Goal: Information Seeking & Learning: Learn about a topic

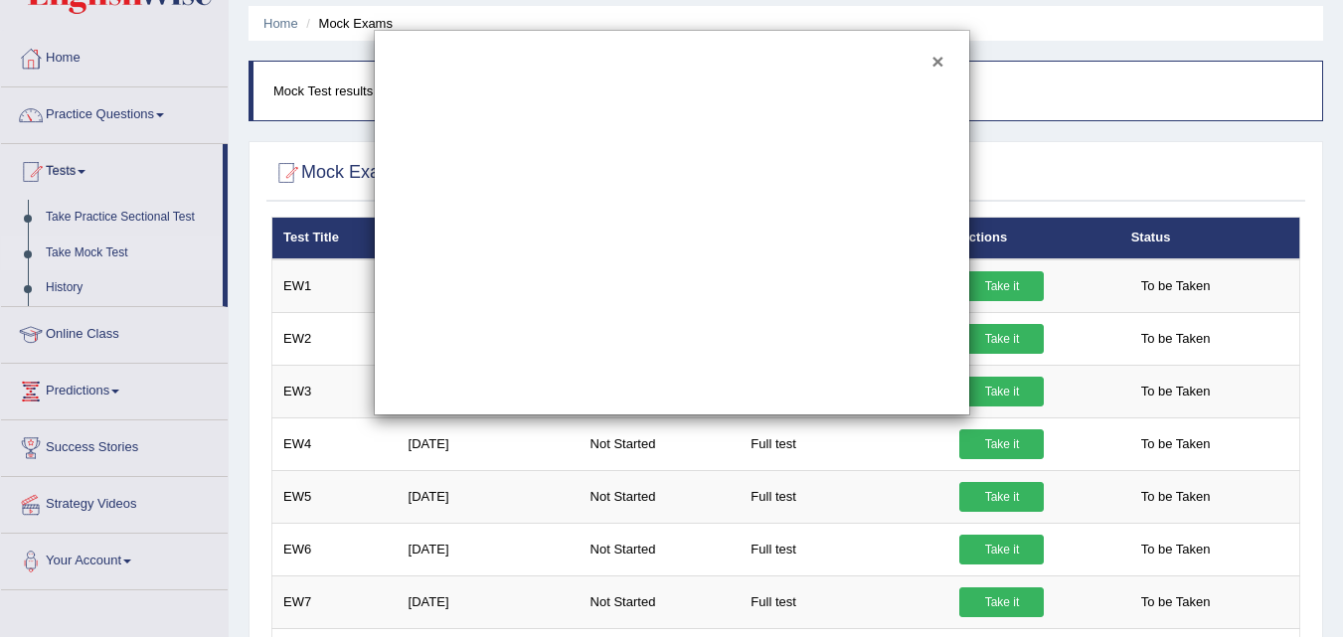
click at [938, 62] on button "×" at bounding box center [937, 61] width 12 height 21
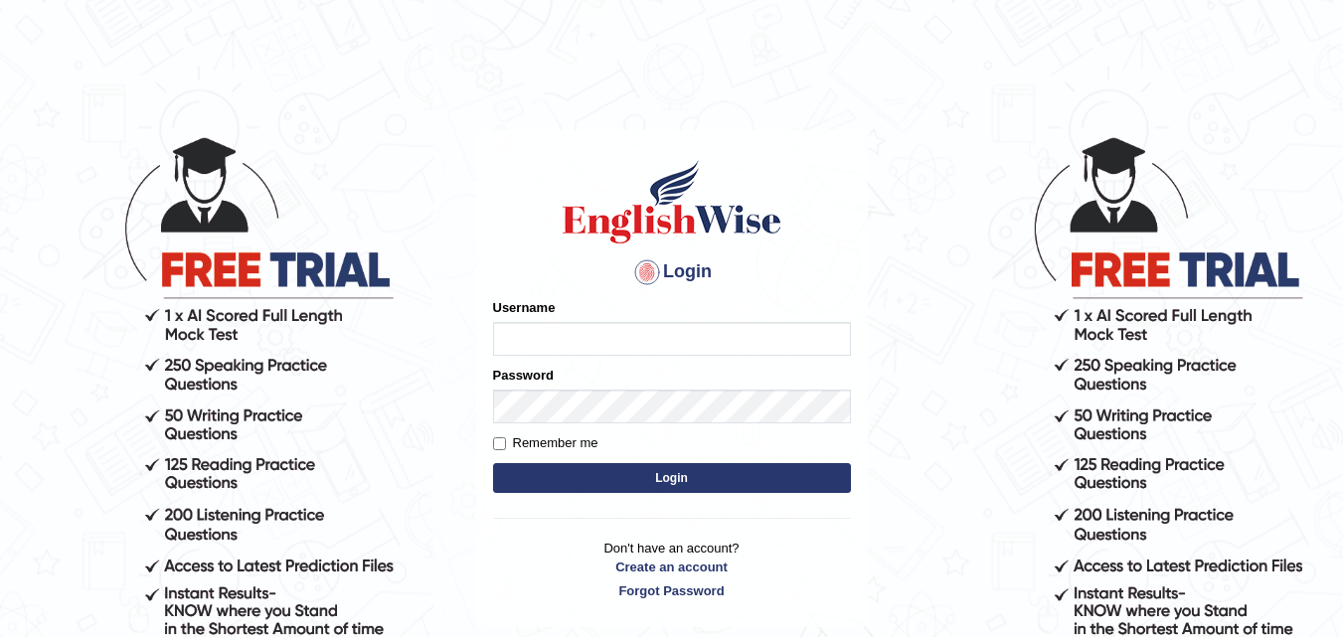
type input "ibalezmelody55"
click at [603, 481] on button "Login" at bounding box center [672, 478] width 358 height 30
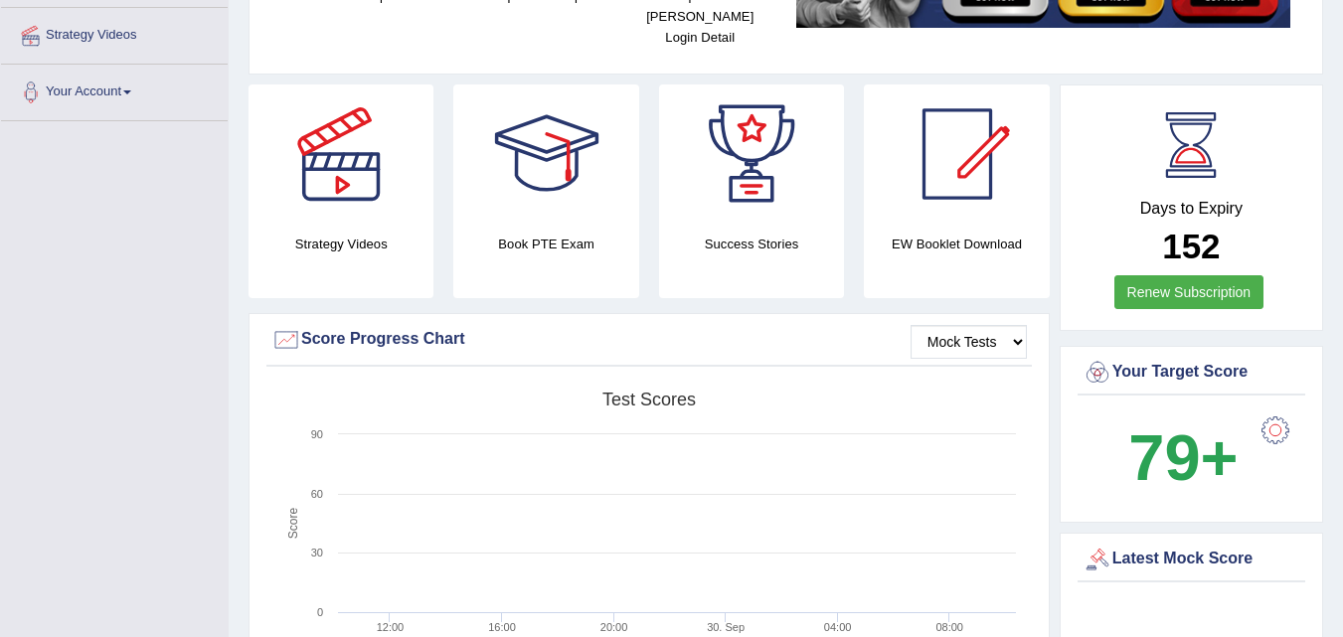
scroll to position [462, 0]
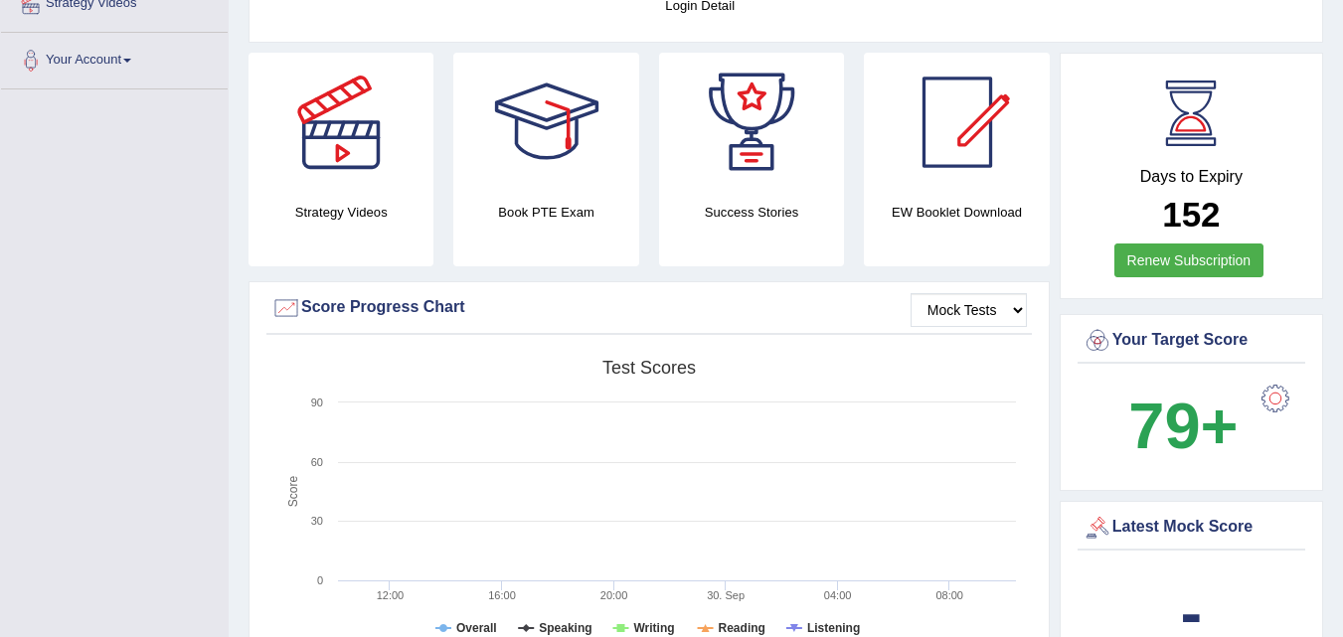
click at [1270, 379] on div at bounding box center [1275, 399] width 40 height 40
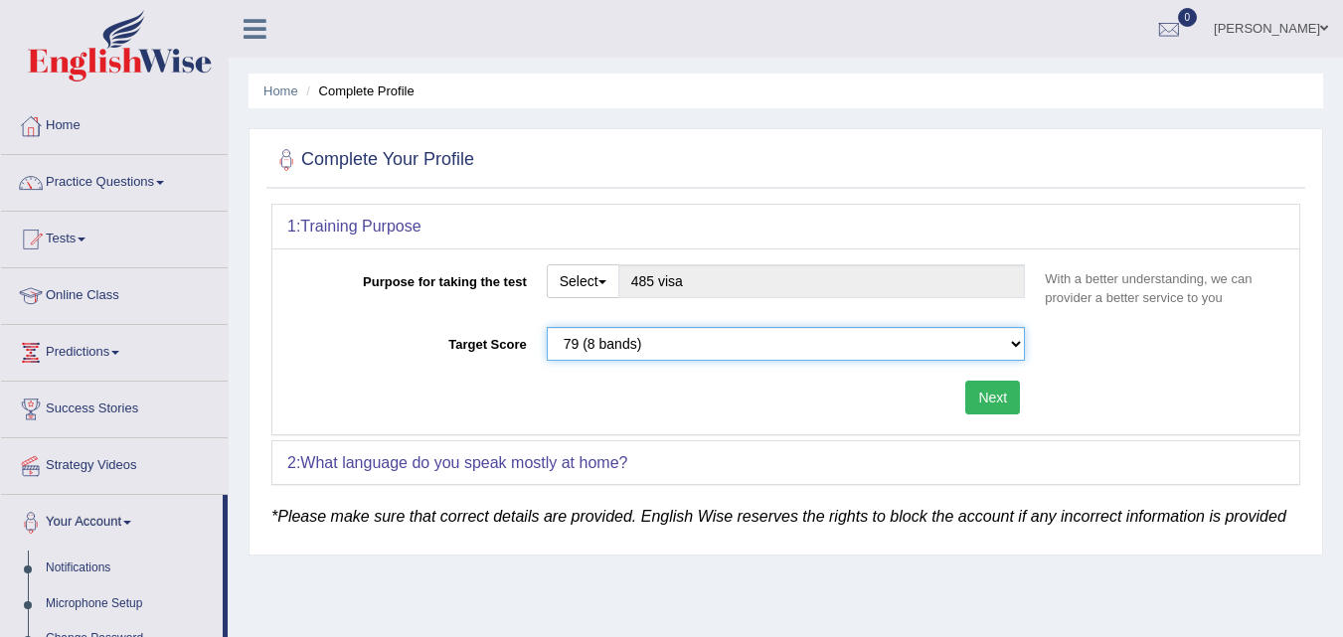
click at [887, 348] on select "Please select the correct value 50 (6 bands) 58 (6.5 bands) 65 (7 bands) 79 (8 …" at bounding box center [786, 344] width 479 height 34
select select "65"
click at [547, 327] on select "Please select the correct value 50 (6 bands) 58 (6.5 bands) 65 (7 bands) 79 (8 …" at bounding box center [786, 344] width 479 height 34
click at [999, 403] on button "Next" at bounding box center [992, 398] width 55 height 34
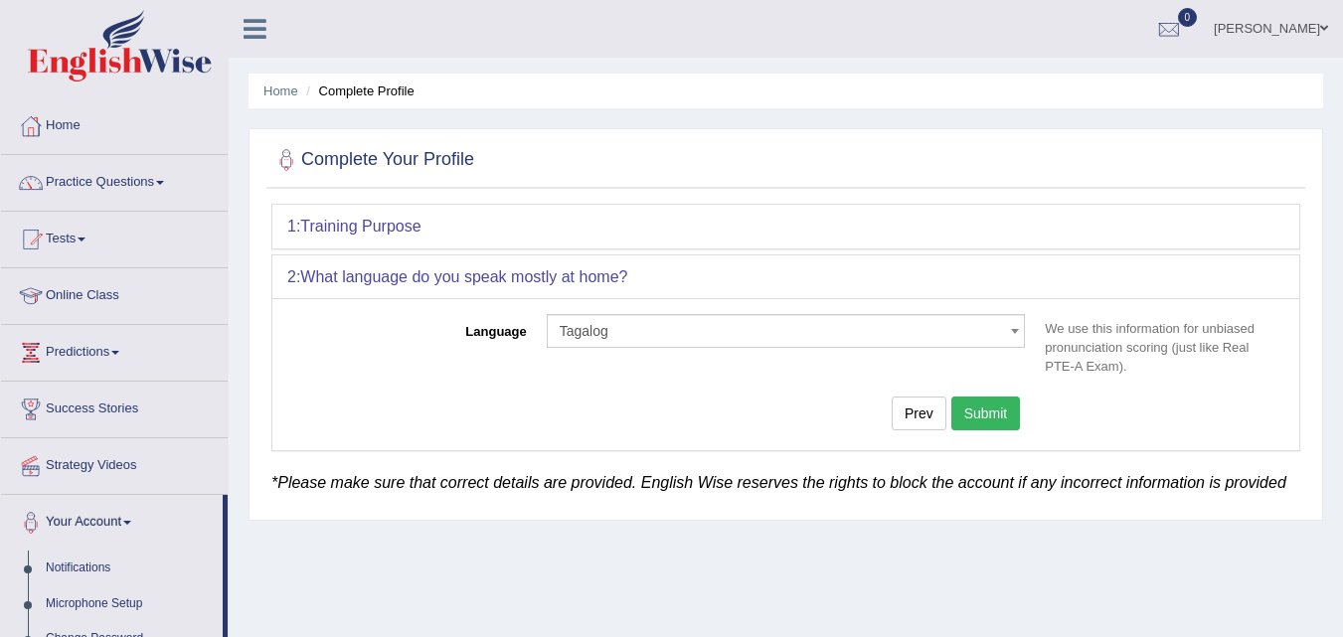
click at [988, 412] on button "Submit" at bounding box center [986, 414] width 70 height 34
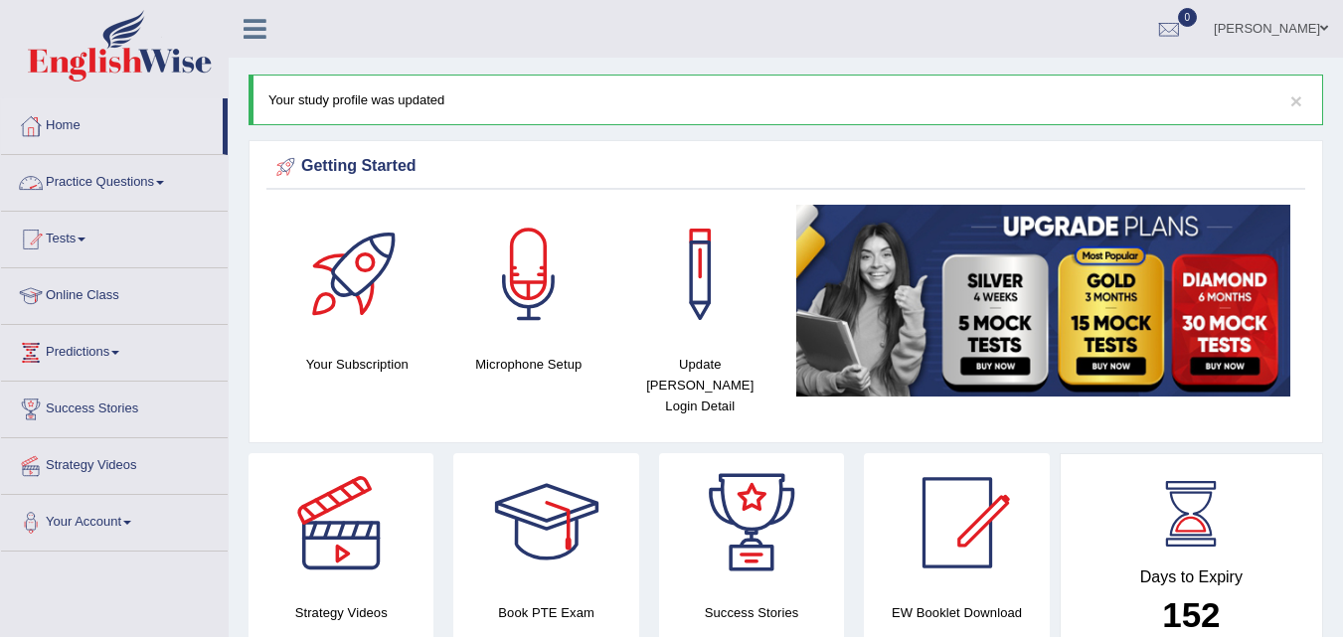
click at [147, 193] on link "Practice Questions" at bounding box center [114, 180] width 227 height 50
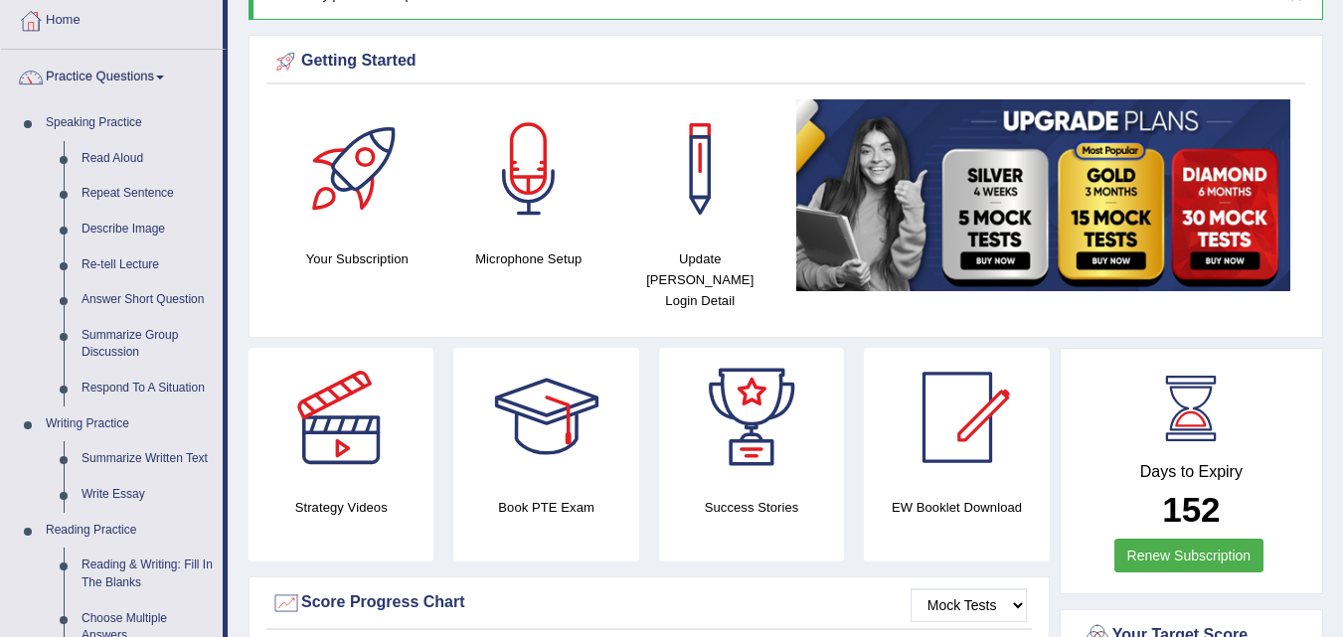
scroll to position [90, 0]
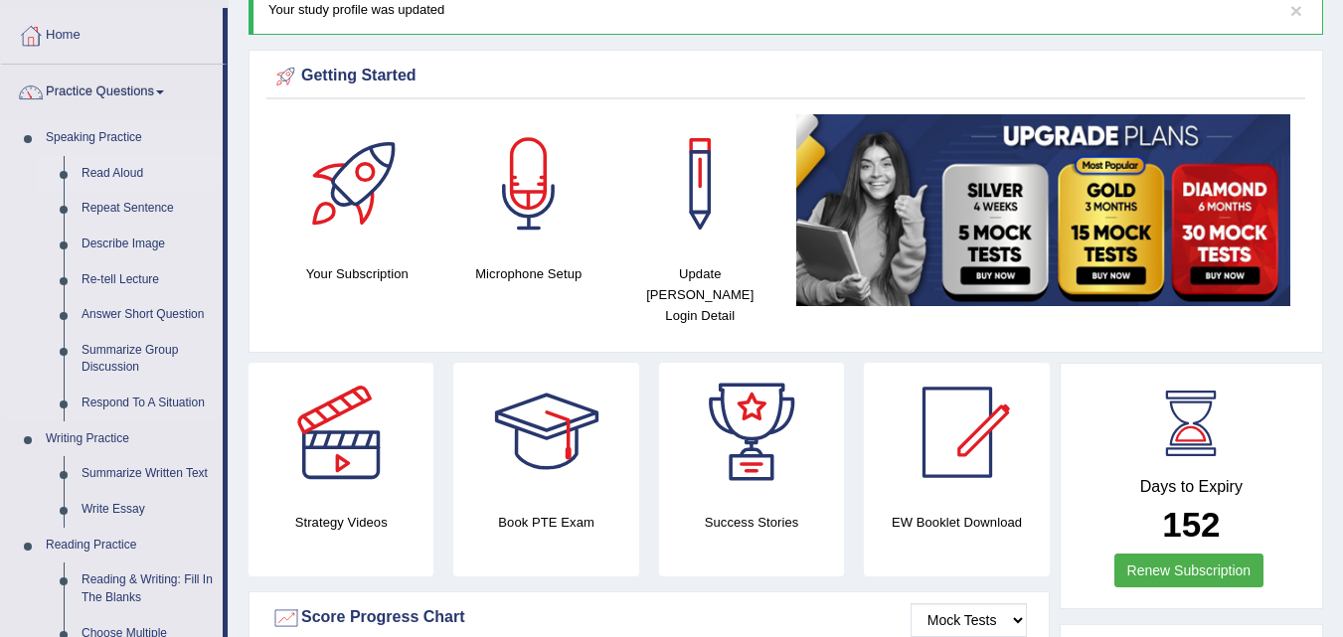
click at [125, 178] on link "Read Aloud" at bounding box center [148, 174] width 150 height 36
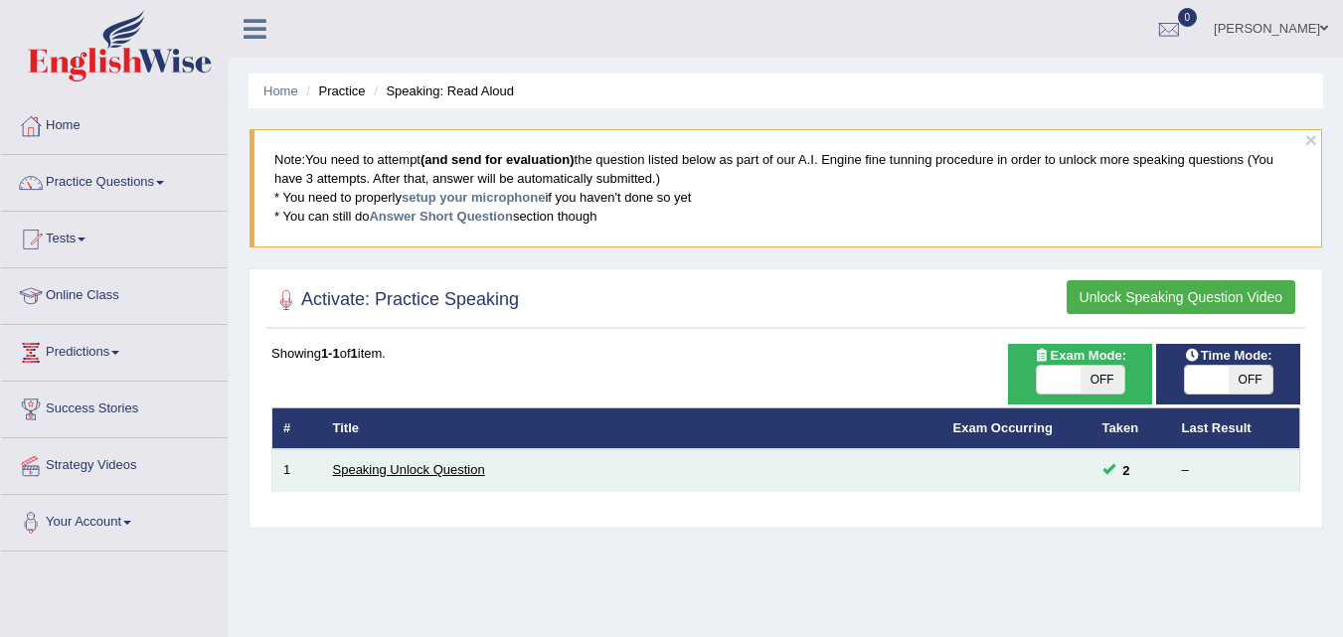
click at [383, 476] on link "Speaking Unlock Question" at bounding box center [409, 469] width 152 height 15
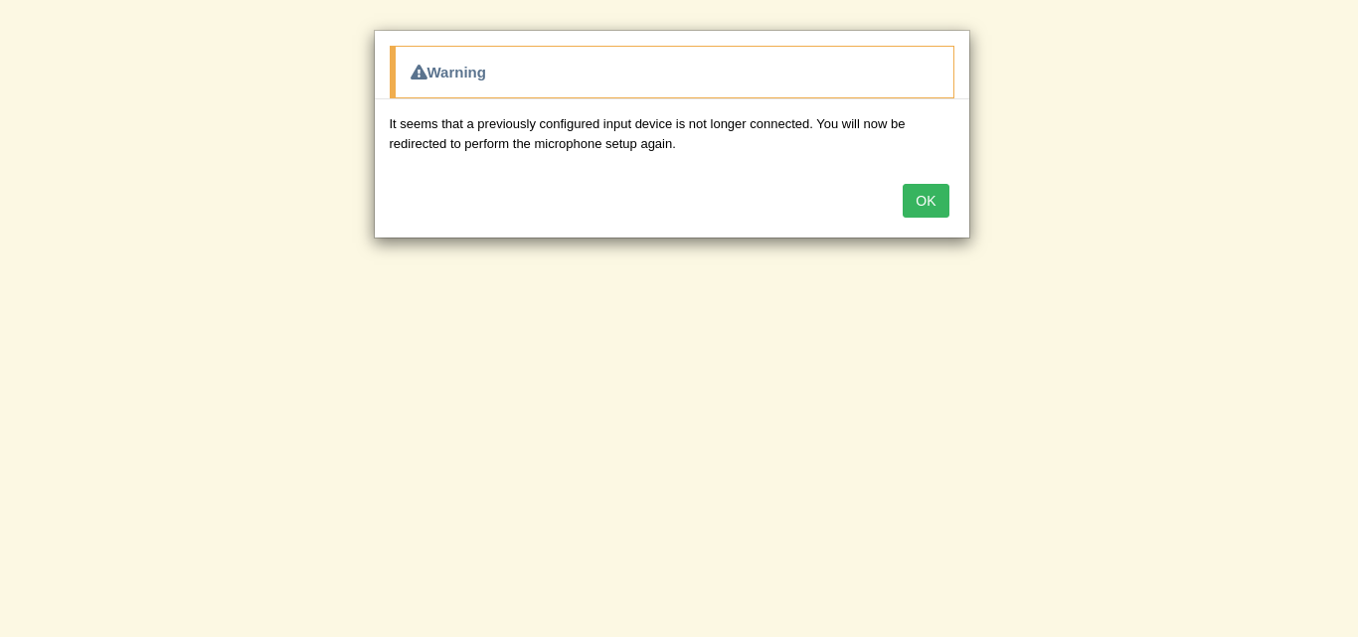
click at [942, 204] on button "OK" at bounding box center [926, 201] width 46 height 34
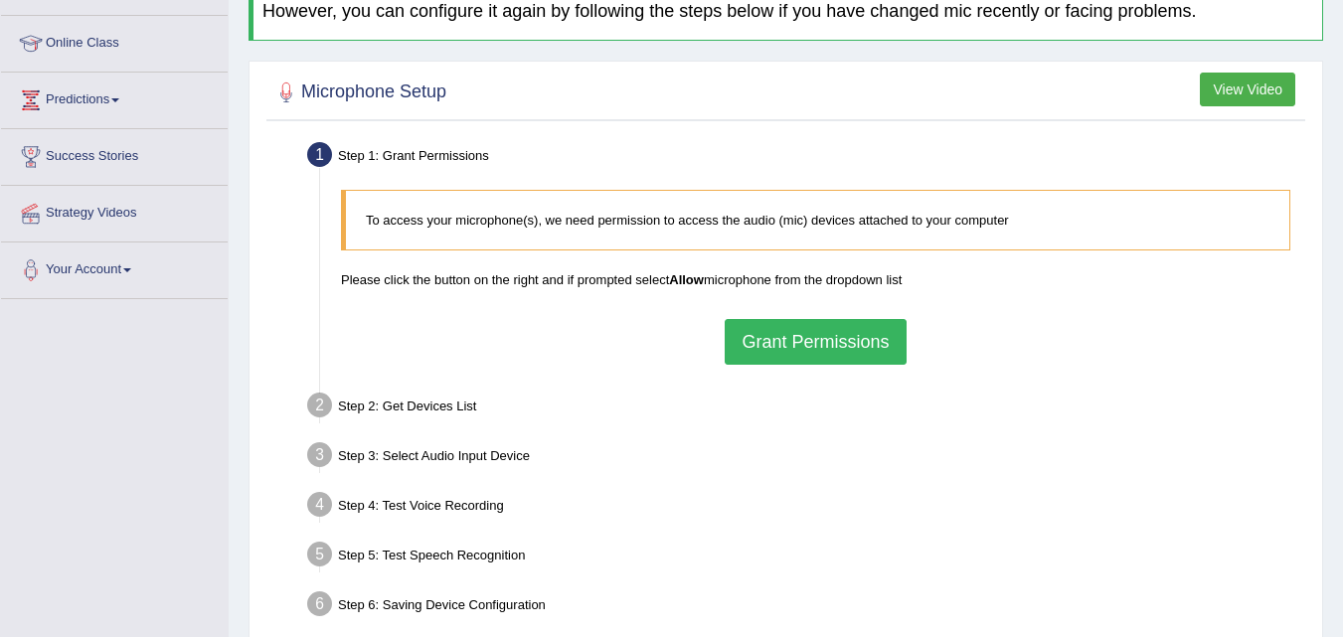
click at [781, 345] on button "Grant Permissions" at bounding box center [815, 342] width 181 height 46
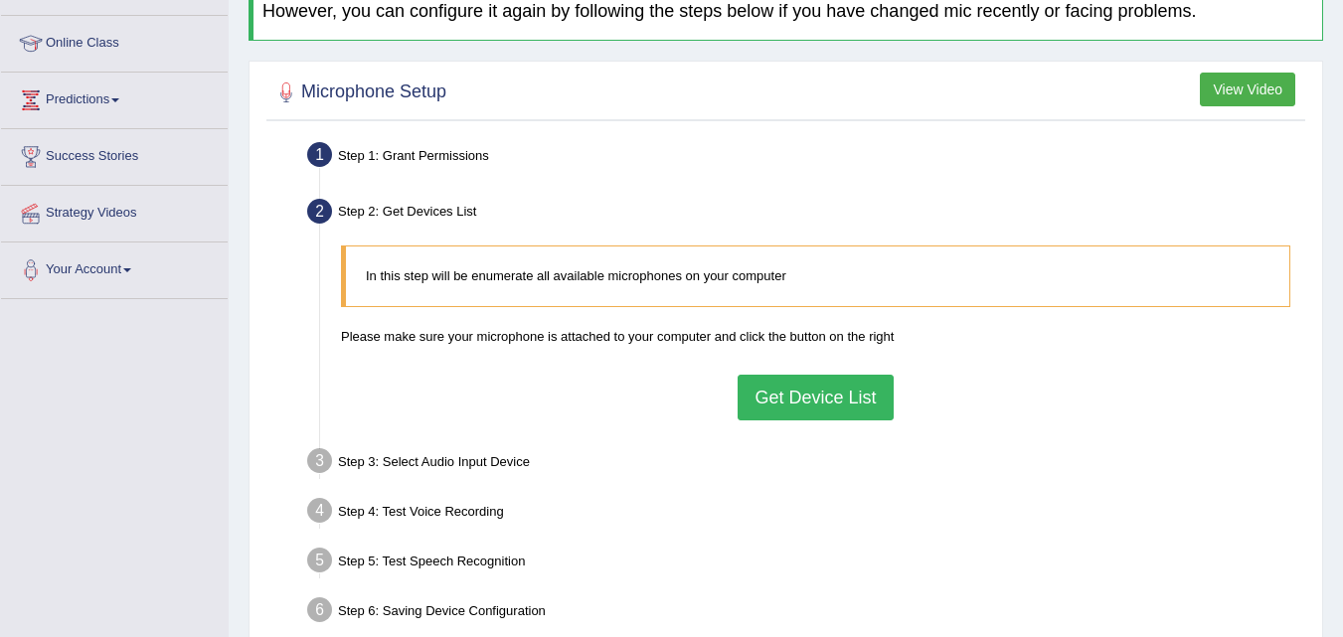
click at [770, 398] on button "Get Device List" at bounding box center [815, 398] width 155 height 46
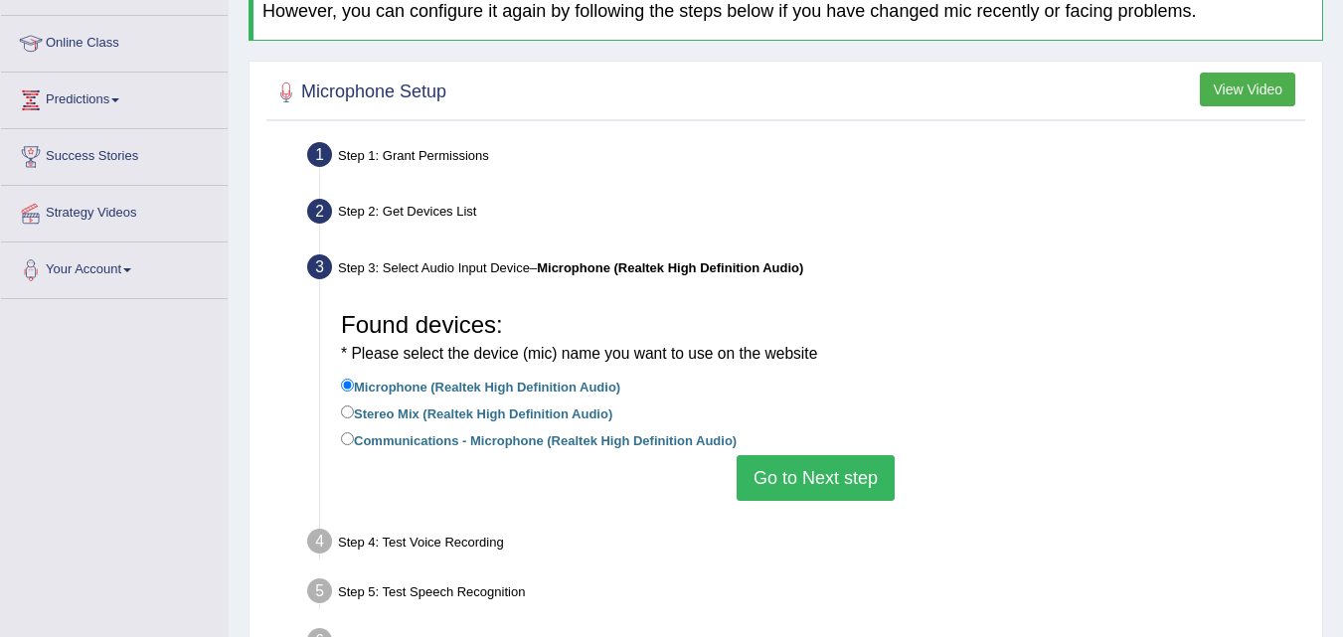
click at [777, 468] on button "Go to Next step" at bounding box center [816, 478] width 158 height 46
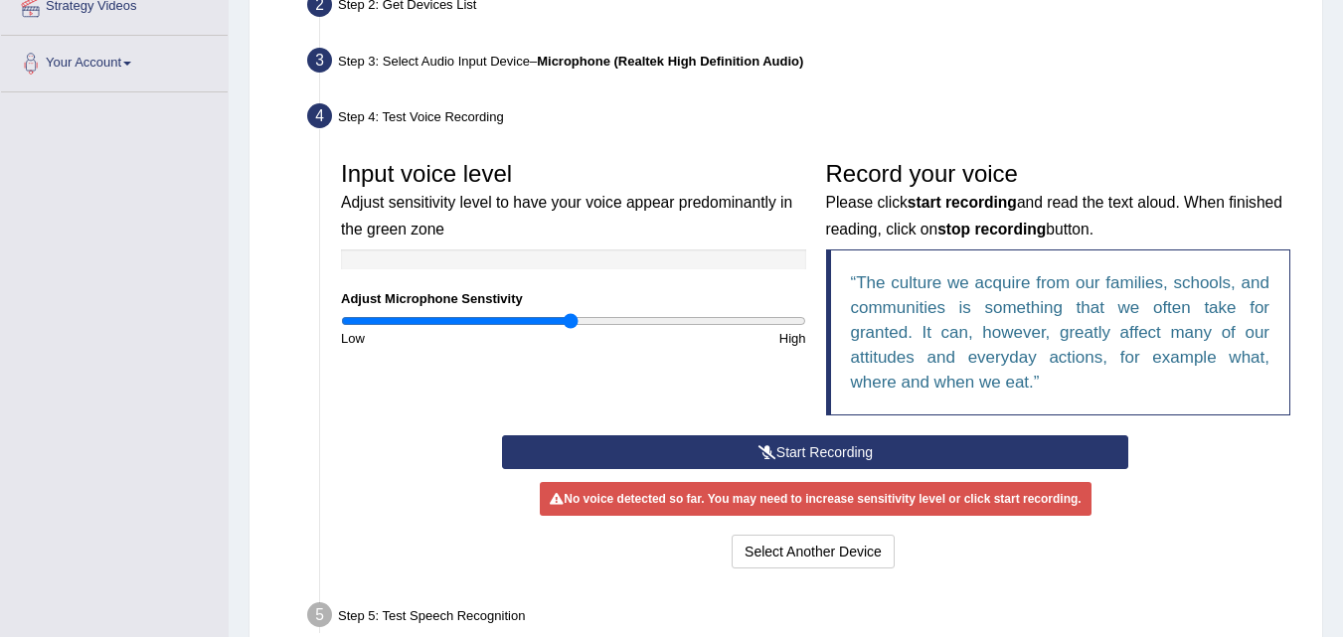
scroll to position [460, 0]
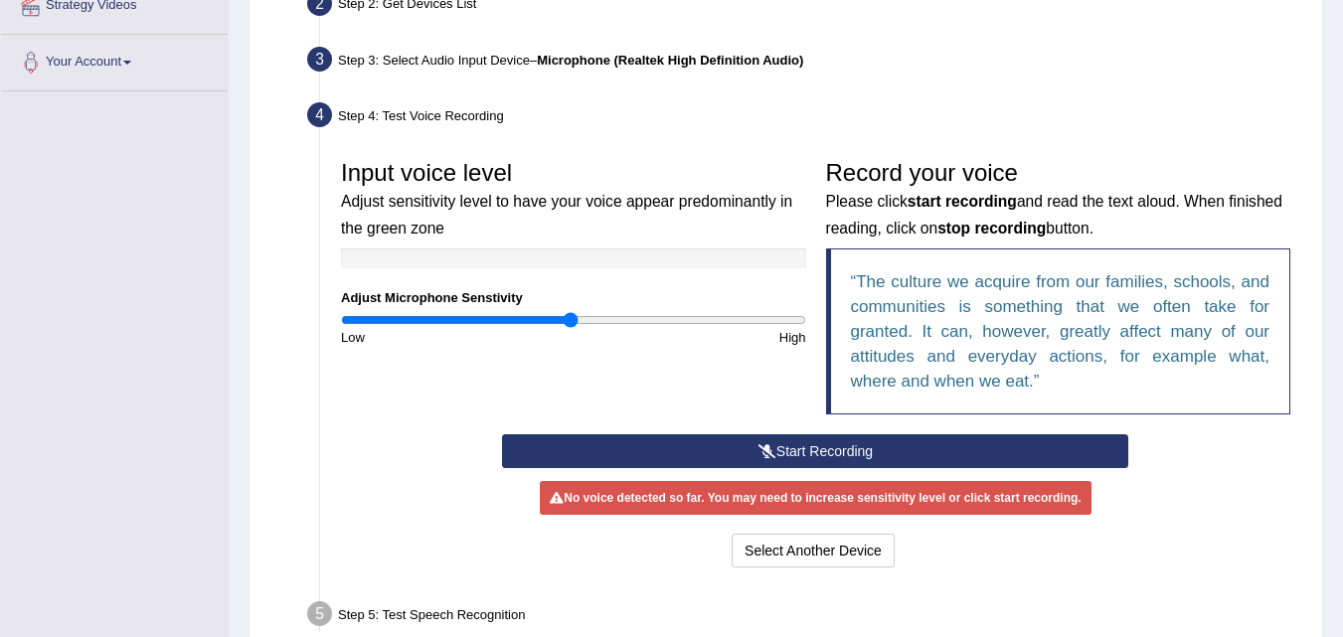
click at [792, 446] on button "Start Recording" at bounding box center [815, 451] width 626 height 34
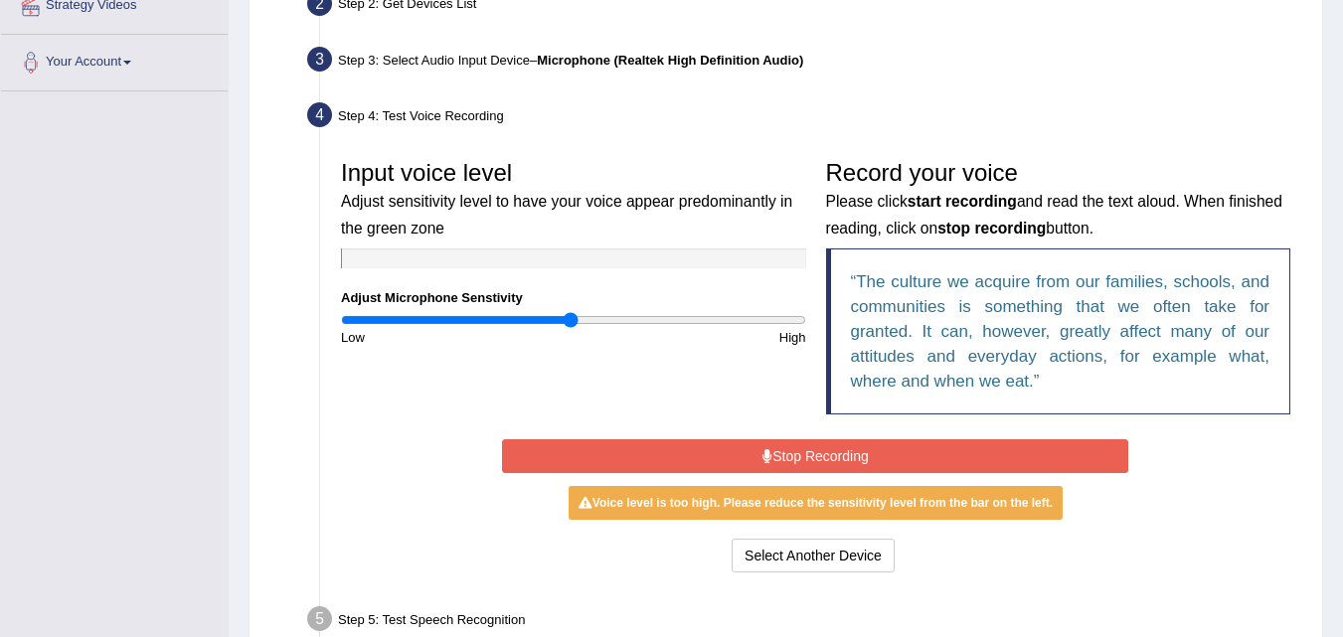
click at [792, 446] on button "Stop Recording" at bounding box center [815, 456] width 626 height 34
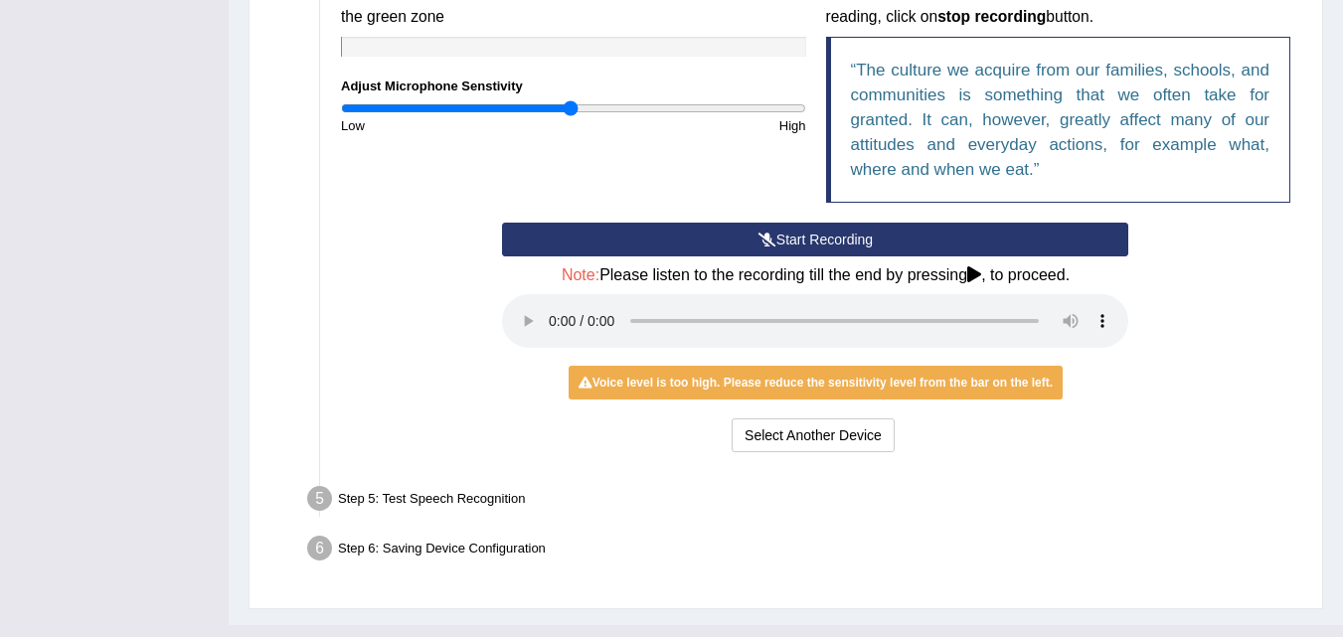
scroll to position [710, 0]
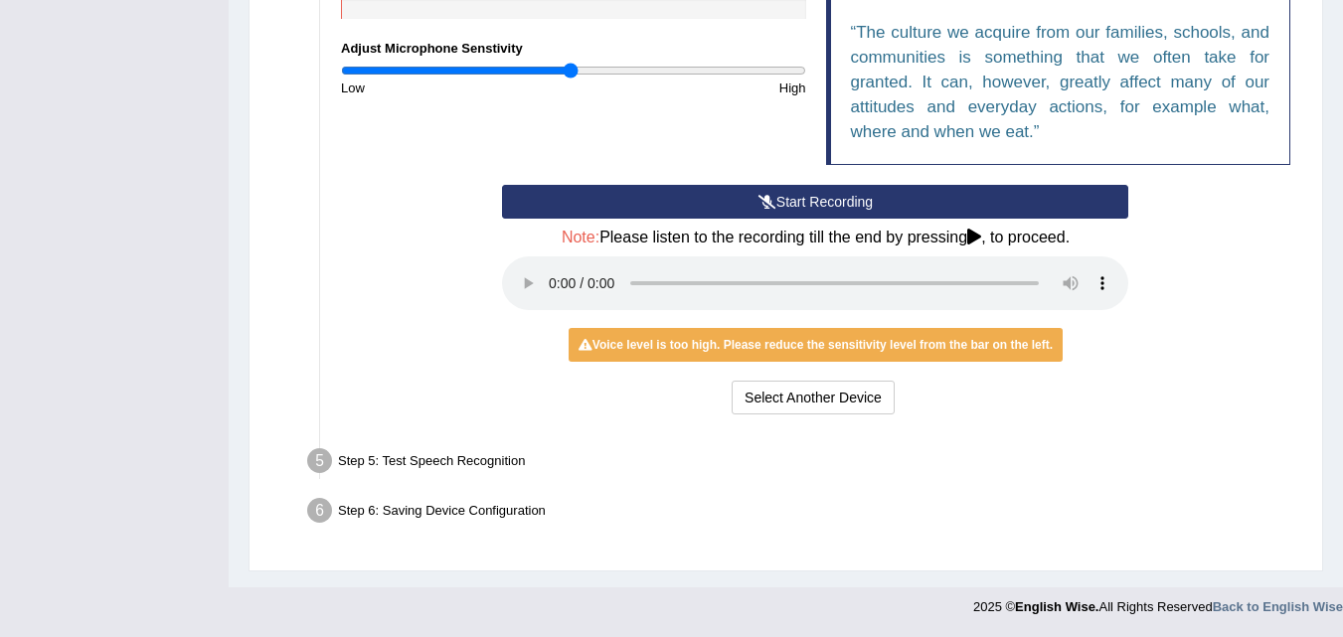
click at [502, 458] on div "Step 5: Test Speech Recognition" at bounding box center [805, 464] width 1015 height 44
click at [814, 389] on button "Select Another Device" at bounding box center [813, 398] width 163 height 34
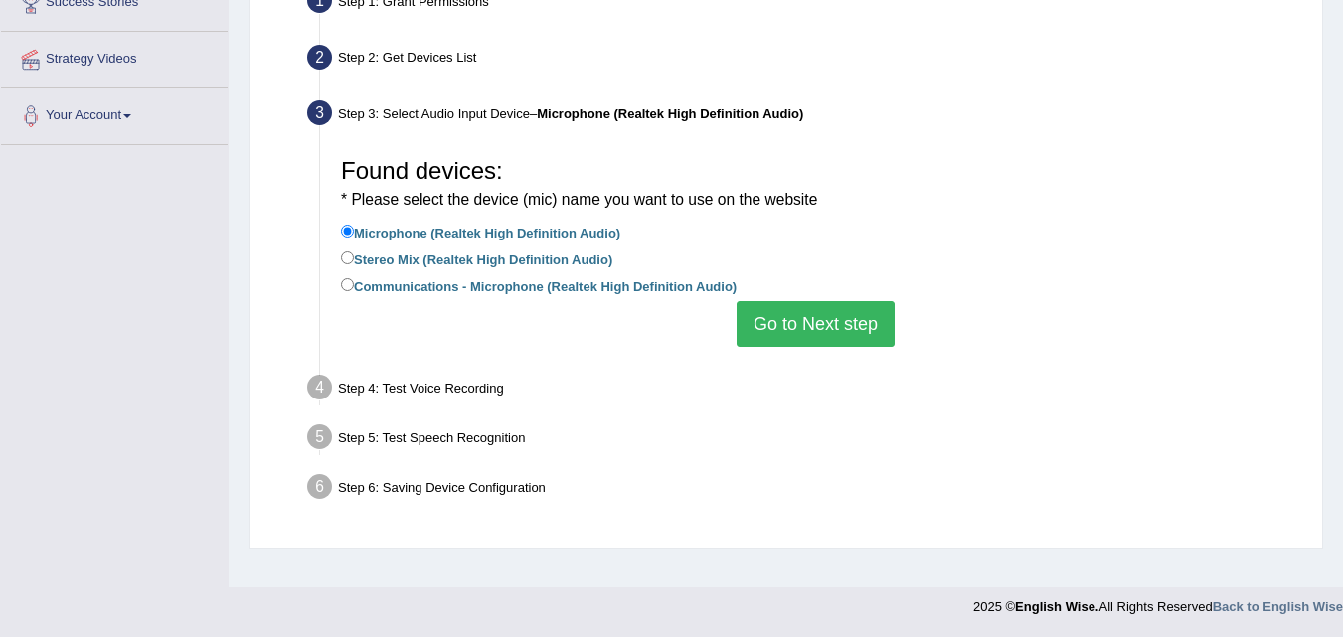
scroll to position [407, 0]
click at [822, 340] on button "Go to Next step" at bounding box center [816, 324] width 158 height 46
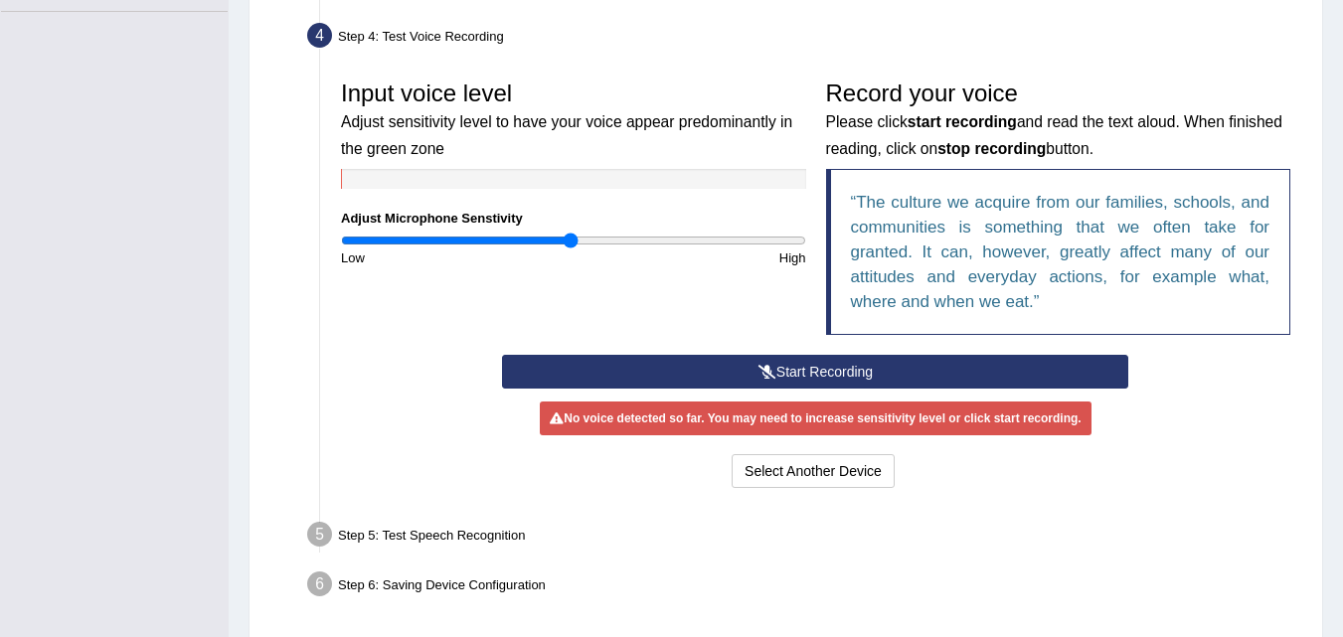
scroll to position [598, 0]
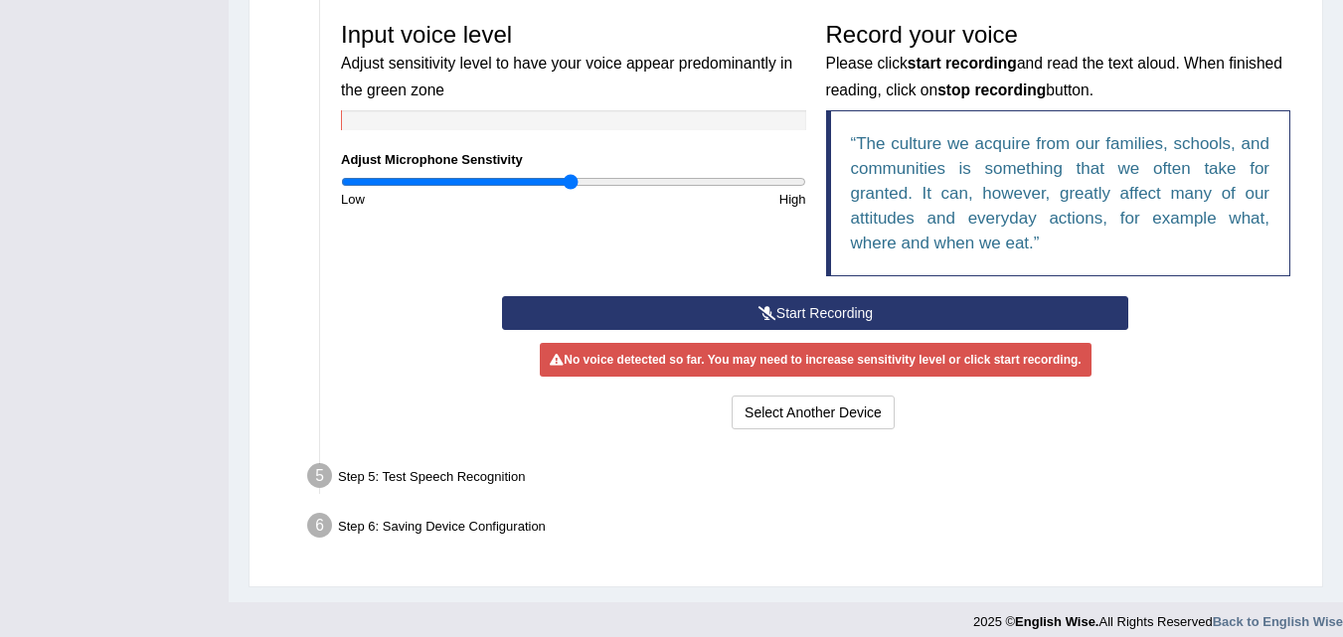
click at [702, 307] on button "Start Recording" at bounding box center [815, 313] width 626 height 34
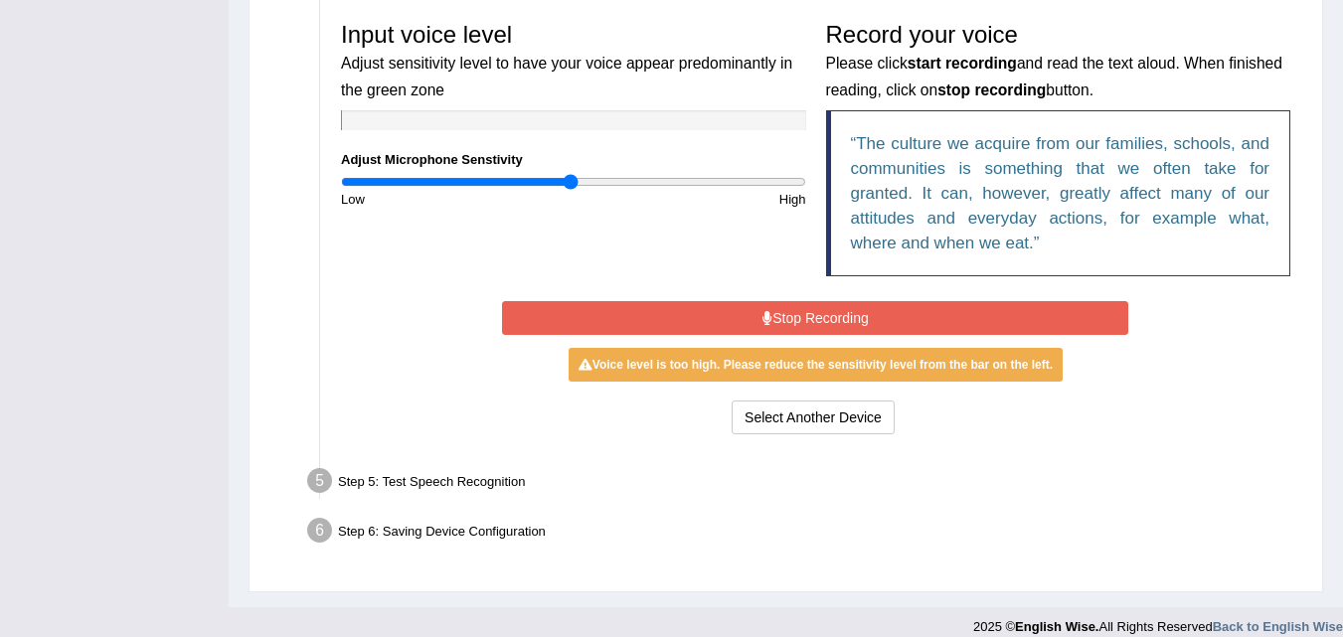
click at [702, 307] on button "Stop Recording" at bounding box center [815, 318] width 626 height 34
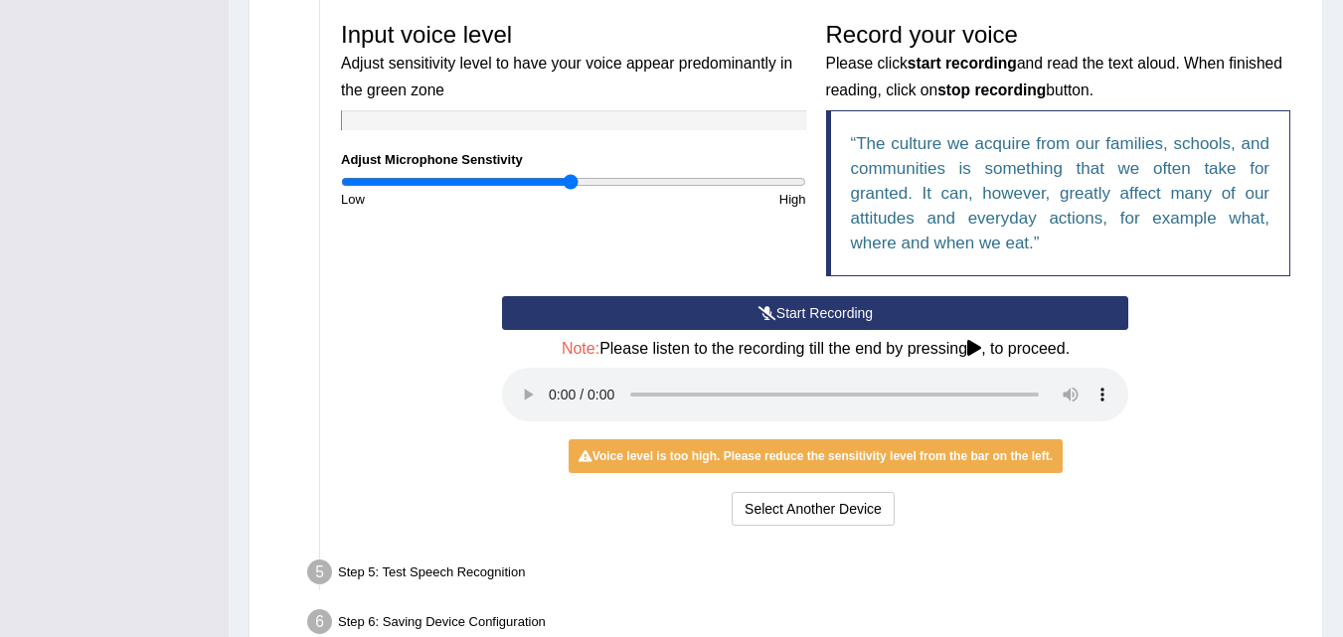
click at [975, 346] on icon at bounding box center [974, 348] width 14 height 16
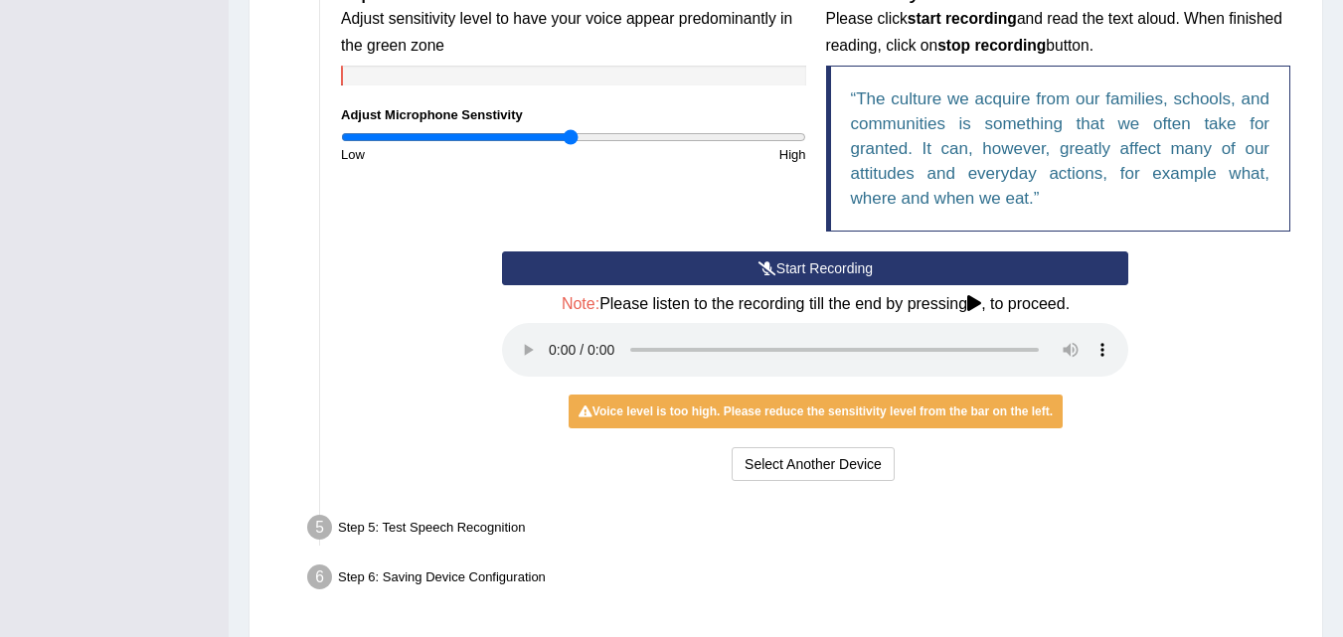
scroll to position [710, 0]
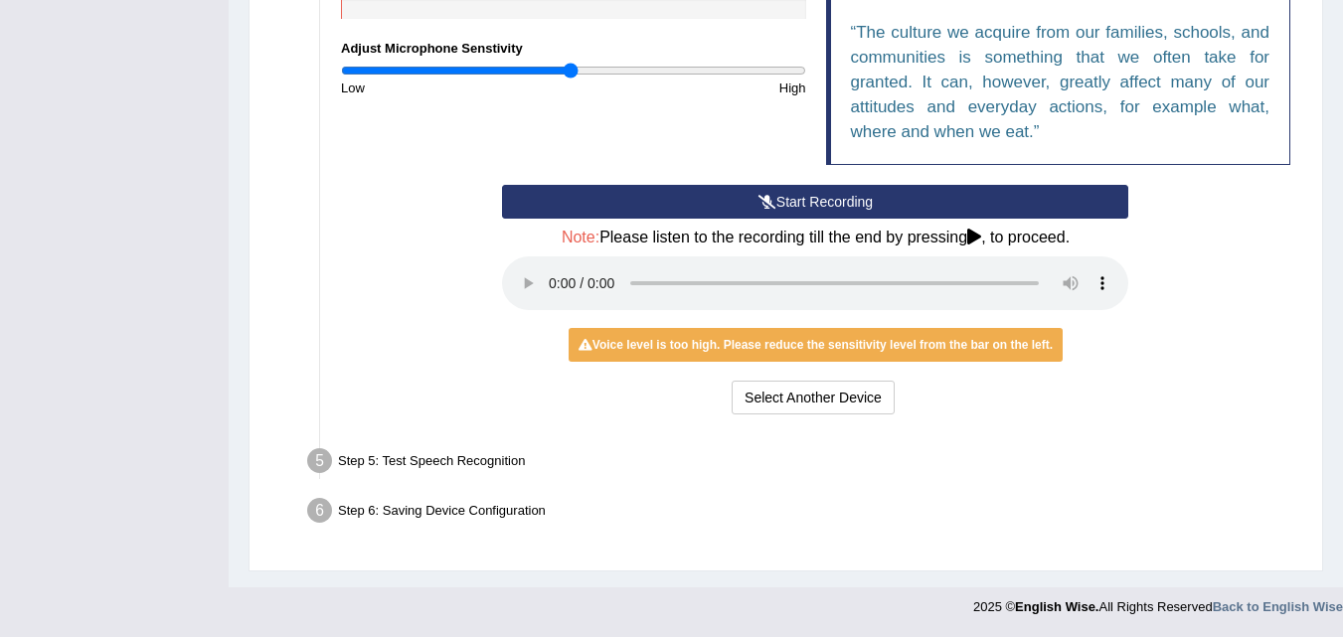
click at [342, 460] on div "Step 5: Test Speech Recognition" at bounding box center [805, 464] width 1015 height 44
click at [314, 461] on li "Step 5: Test Speech Recognition Text to read The culture we acquire from our fa…" at bounding box center [805, 464] width 989 height 44
click at [368, 518] on div "Step 6: Saving Device Configuration" at bounding box center [805, 514] width 1015 height 44
click at [758, 391] on button "Select Another Device" at bounding box center [813, 398] width 163 height 34
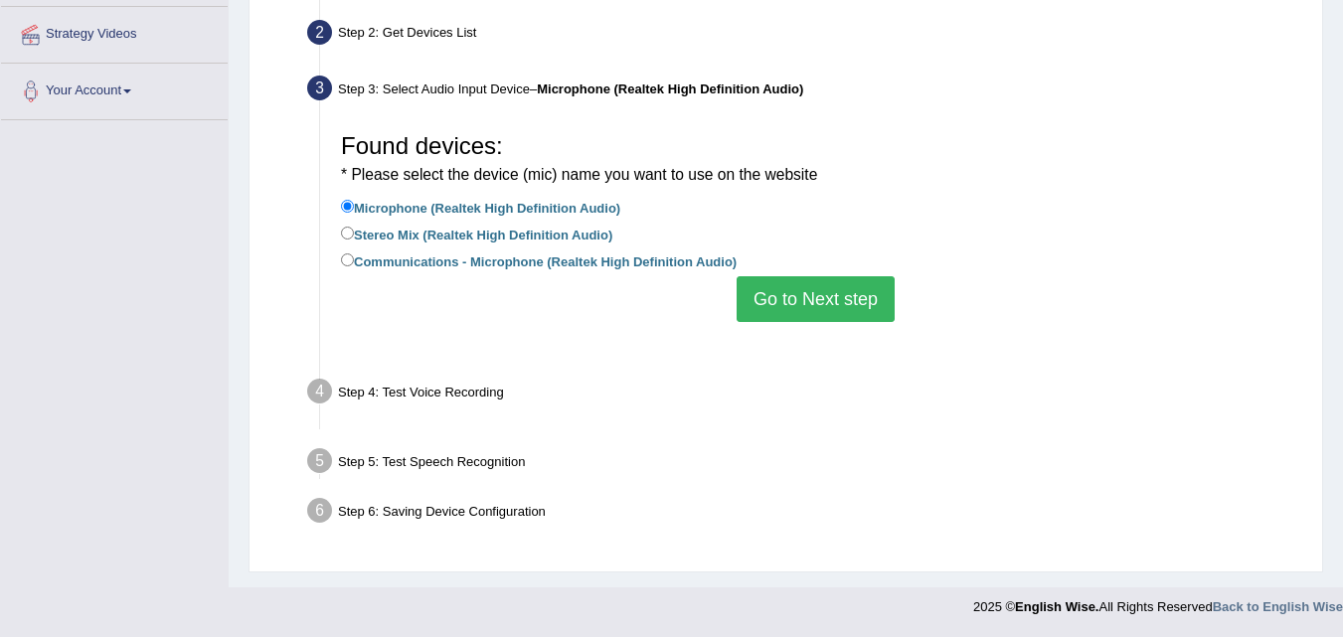
scroll to position [407, 0]
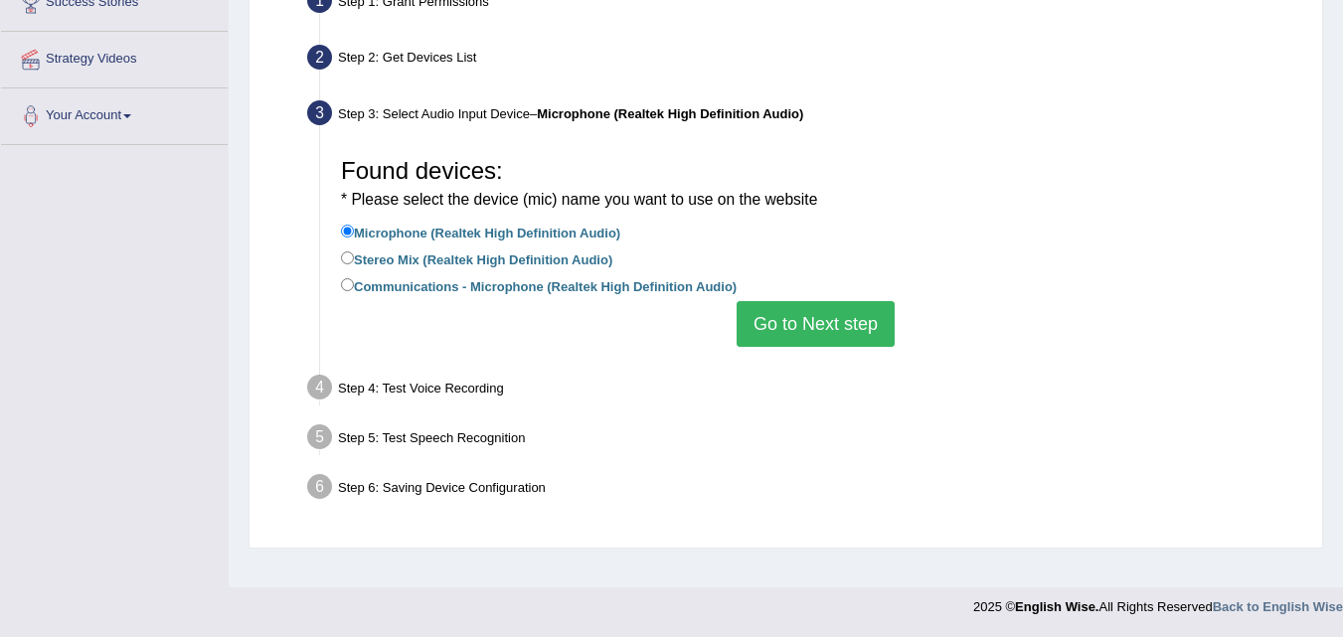
click at [554, 260] on label "Stereo Mix (Realtek High Definition Audio)" at bounding box center [476, 258] width 271 height 22
click at [354, 260] on input "Stereo Mix (Realtek High Definition Audio)" at bounding box center [347, 257] width 13 height 13
radio input "true"
click at [739, 318] on button "Go to Next step" at bounding box center [816, 324] width 158 height 46
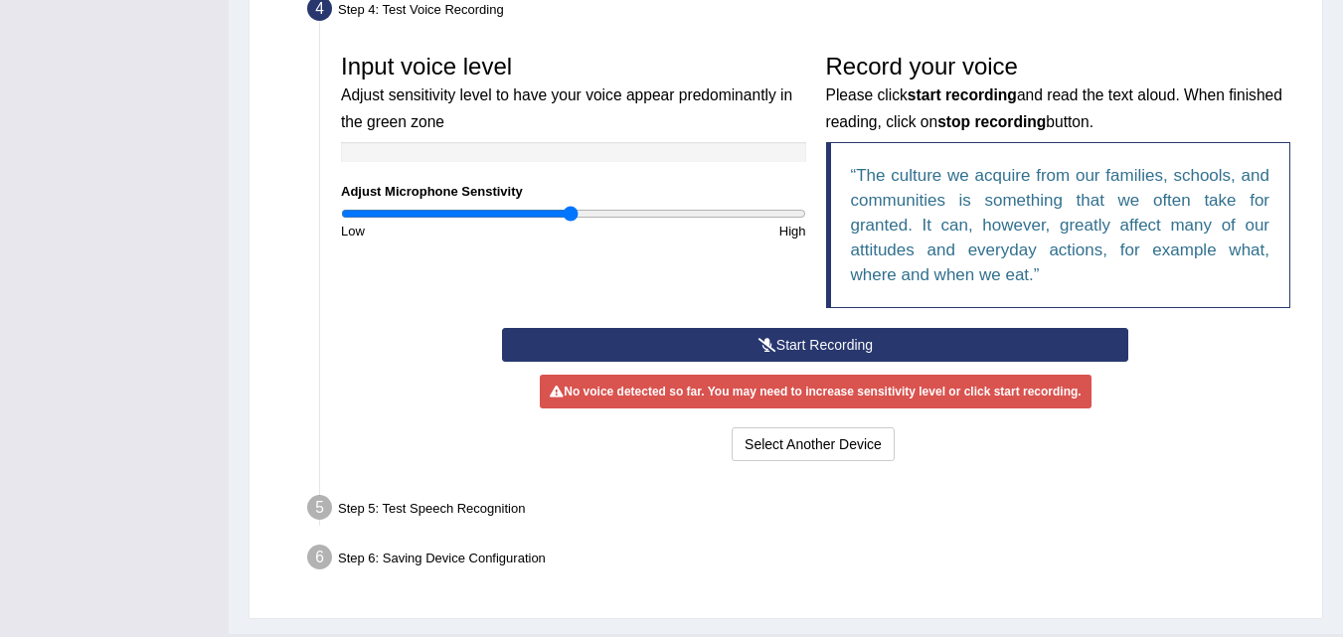
scroll to position [568, 0]
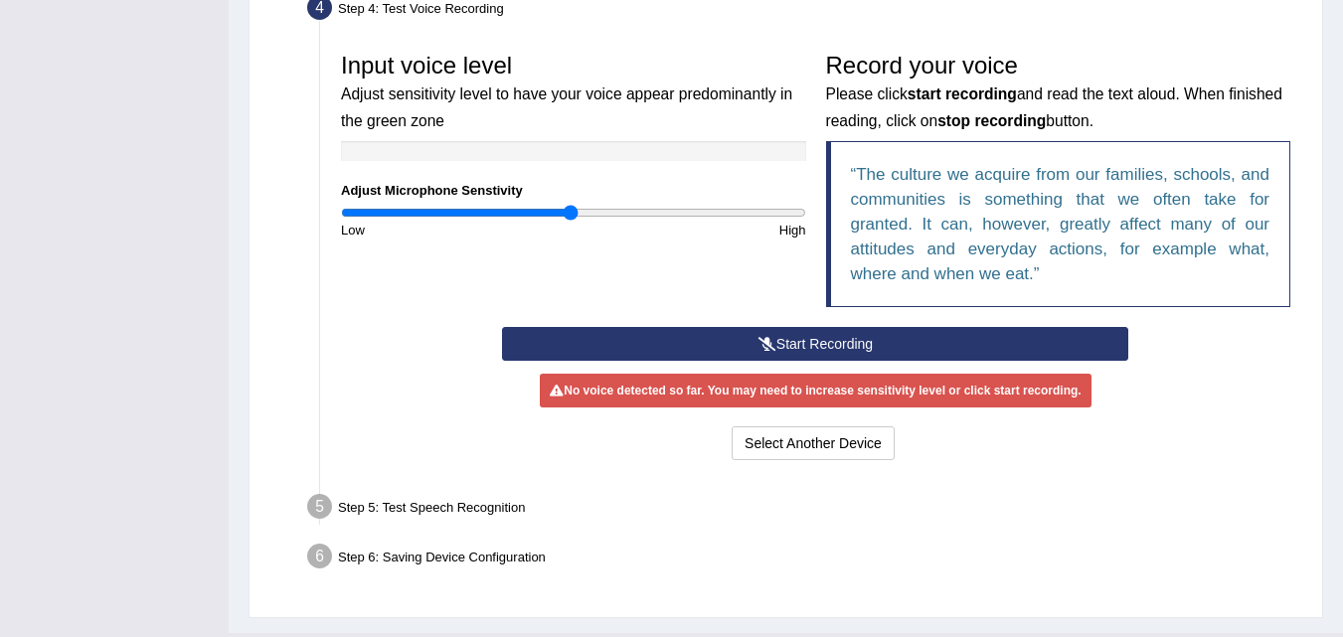
click at [732, 339] on button "Start Recording" at bounding box center [815, 344] width 626 height 34
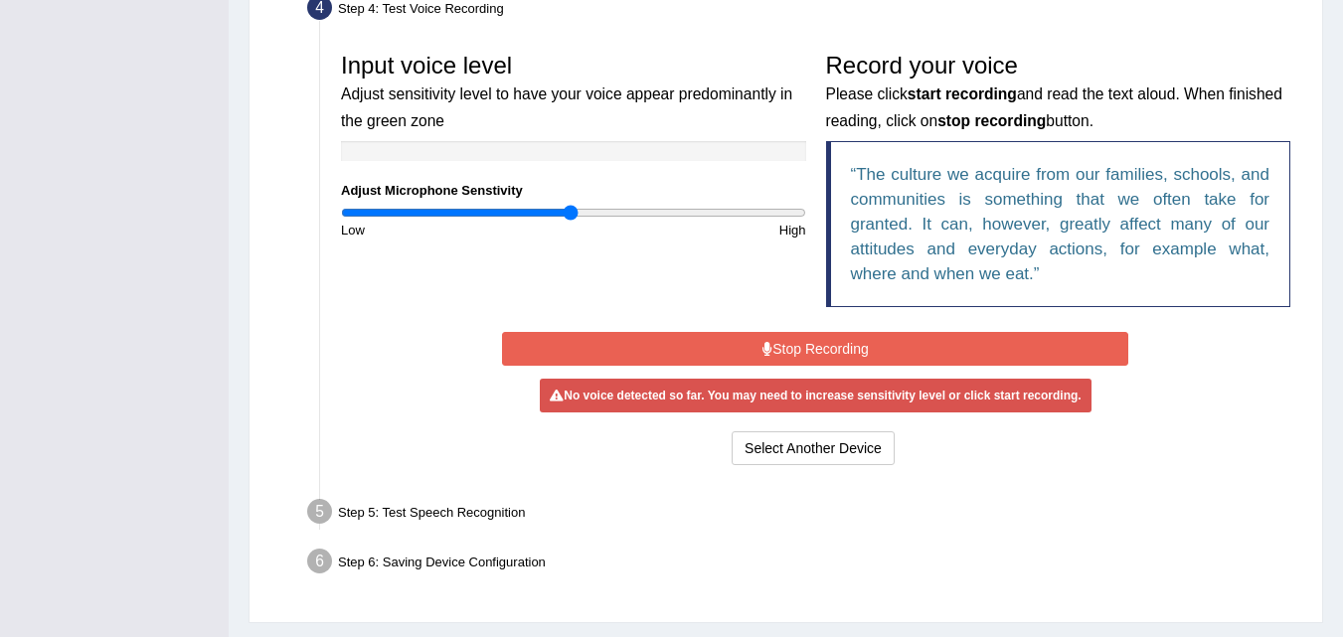
click at [732, 339] on button "Stop Recording" at bounding box center [815, 349] width 626 height 34
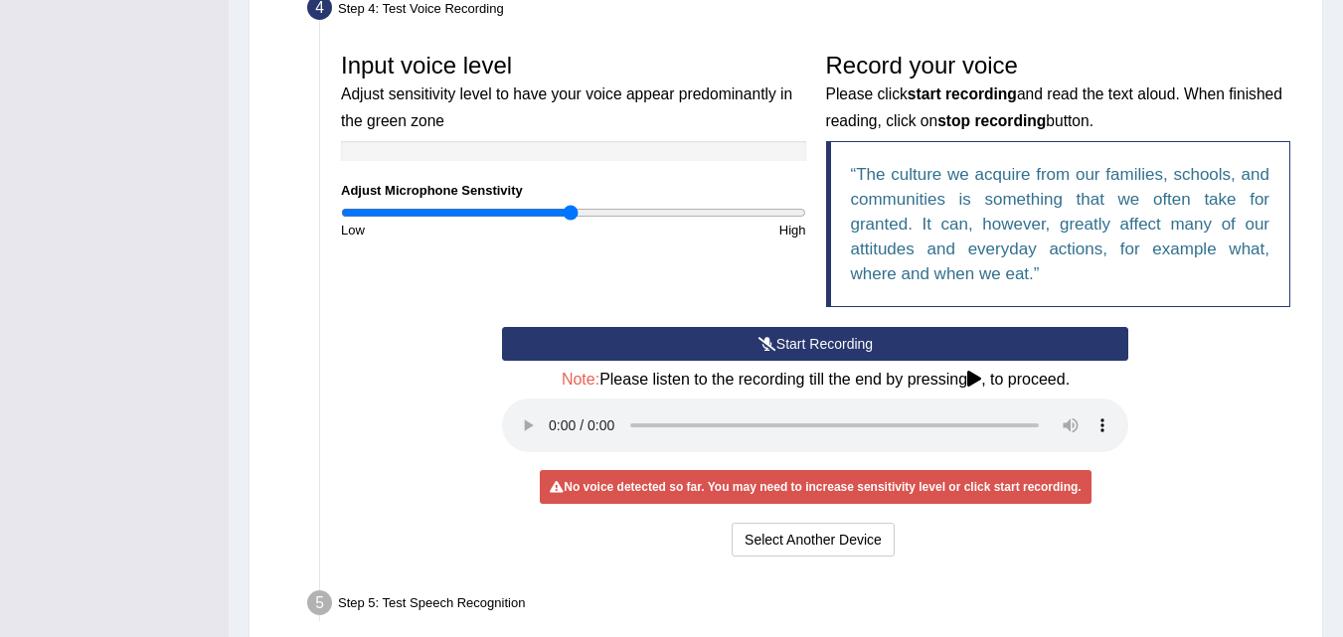
click at [977, 381] on icon at bounding box center [974, 379] width 14 height 16
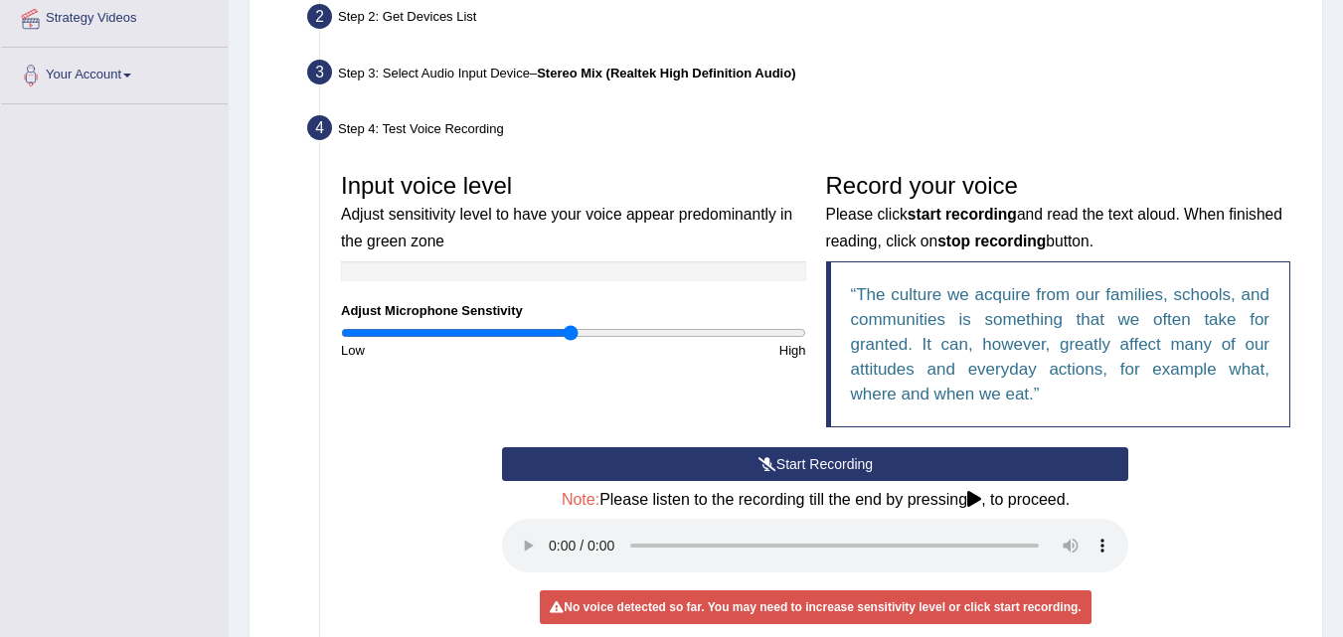
scroll to position [446, 0]
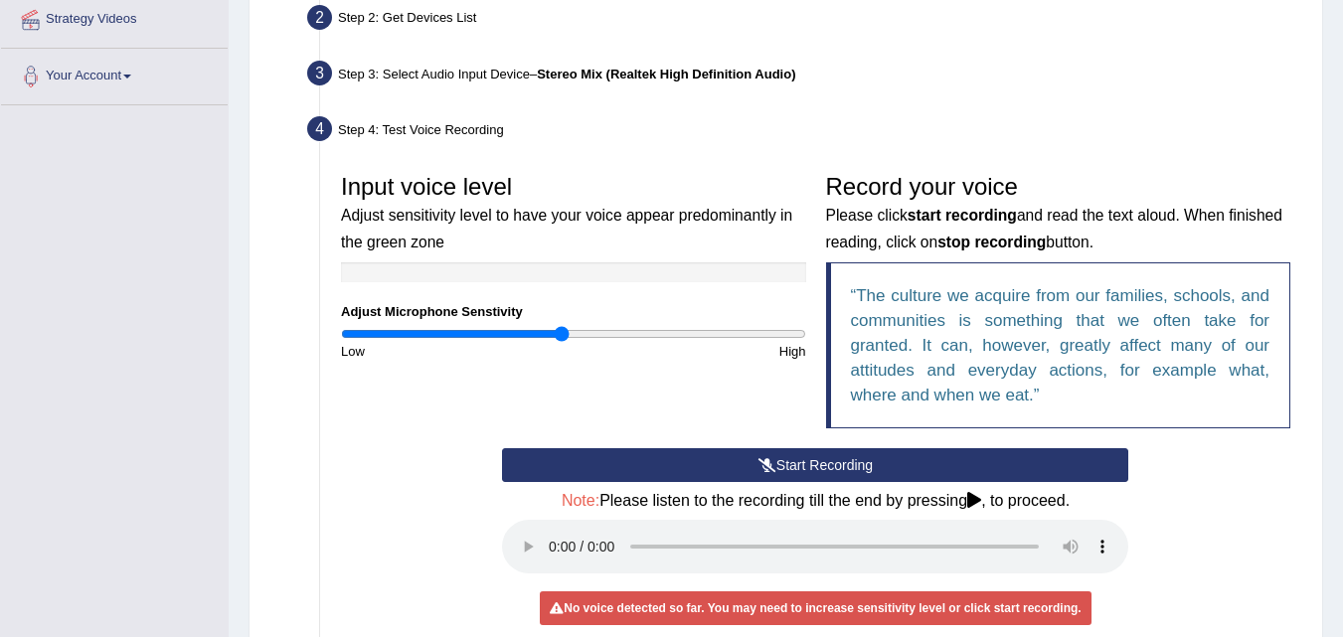
type input "0.96"
click at [563, 340] on input "range" at bounding box center [573, 334] width 465 height 16
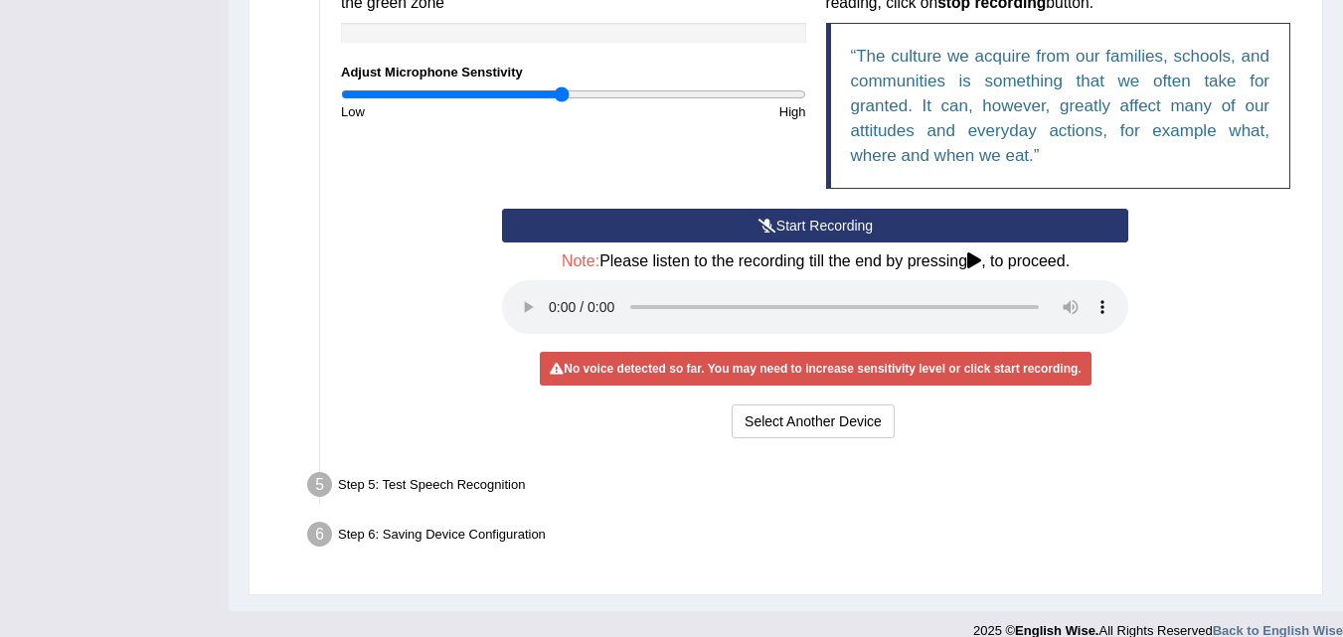
scroll to position [710, 0]
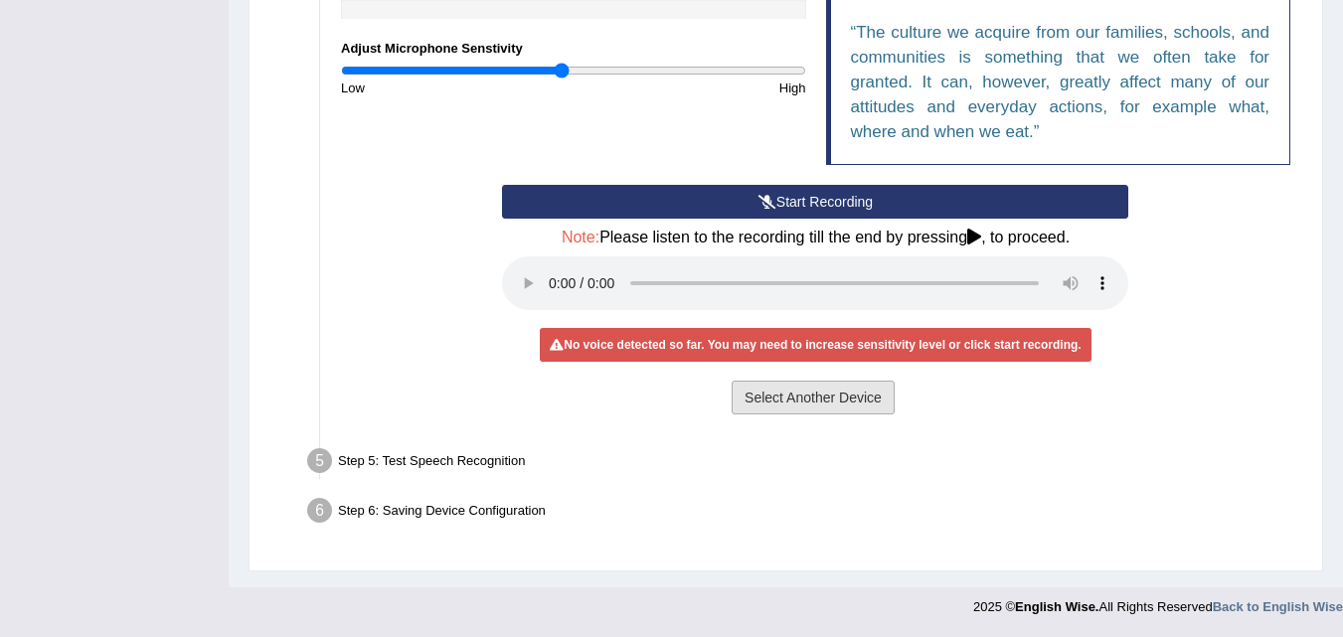
click at [766, 411] on button "Select Another Device" at bounding box center [813, 398] width 163 height 34
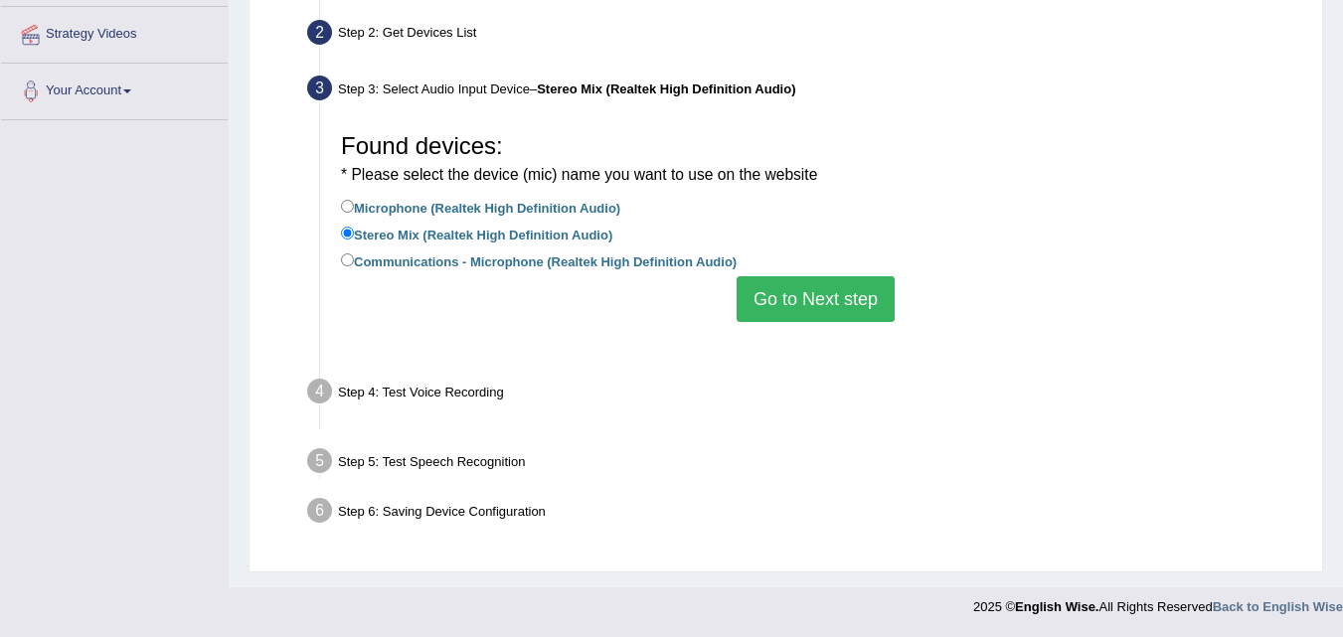
scroll to position [407, 0]
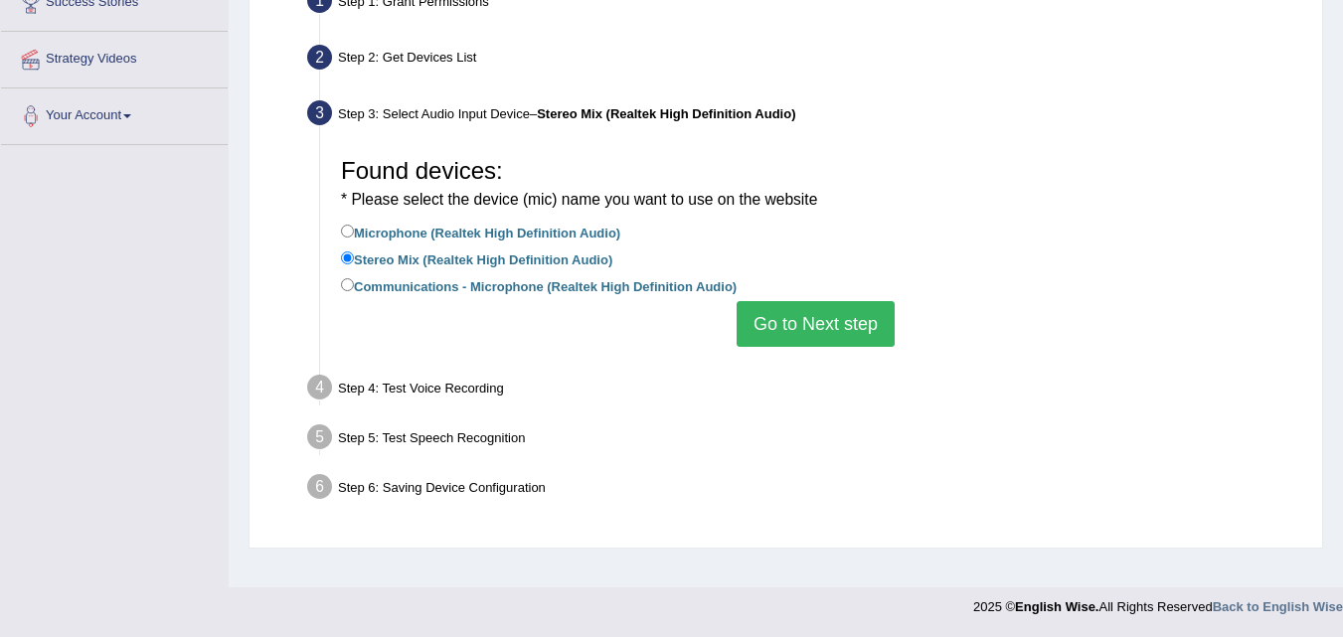
click at [546, 240] on label "Microphone (Realtek High Definition Audio)" at bounding box center [480, 232] width 279 height 22
click at [354, 238] on input "Microphone (Realtek High Definition Audio)" at bounding box center [347, 231] width 13 height 13
radio input "true"
click at [793, 323] on button "Go to Next step" at bounding box center [816, 324] width 158 height 46
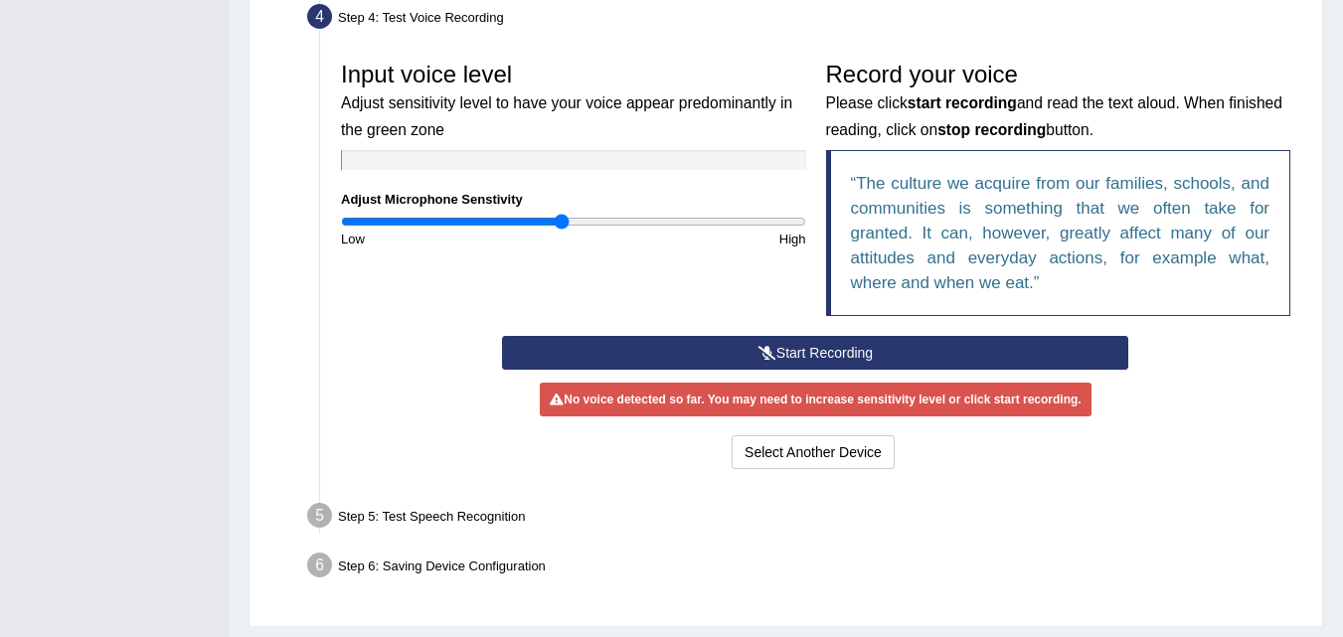
scroll to position [580, 0]
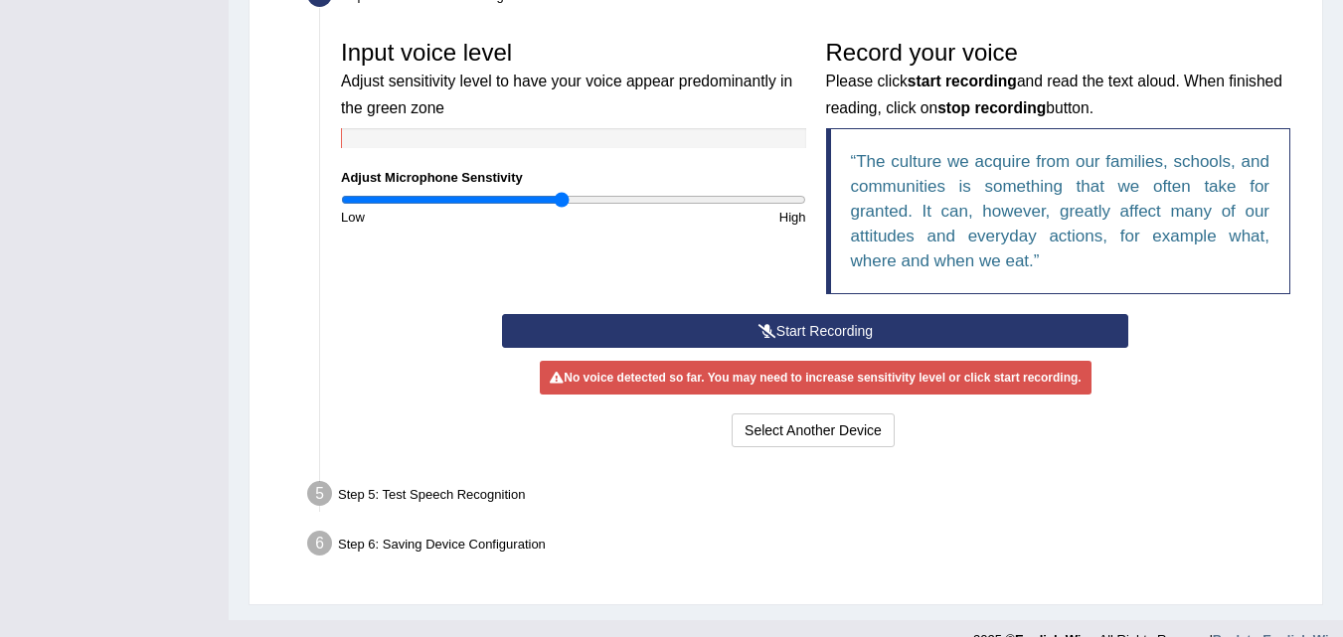
click at [758, 340] on button "Start Recording" at bounding box center [815, 331] width 626 height 34
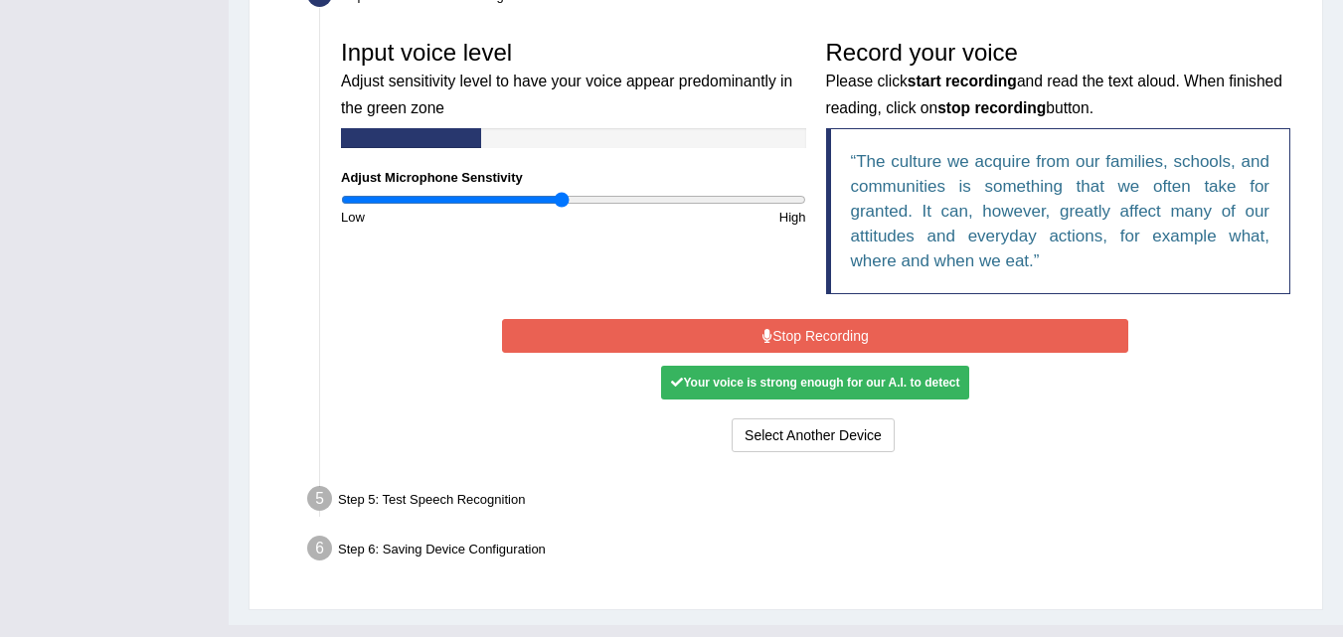
click at [758, 340] on button "Stop Recording" at bounding box center [815, 336] width 626 height 34
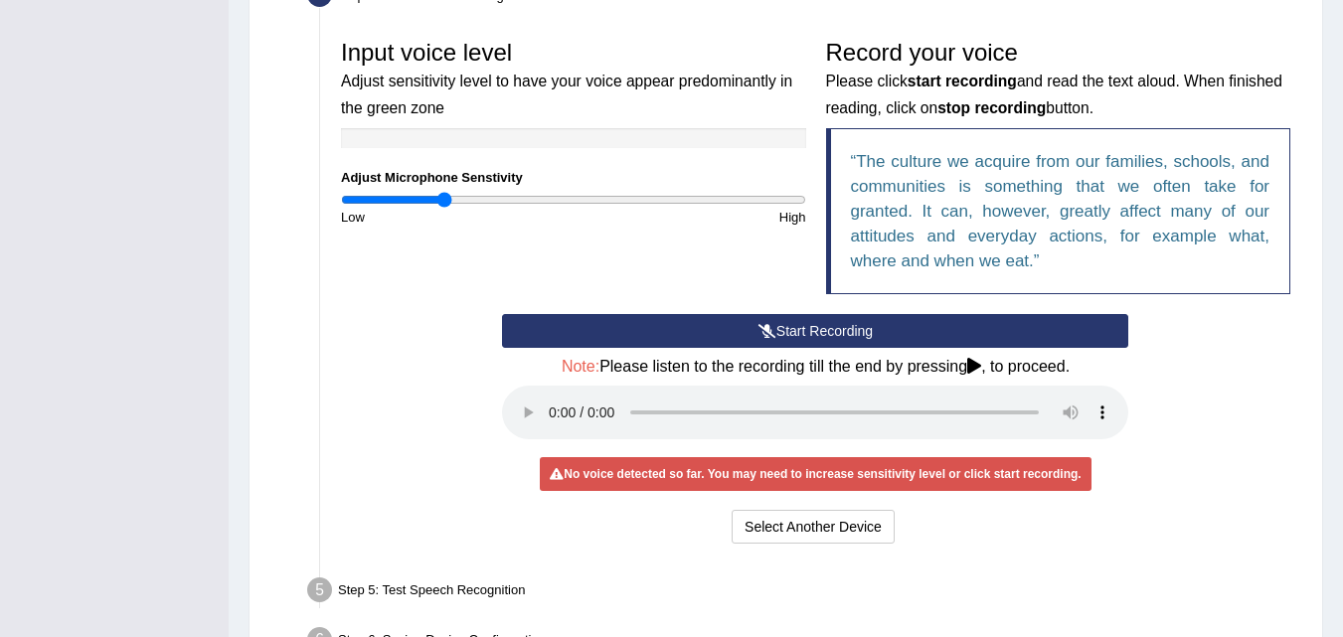
drag, startPoint x: 561, startPoint y: 198, endPoint x: 445, endPoint y: 206, distance: 115.6
click at [445, 206] on input "range" at bounding box center [573, 200] width 465 height 16
click at [819, 524] on button "Select Another Device" at bounding box center [813, 527] width 163 height 34
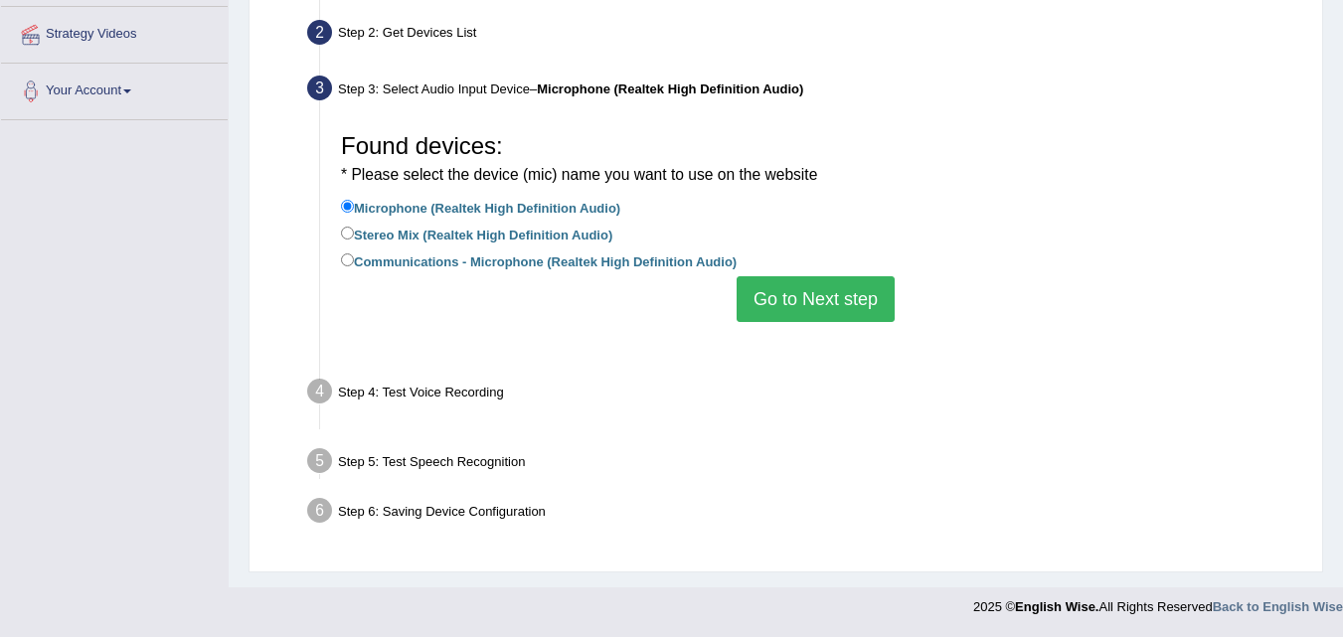
scroll to position [407, 0]
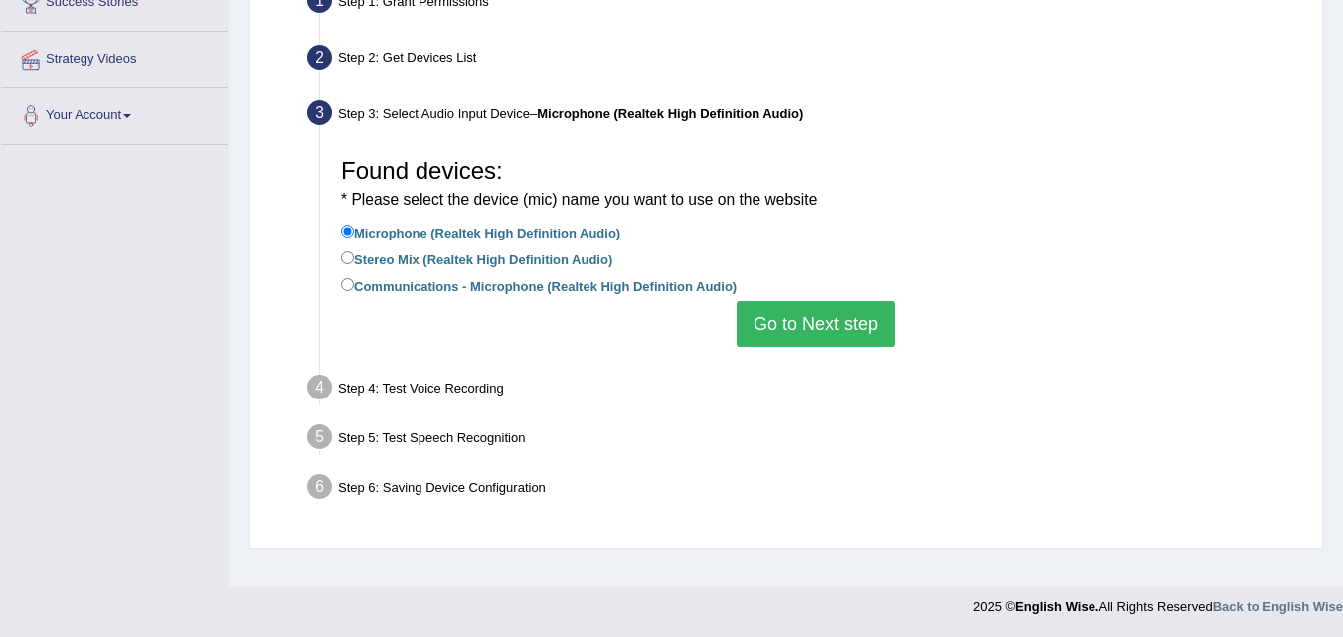
click at [757, 321] on button "Go to Next step" at bounding box center [816, 324] width 158 height 46
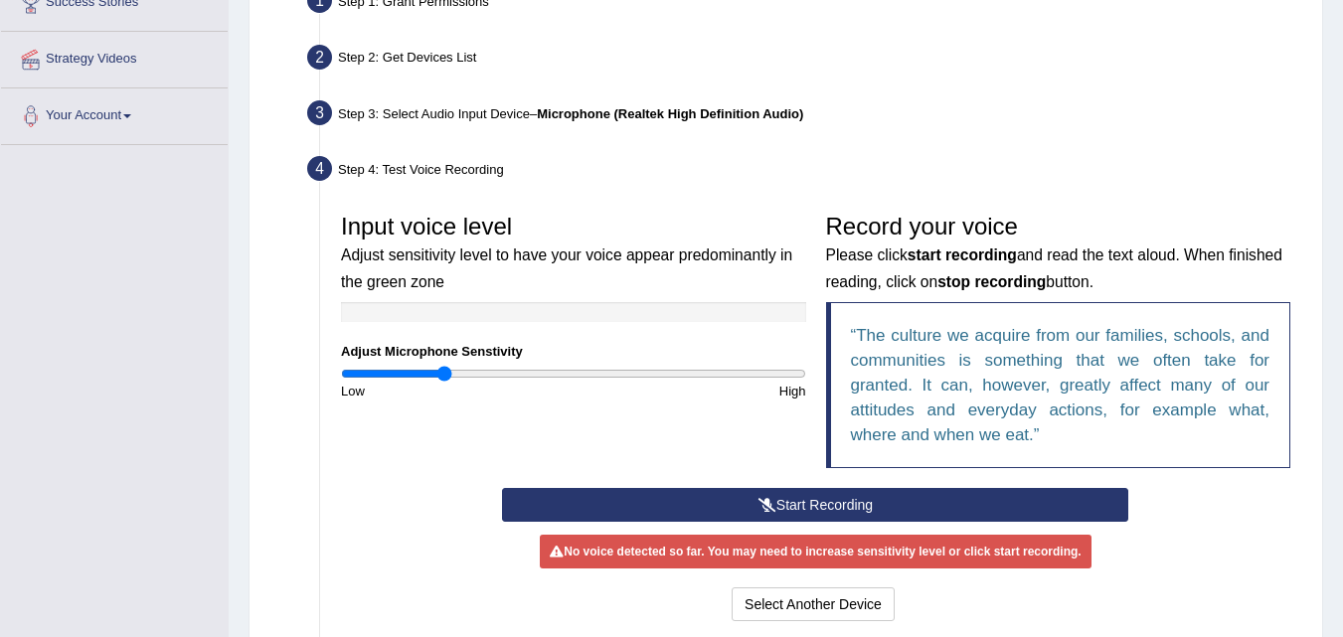
click at [583, 506] on button "Start Recording" at bounding box center [815, 505] width 626 height 34
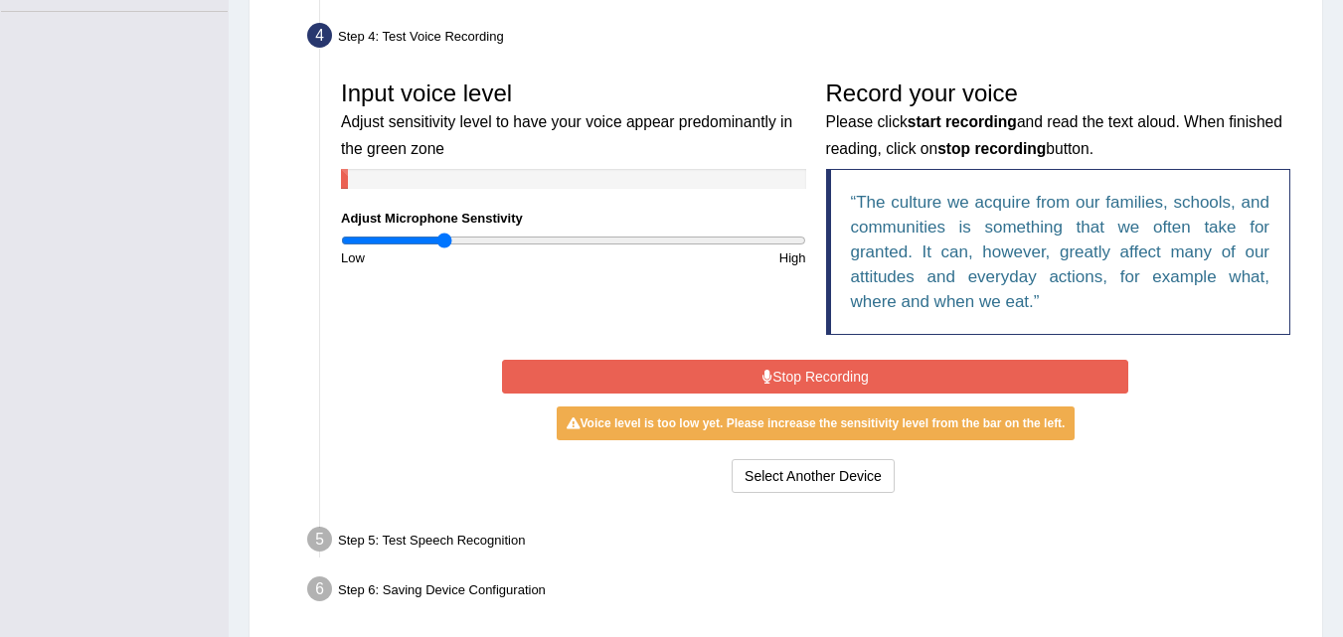
scroll to position [548, 0]
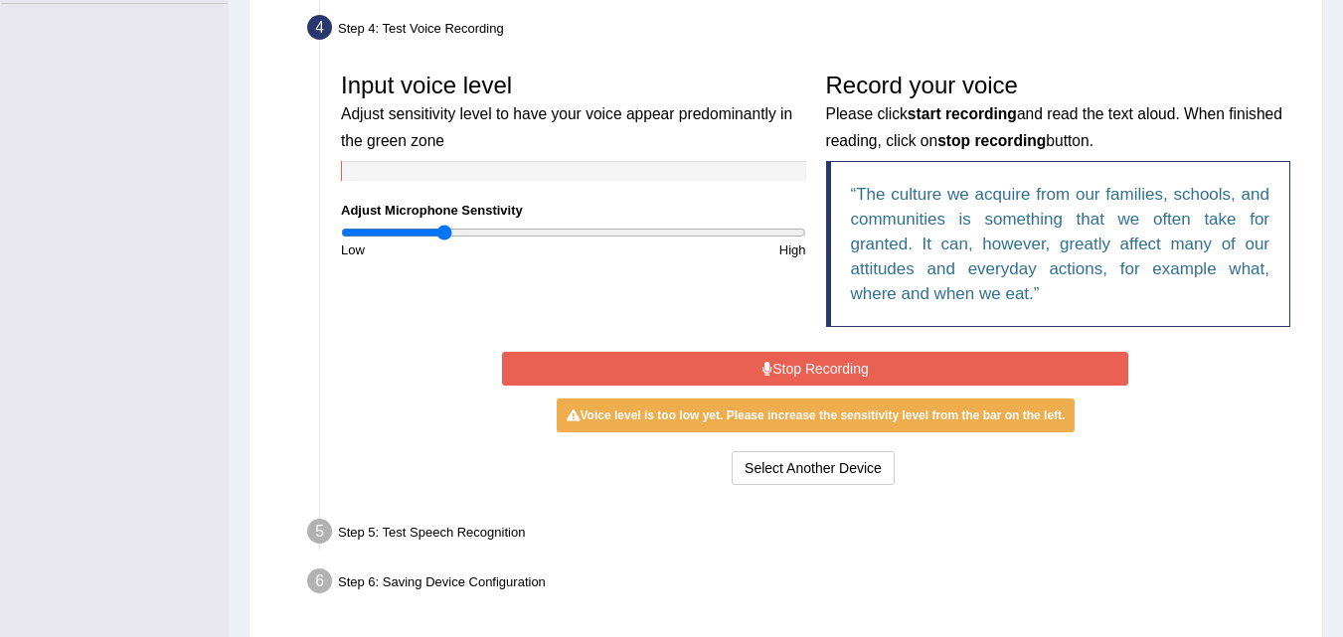
click at [667, 369] on button "Stop Recording" at bounding box center [815, 369] width 626 height 34
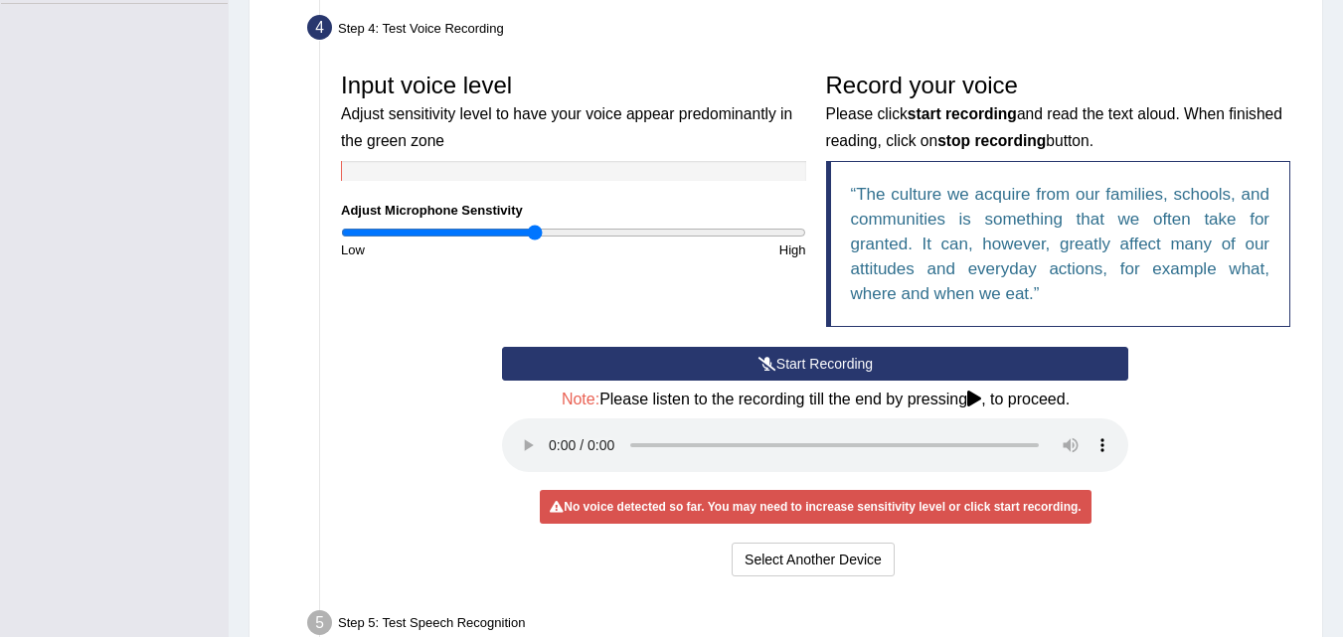
drag, startPoint x: 441, startPoint y: 229, endPoint x: 533, endPoint y: 237, distance: 91.8
type input "0.84"
click at [533, 237] on input "range" at bounding box center [573, 233] width 465 height 16
click at [986, 399] on h4 "Note: Please listen to the recording till the end by pressing , to proceed." at bounding box center [815, 400] width 626 height 18
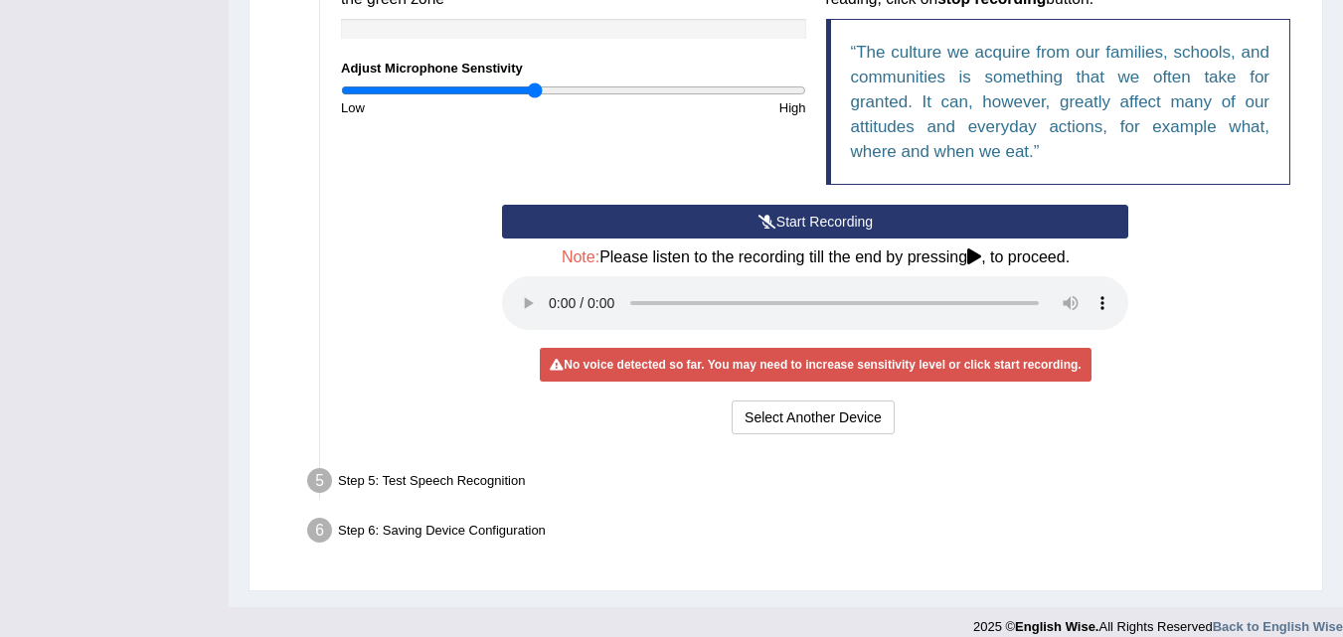
scroll to position [710, 0]
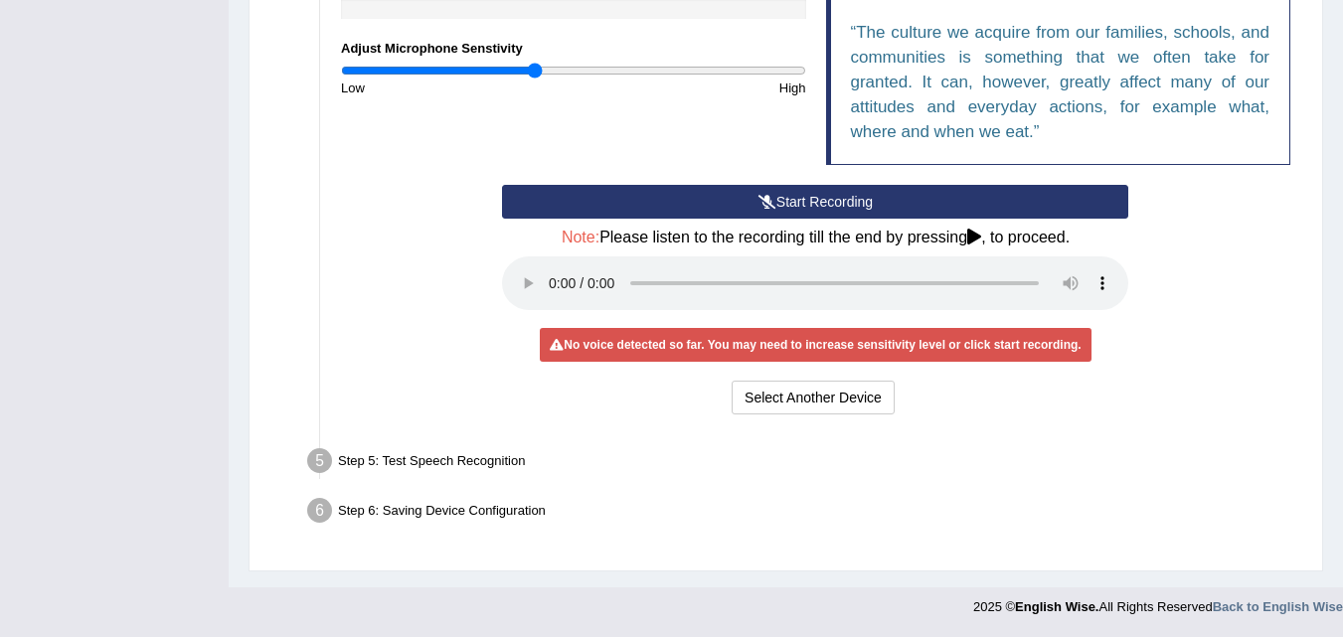
click at [411, 462] on div "Step 5: Test Speech Recognition" at bounding box center [805, 464] width 1015 height 44
click at [382, 502] on div "Step 6: Saving Device Configuration" at bounding box center [805, 514] width 1015 height 44
click at [811, 373] on div "Start Recording Stop Recording Note: Please listen to the recording till the en…" at bounding box center [815, 302] width 646 height 235
click at [794, 383] on button "Select Another Device" at bounding box center [813, 398] width 163 height 34
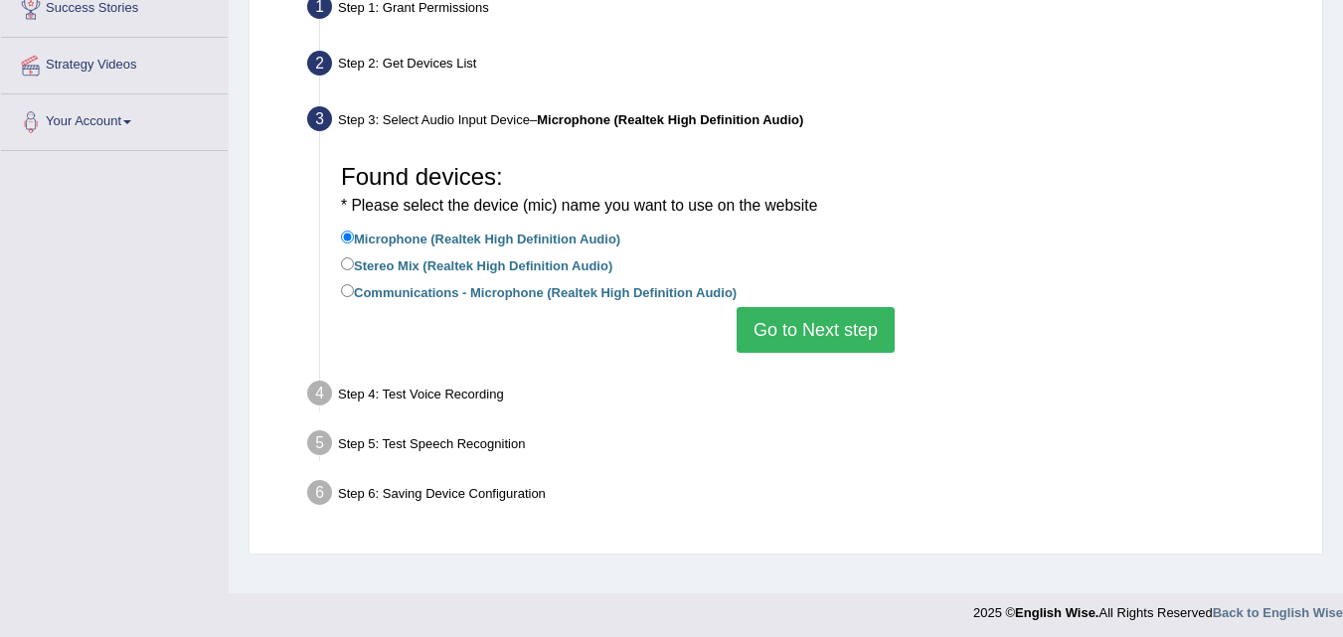
scroll to position [407, 0]
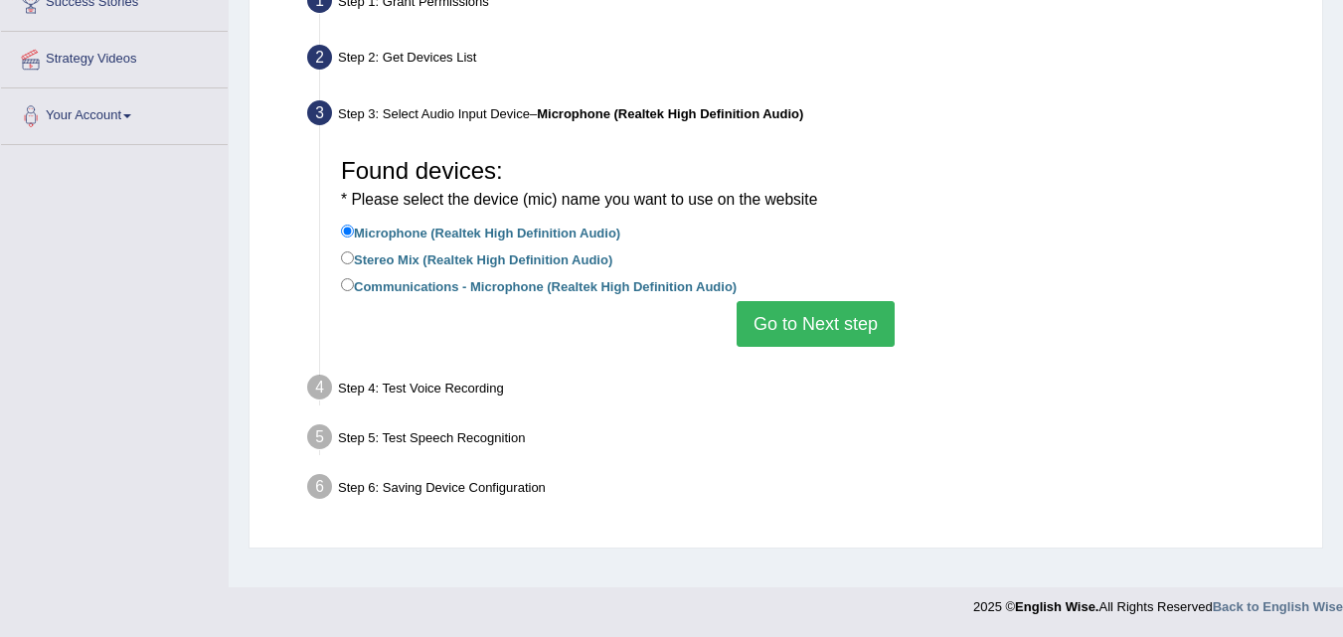
click at [790, 326] on button "Go to Next step" at bounding box center [816, 324] width 158 height 46
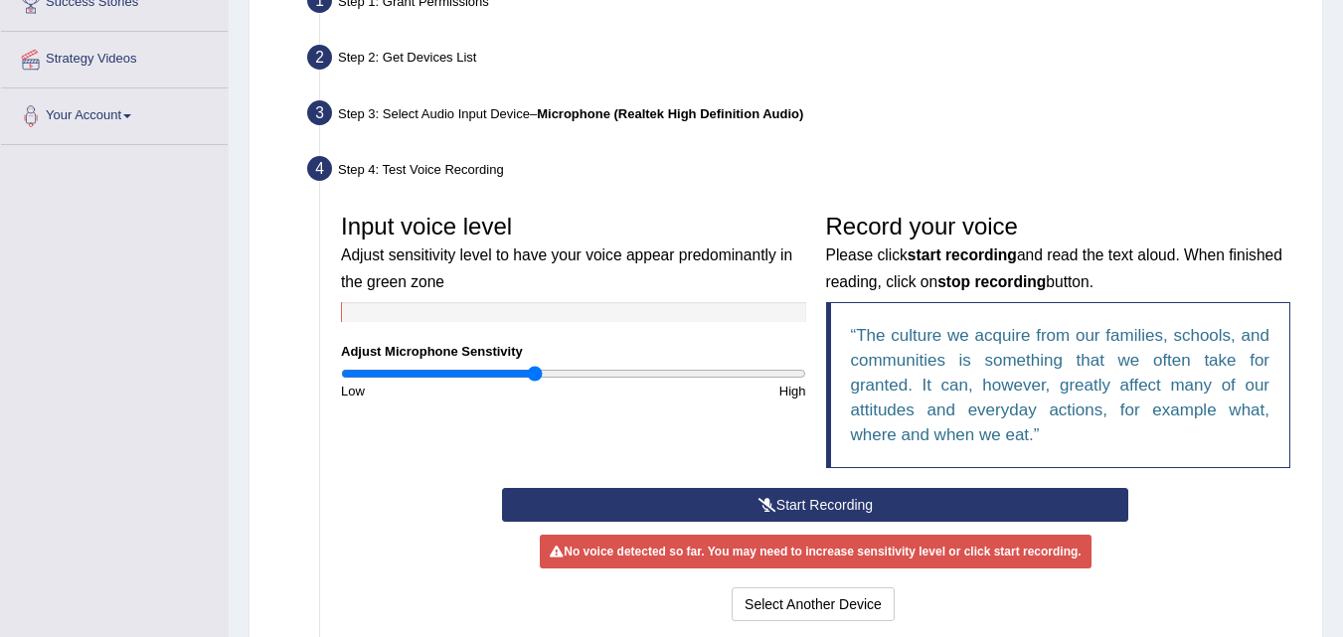
click at [730, 503] on button "Start Recording" at bounding box center [815, 505] width 626 height 34
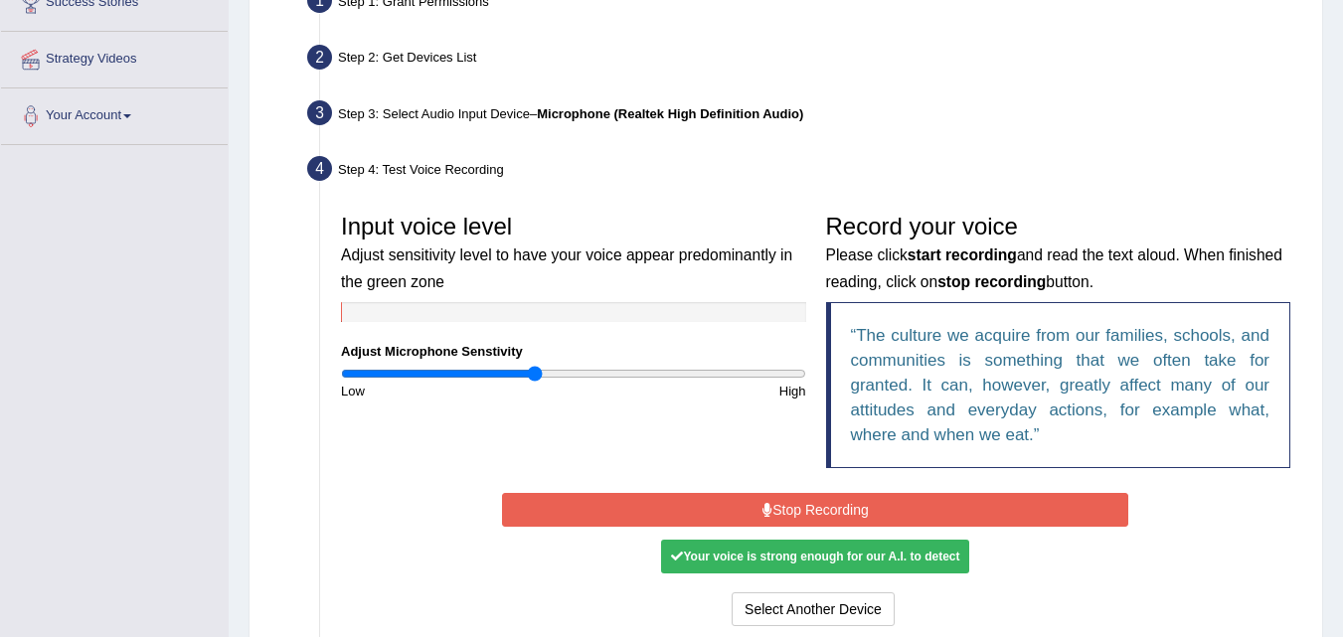
click at [730, 503] on button "Stop Recording" at bounding box center [815, 510] width 626 height 34
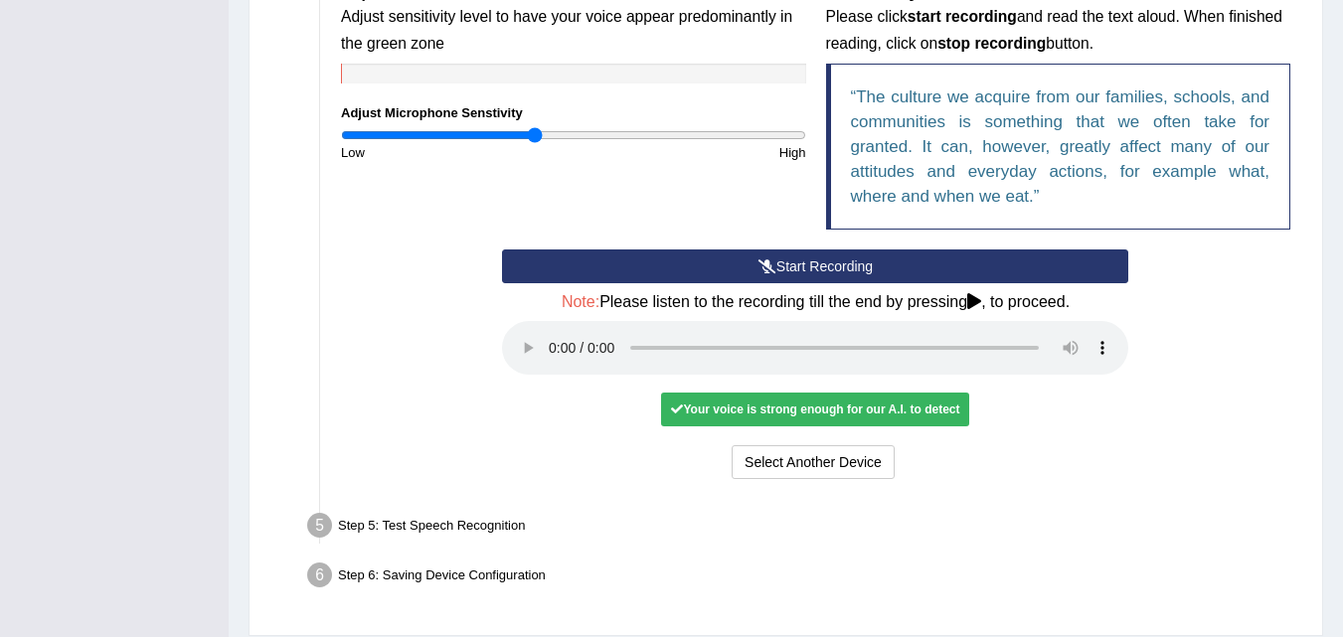
scroll to position [710, 0]
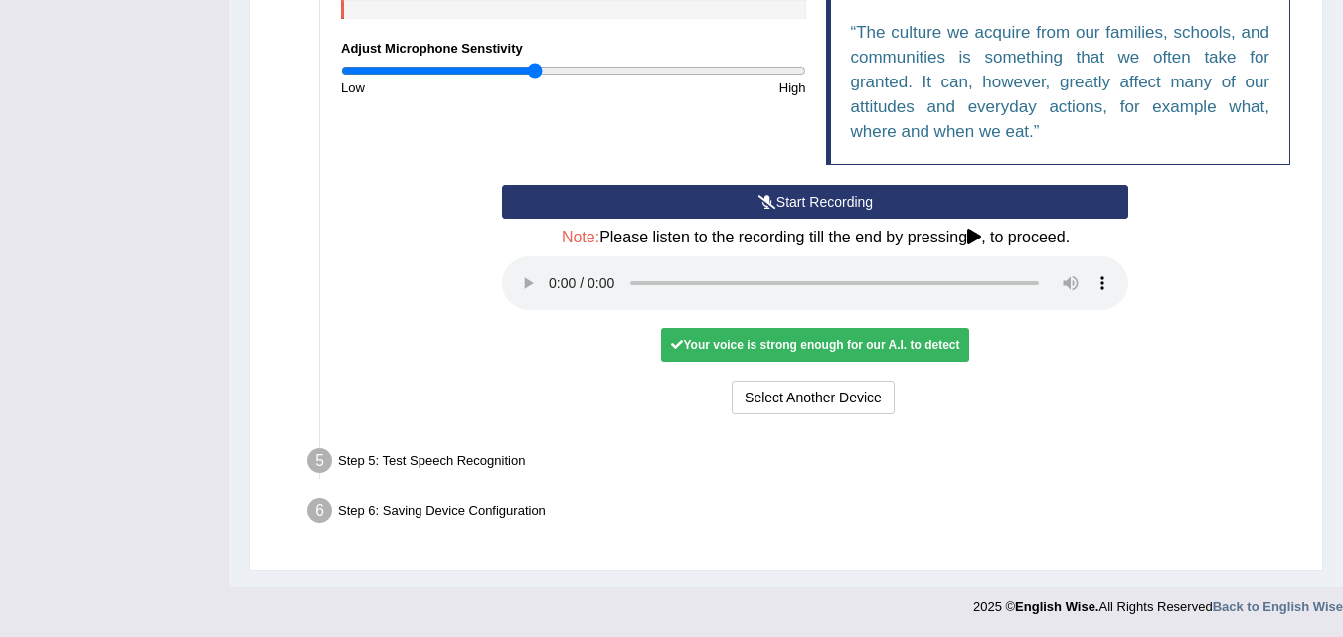
click at [781, 332] on div "Your voice is strong enough for our A.I. to detect" at bounding box center [815, 345] width 308 height 34
click at [371, 458] on div "Step 5: Test Speech Recognition" at bounding box center [805, 464] width 1015 height 44
click at [329, 458] on li "Step 5: Test Speech Recognition Text to read The culture we acquire from our fa…" at bounding box center [805, 464] width 989 height 44
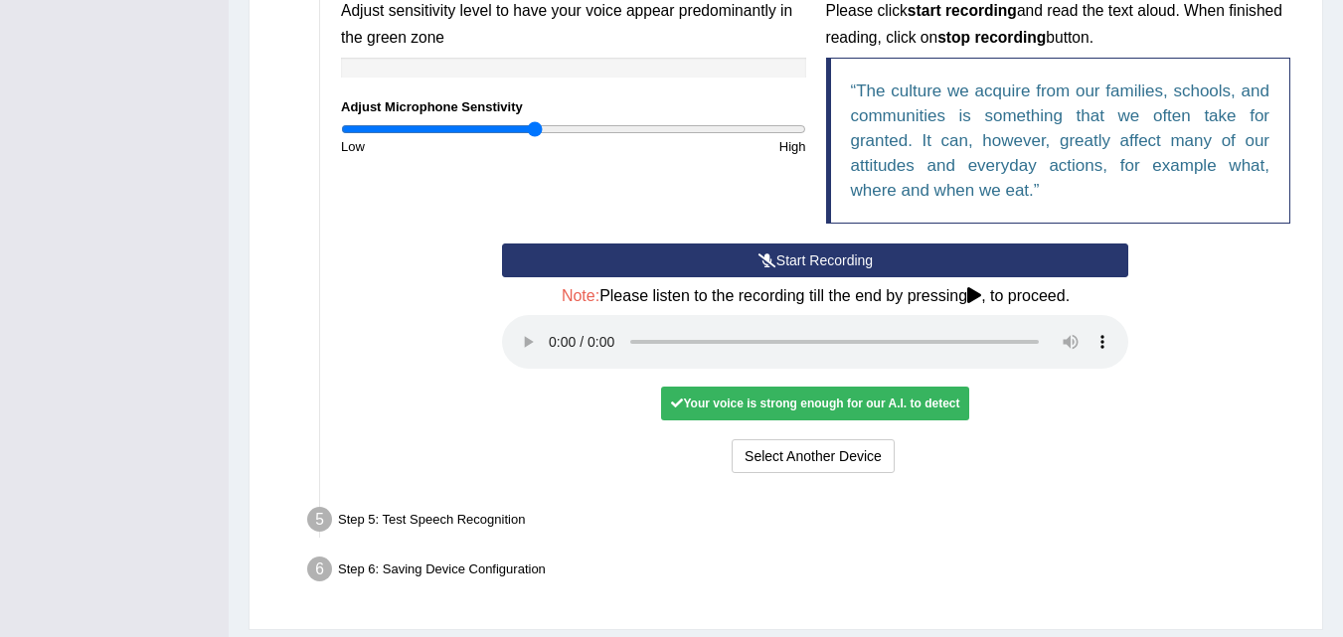
scroll to position [650, 0]
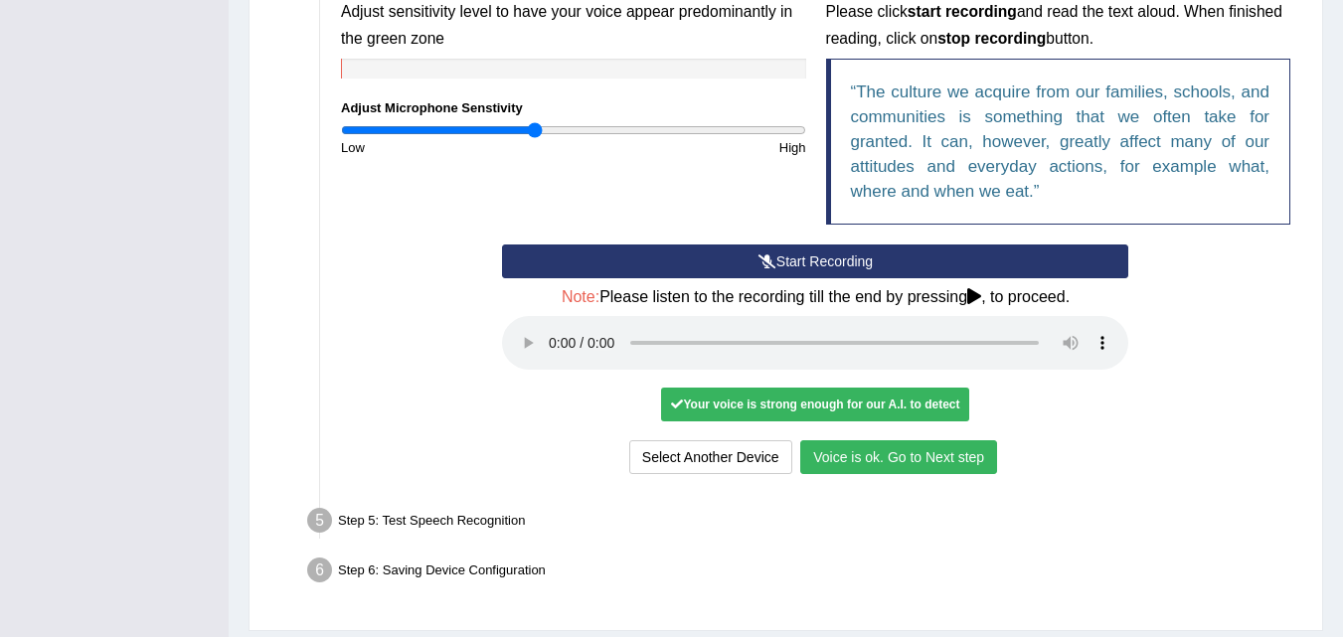
click at [837, 446] on button "Voice is ok. Go to Next step" at bounding box center [898, 457] width 197 height 34
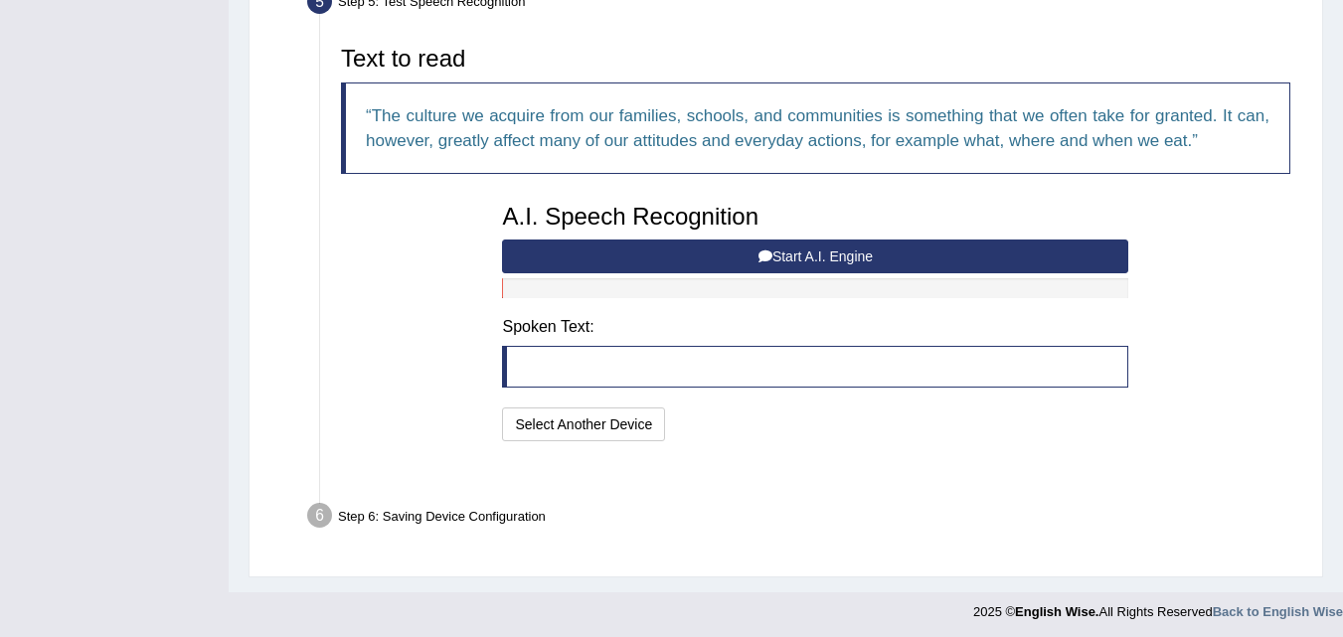
scroll to position [606, 0]
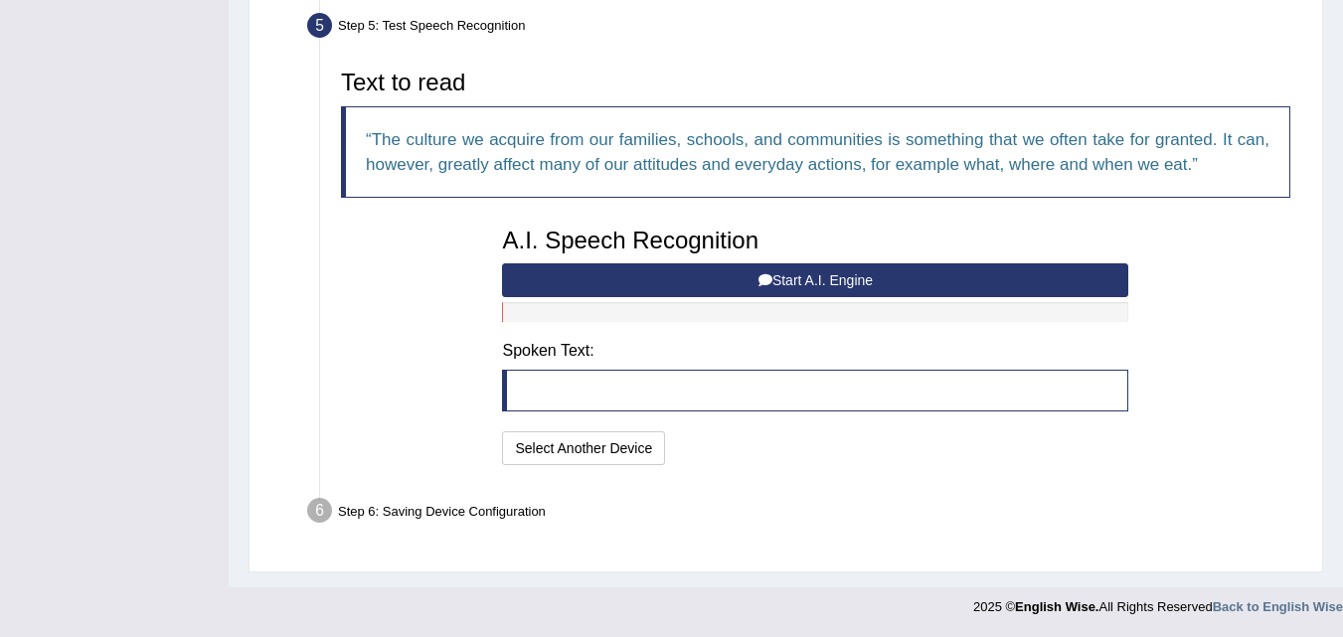
click at [807, 282] on button "Start A.I. Engine" at bounding box center [815, 280] width 626 height 34
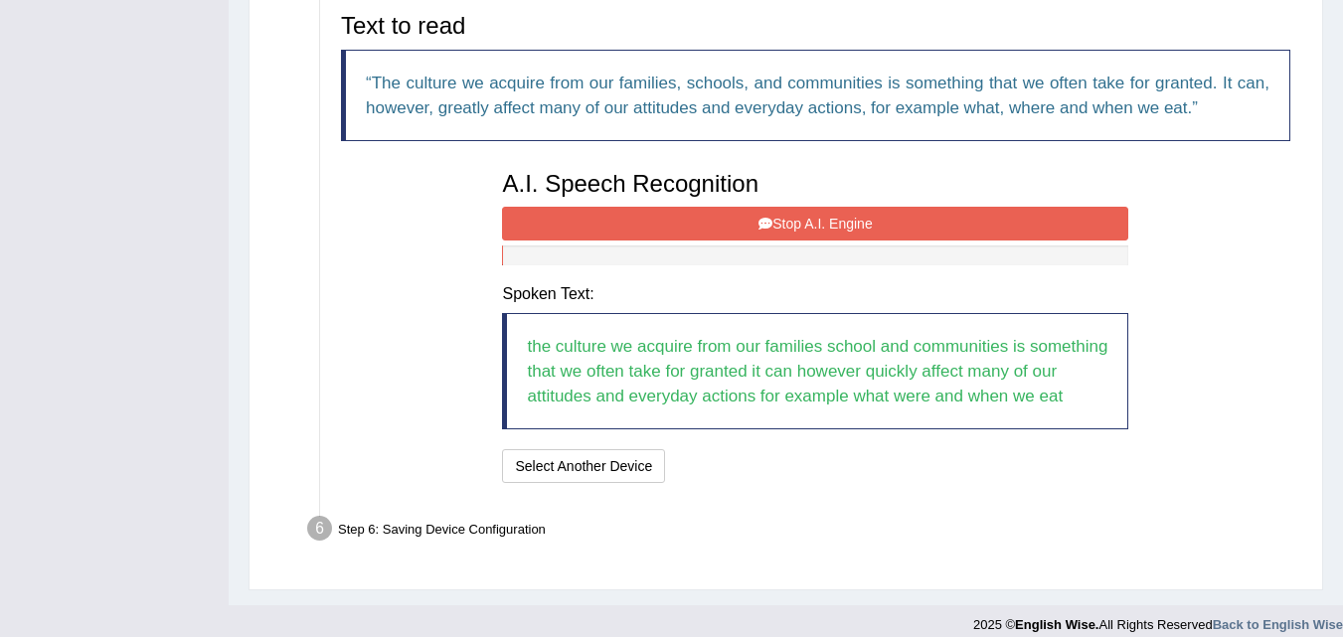
scroll to position [681, 0]
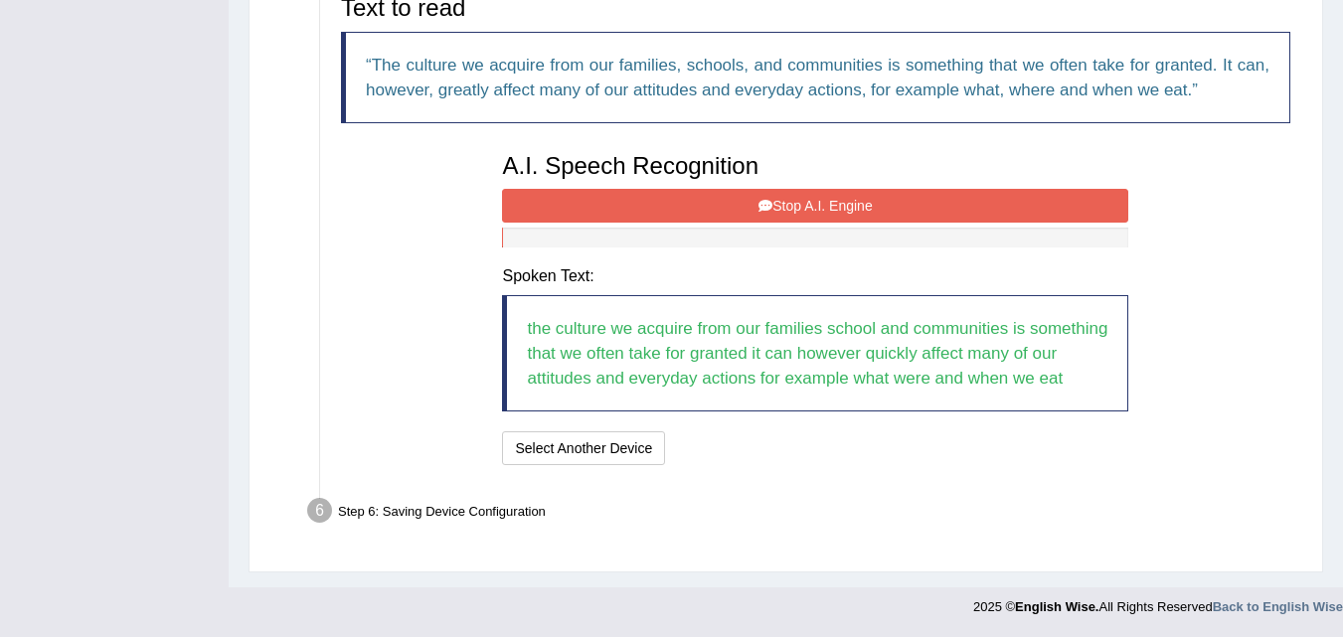
click at [846, 201] on button "Stop A.I. Engine" at bounding box center [815, 206] width 626 height 34
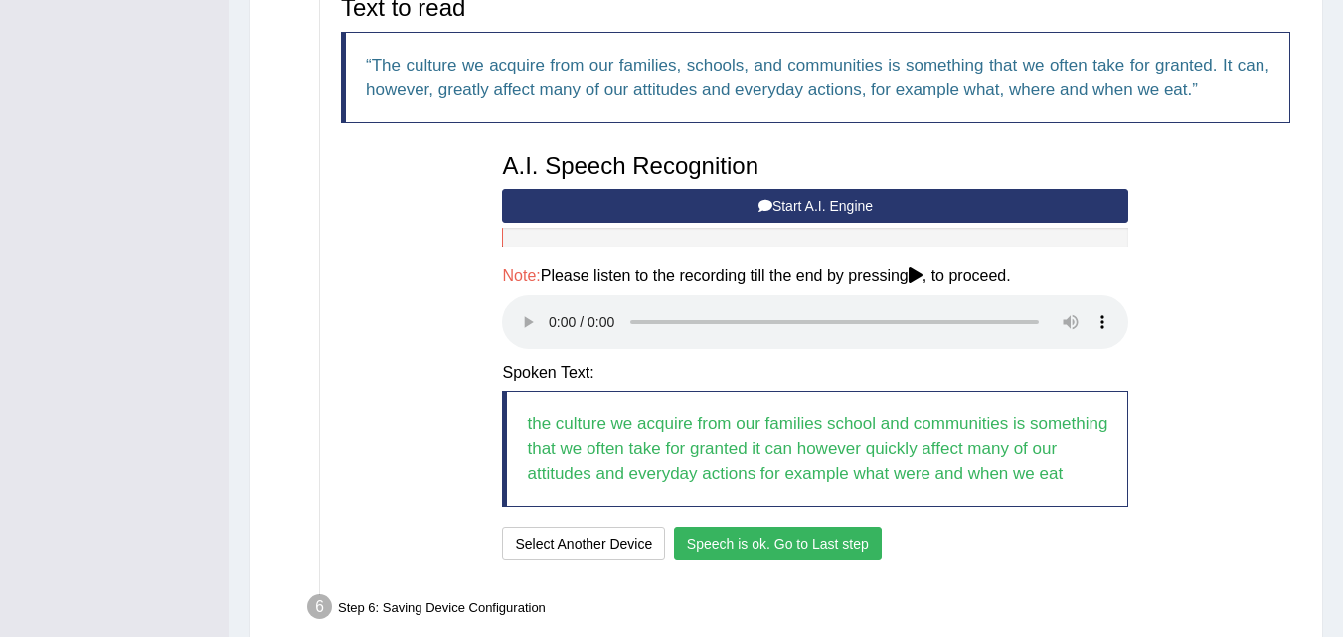
click at [723, 546] on button "Speech is ok. Go to Last step" at bounding box center [778, 544] width 208 height 34
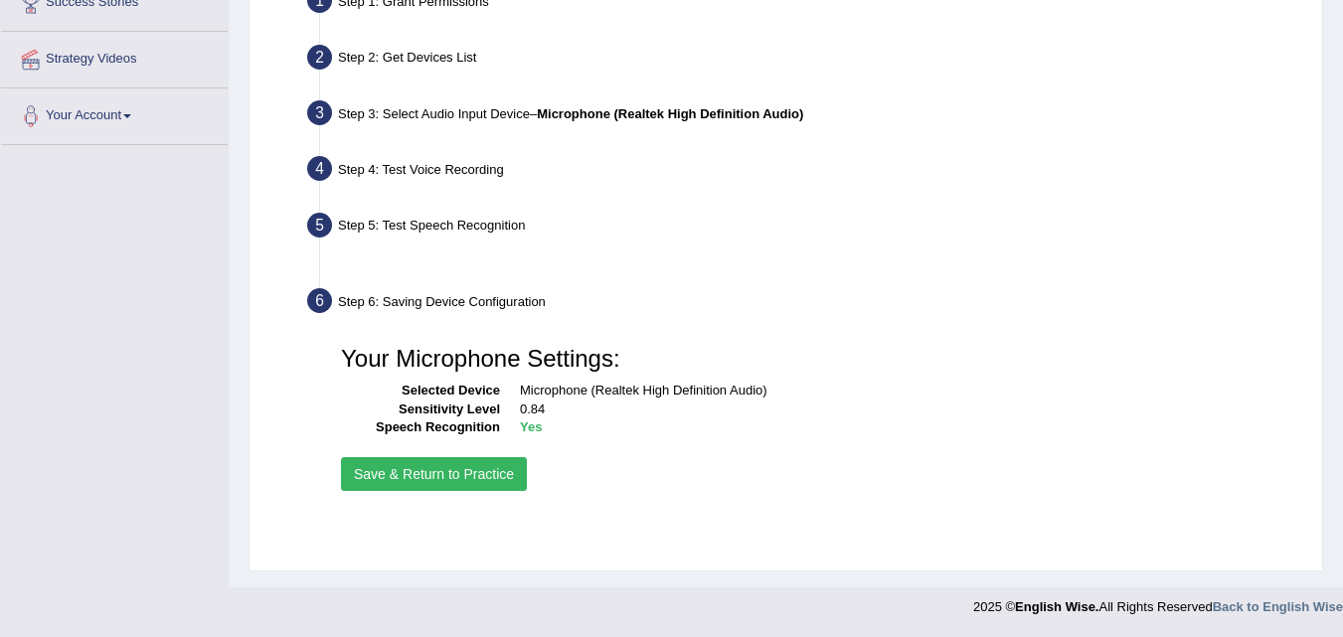
scroll to position [407, 0]
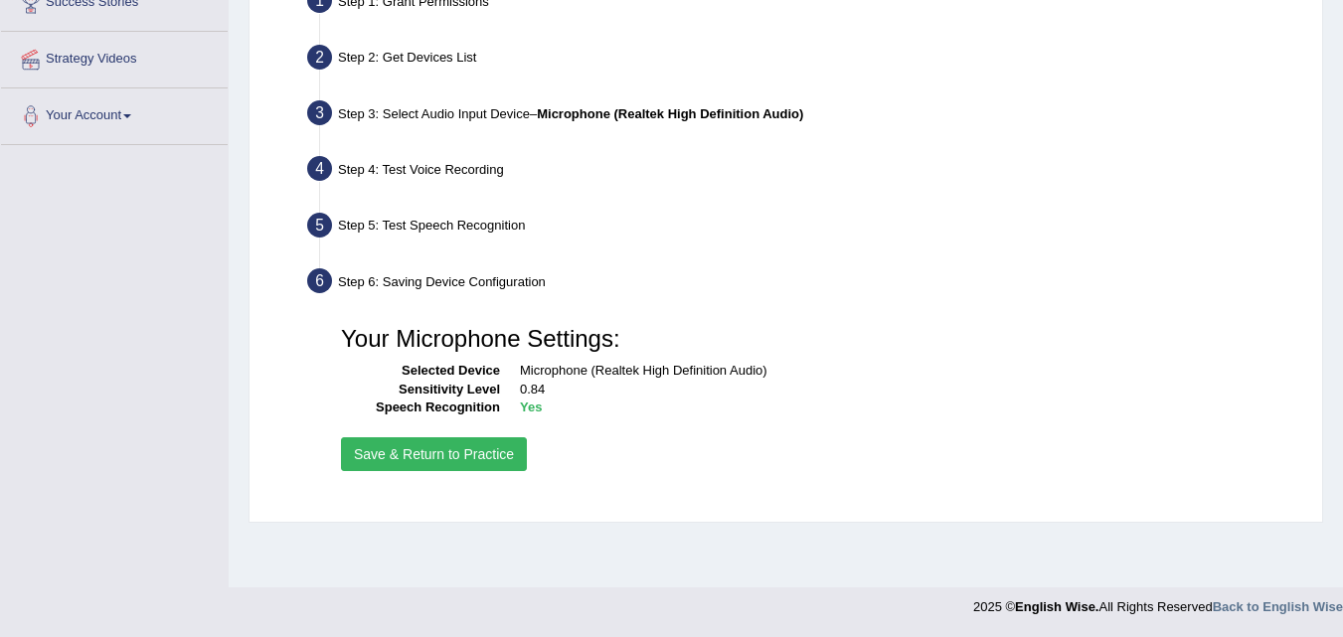
click at [487, 459] on button "Save & Return to Practice" at bounding box center [434, 454] width 186 height 34
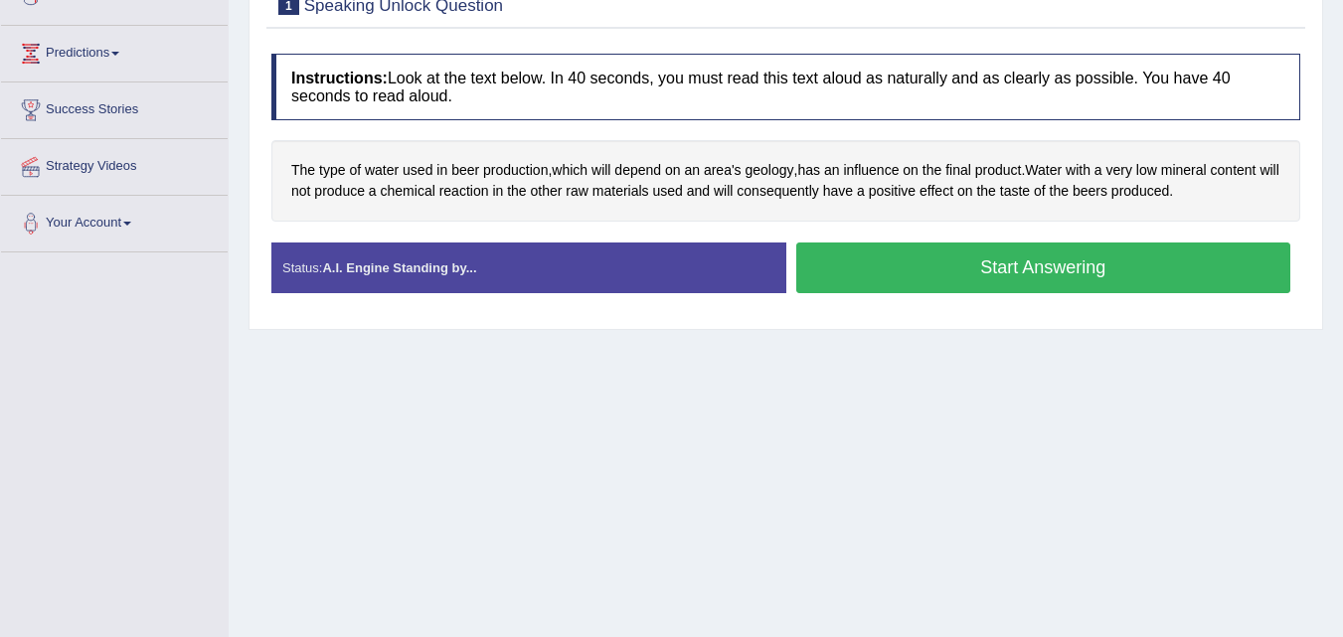
scroll to position [300, 0]
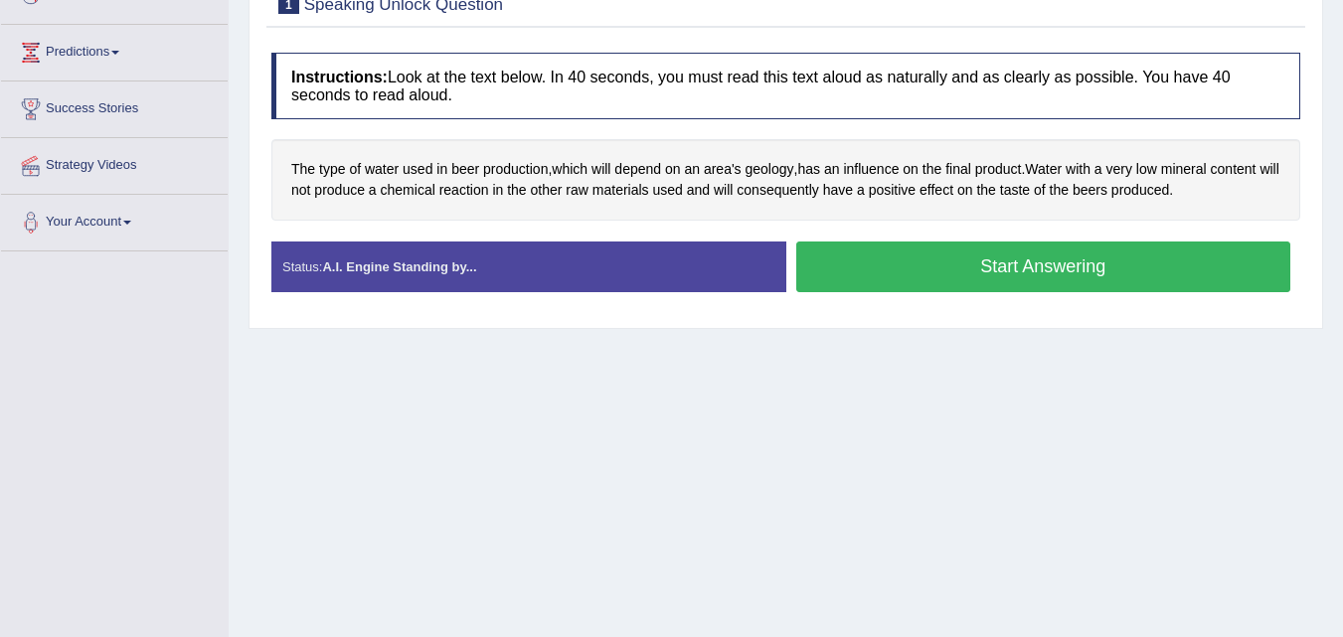
click at [919, 278] on button "Start Answering" at bounding box center [1043, 267] width 495 height 51
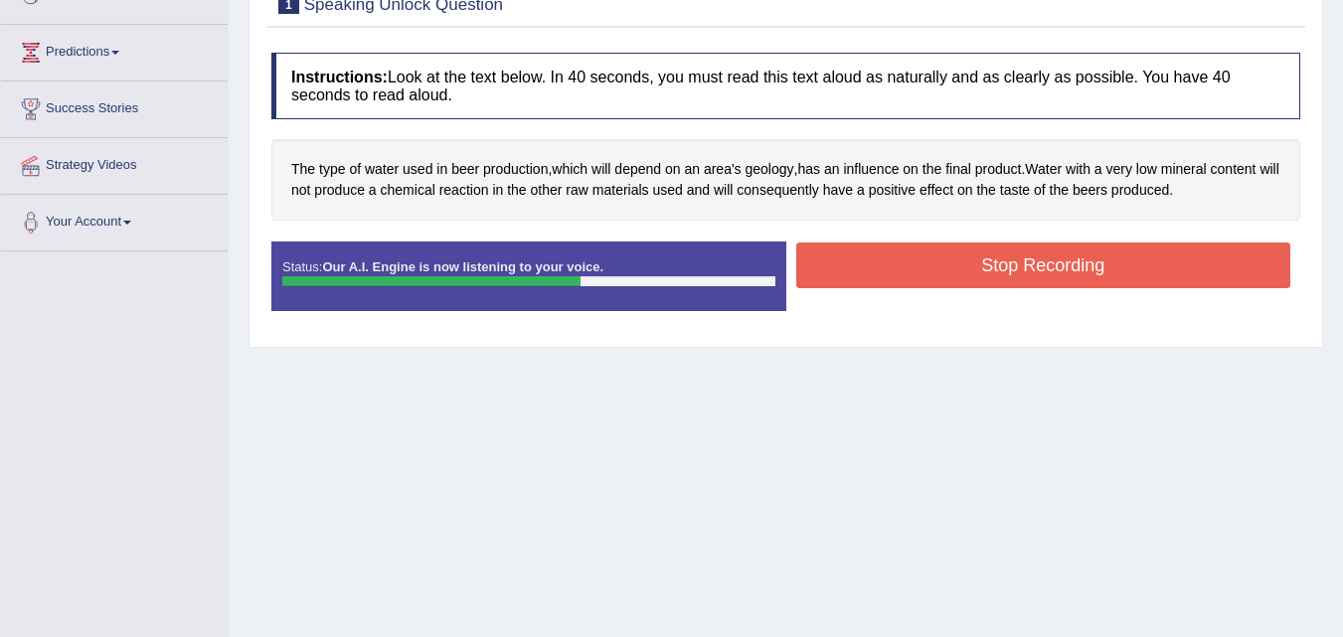
click at [919, 278] on button "Stop Recording" at bounding box center [1043, 266] width 495 height 46
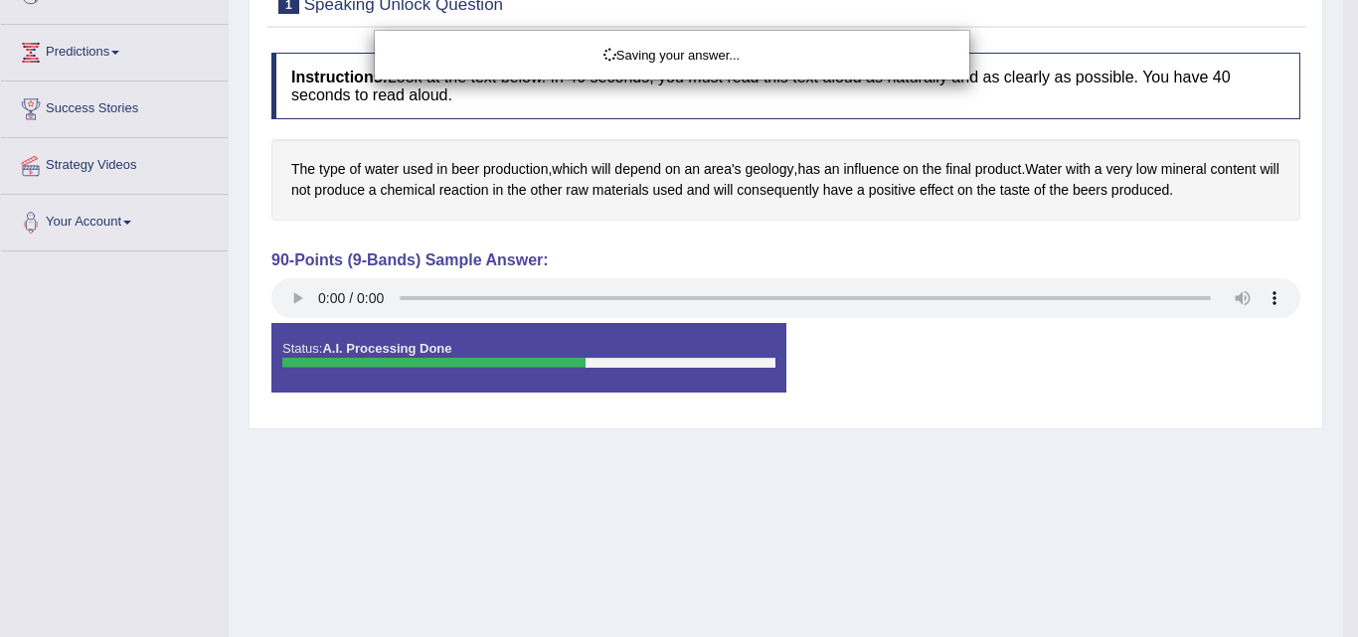
click at [301, 297] on div "Saving your answer..." at bounding box center [679, 318] width 1358 height 637
click at [297, 296] on div "Saving your answer..." at bounding box center [679, 318] width 1358 height 637
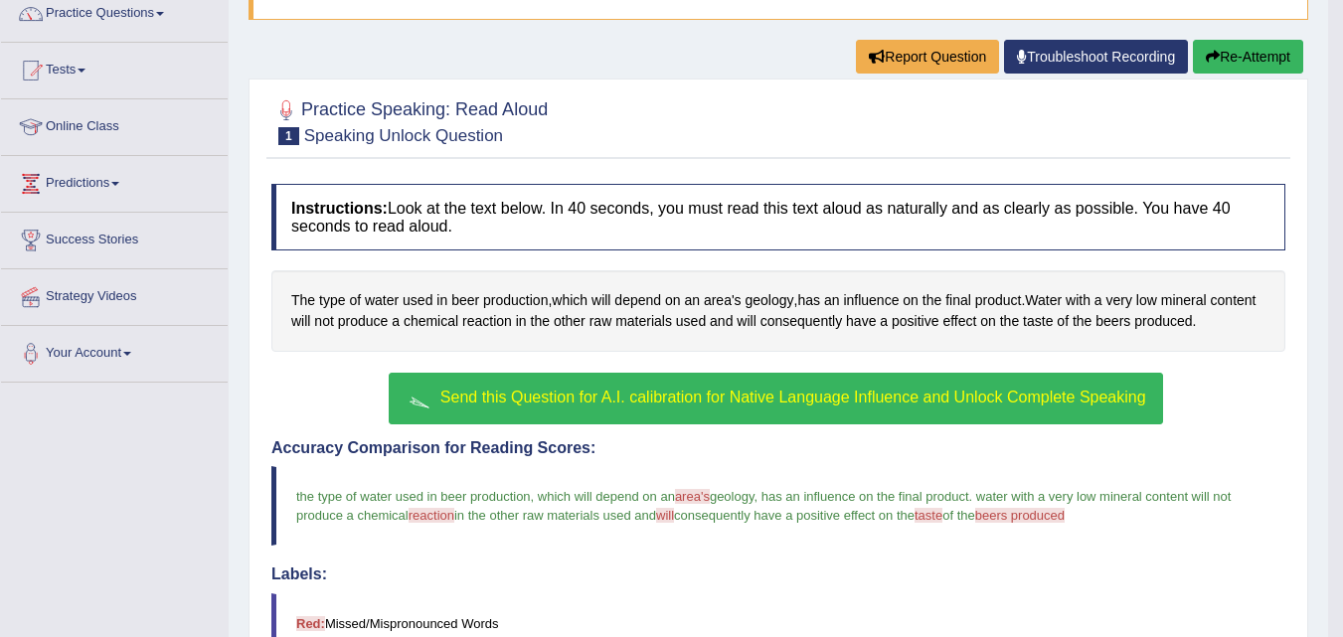
scroll to position [170, 0]
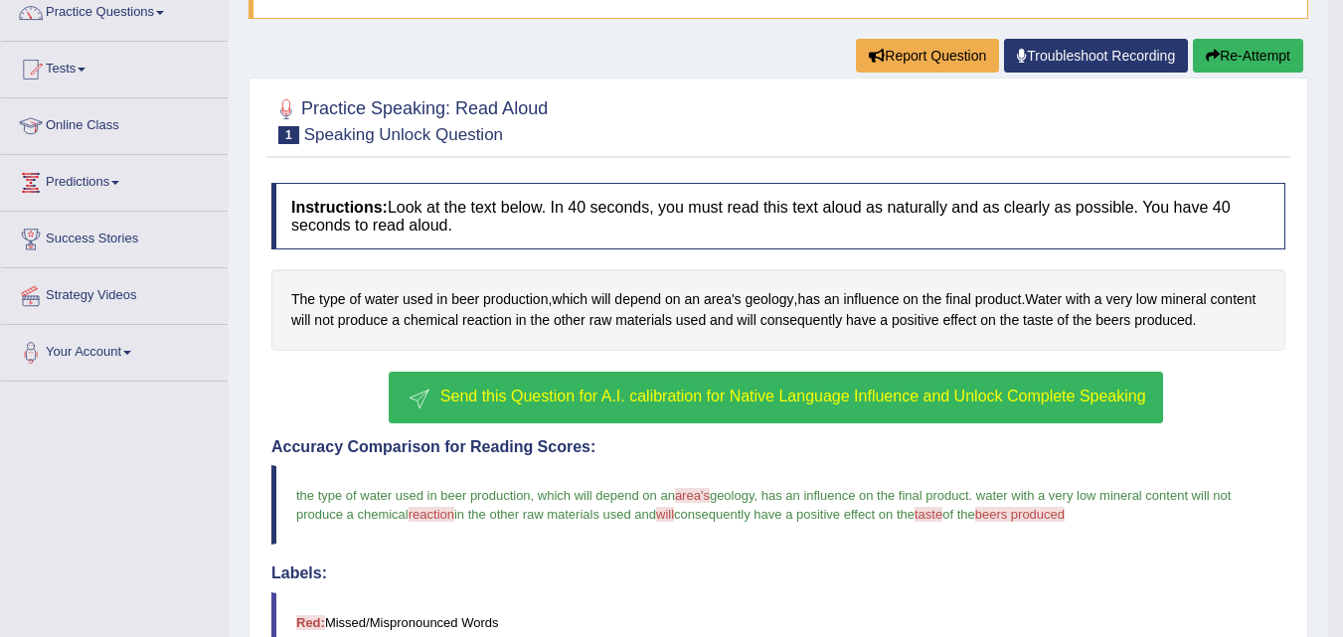
click at [1217, 55] on button "Re-Attempt" at bounding box center [1248, 56] width 110 height 34
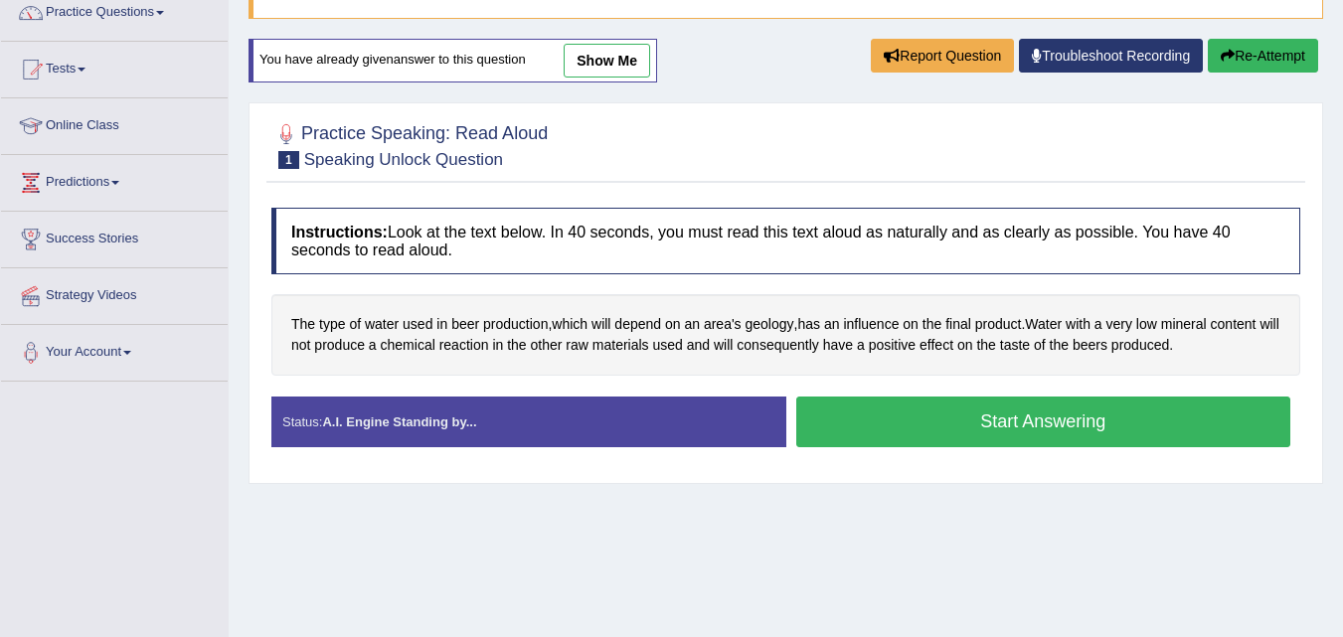
click at [918, 416] on button "Start Answering" at bounding box center [1043, 422] width 495 height 51
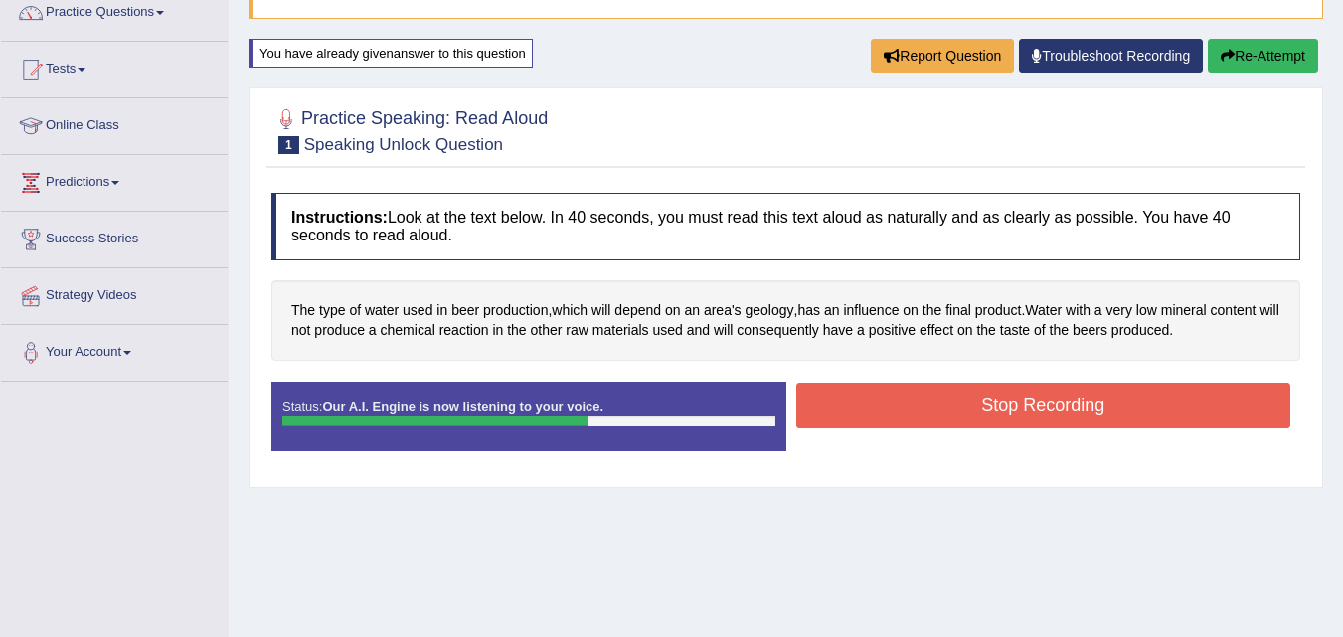
click at [918, 416] on button "Stop Recording" at bounding box center [1043, 406] width 495 height 46
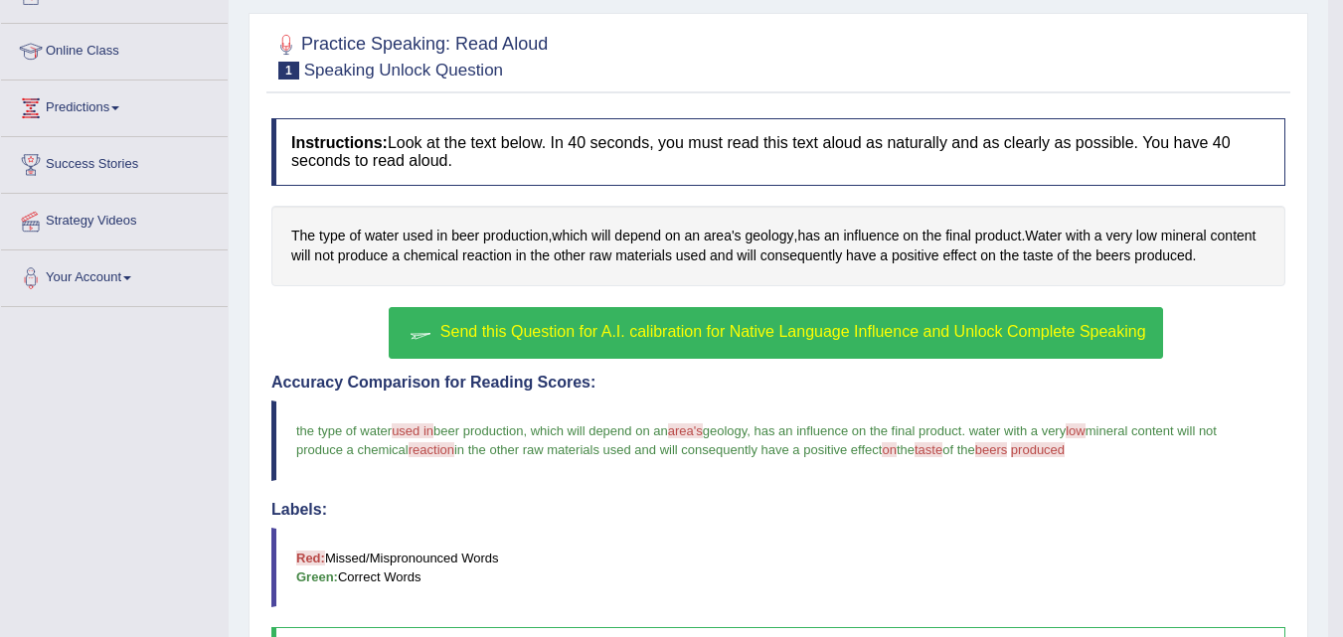
scroll to position [212, 0]
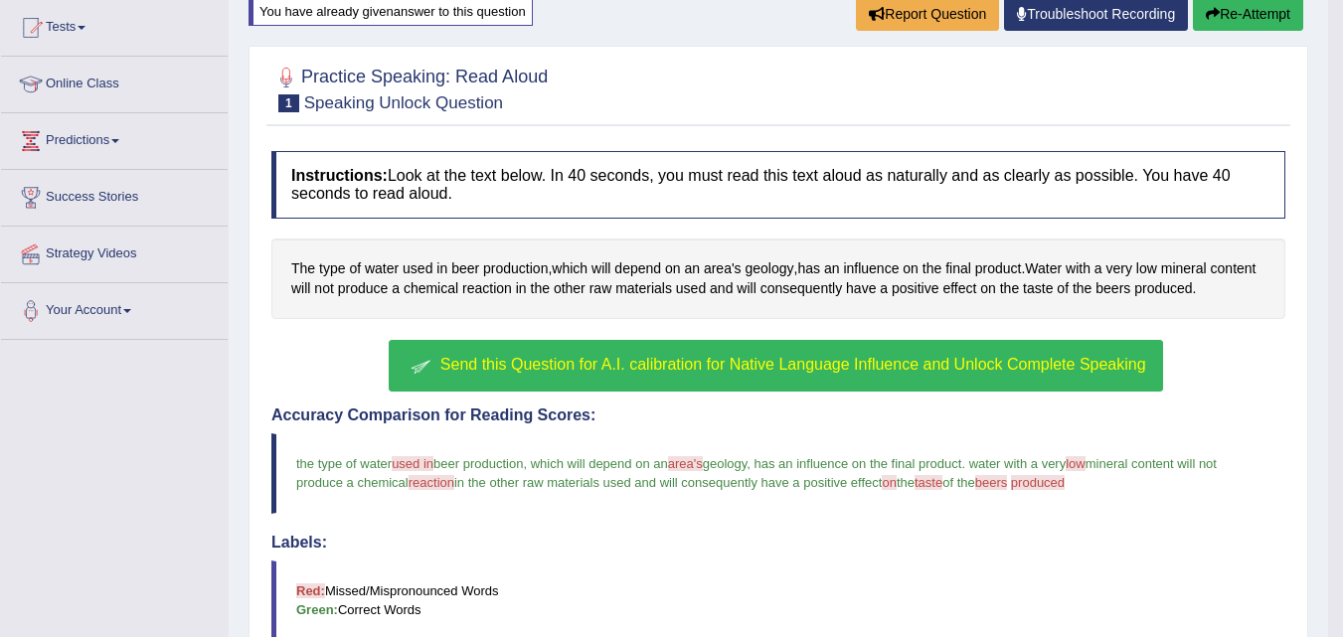
click at [1228, 13] on button "Re-Attempt" at bounding box center [1248, 14] width 110 height 34
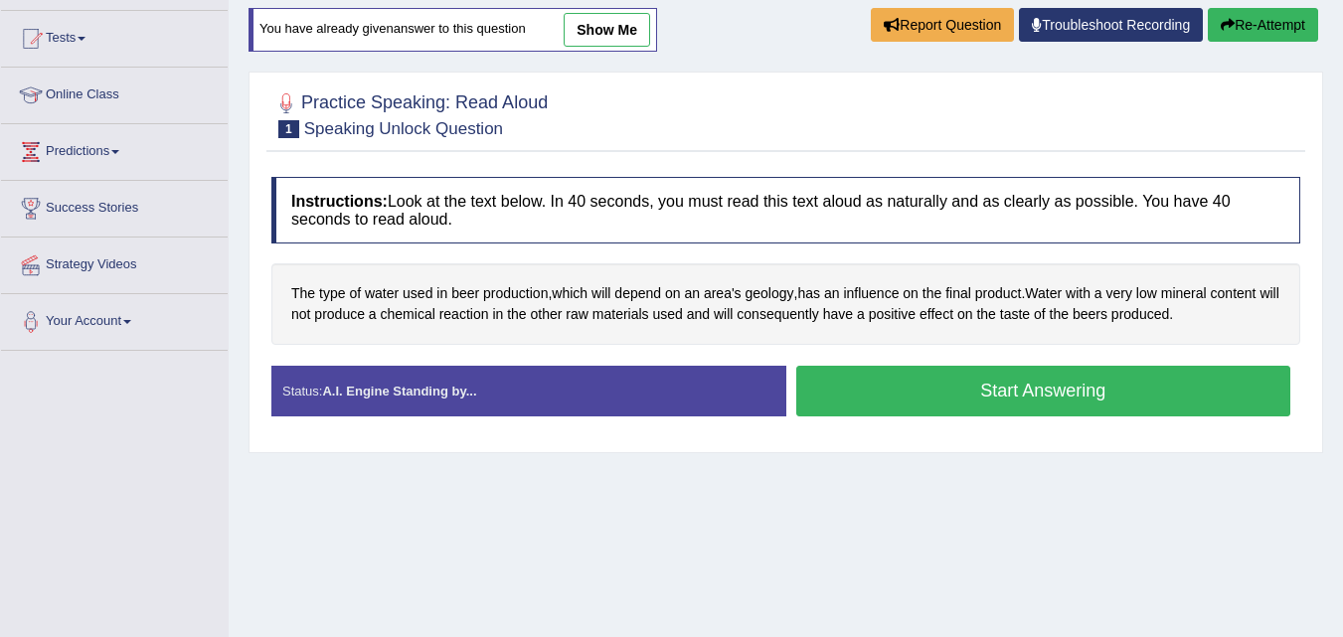
scroll to position [201, 0]
click at [614, 36] on link "show me" at bounding box center [607, 30] width 86 height 34
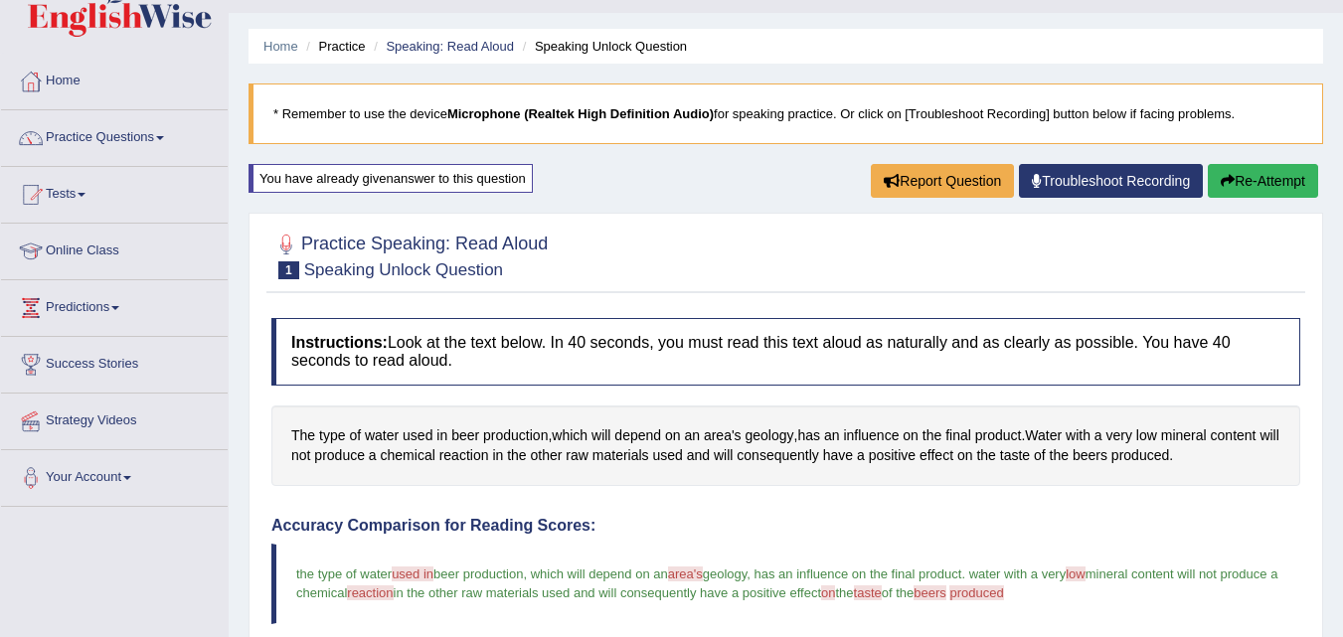
scroll to position [10, 0]
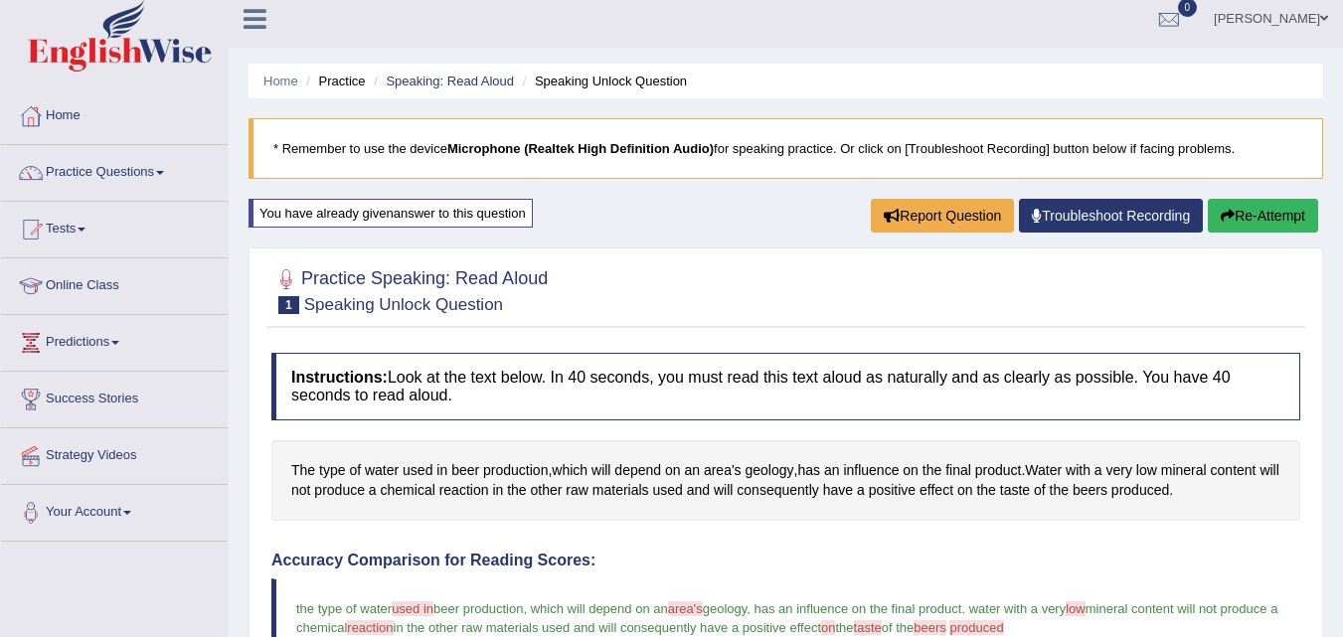
click at [1268, 221] on button "Re-Attempt" at bounding box center [1263, 216] width 110 height 34
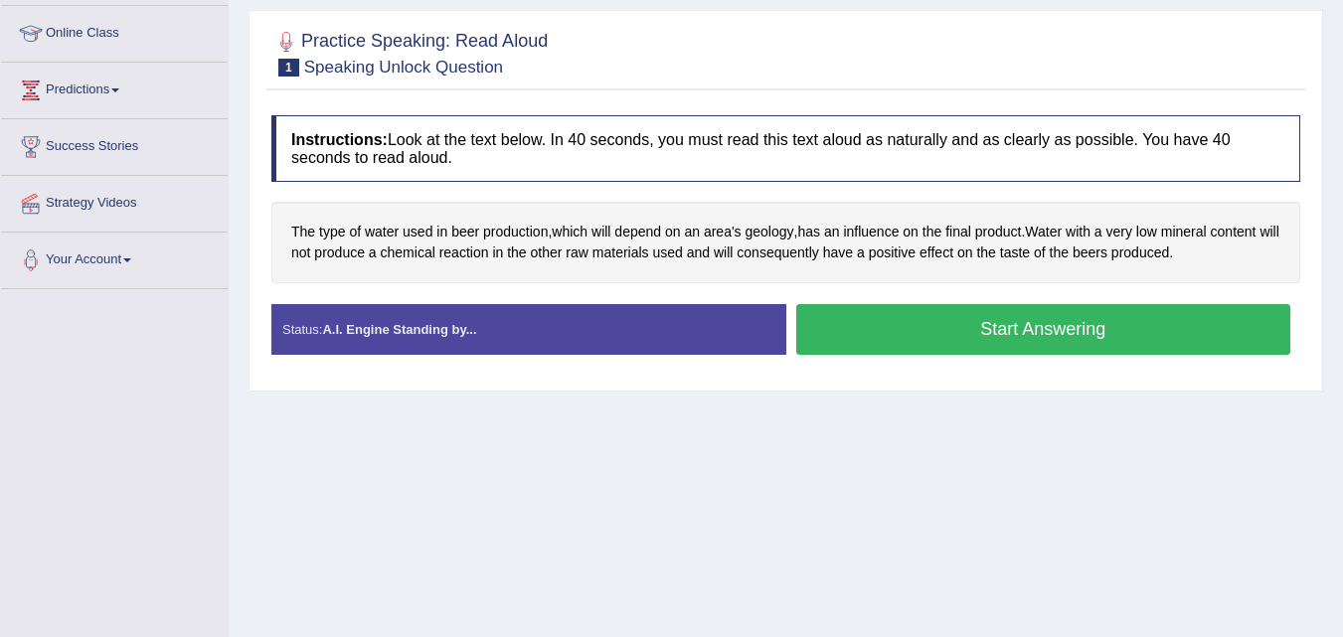
scroll to position [270, 0]
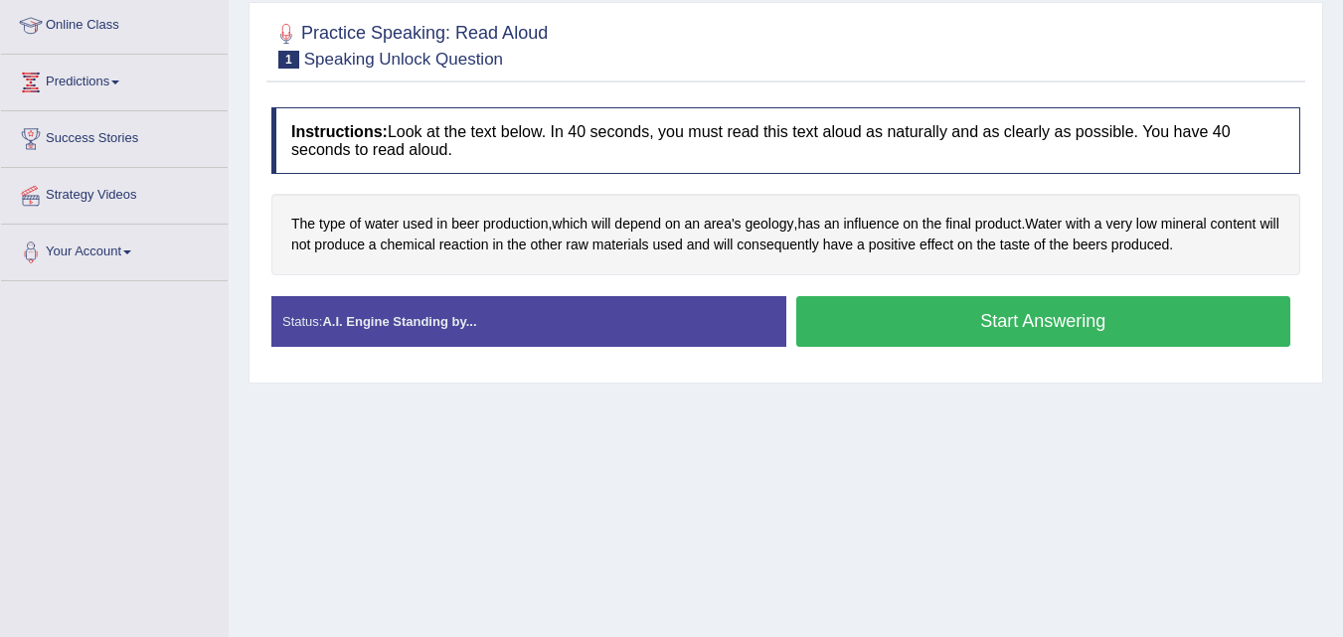
click at [883, 329] on button "Start Answering" at bounding box center [1043, 321] width 495 height 51
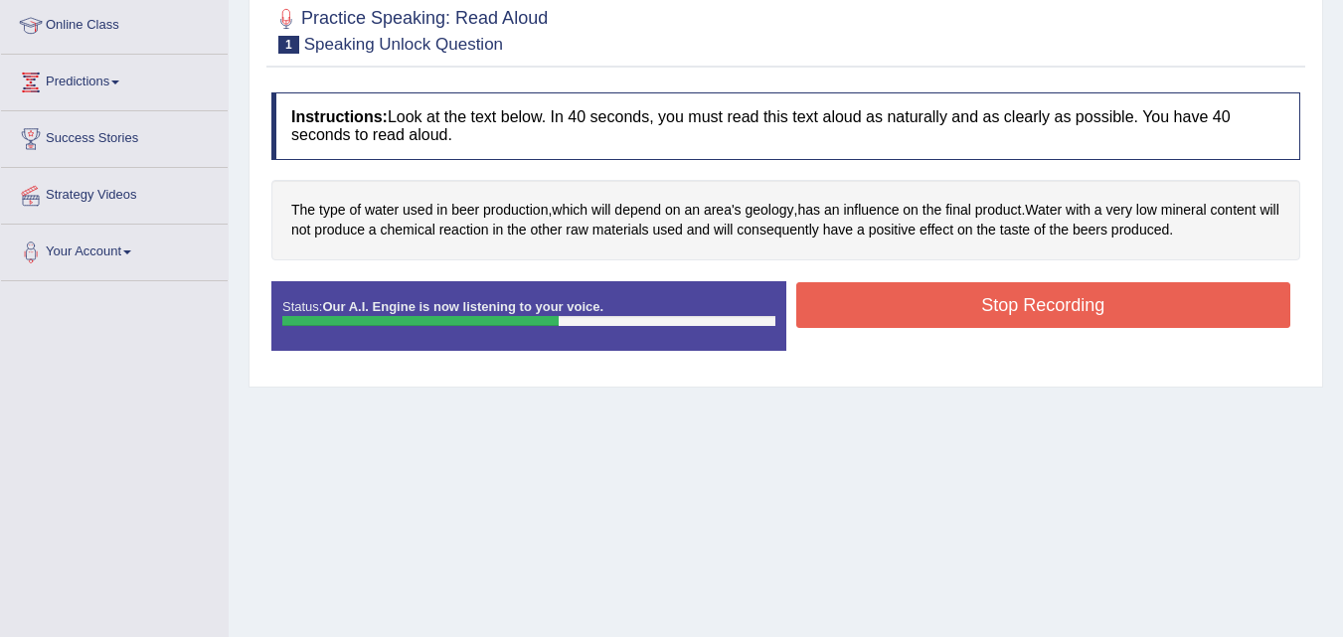
click at [896, 301] on button "Stop Recording" at bounding box center [1043, 305] width 495 height 46
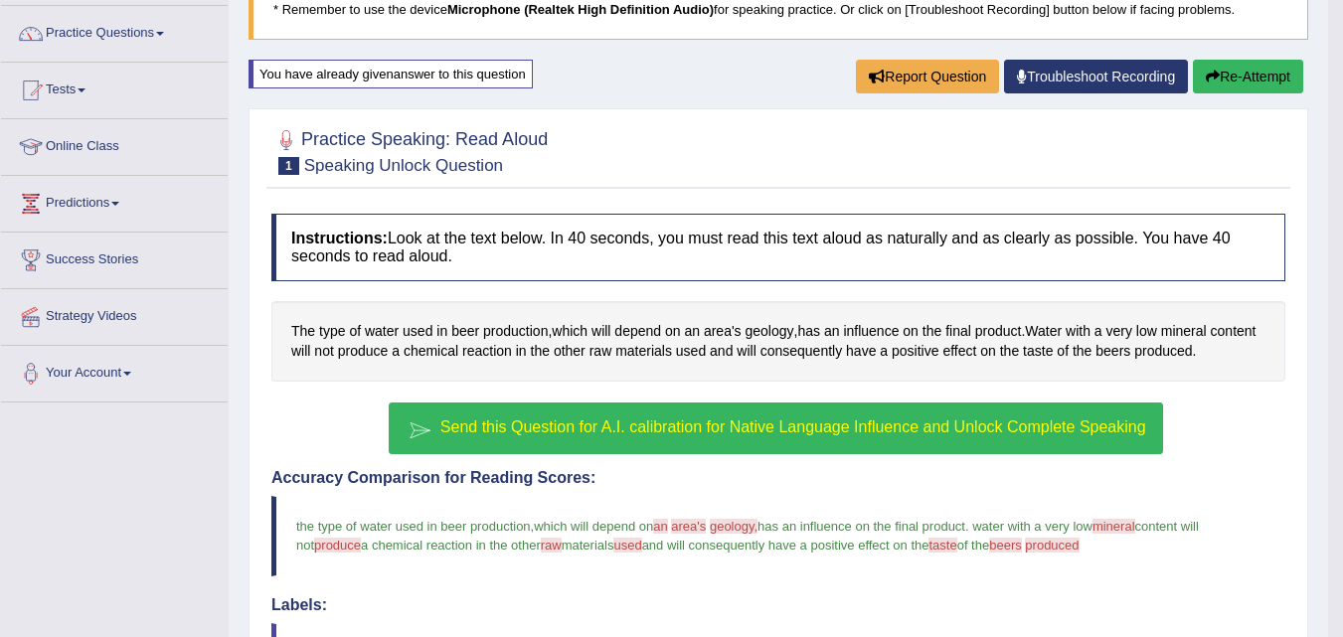
scroll to position [0, 0]
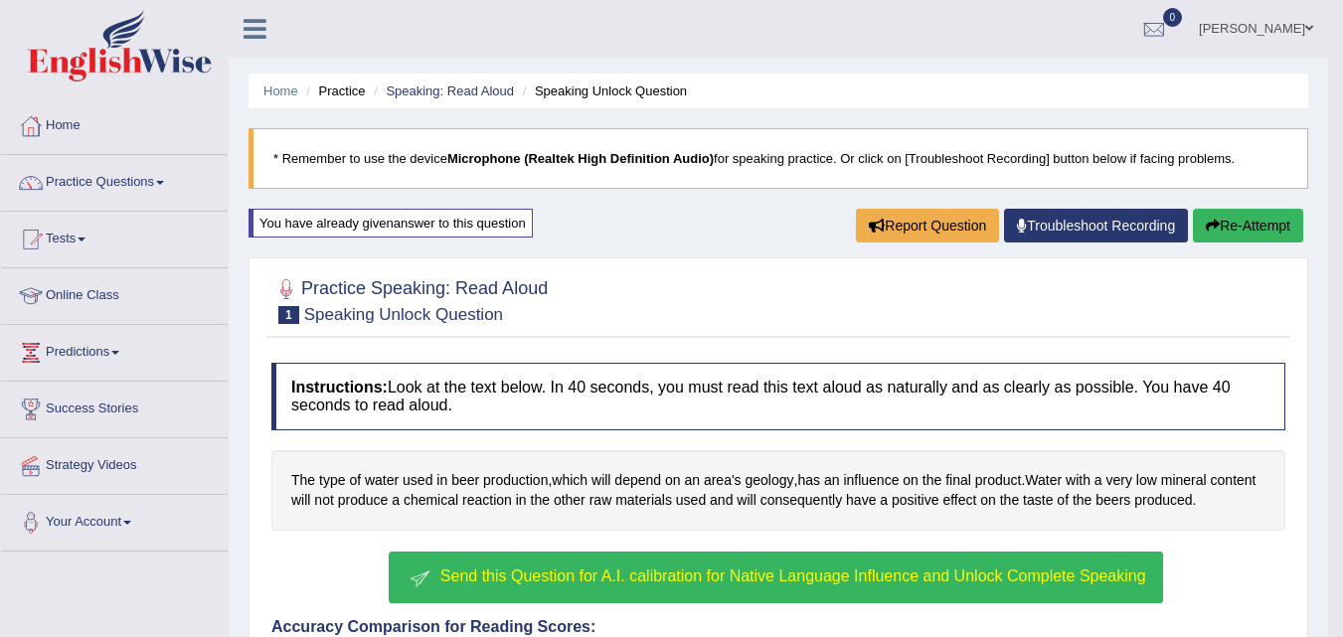
click at [1237, 233] on button "Re-Attempt" at bounding box center [1248, 226] width 110 height 34
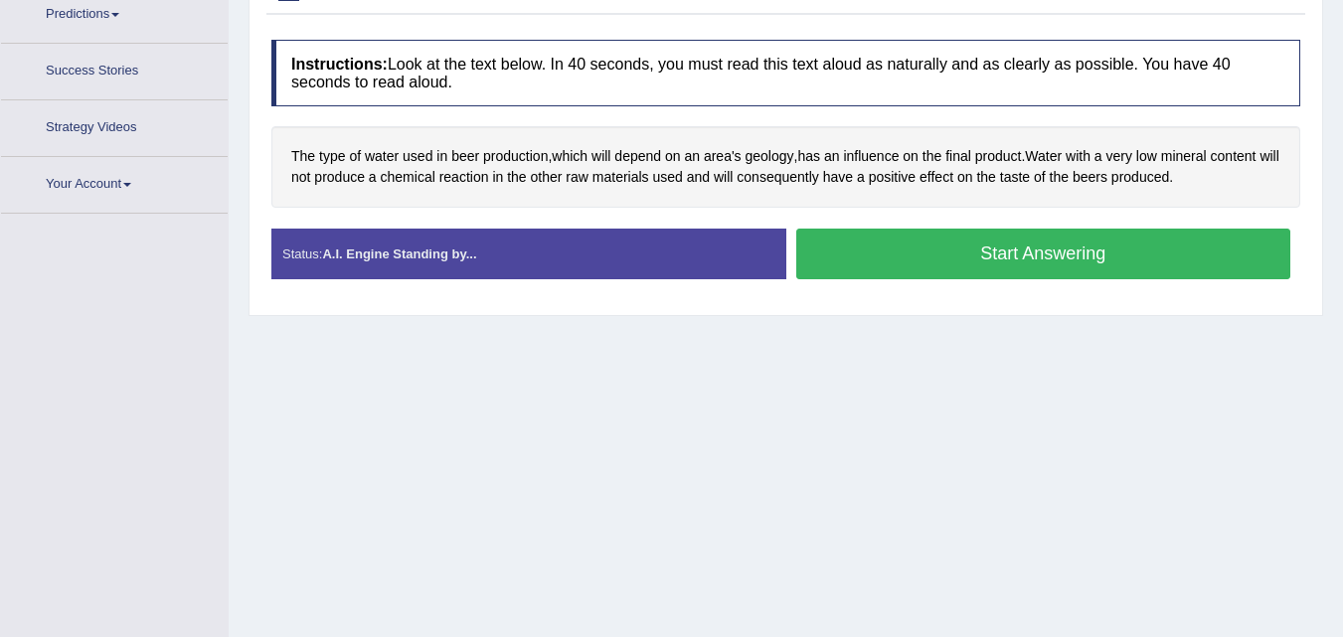
scroll to position [338, 0]
click at [1014, 246] on button "Start Answering" at bounding box center [1043, 254] width 495 height 51
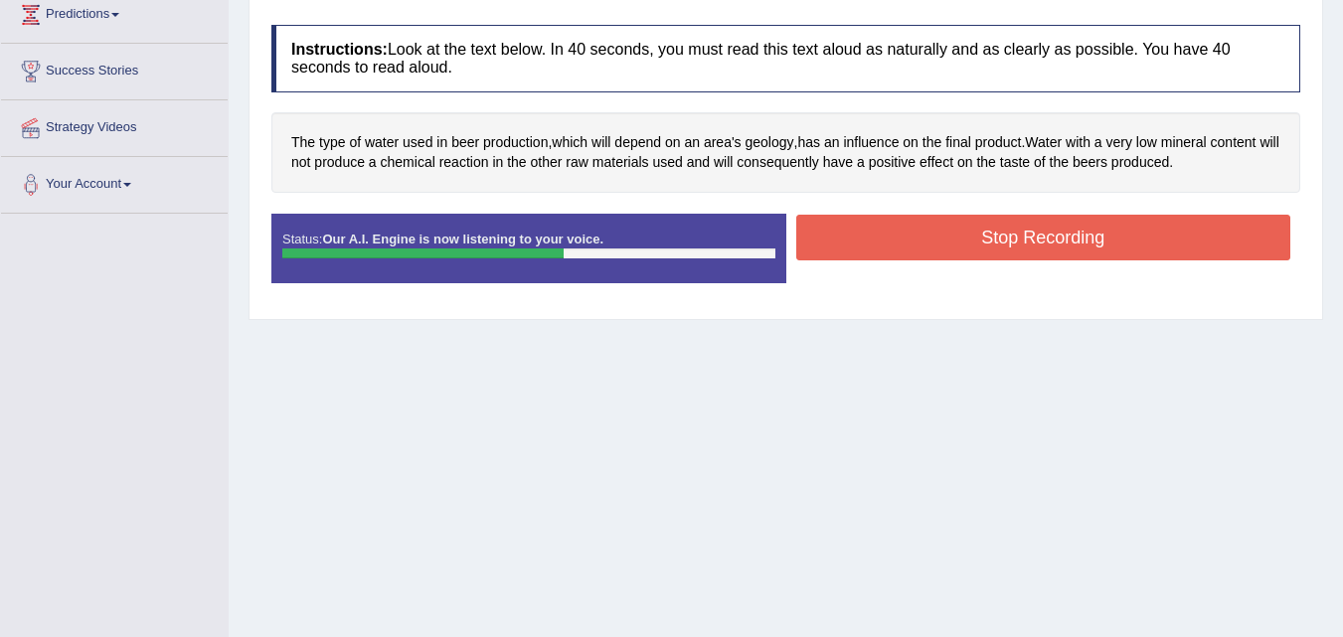
click at [912, 244] on button "Stop Recording" at bounding box center [1043, 238] width 495 height 46
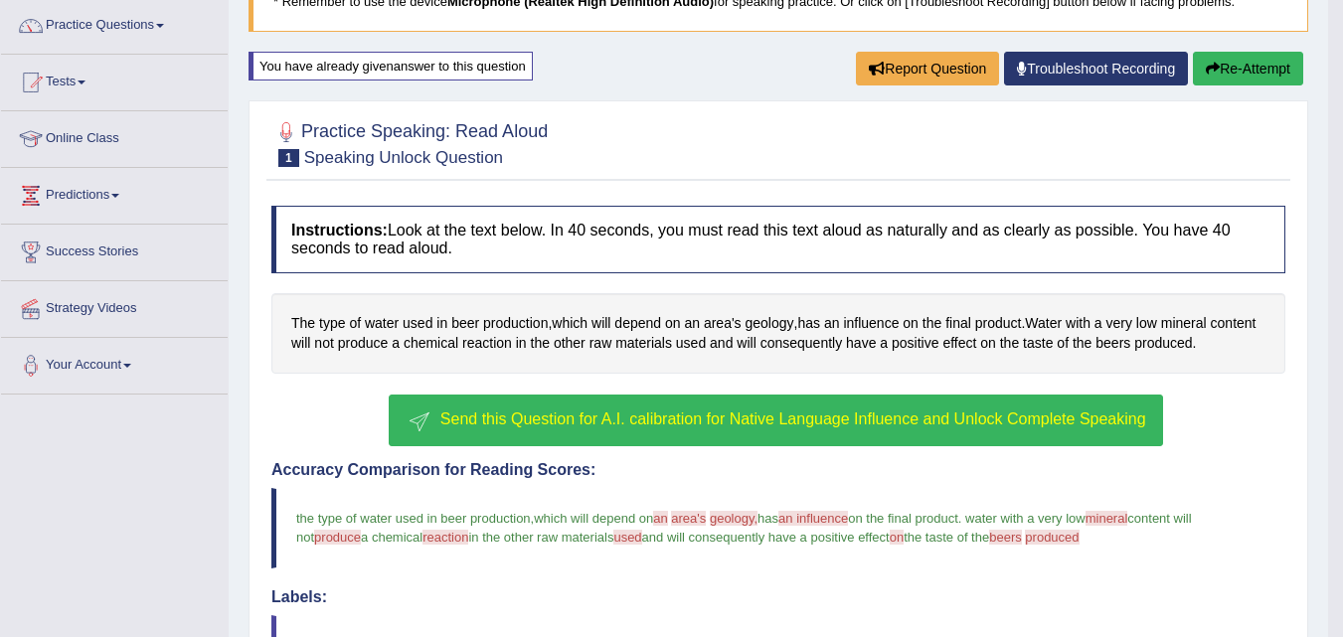
scroll to position [96, 0]
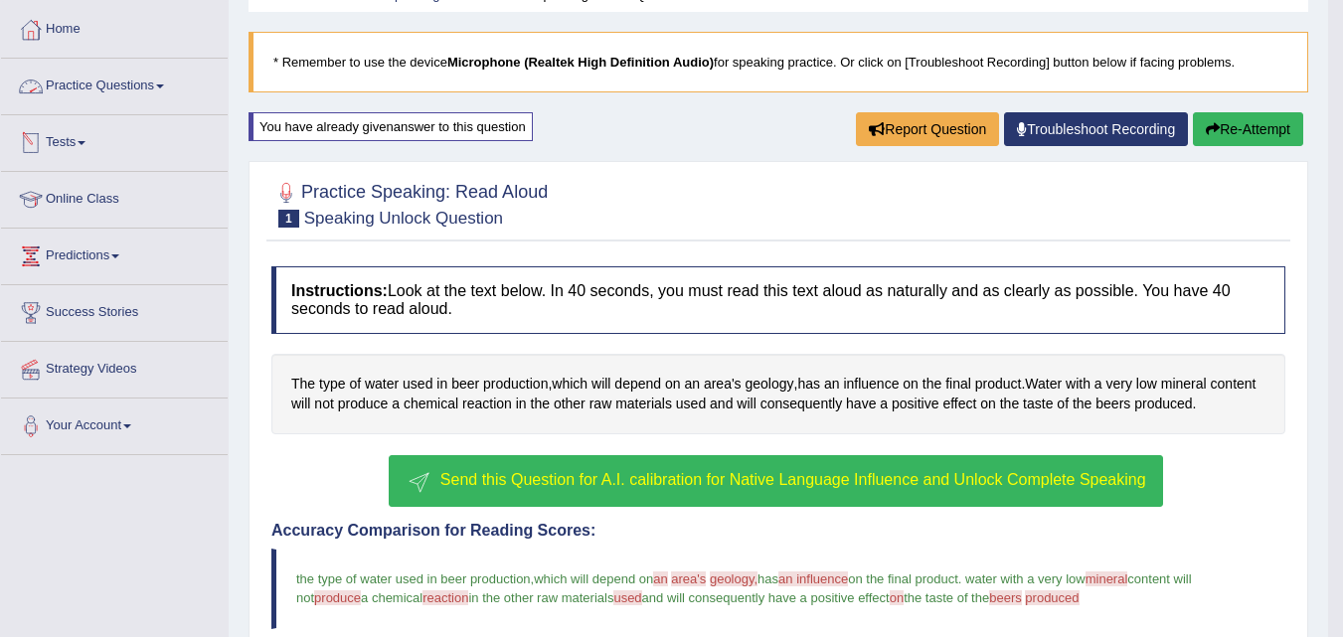
click at [113, 99] on link "Practice Questions" at bounding box center [114, 84] width 227 height 50
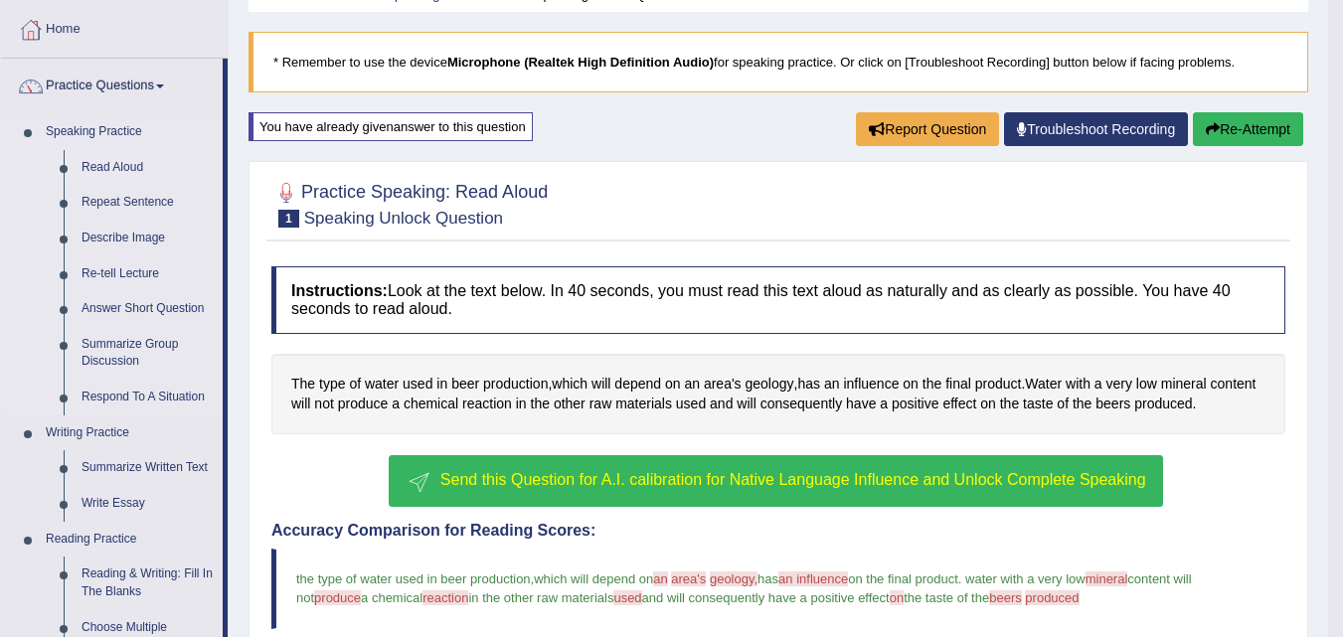
click at [107, 165] on link "Read Aloud" at bounding box center [148, 168] width 150 height 36
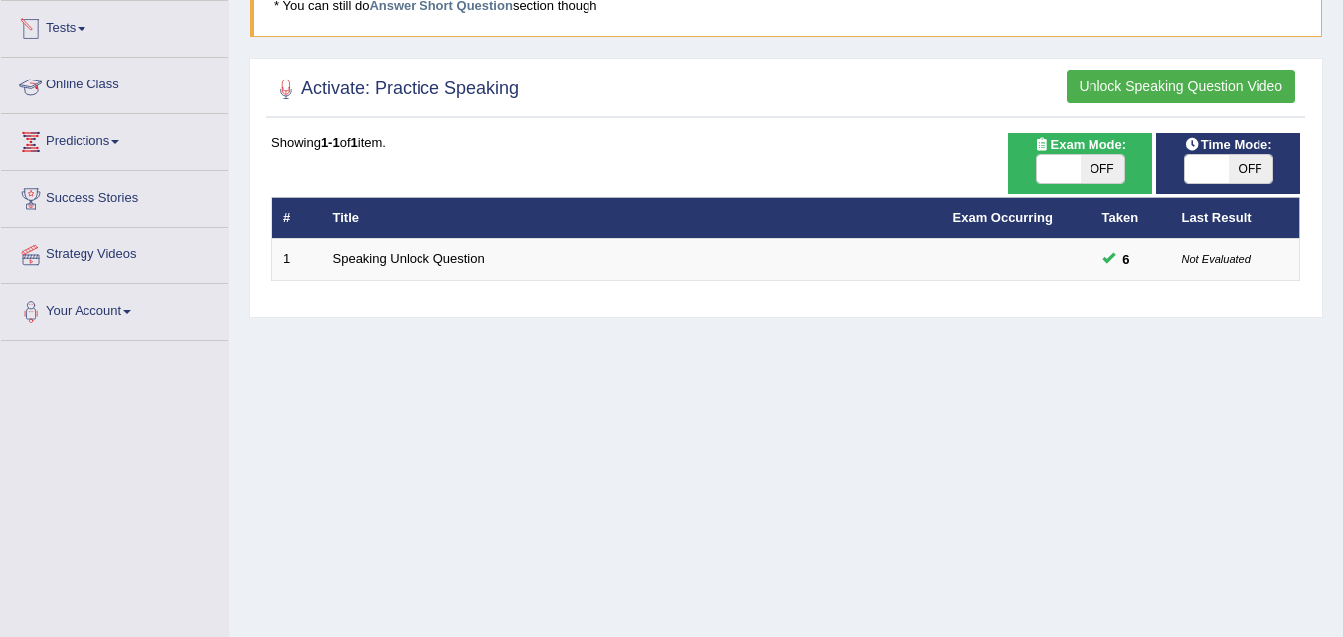
click at [95, 82] on link "Online Class" at bounding box center [114, 83] width 227 height 50
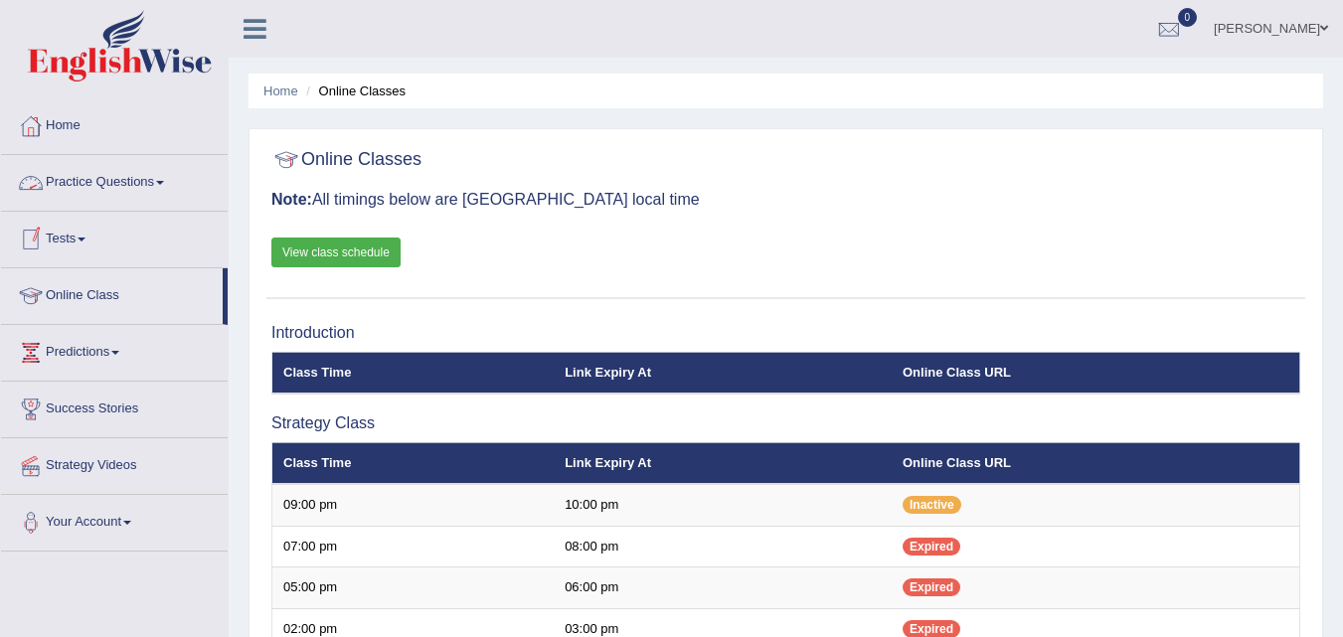
click at [132, 193] on link "Practice Questions" at bounding box center [114, 180] width 227 height 50
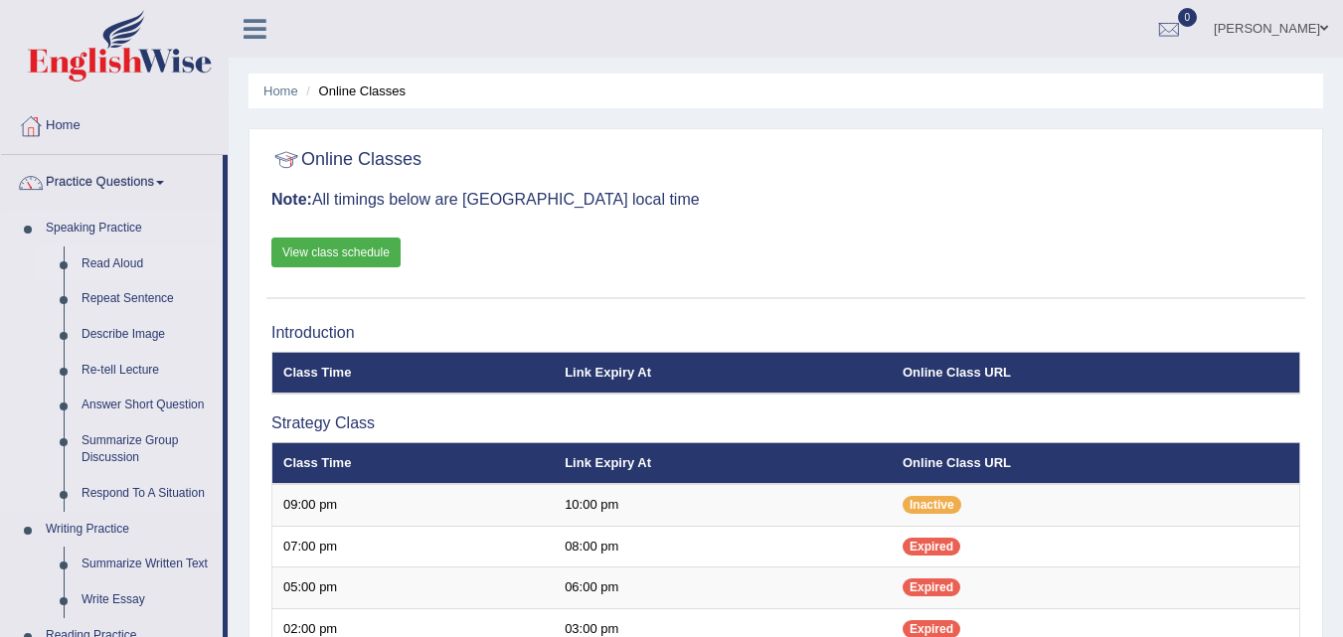
click at [117, 263] on link "Read Aloud" at bounding box center [148, 264] width 150 height 36
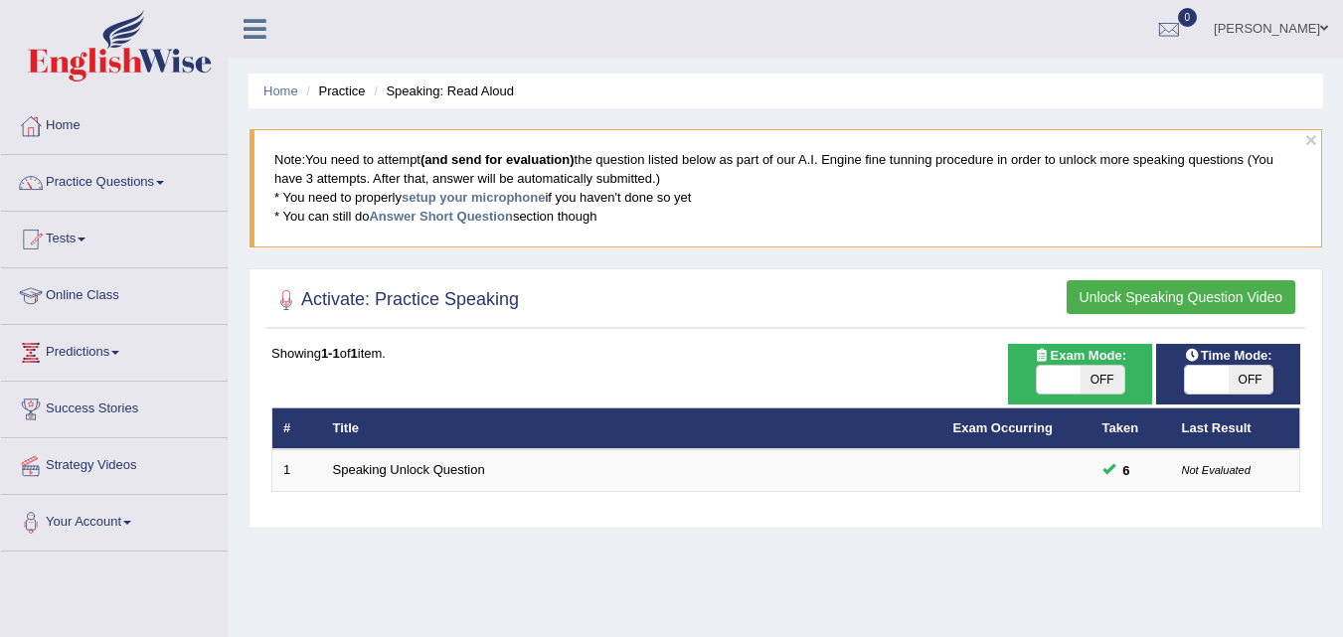
click at [1119, 373] on span "OFF" at bounding box center [1102, 380] width 44 height 28
checkbox input "true"
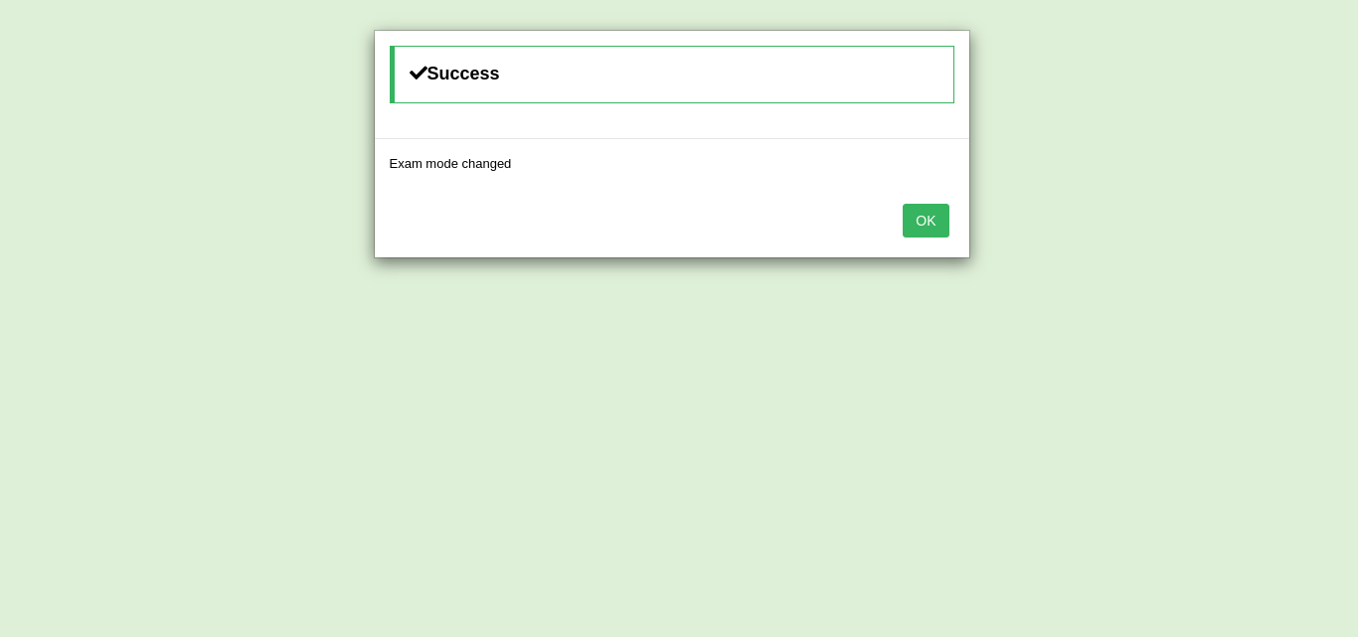
click at [925, 212] on button "OK" at bounding box center [926, 221] width 46 height 34
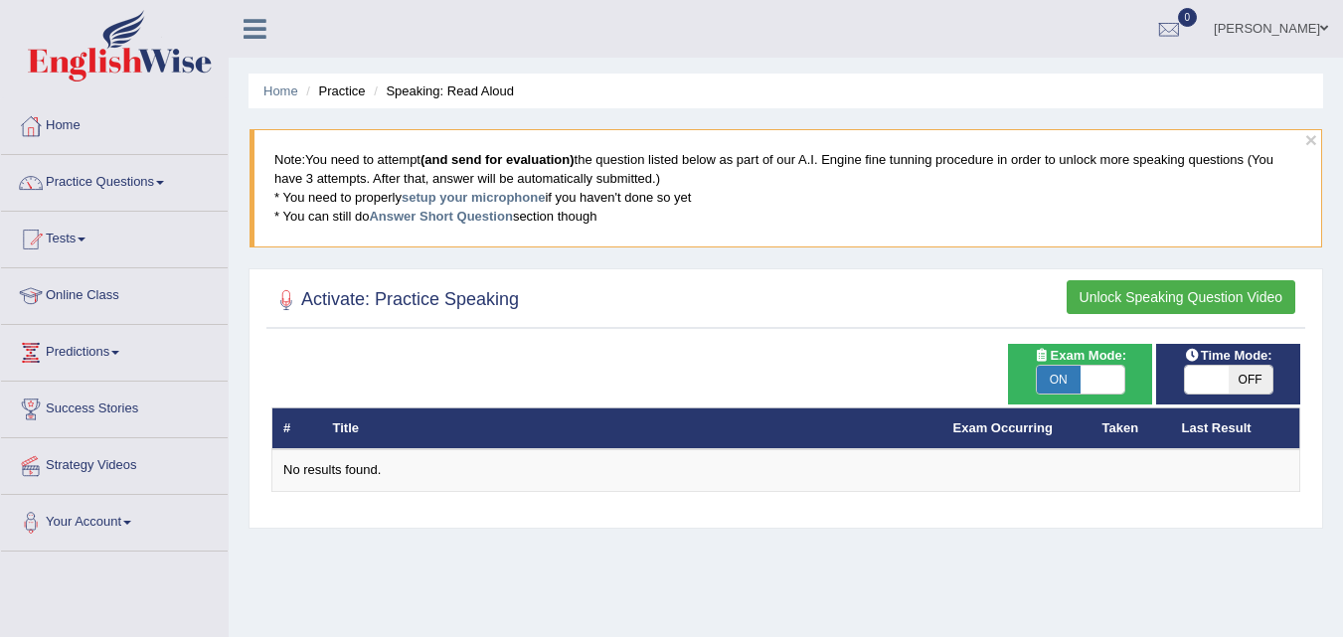
click at [107, 198] on link "Practice Questions" at bounding box center [114, 180] width 227 height 50
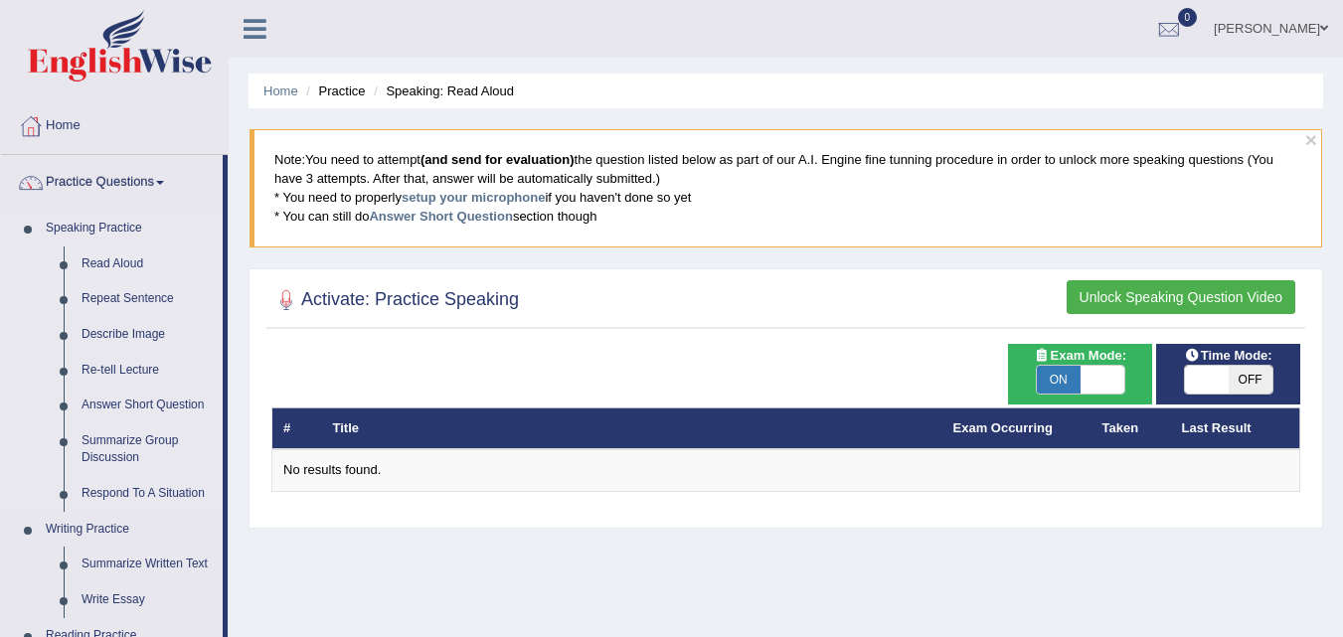
click at [119, 302] on link "Repeat Sentence" at bounding box center [148, 299] width 150 height 36
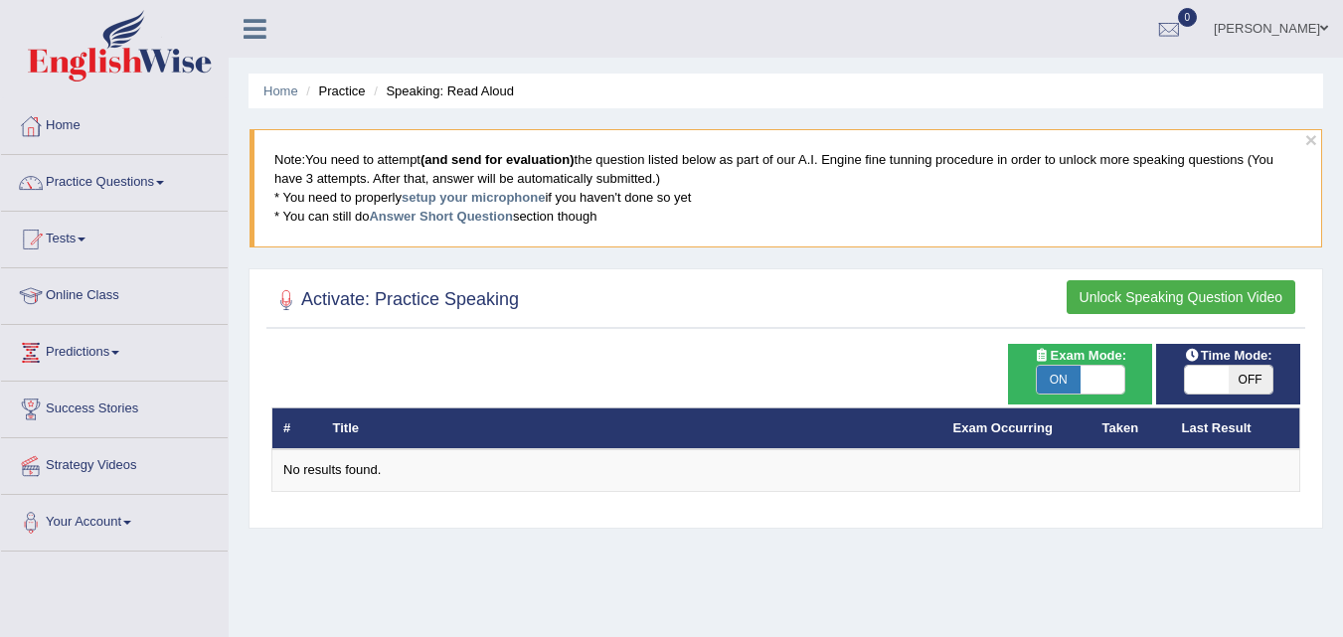
click at [1058, 395] on div "Exam Mode: ON OFF" at bounding box center [1080, 374] width 144 height 61
click at [1058, 384] on span "ON" at bounding box center [1059, 380] width 44 height 28
checkbox input "false"
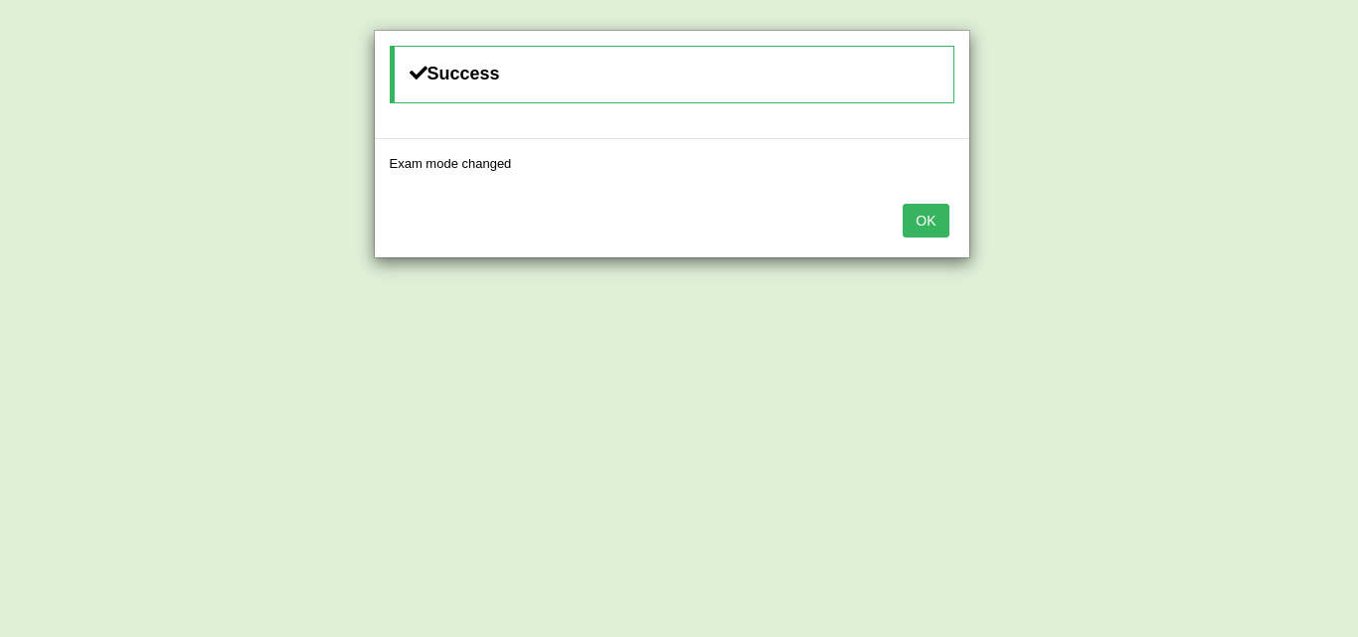
click at [950, 233] on div "OK" at bounding box center [672, 223] width 594 height 70
click at [934, 223] on button "OK" at bounding box center [926, 221] width 46 height 34
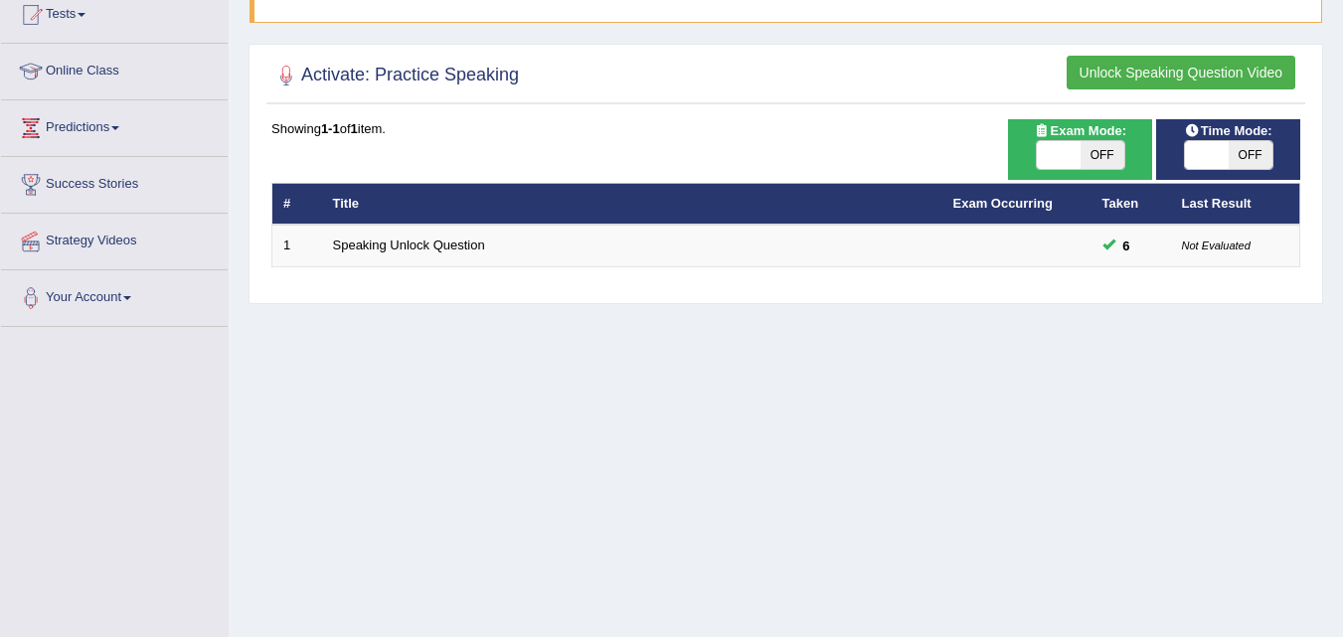
click at [440, 252] on link "Speaking Unlock Question" at bounding box center [409, 245] width 152 height 15
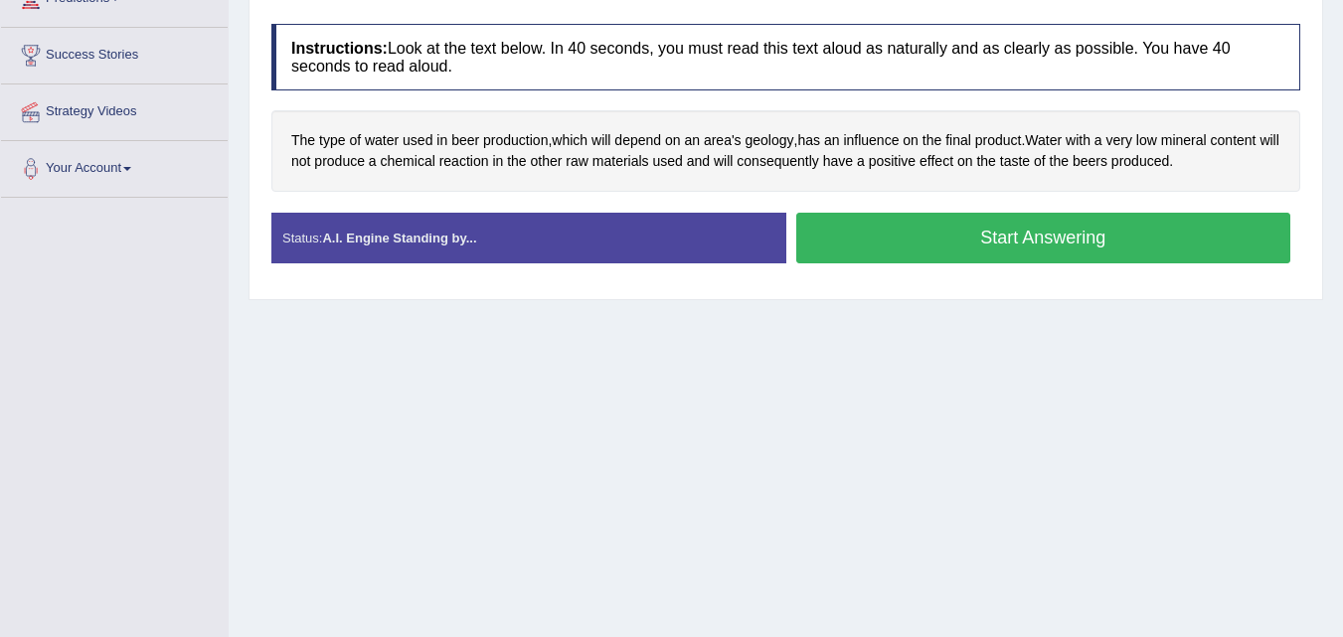
scroll to position [353, 0]
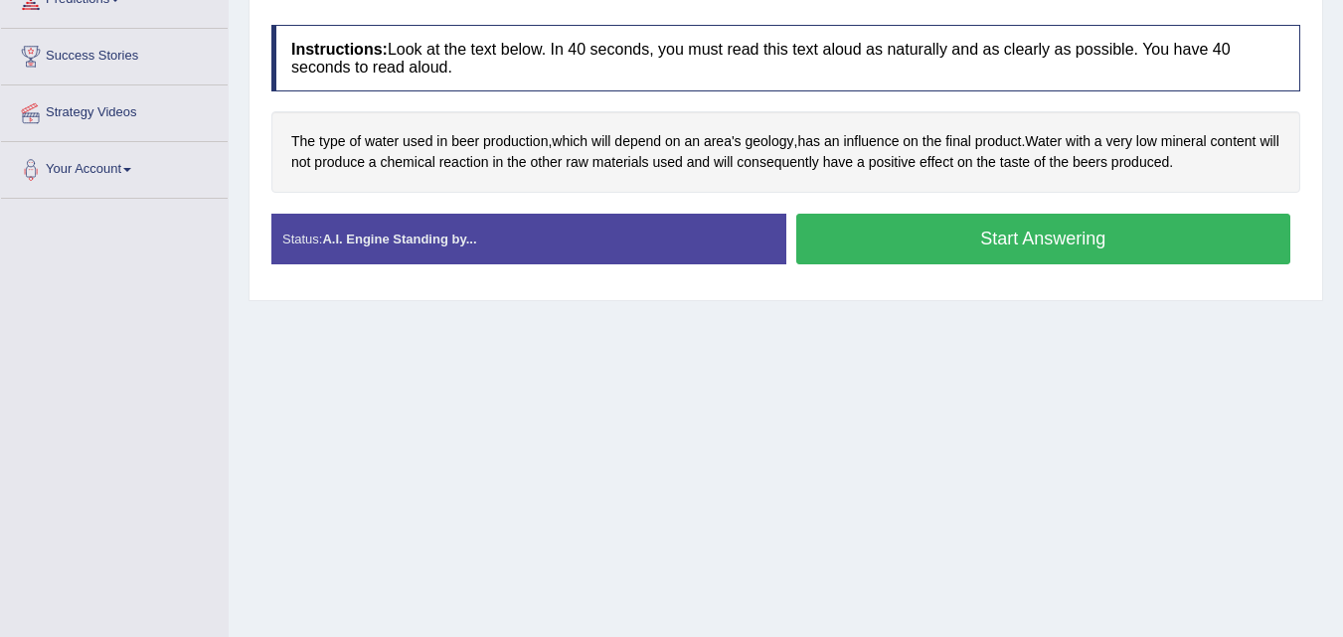
click at [868, 219] on button "Start Answering" at bounding box center [1043, 239] width 495 height 51
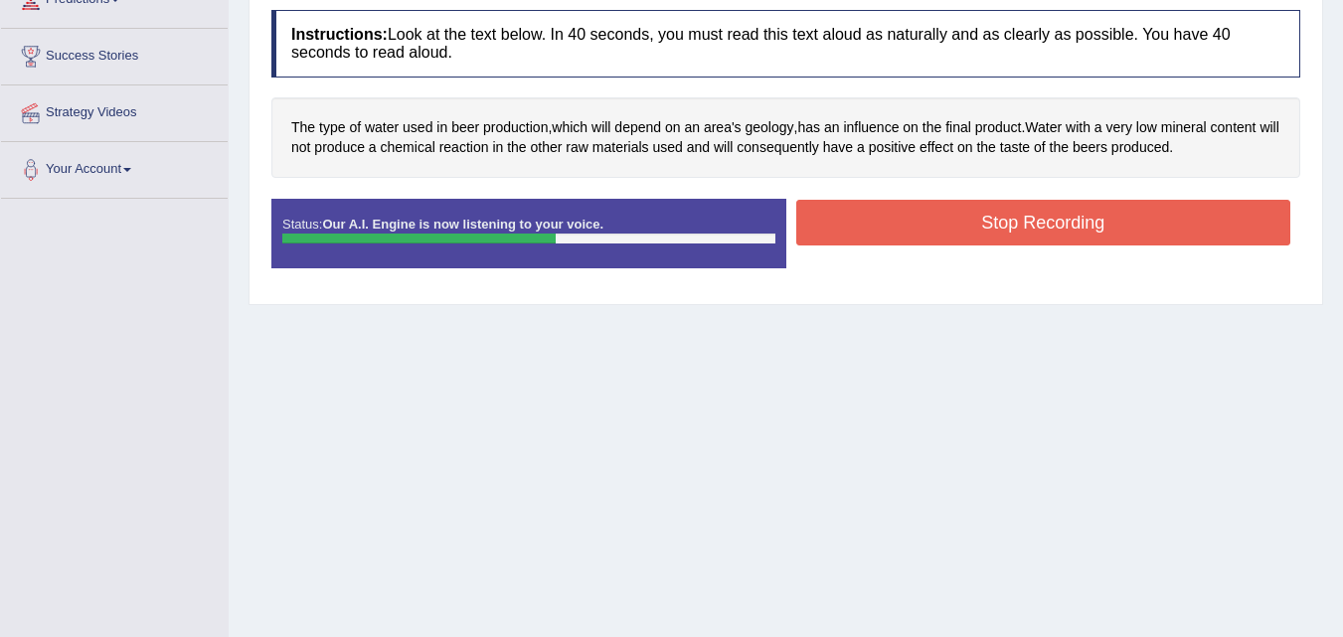
click at [868, 219] on button "Stop Recording" at bounding box center [1043, 223] width 495 height 46
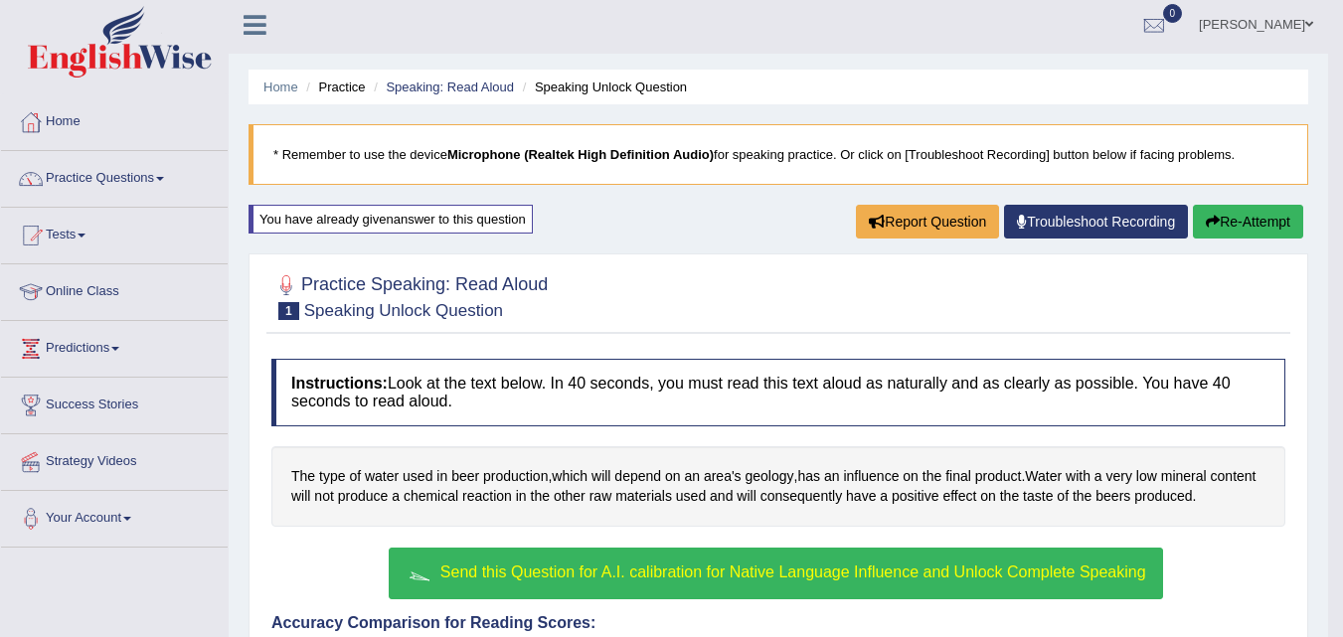
scroll to position [0, 0]
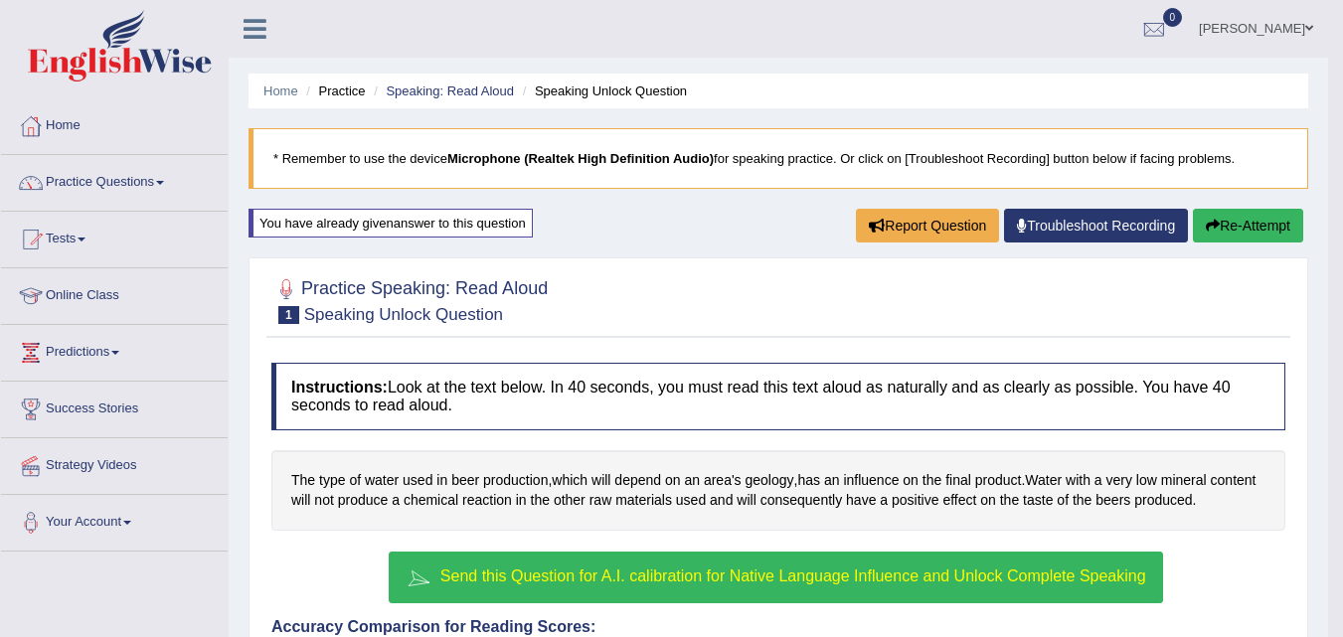
click at [380, 318] on small "Speaking Unlock Question" at bounding box center [403, 314] width 199 height 19
click at [103, 182] on link "Practice Questions" at bounding box center [114, 180] width 227 height 50
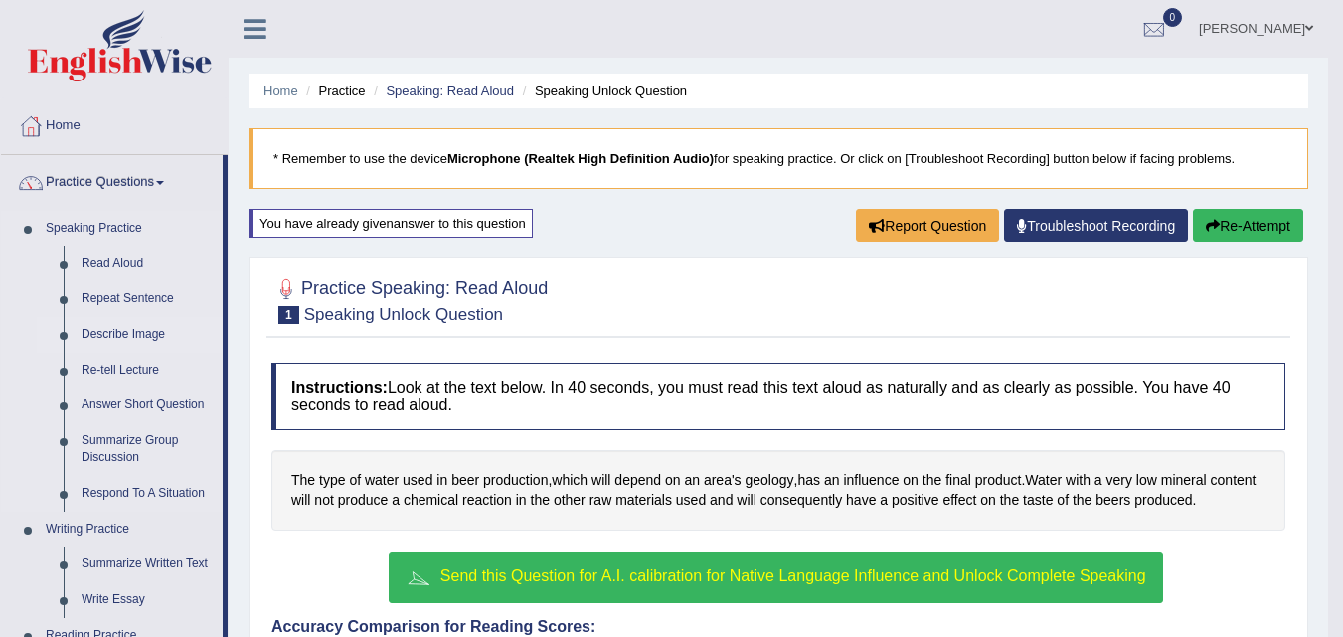
click at [123, 328] on link "Describe Image" at bounding box center [148, 335] width 150 height 36
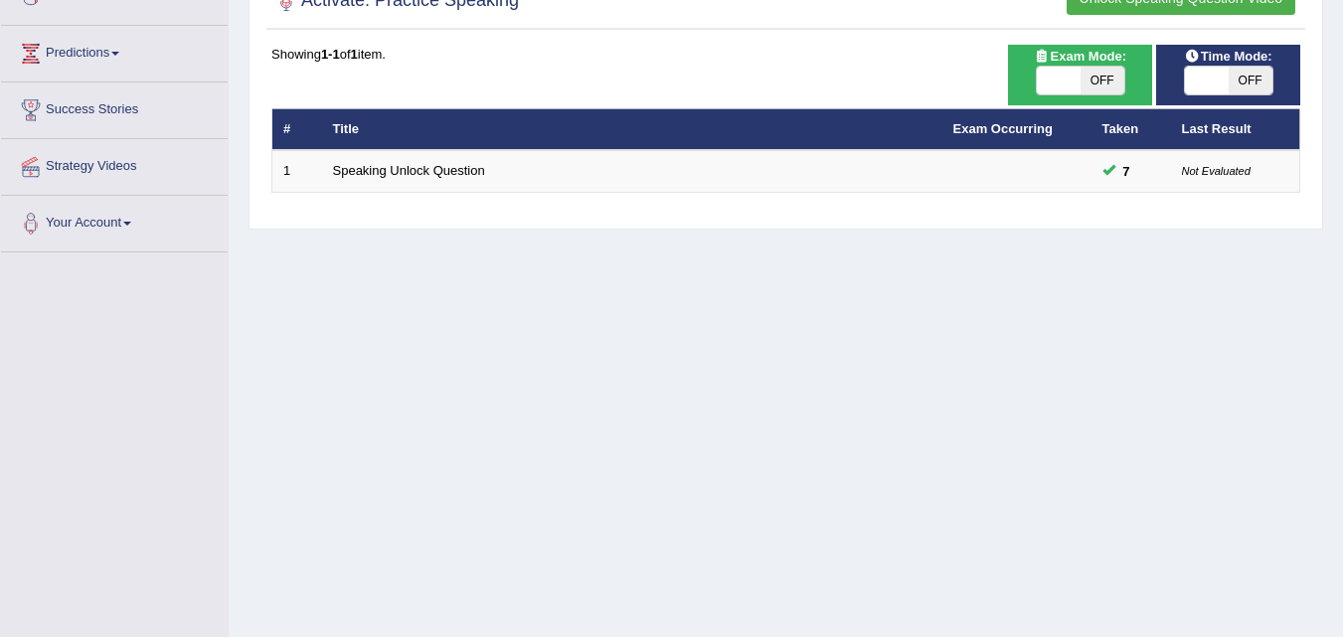
click at [1249, 67] on span "OFF" at bounding box center [1251, 81] width 44 height 28
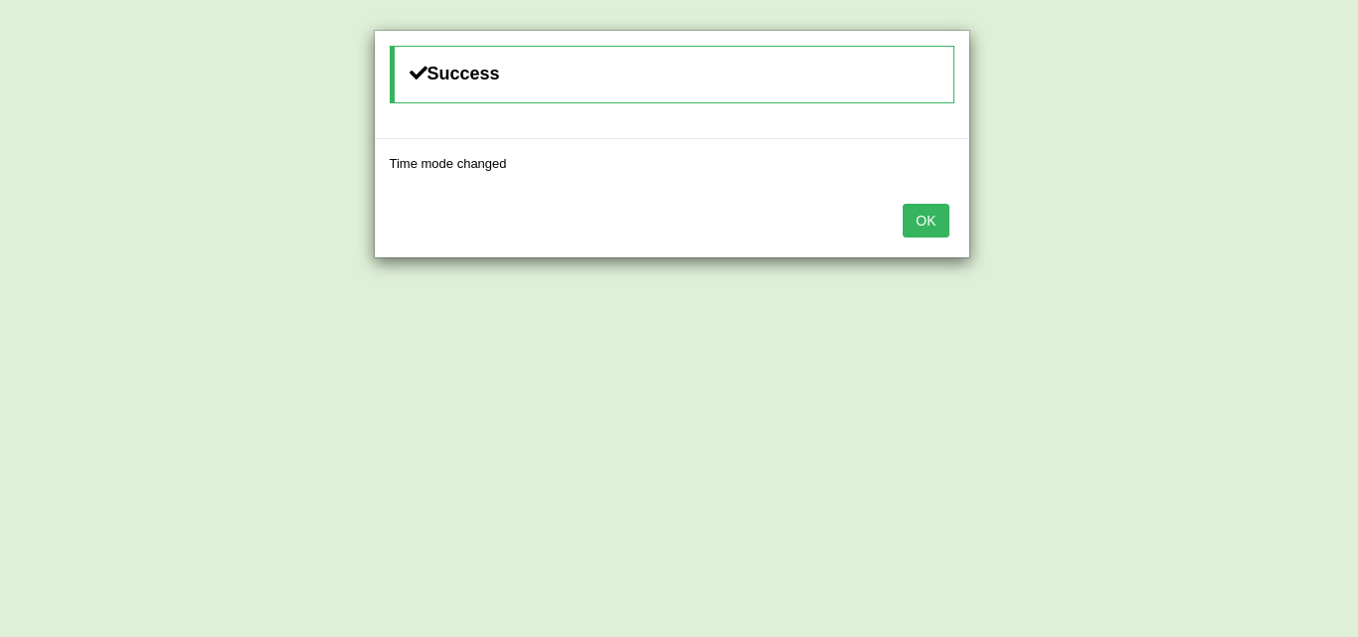
click at [938, 223] on button "OK" at bounding box center [926, 221] width 46 height 34
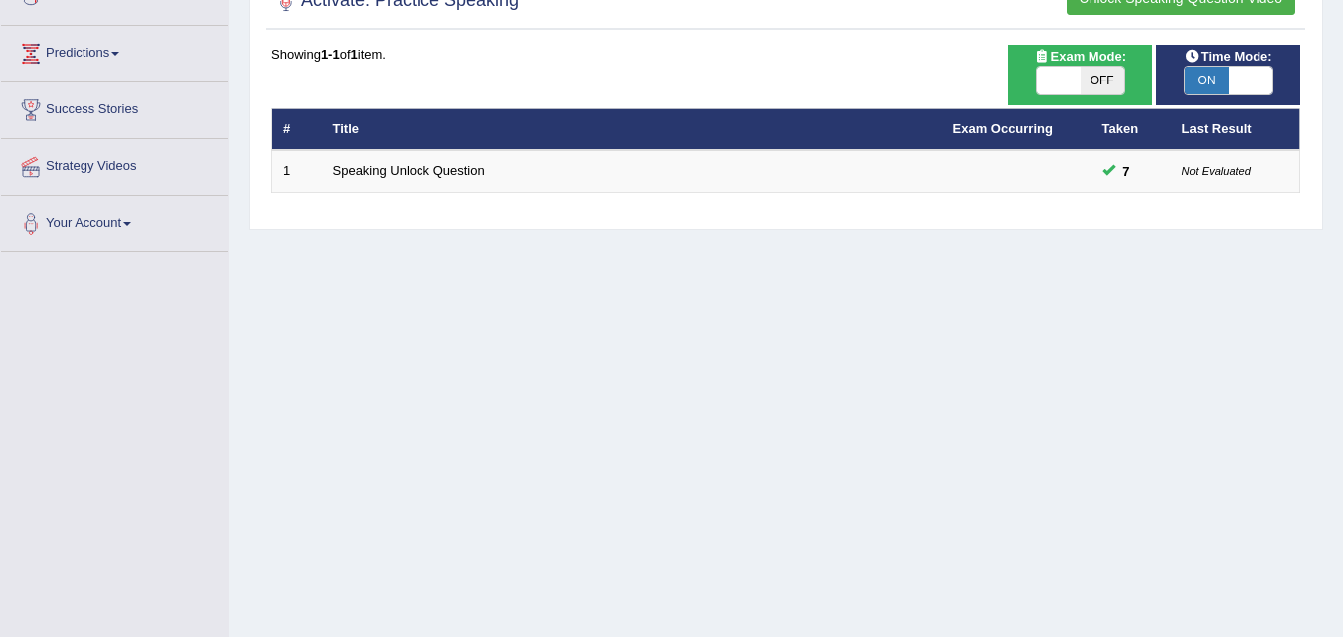
click at [1202, 77] on span "ON" at bounding box center [1207, 81] width 44 height 28
checkbox input "false"
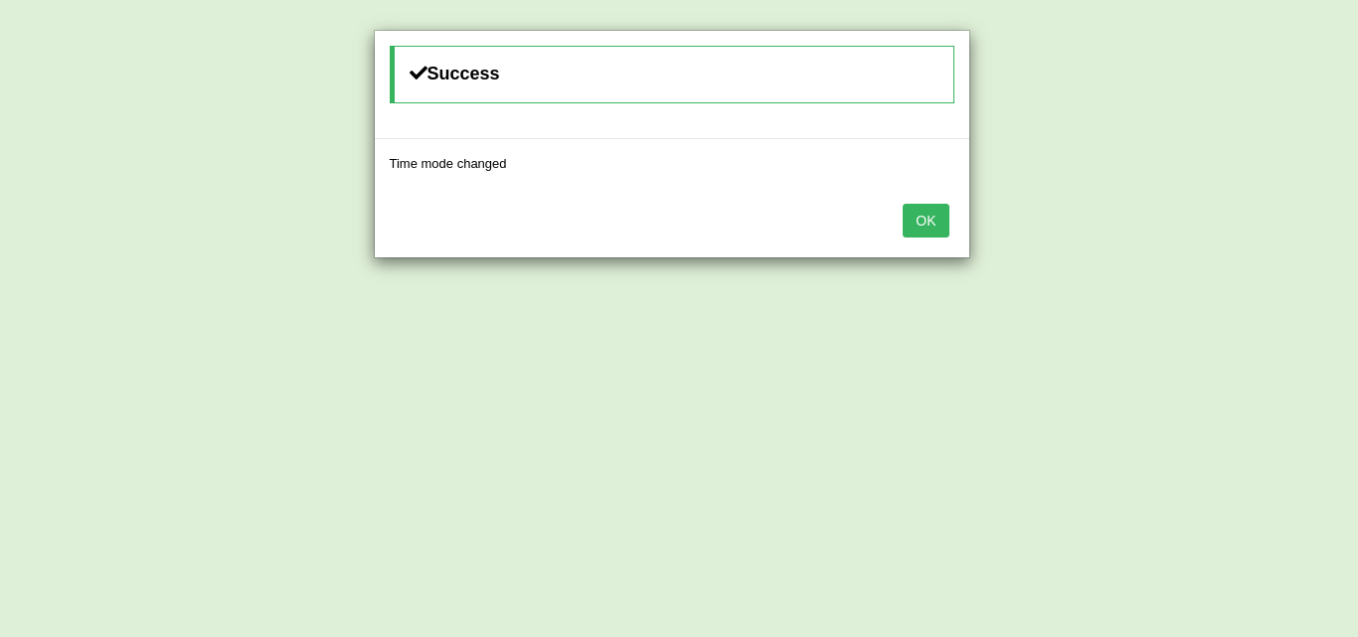
click at [953, 221] on div "OK" at bounding box center [672, 223] width 594 height 70
click at [934, 219] on button "OK" at bounding box center [926, 221] width 46 height 34
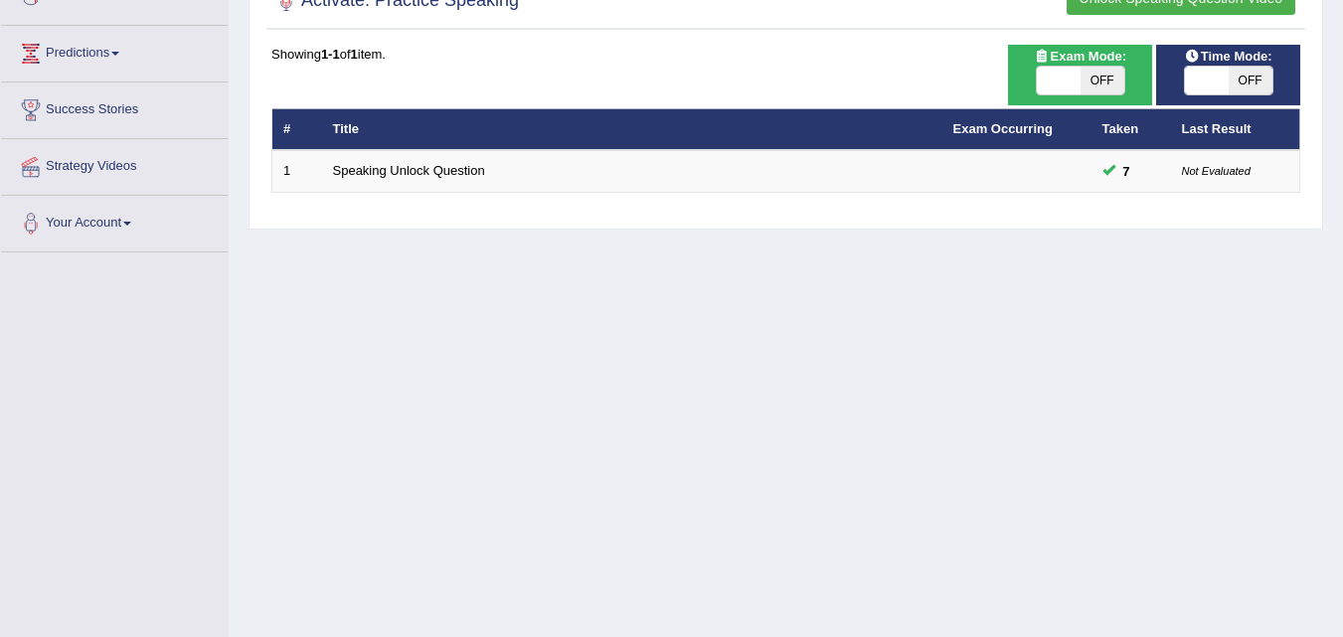
drag, startPoint x: 994, startPoint y: 468, endPoint x: 839, endPoint y: 432, distance: 159.1
click at [858, 399] on div "Home Practice Speaking: Read Aloud × Note: You need to attempt (and send for ev…" at bounding box center [786, 198] width 1114 height 994
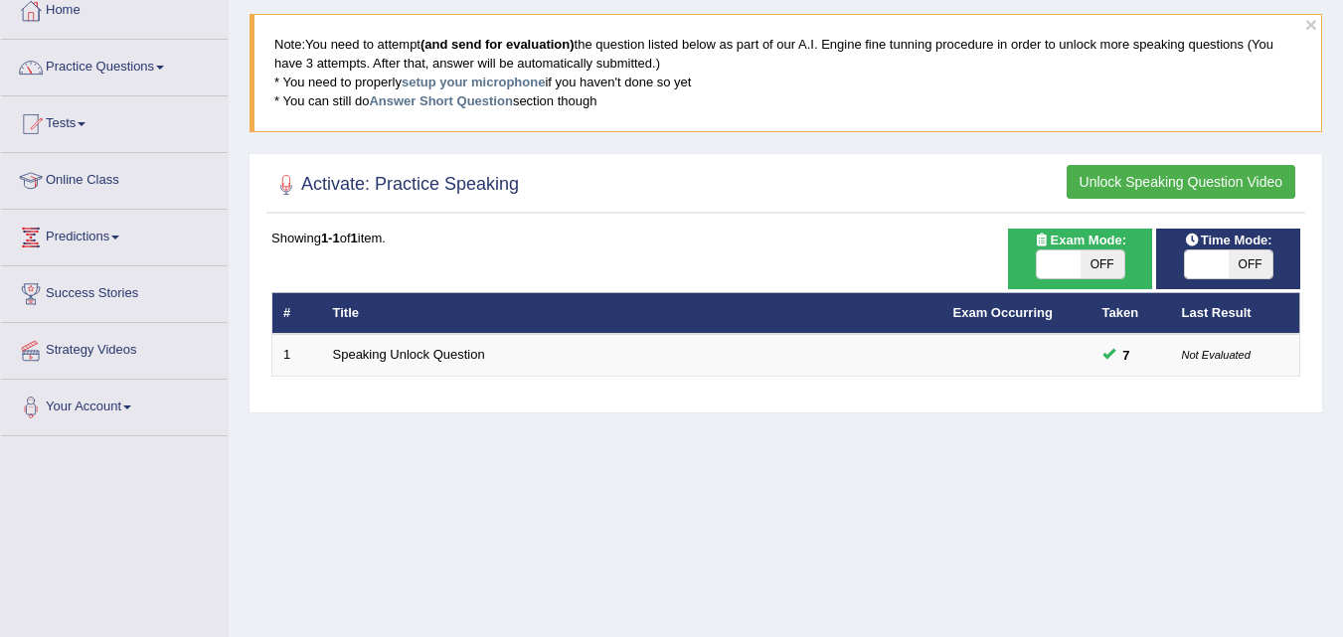
scroll to position [56, 0]
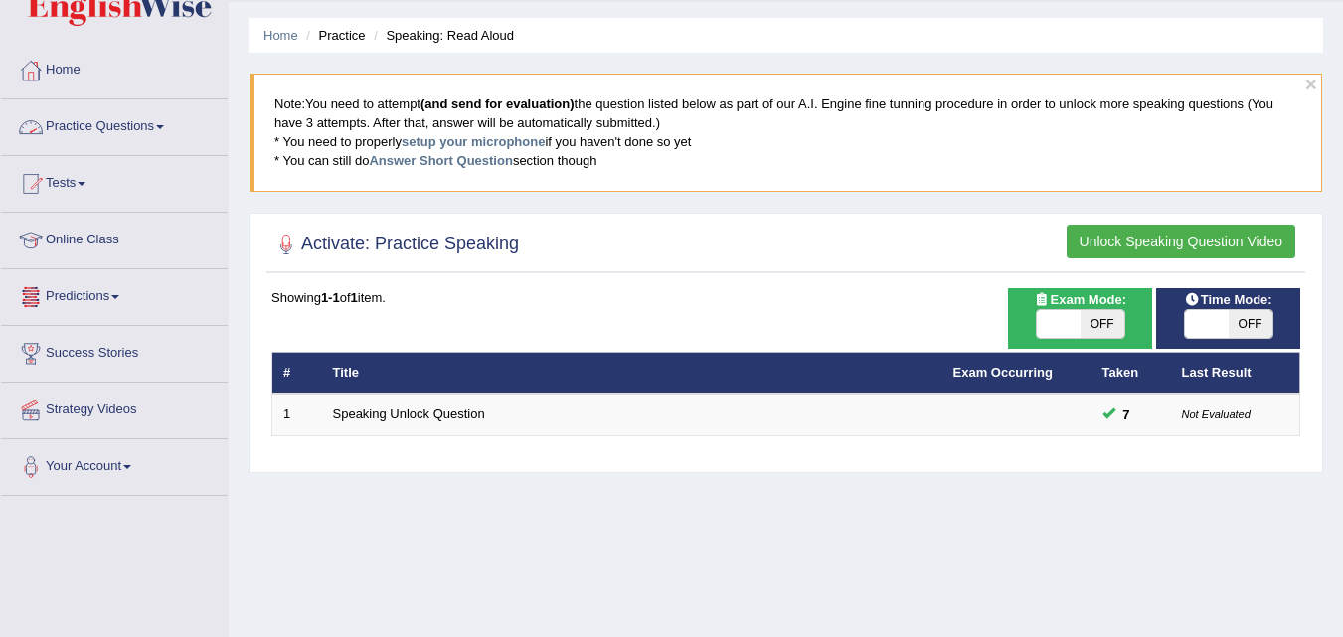
click at [150, 136] on link "Practice Questions" at bounding box center [114, 124] width 227 height 50
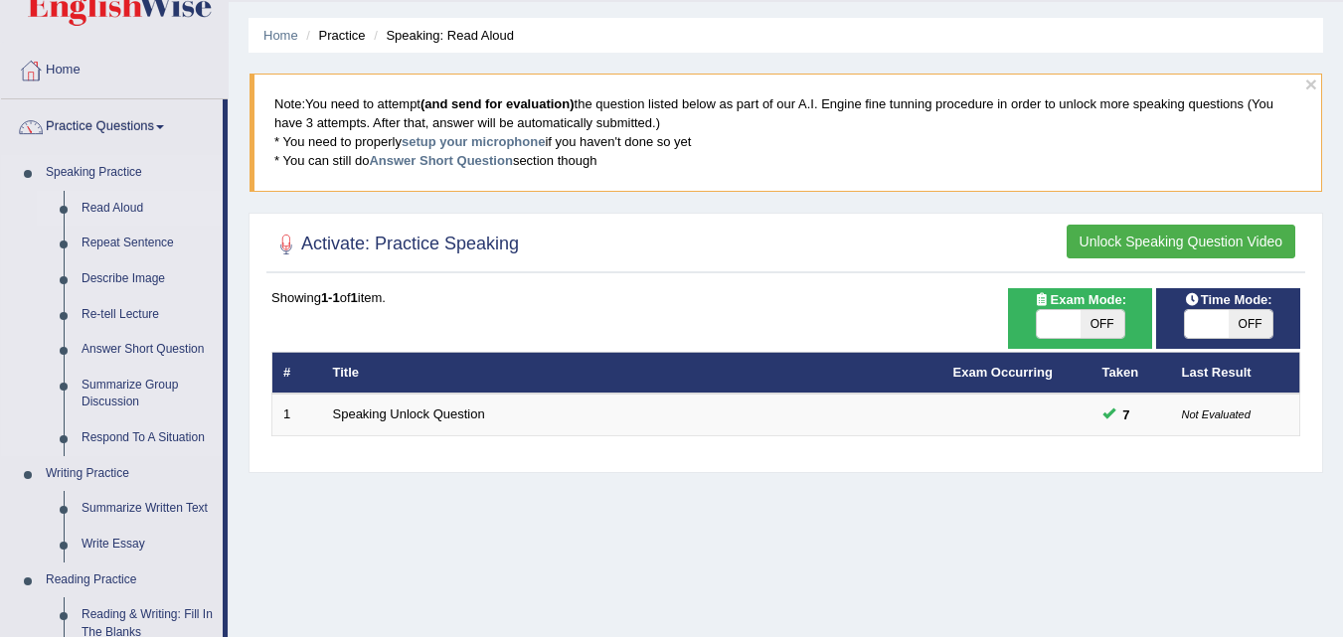
click at [101, 204] on link "Read Aloud" at bounding box center [148, 209] width 150 height 36
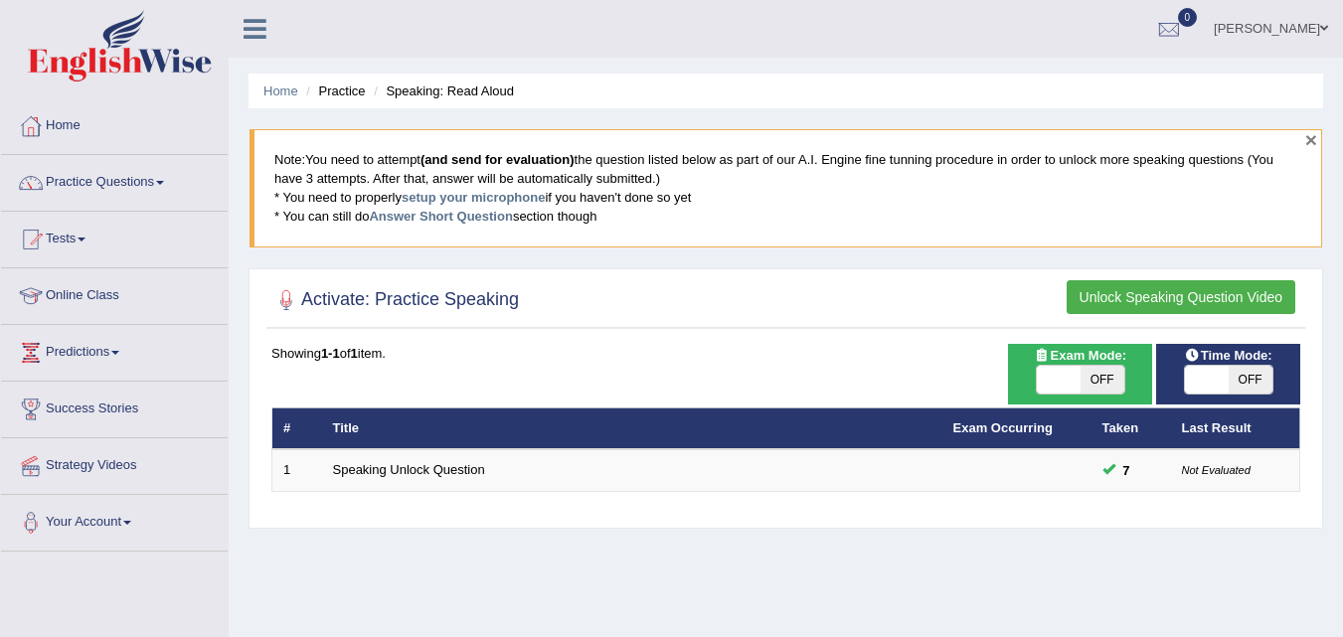
click at [1307, 137] on button "×" at bounding box center [1311, 139] width 12 height 21
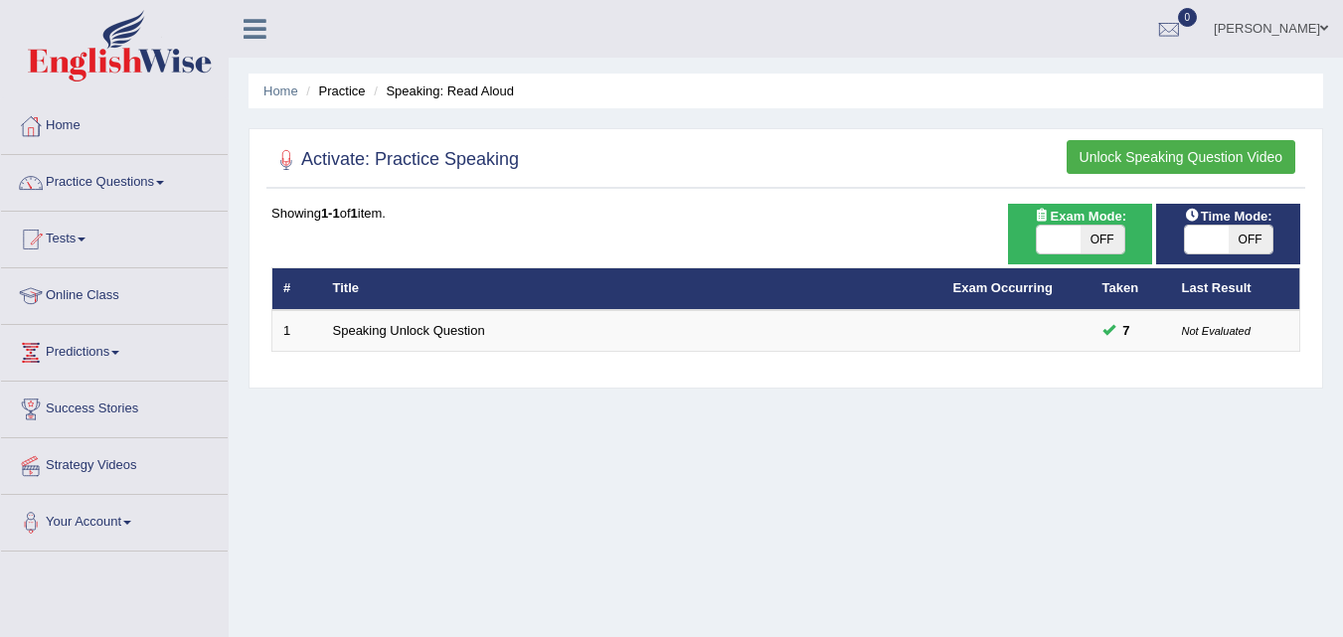
click at [1104, 164] on button "Unlock Speaking Question Video" at bounding box center [1181, 157] width 229 height 34
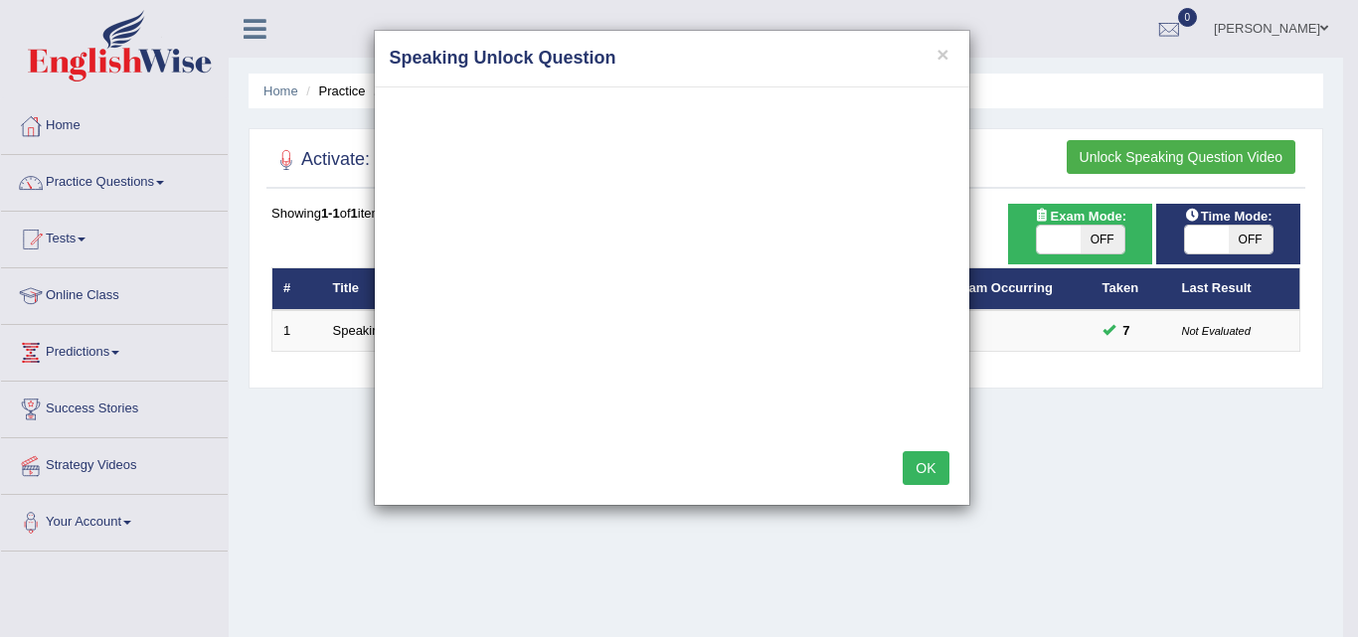
click at [923, 462] on button "OK" at bounding box center [926, 468] width 46 height 34
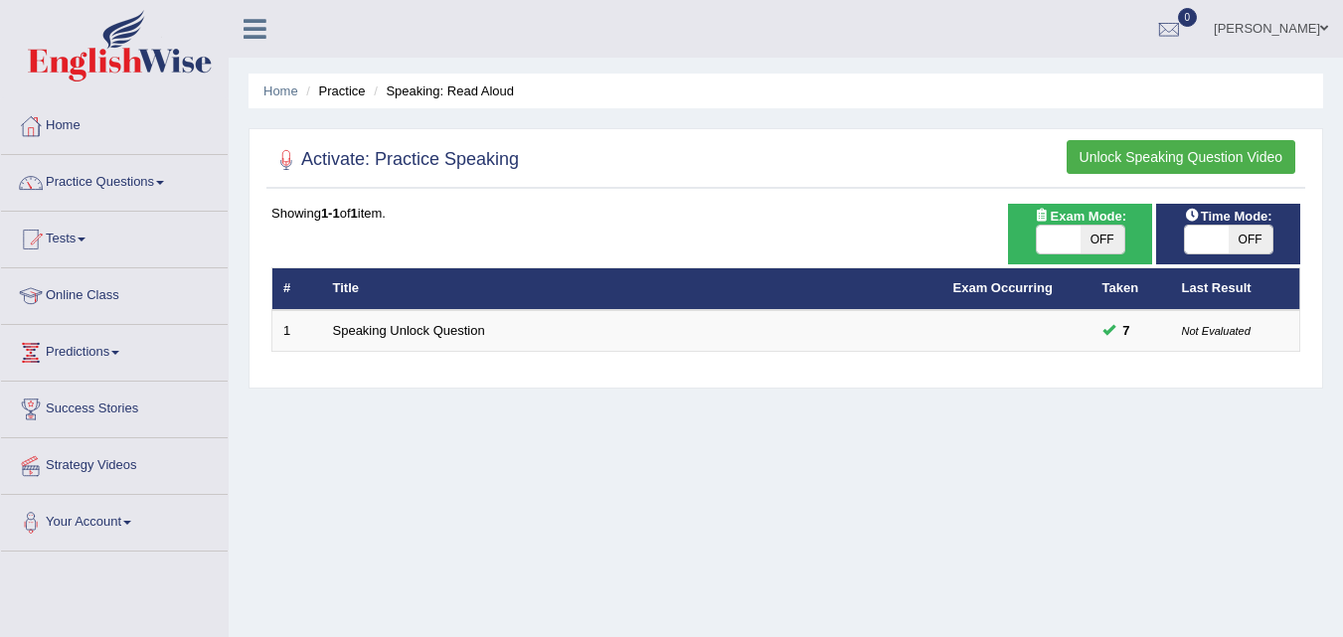
click at [1120, 162] on button "Unlock Speaking Question Video" at bounding box center [1181, 157] width 229 height 34
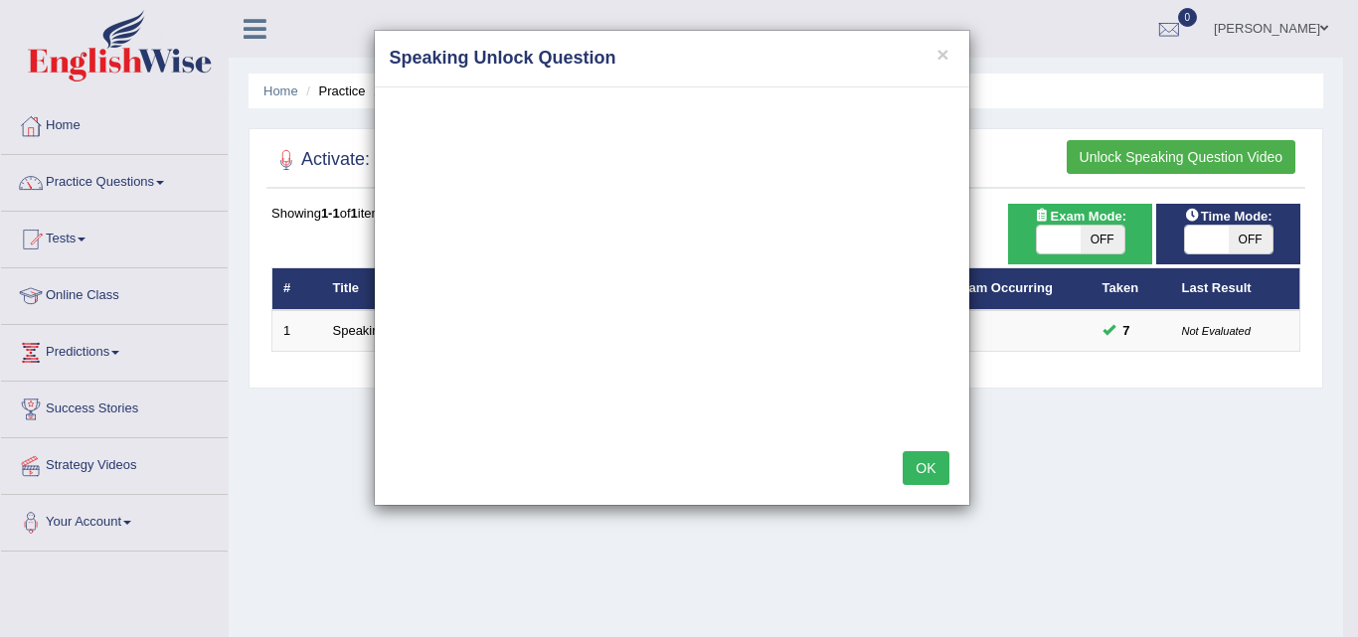
click at [919, 476] on button "OK" at bounding box center [926, 468] width 46 height 34
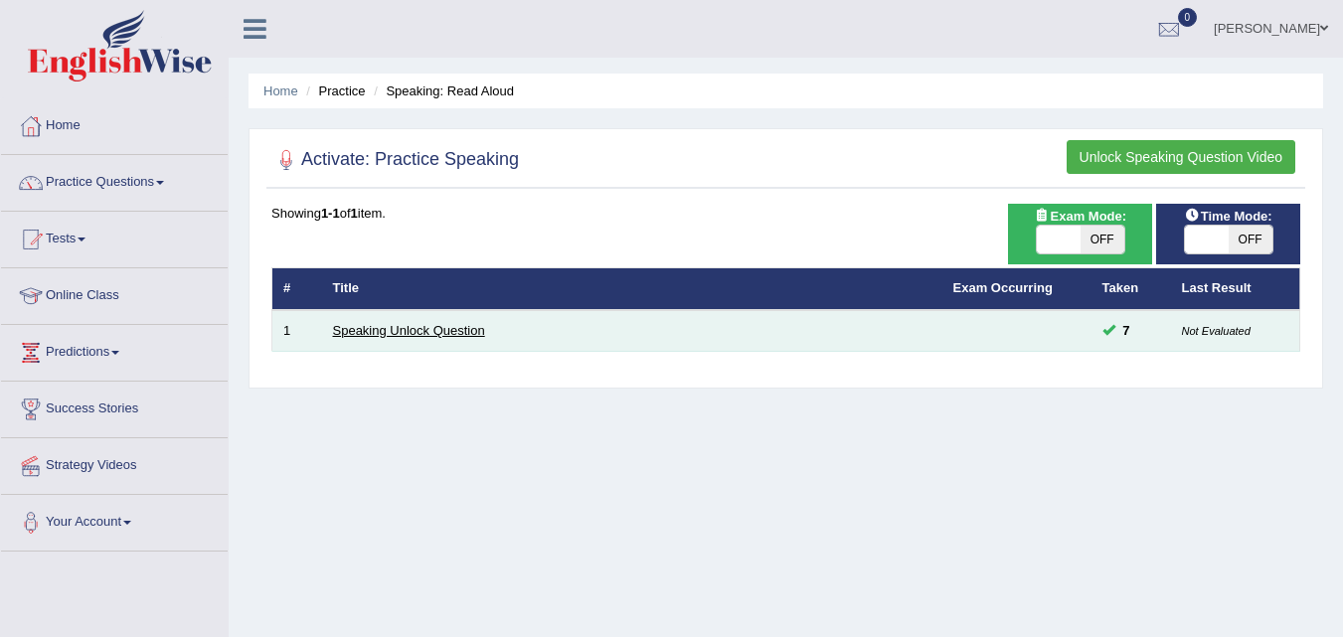
click at [463, 333] on link "Speaking Unlock Question" at bounding box center [409, 330] width 152 height 15
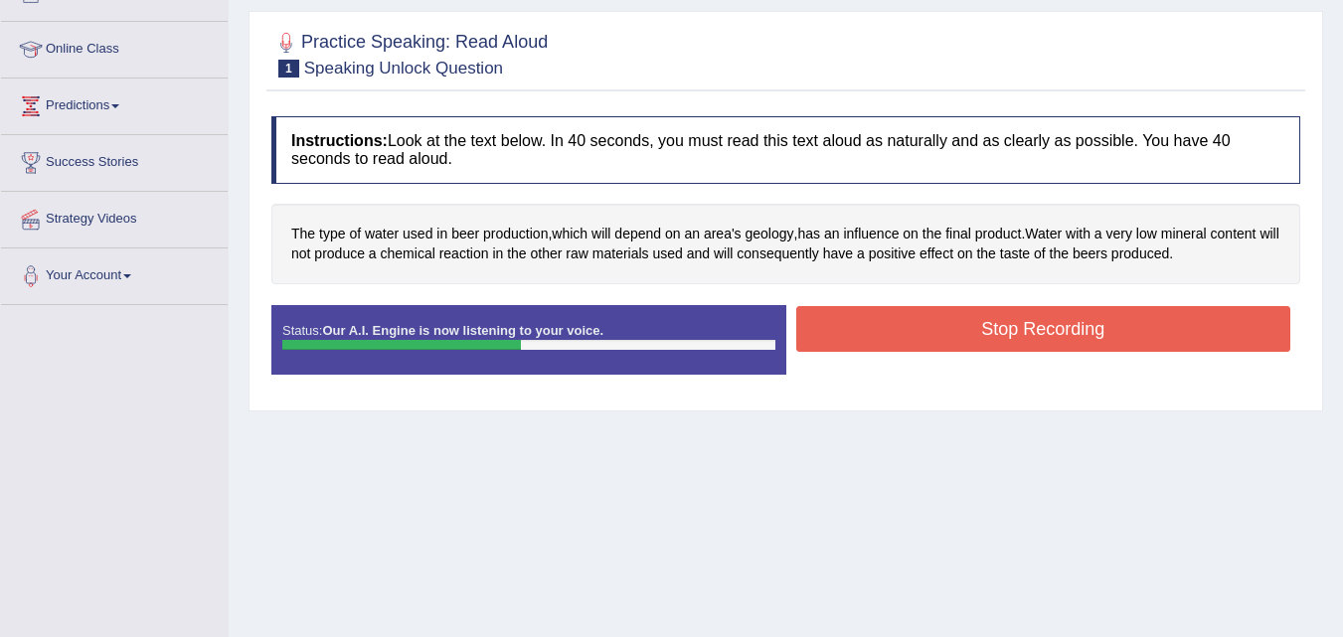
click at [911, 349] on button "Stop Recording" at bounding box center [1043, 329] width 495 height 46
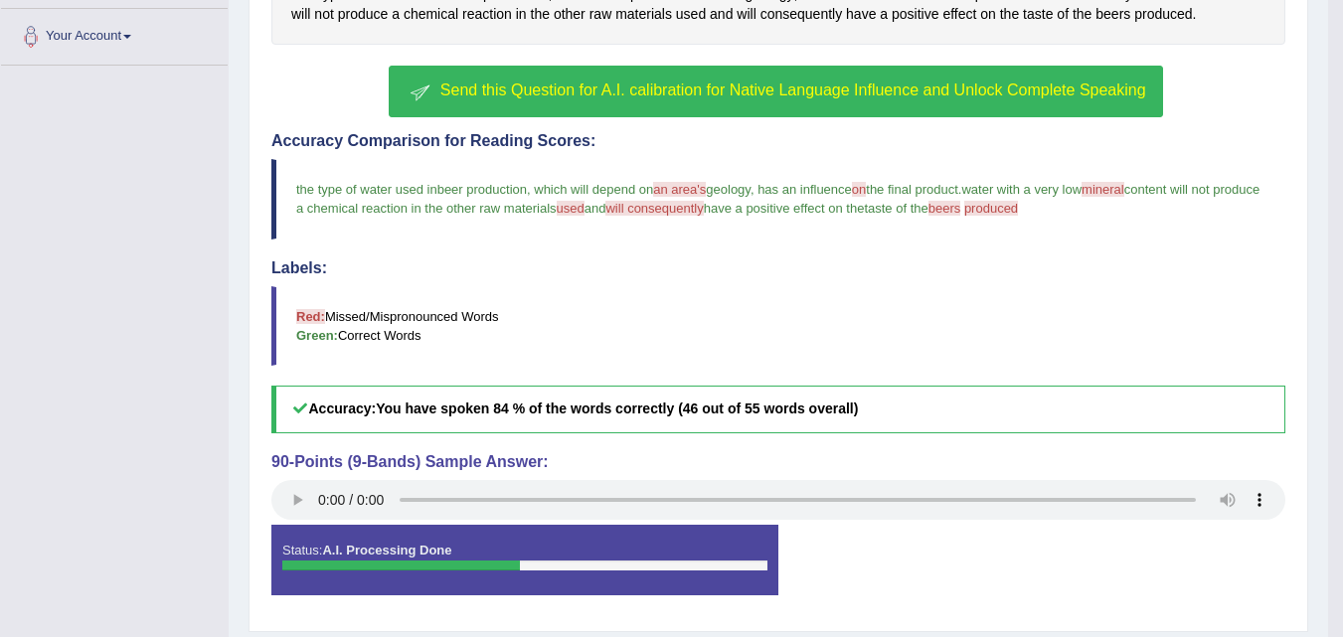
scroll to position [390, 0]
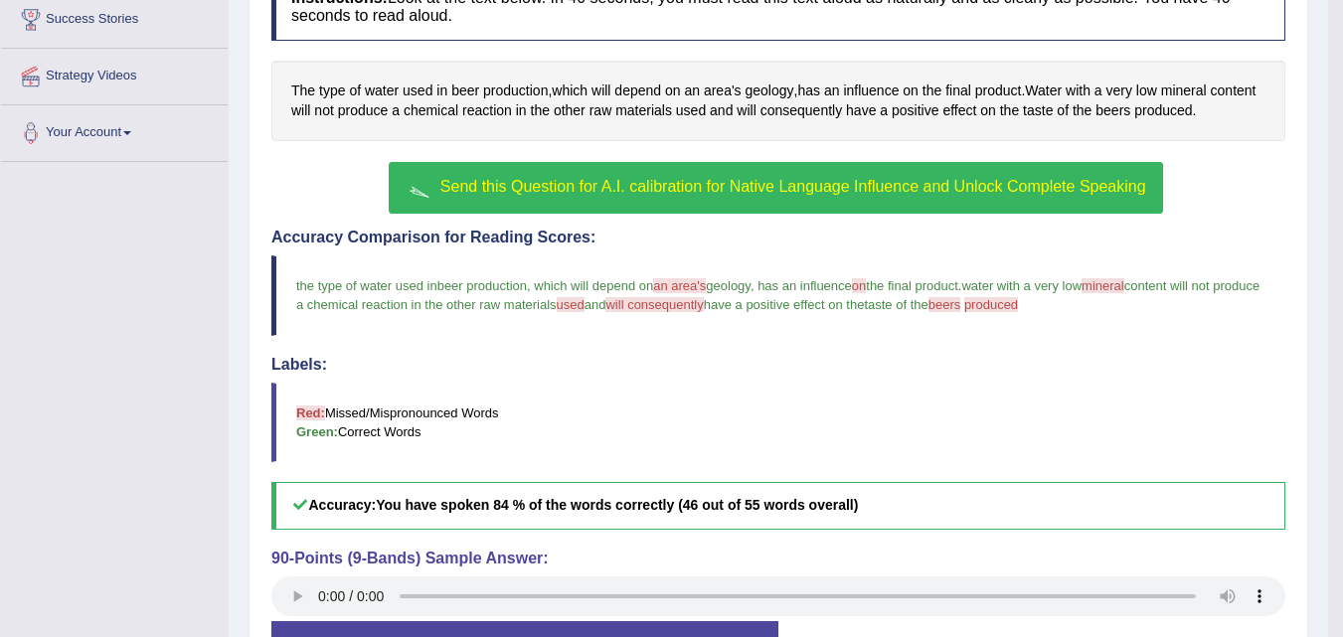
click at [860, 178] on span "Send this Question for A.I. calibration for Native Language Influence and Unloc…" at bounding box center [793, 186] width 706 height 17
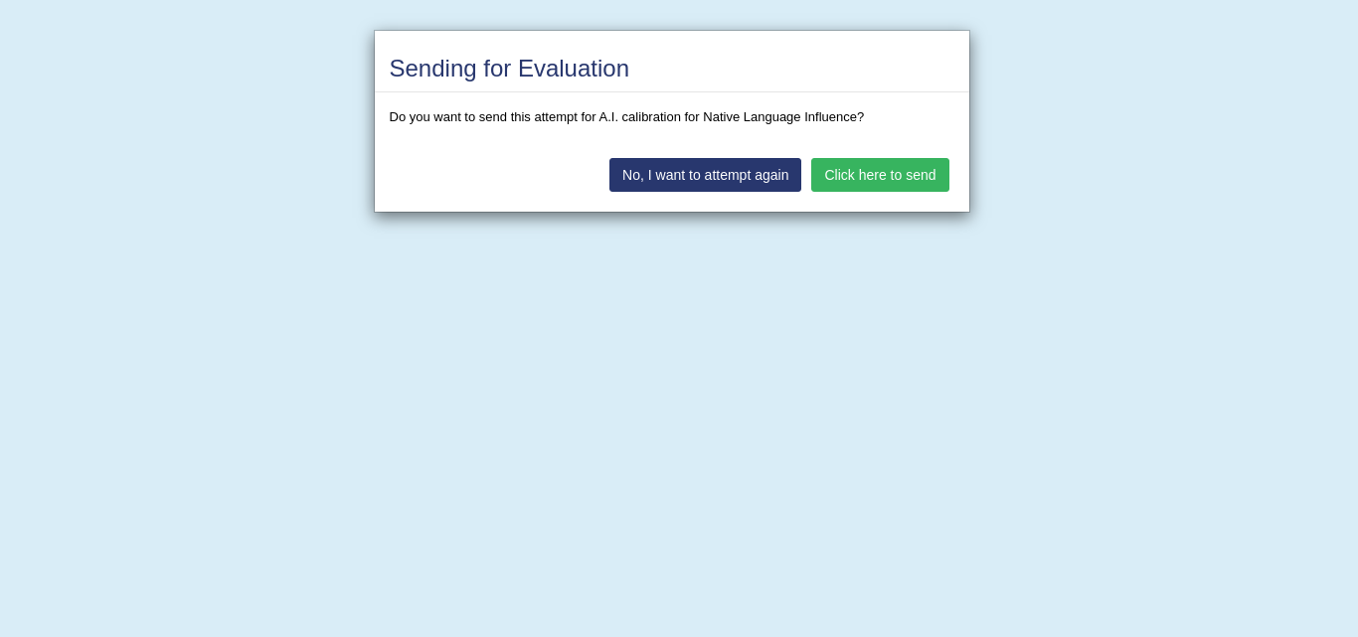
click at [860, 178] on button "Click here to send" at bounding box center [879, 175] width 137 height 34
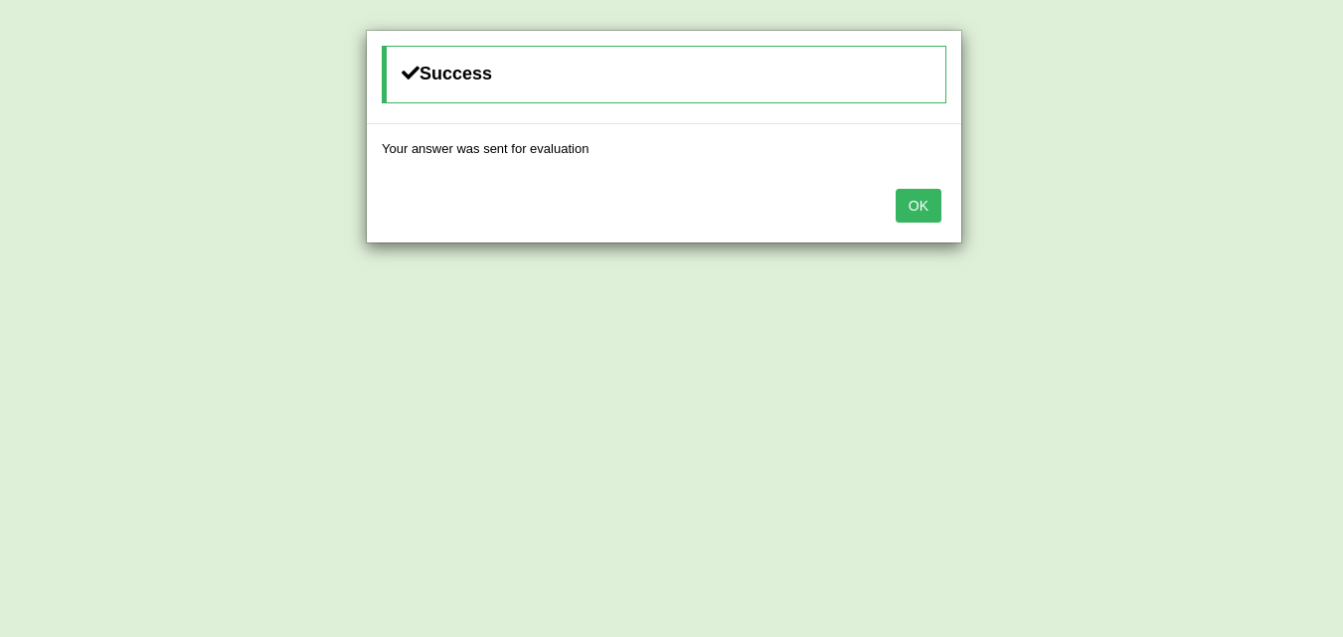
click at [916, 211] on button "OK" at bounding box center [919, 206] width 46 height 34
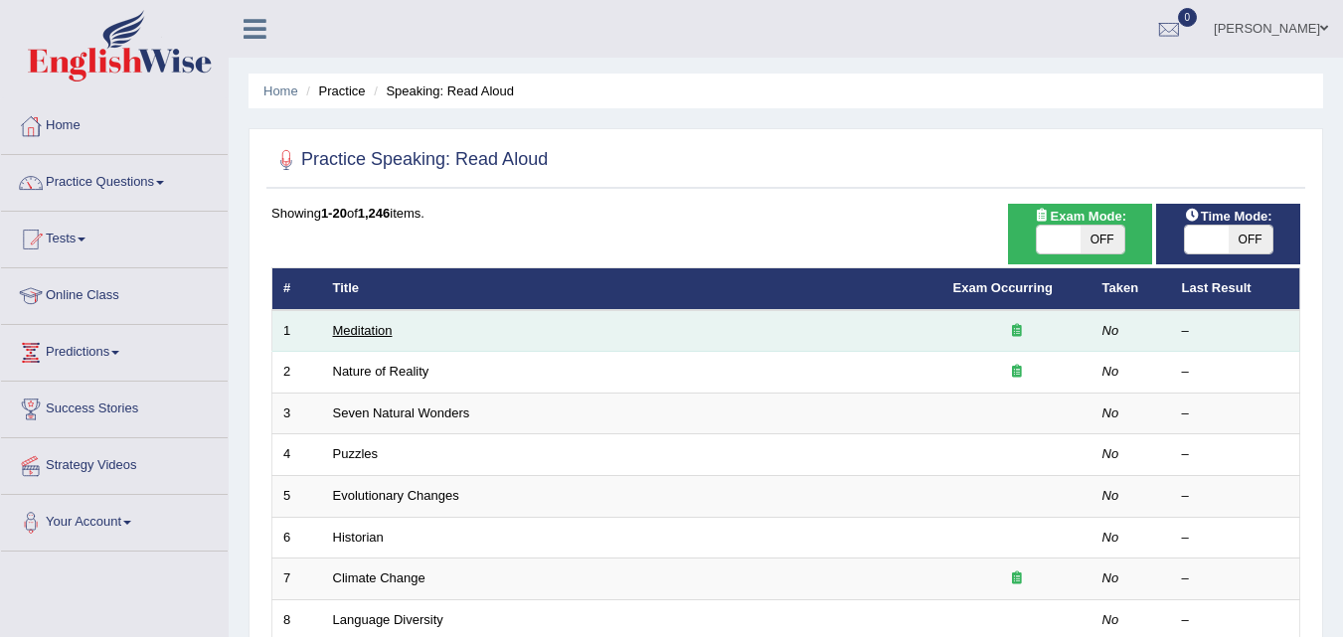
click at [357, 336] on link "Meditation" at bounding box center [363, 330] width 60 height 15
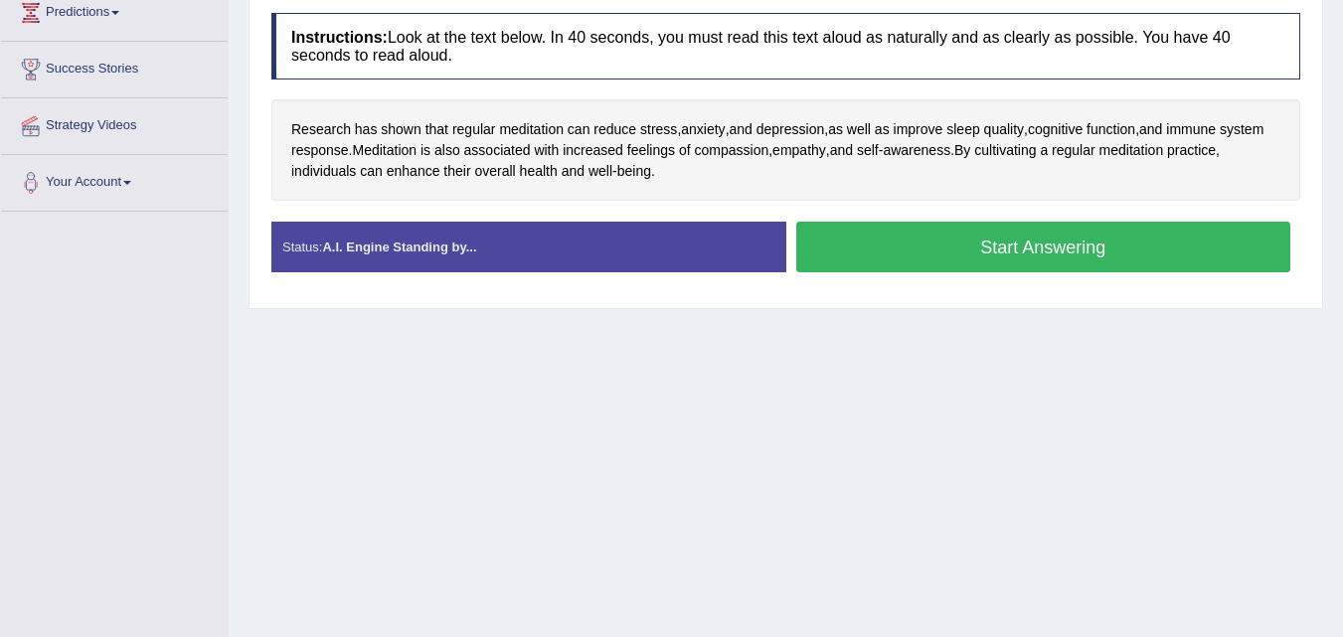
click at [908, 238] on button "Start Answering" at bounding box center [1043, 247] width 495 height 51
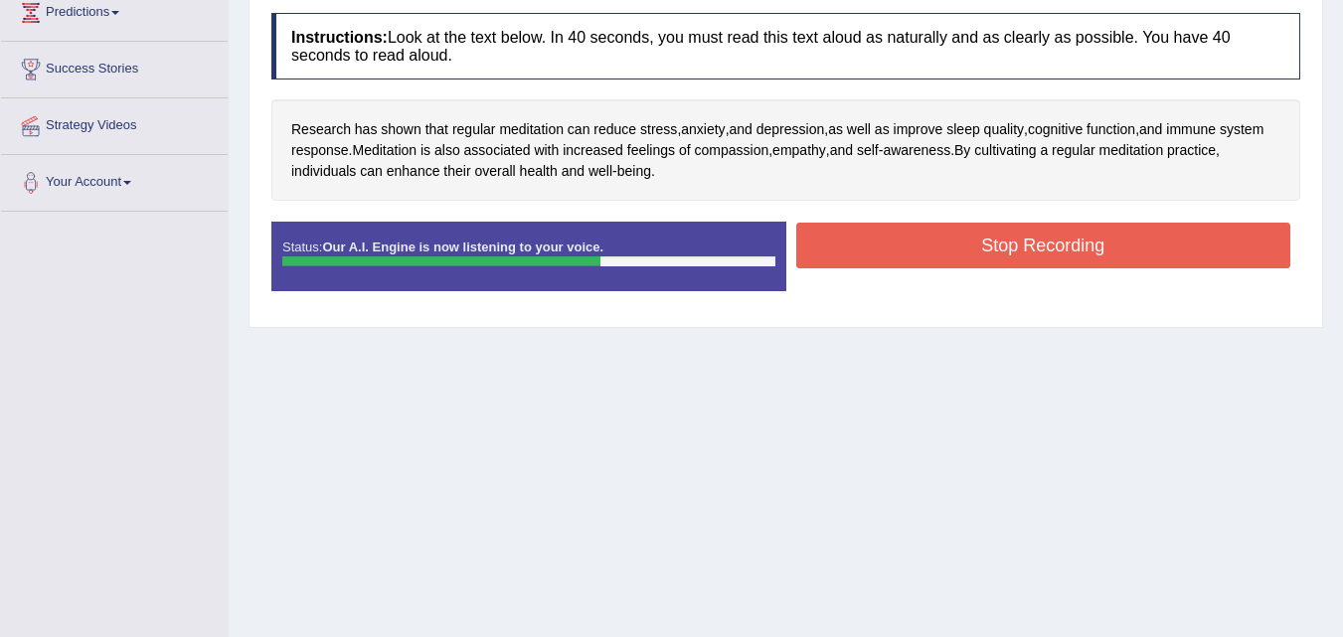
click at [908, 238] on button "Stop Recording" at bounding box center [1043, 246] width 495 height 46
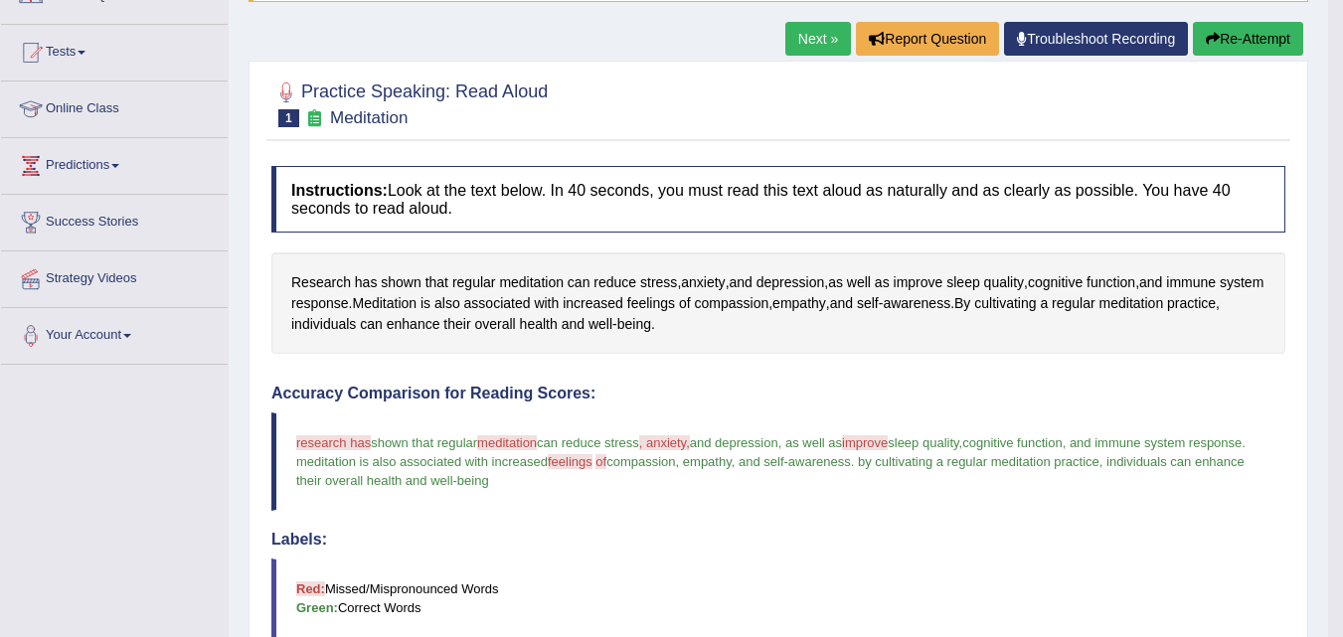
scroll to position [131, 0]
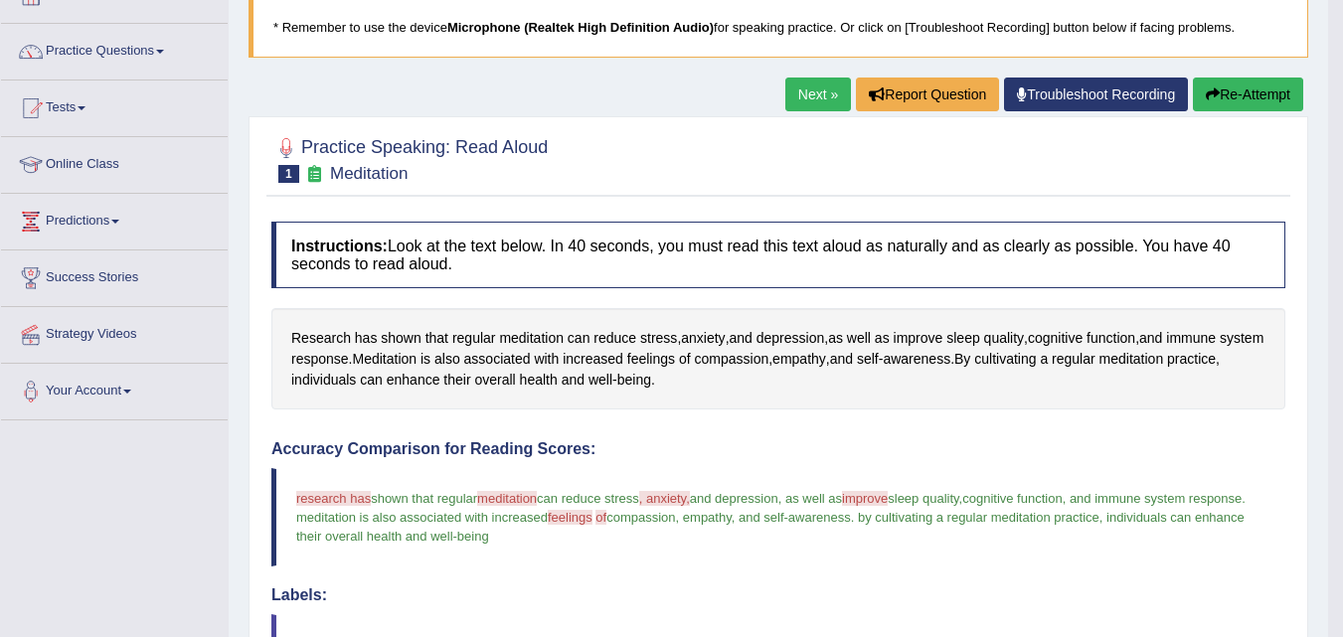
click at [791, 89] on link "Next »" at bounding box center [818, 95] width 66 height 34
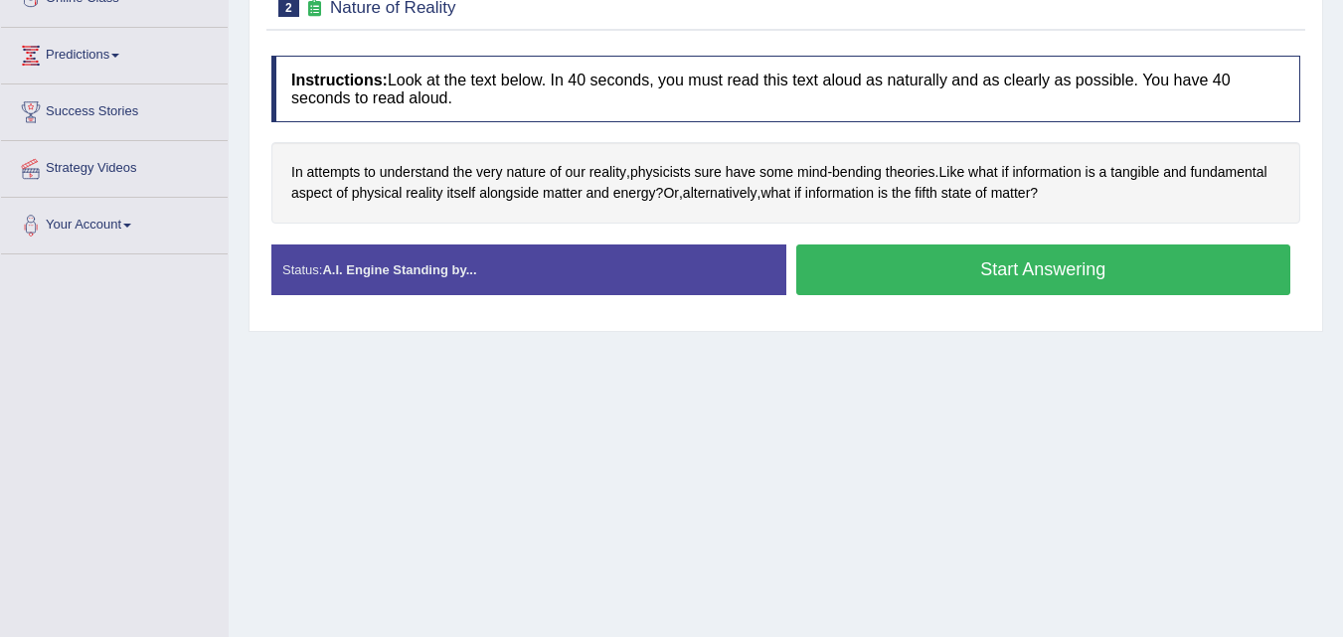
click at [888, 261] on button "Start Answering" at bounding box center [1043, 270] width 495 height 51
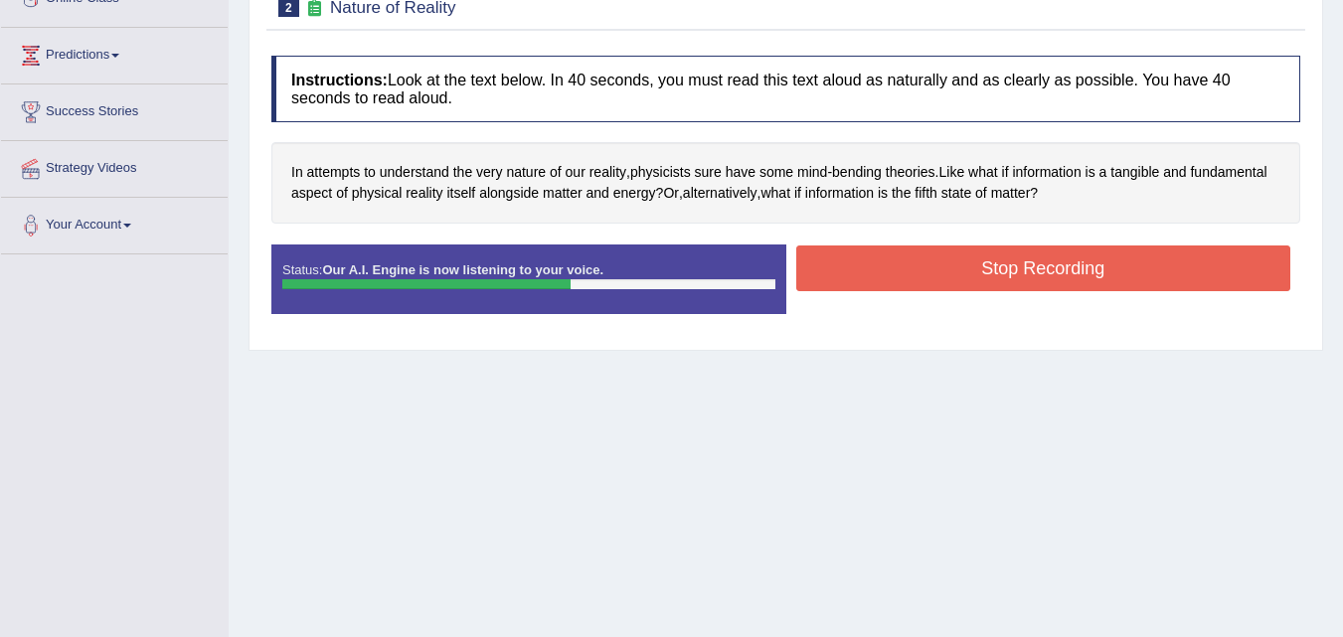
click at [887, 261] on button "Stop Recording" at bounding box center [1043, 269] width 495 height 46
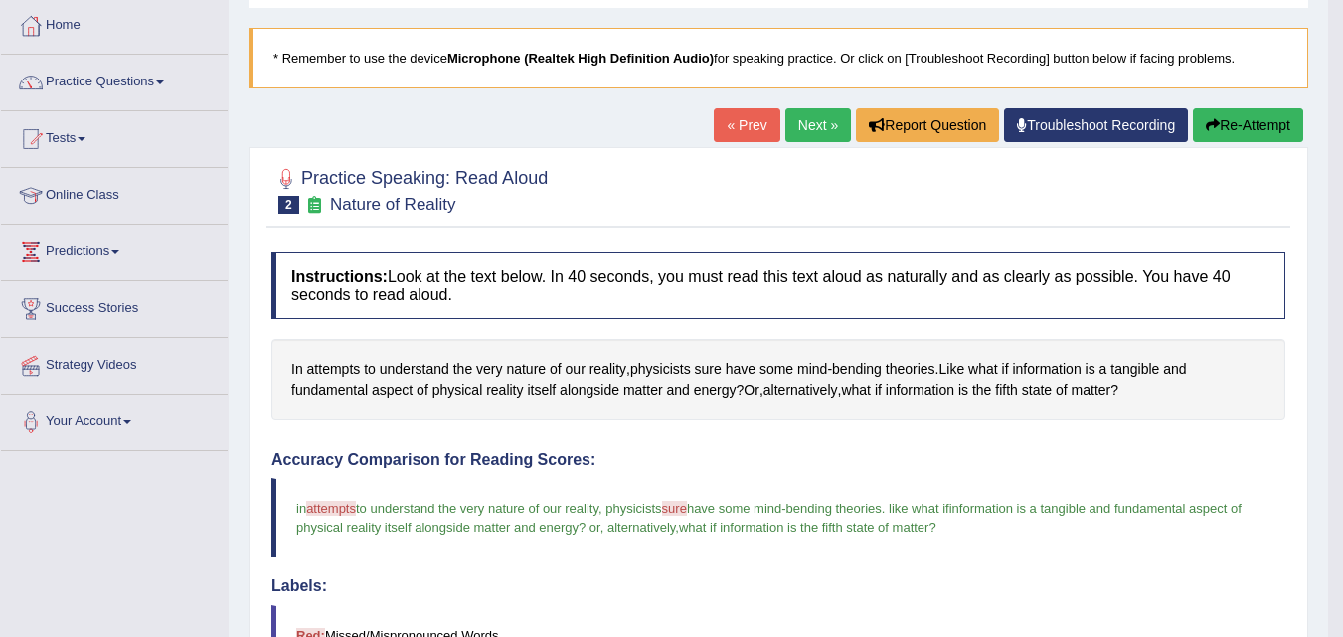
scroll to position [97, 0]
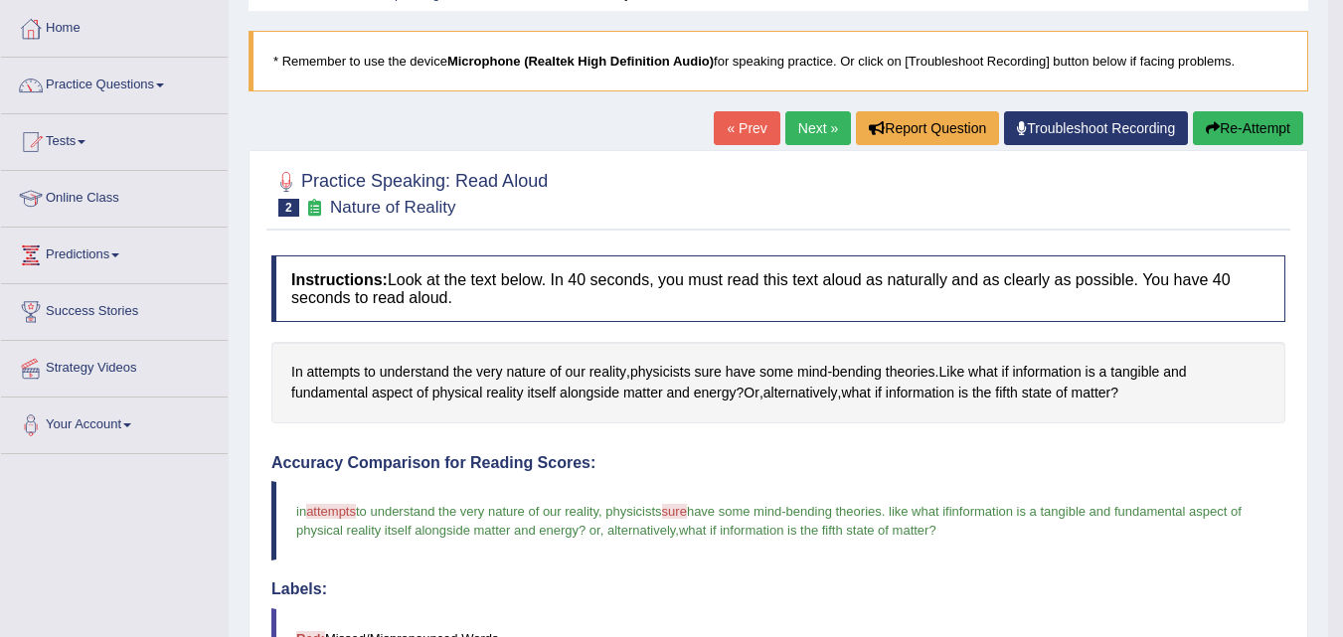
click at [806, 119] on link "Next »" at bounding box center [818, 128] width 66 height 34
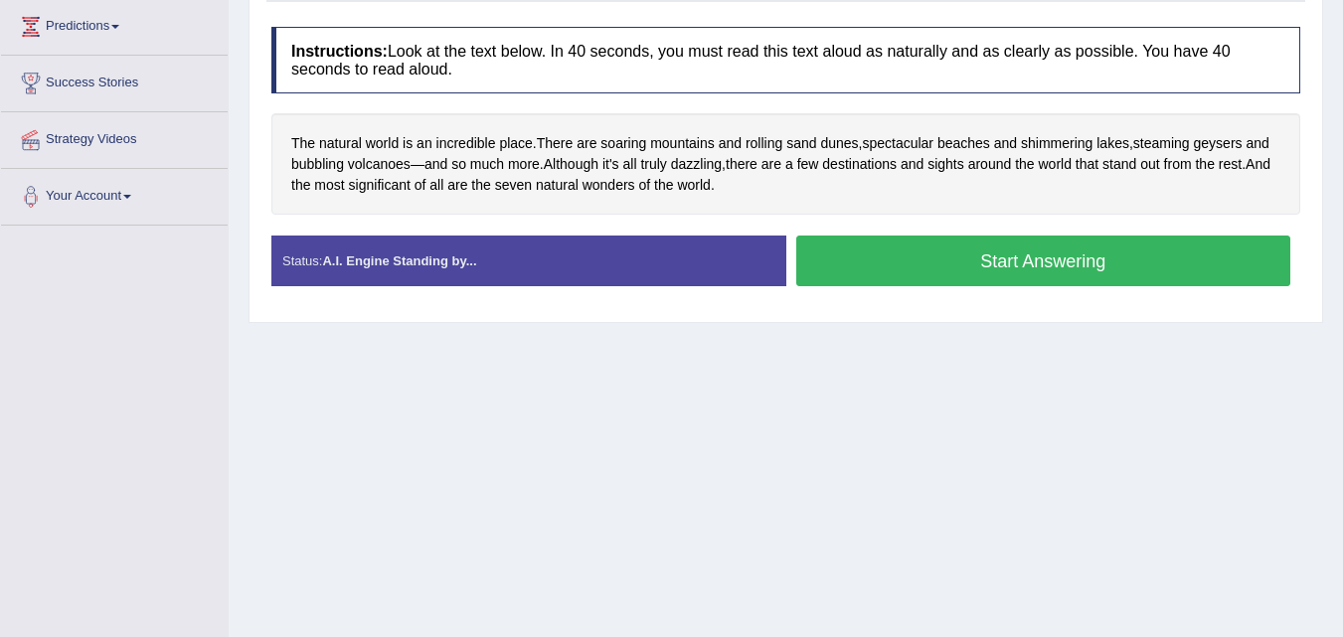
scroll to position [350, 0]
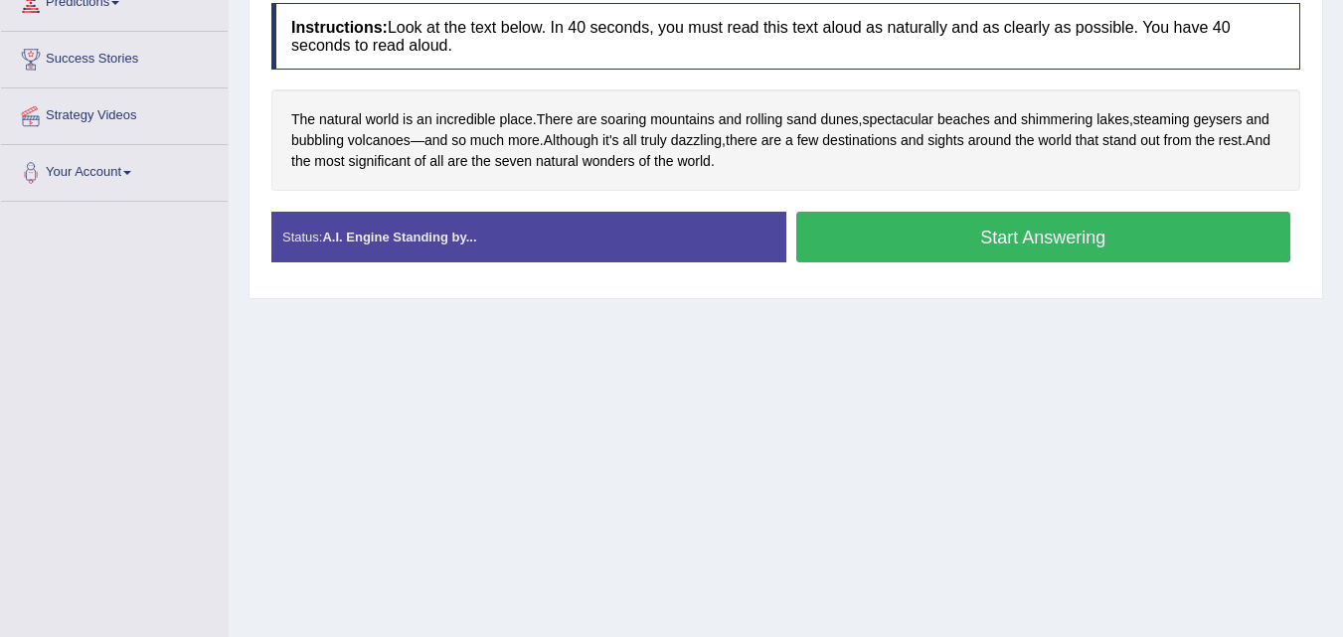
click at [967, 235] on button "Start Answering" at bounding box center [1043, 237] width 495 height 51
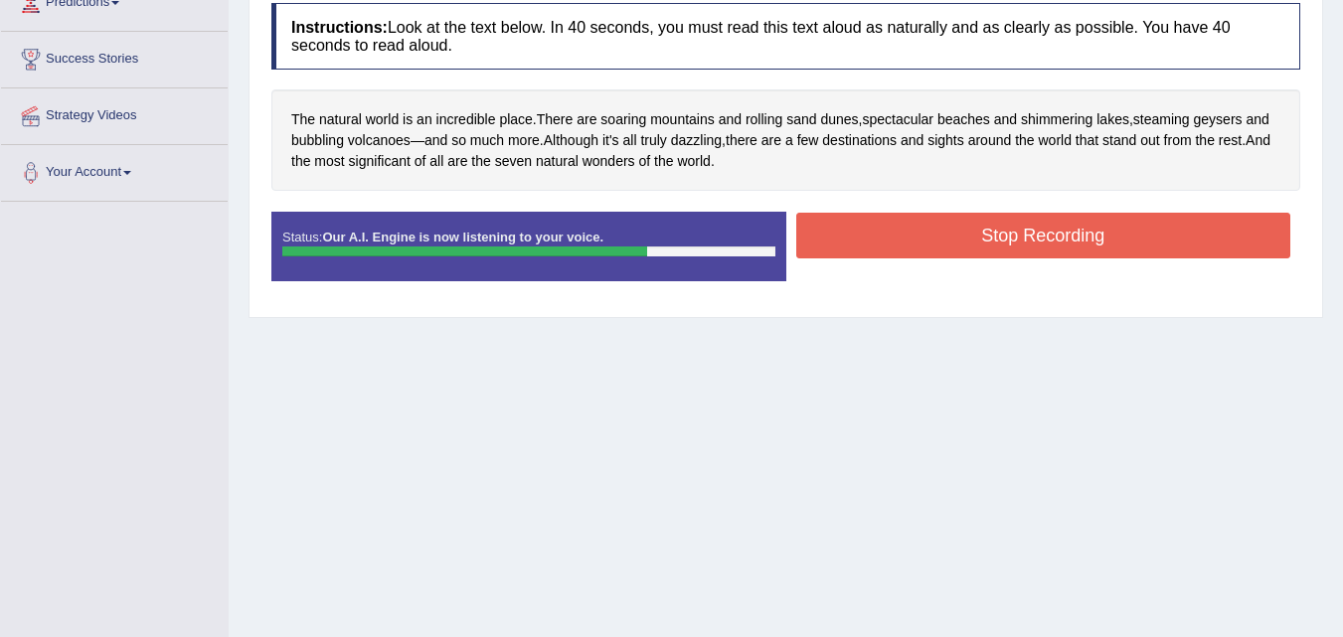
click at [967, 235] on button "Stop Recording" at bounding box center [1043, 236] width 495 height 46
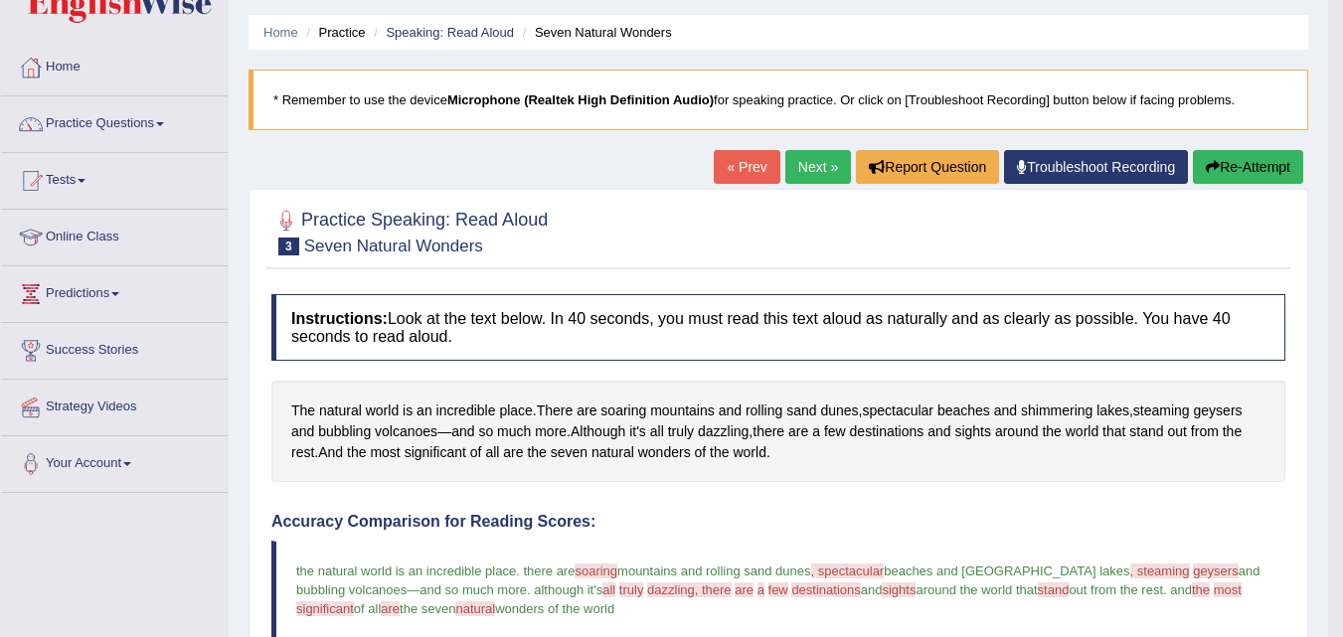
scroll to position [58, 0]
click at [1217, 171] on button "Re-Attempt" at bounding box center [1248, 168] width 110 height 34
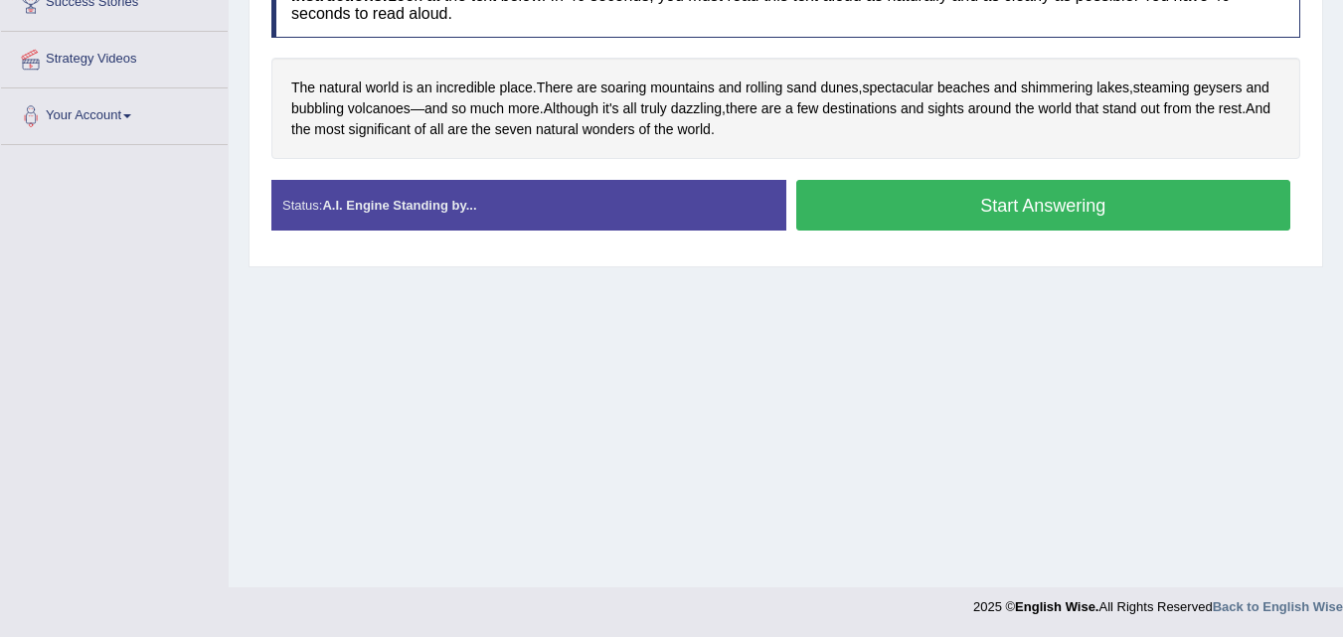
click at [956, 202] on button "Start Answering" at bounding box center [1043, 205] width 495 height 51
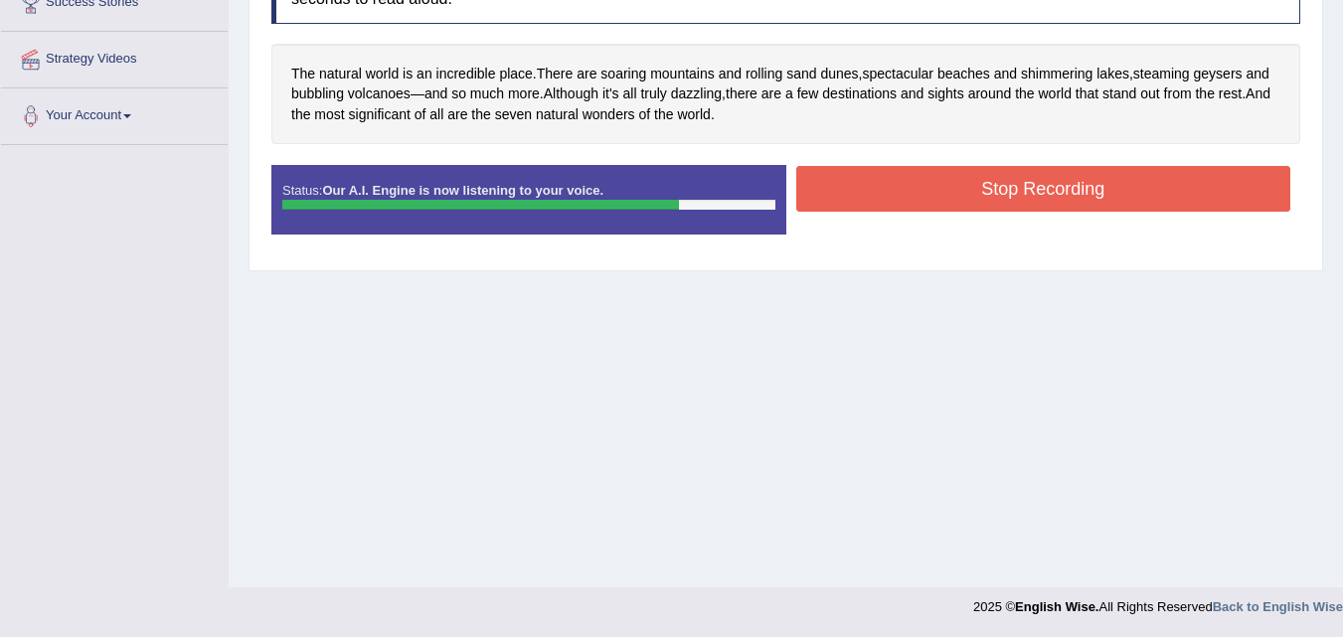
click at [958, 185] on button "Stop Recording" at bounding box center [1043, 189] width 495 height 46
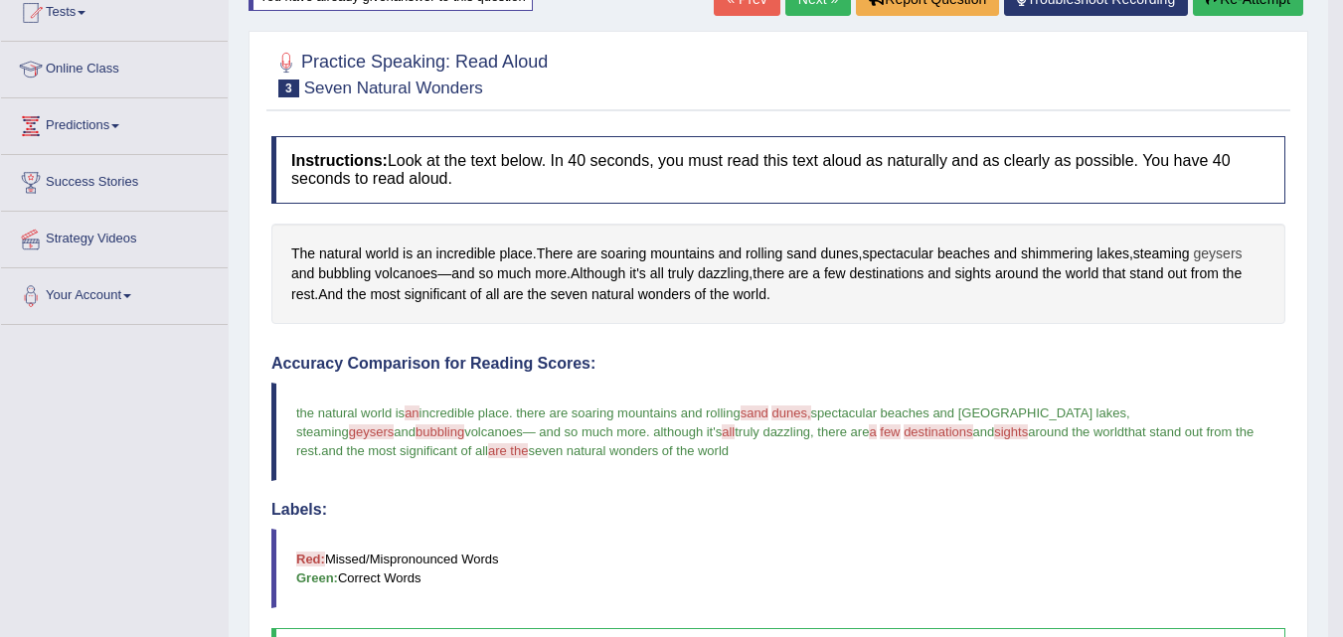
scroll to position [182, 0]
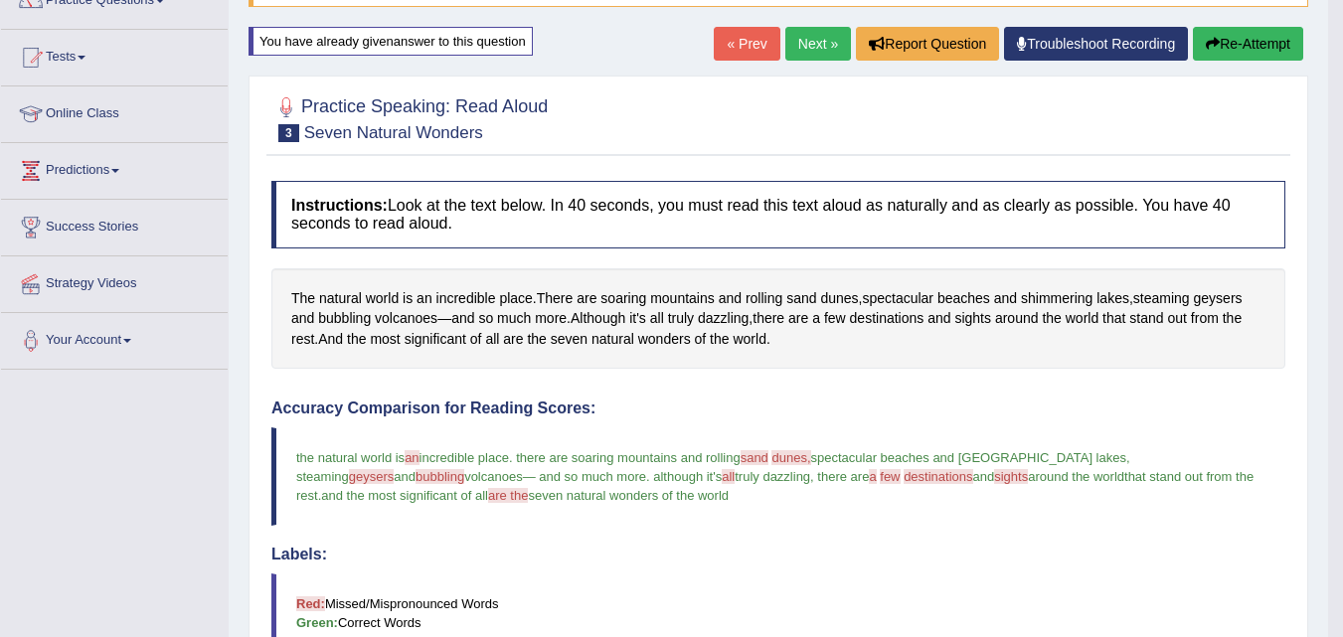
click at [1260, 50] on button "Re-Attempt" at bounding box center [1248, 44] width 110 height 34
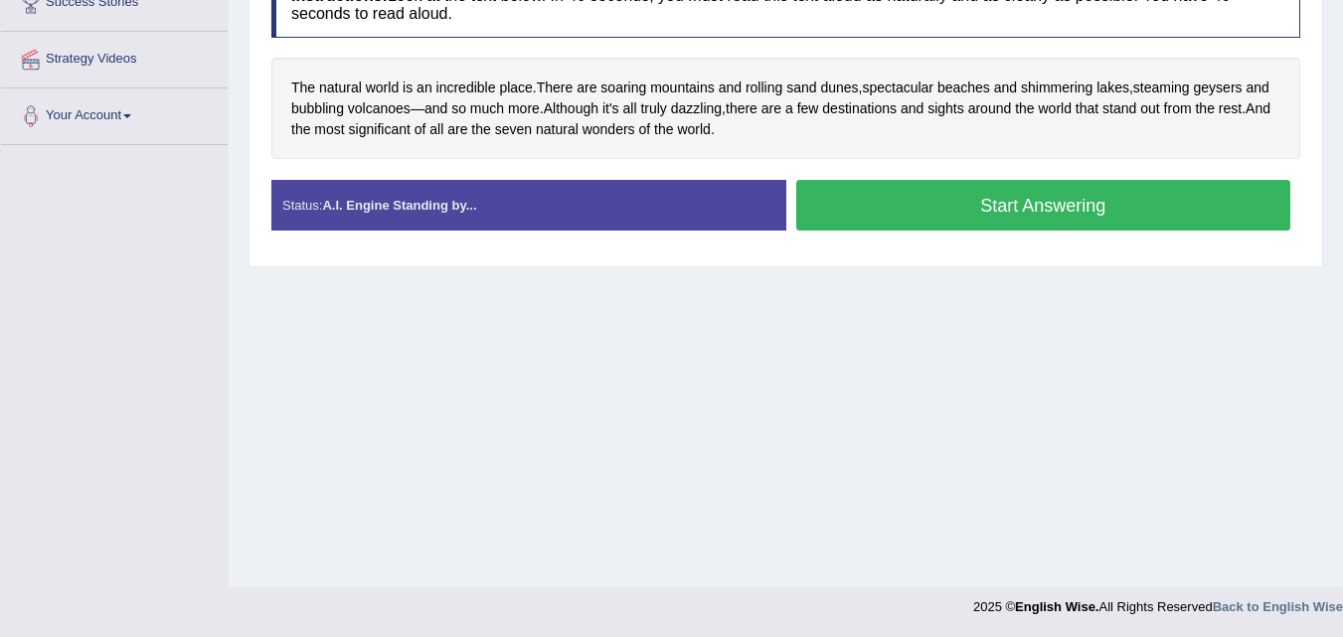
click at [918, 206] on button "Start Answering" at bounding box center [1043, 205] width 495 height 51
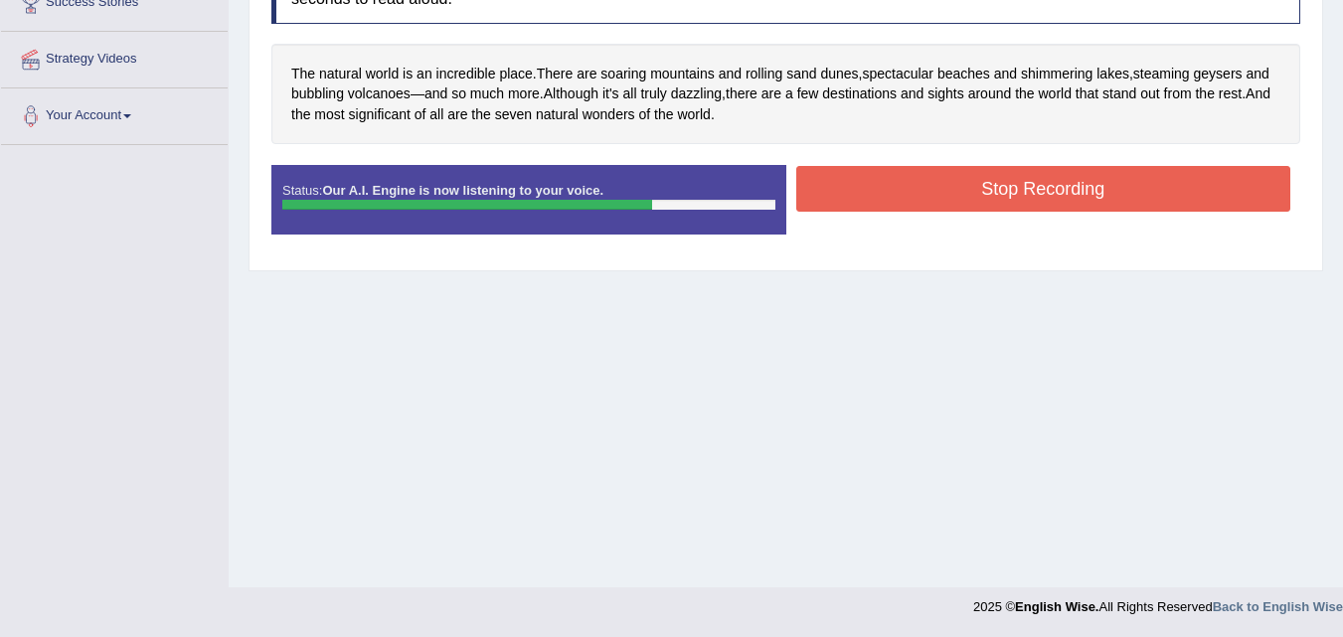
click at [918, 196] on button "Stop Recording" at bounding box center [1043, 189] width 495 height 46
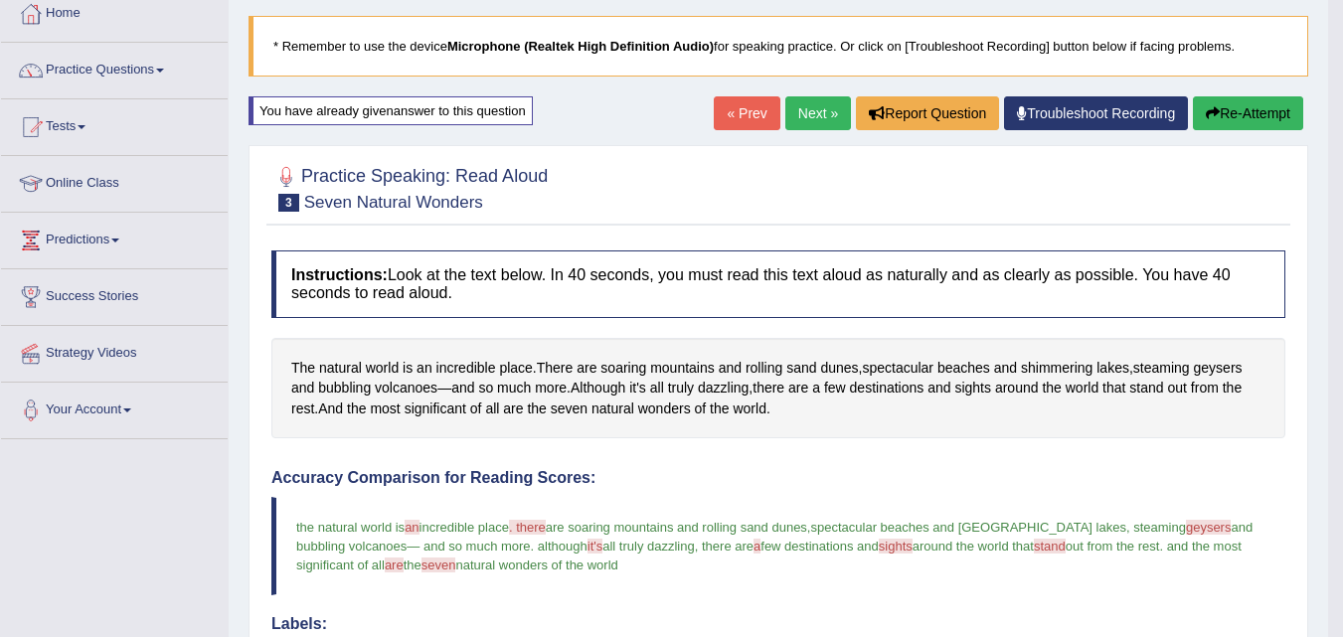
scroll to position [106, 0]
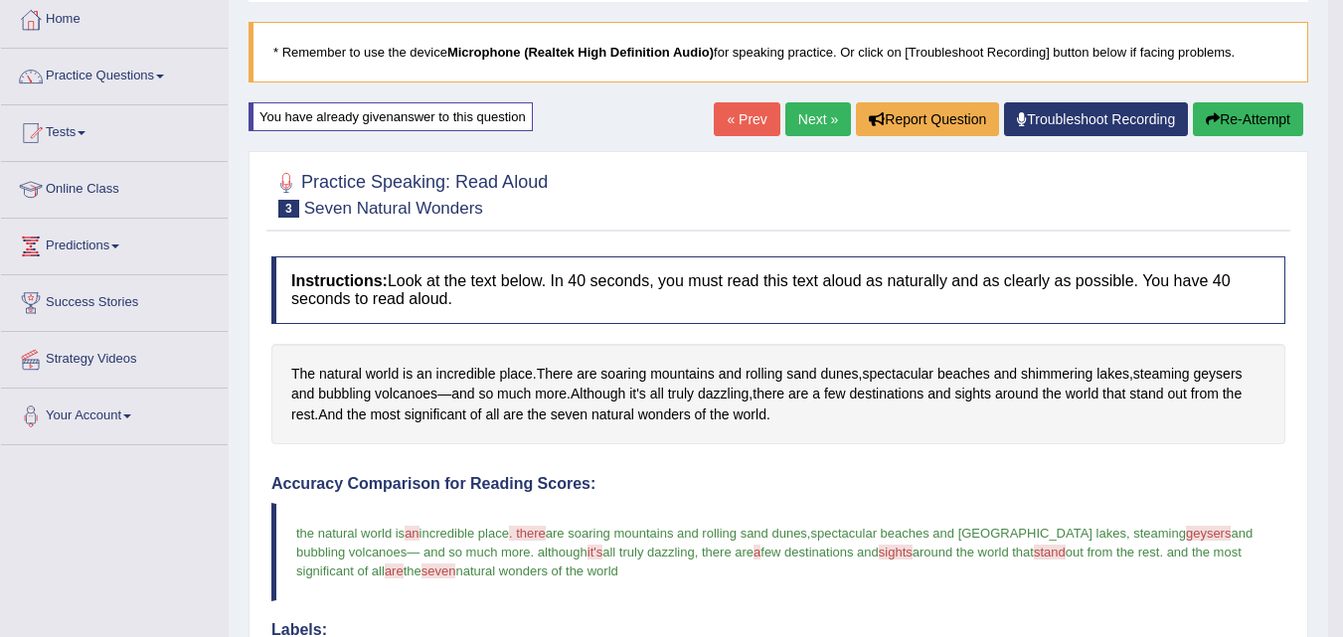
click at [1280, 117] on button "Re-Attempt" at bounding box center [1248, 119] width 110 height 34
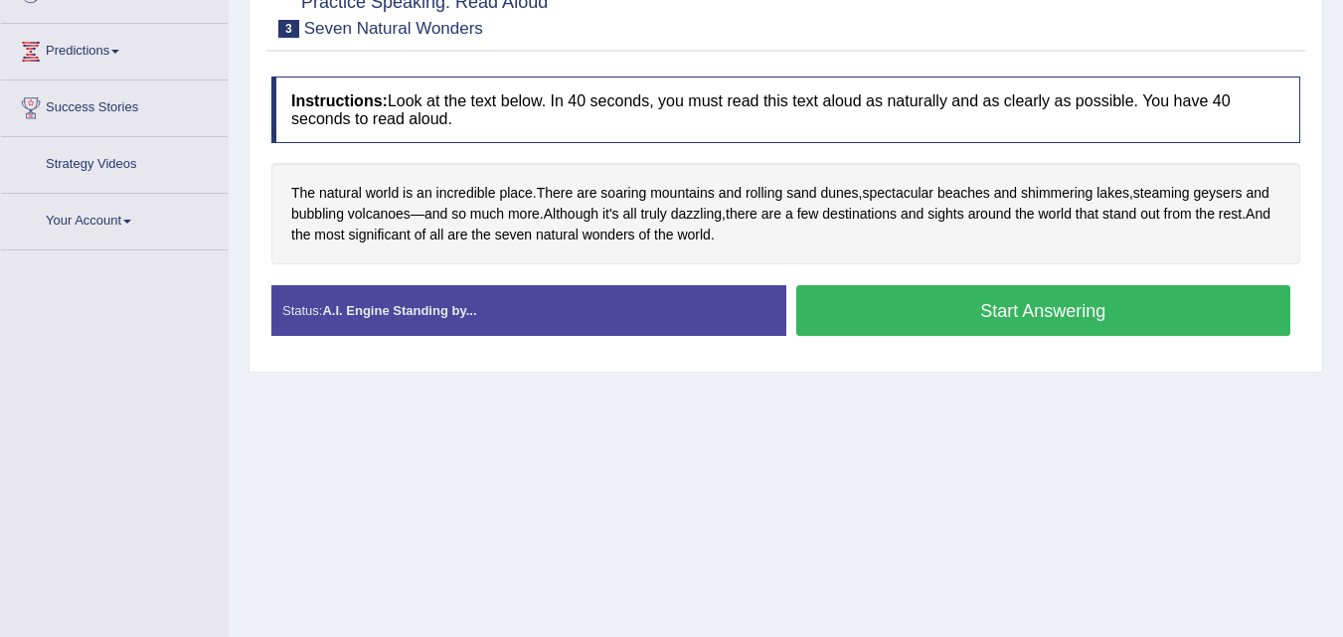
click at [904, 315] on button "Start Answering" at bounding box center [1043, 310] width 495 height 51
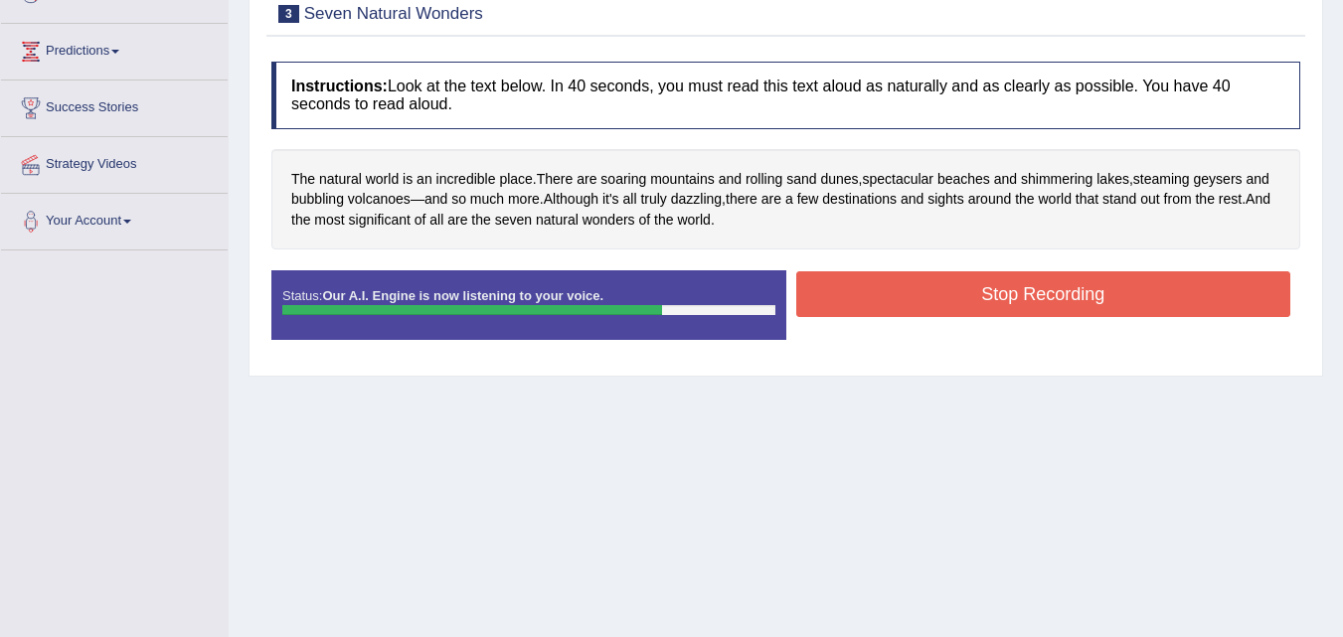
click at [911, 291] on button "Stop Recording" at bounding box center [1043, 294] width 495 height 46
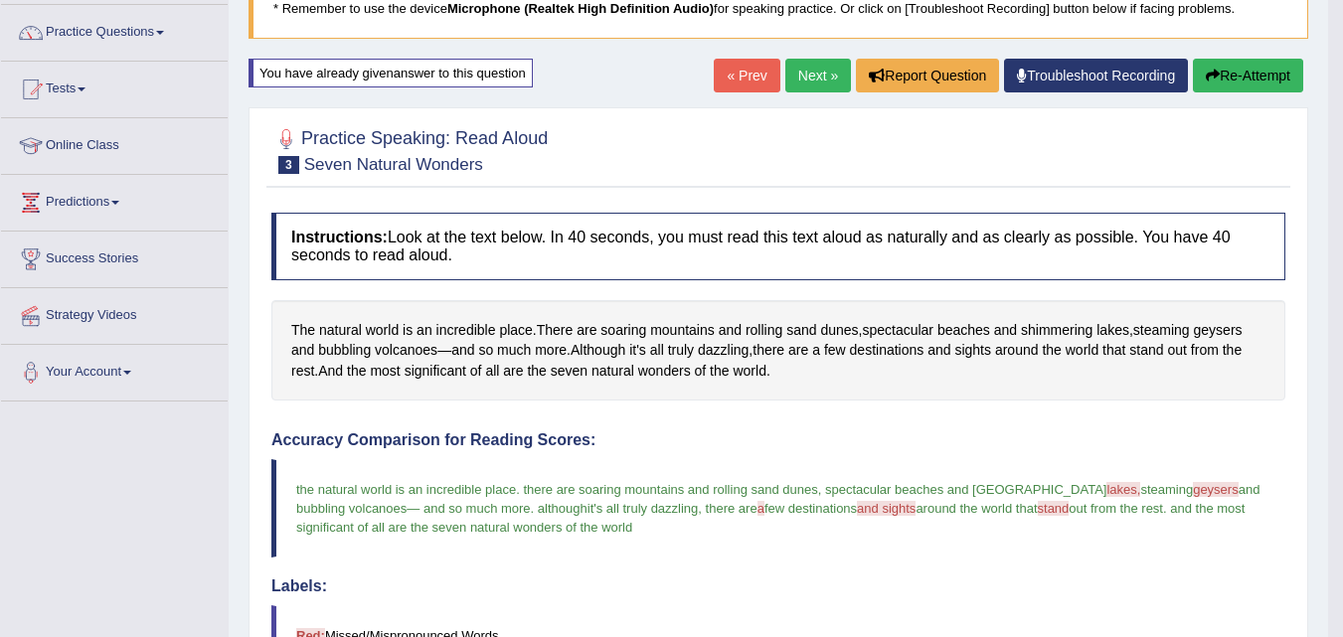
scroll to position [148, 0]
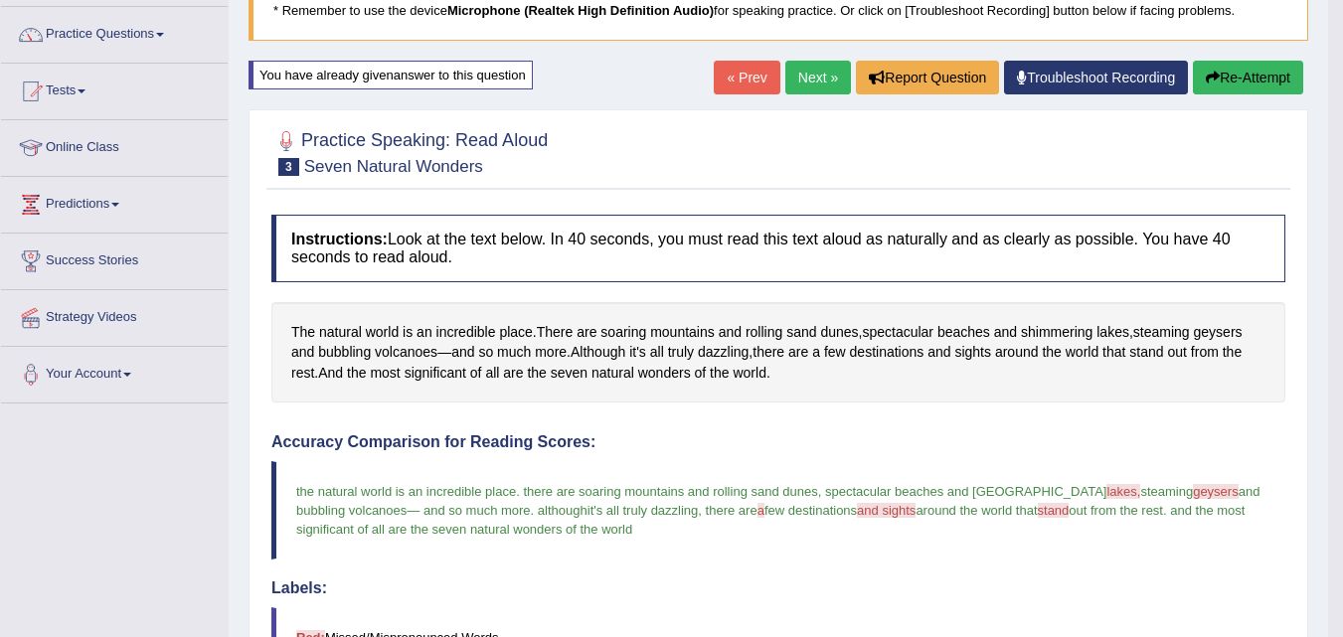
click at [785, 71] on link "Next »" at bounding box center [818, 78] width 66 height 34
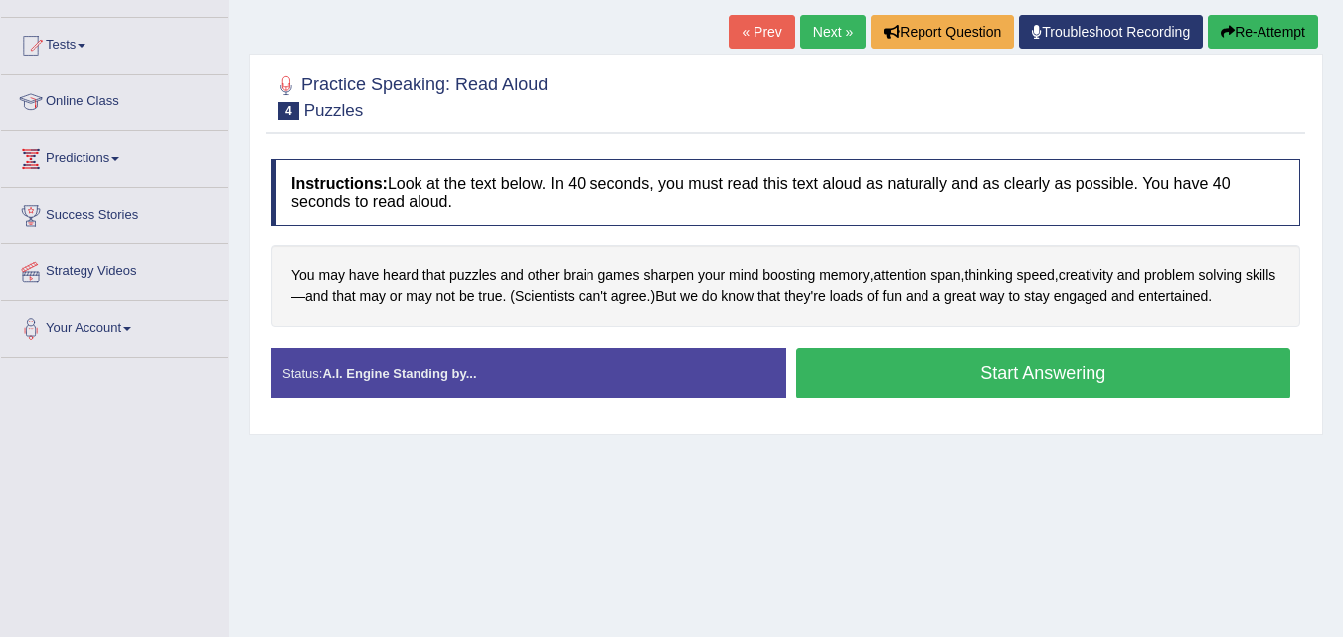
scroll to position [156, 0]
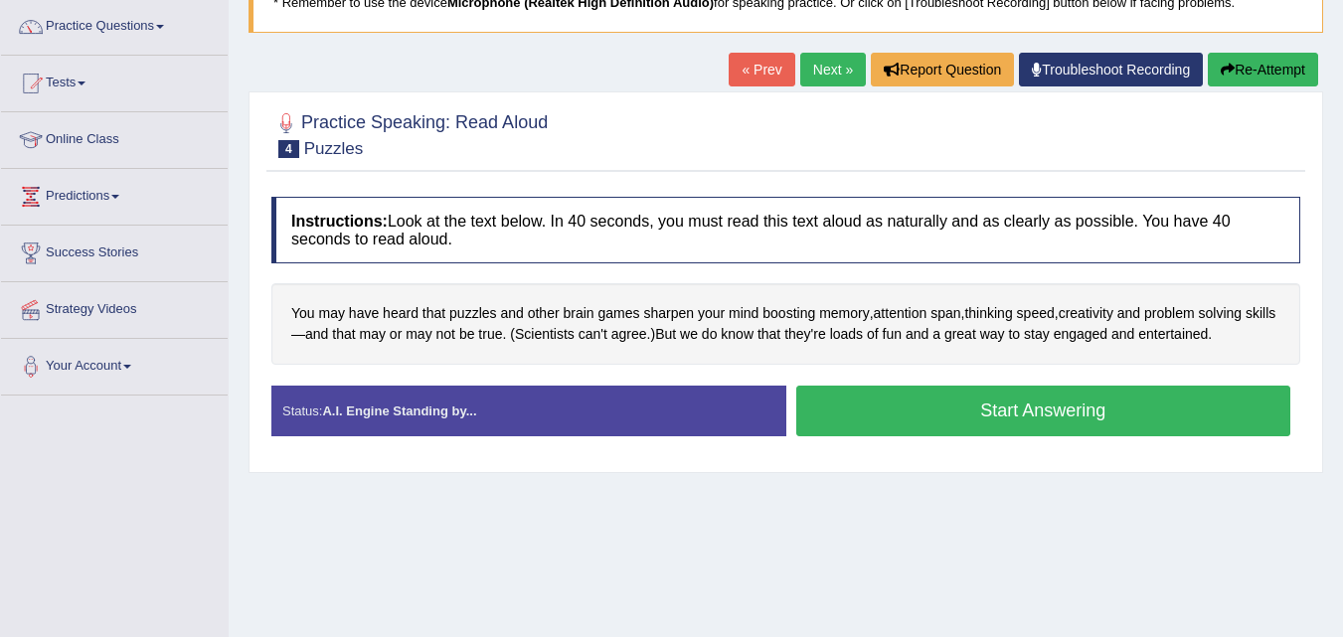
click at [908, 416] on button "Start Answering" at bounding box center [1043, 411] width 495 height 51
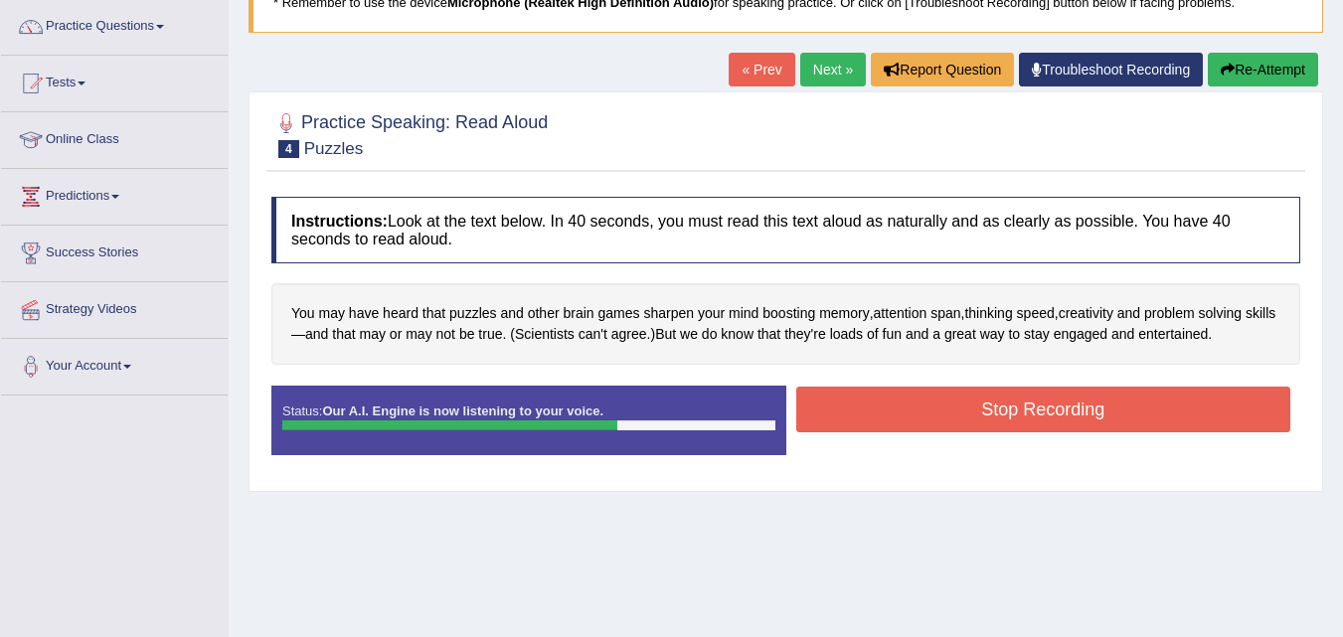
click at [908, 416] on button "Stop Recording" at bounding box center [1043, 410] width 495 height 46
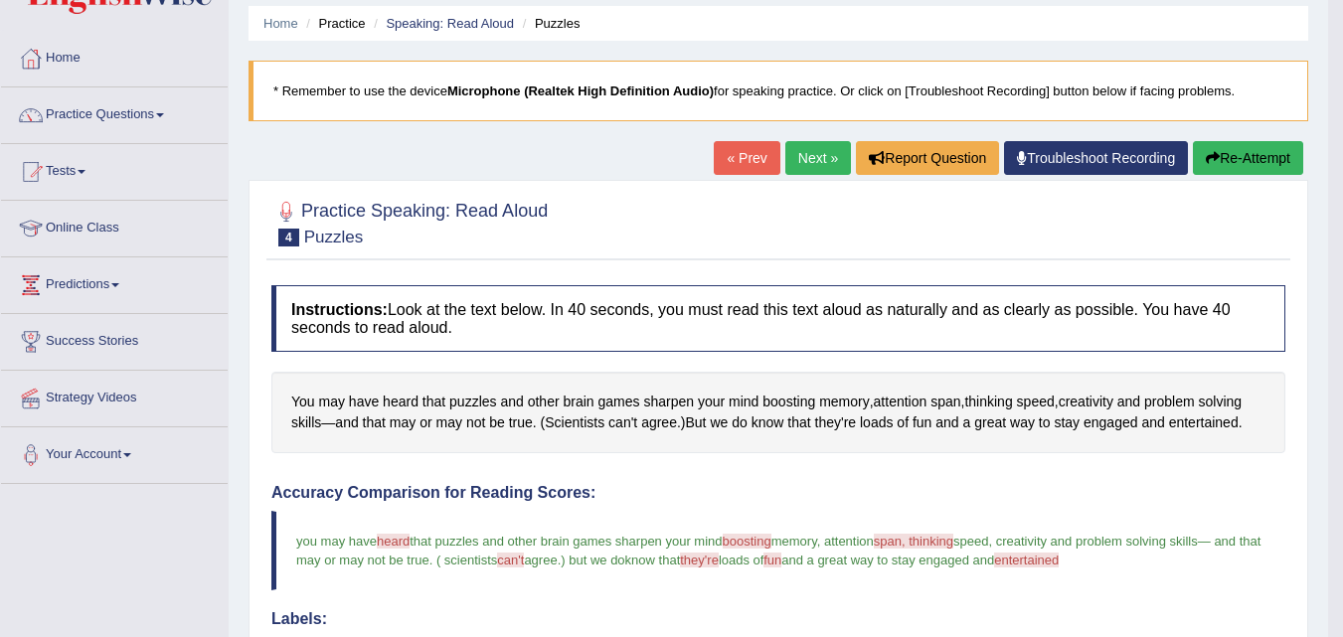
scroll to position [66, 0]
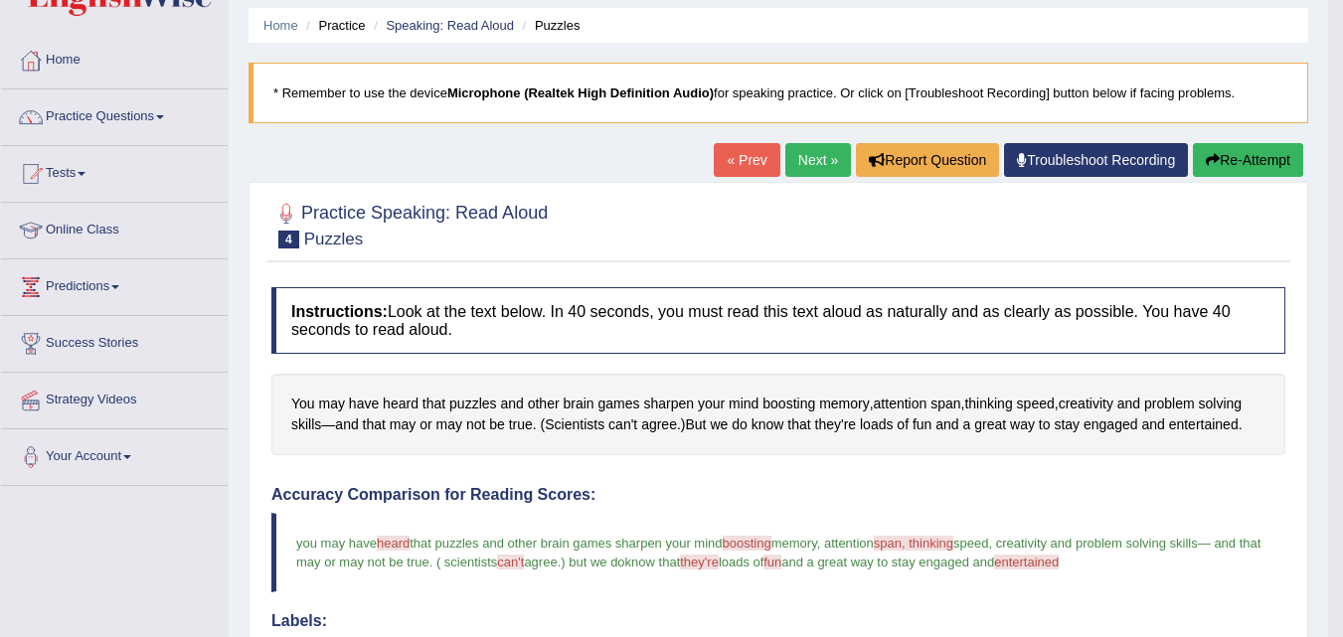
click at [1216, 156] on button "Re-Attempt" at bounding box center [1248, 160] width 110 height 34
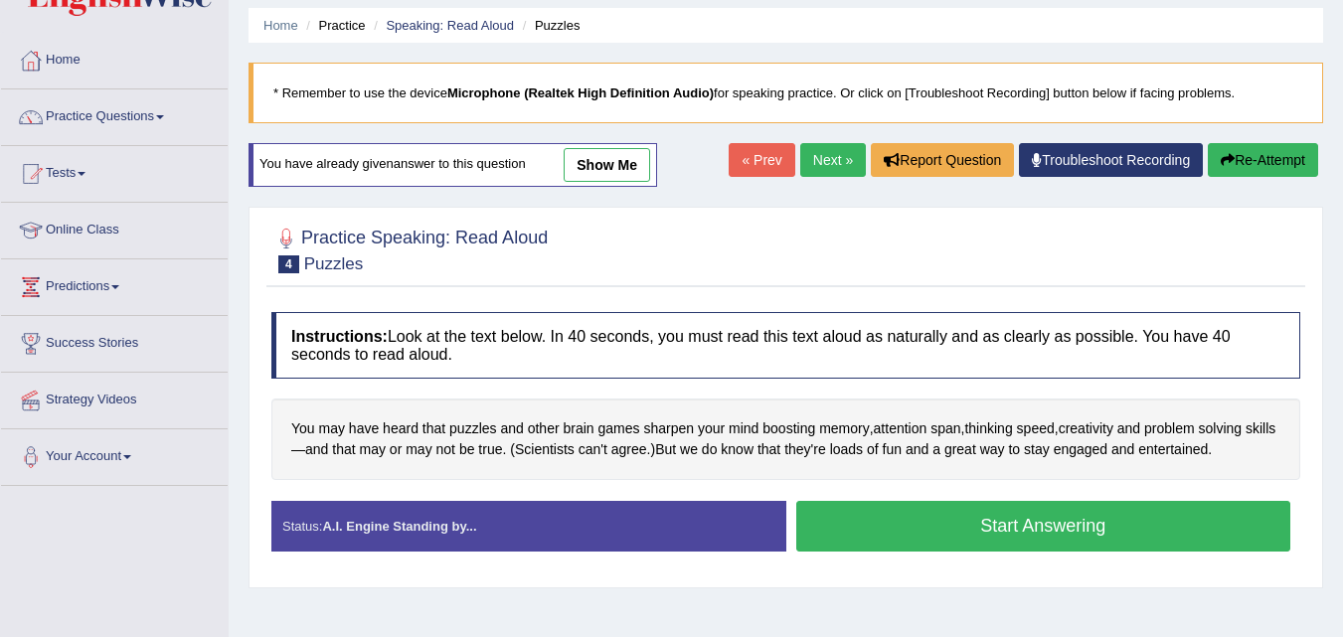
scroll to position [66, 0]
click at [951, 530] on button "Start Answering" at bounding box center [1043, 526] width 495 height 51
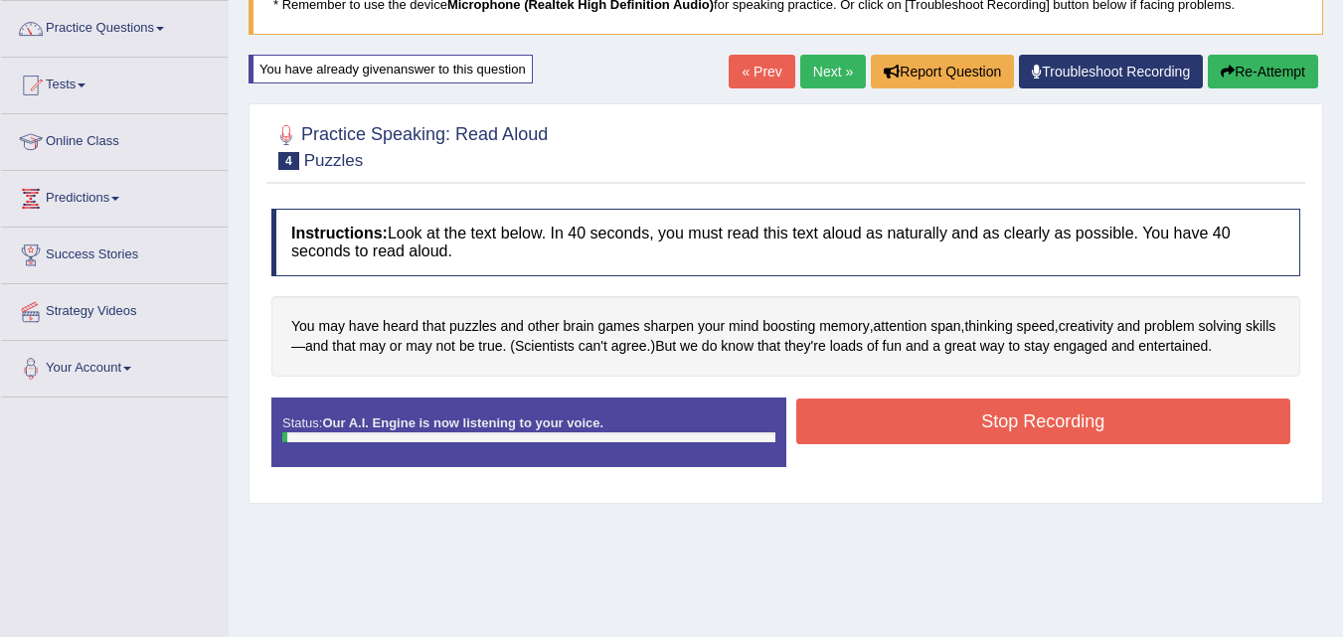
scroll to position [407, 0]
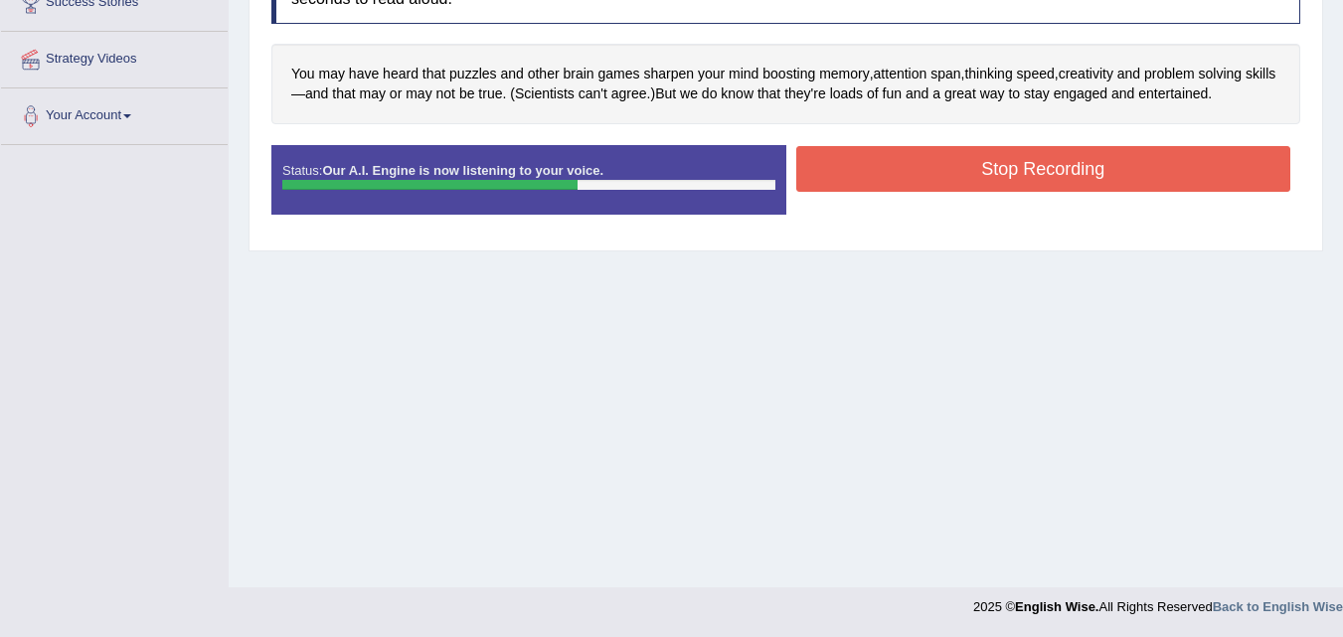
click at [1040, 171] on button "Stop Recording" at bounding box center [1043, 169] width 495 height 46
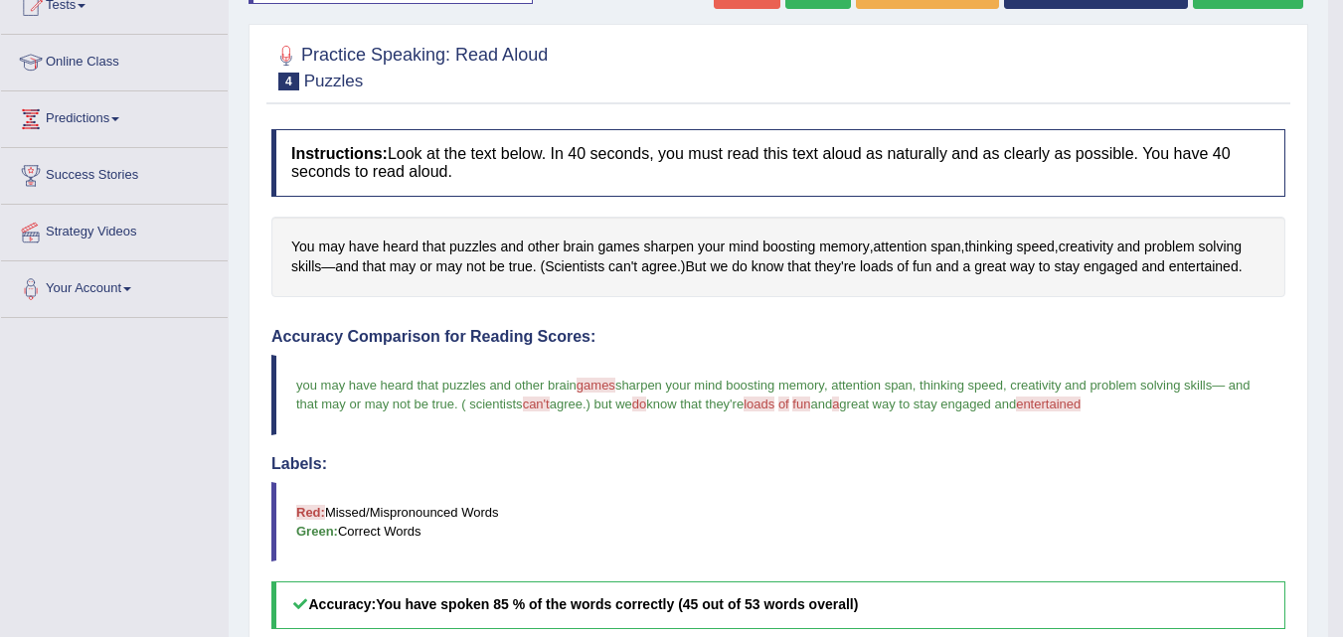
scroll to position [154, 0]
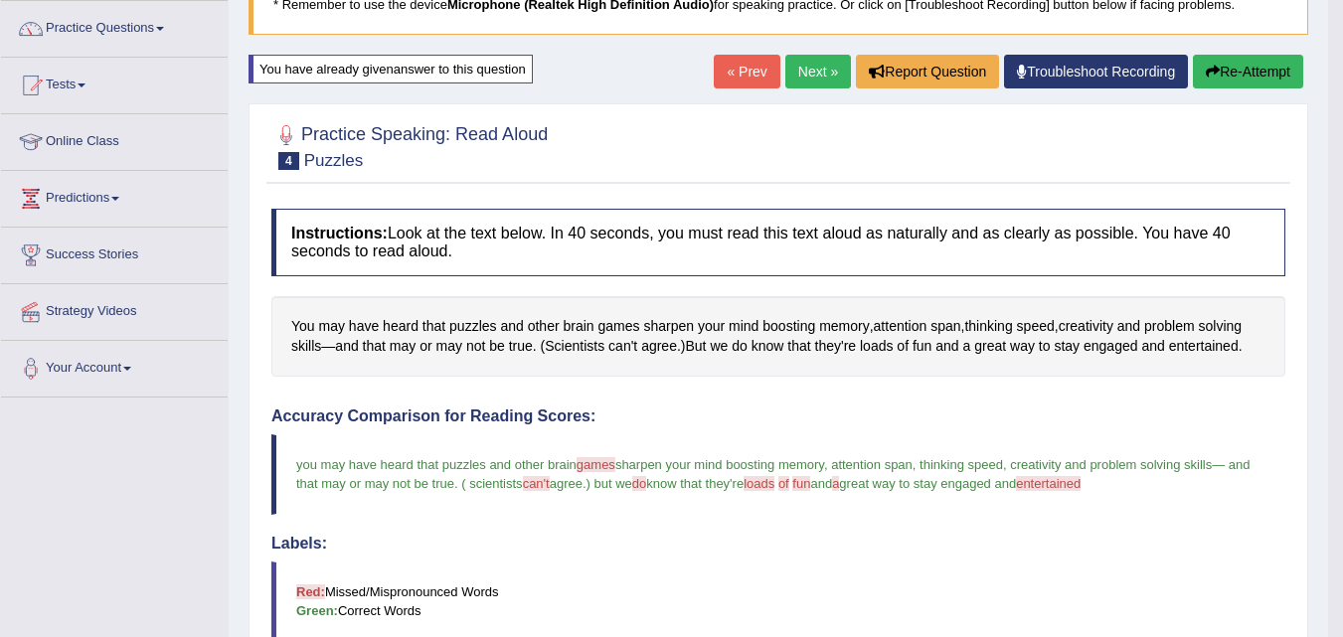
click at [1223, 66] on button "Re-Attempt" at bounding box center [1248, 72] width 110 height 34
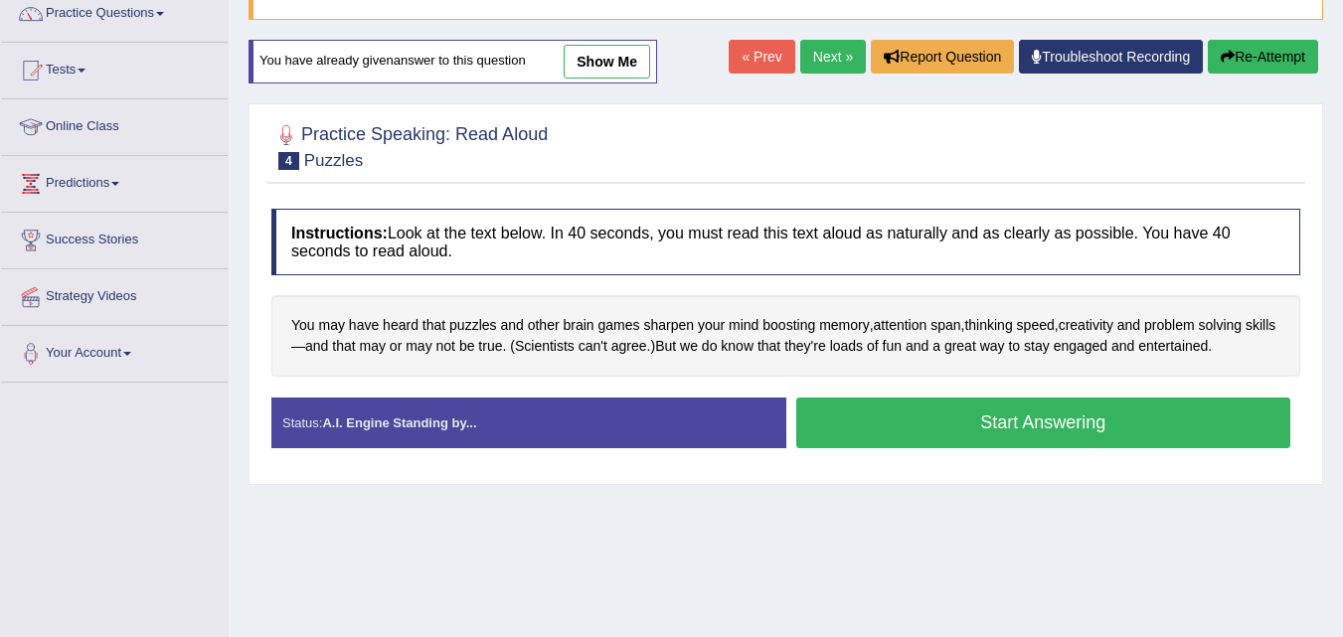
click at [603, 68] on link "show me" at bounding box center [607, 62] width 86 height 34
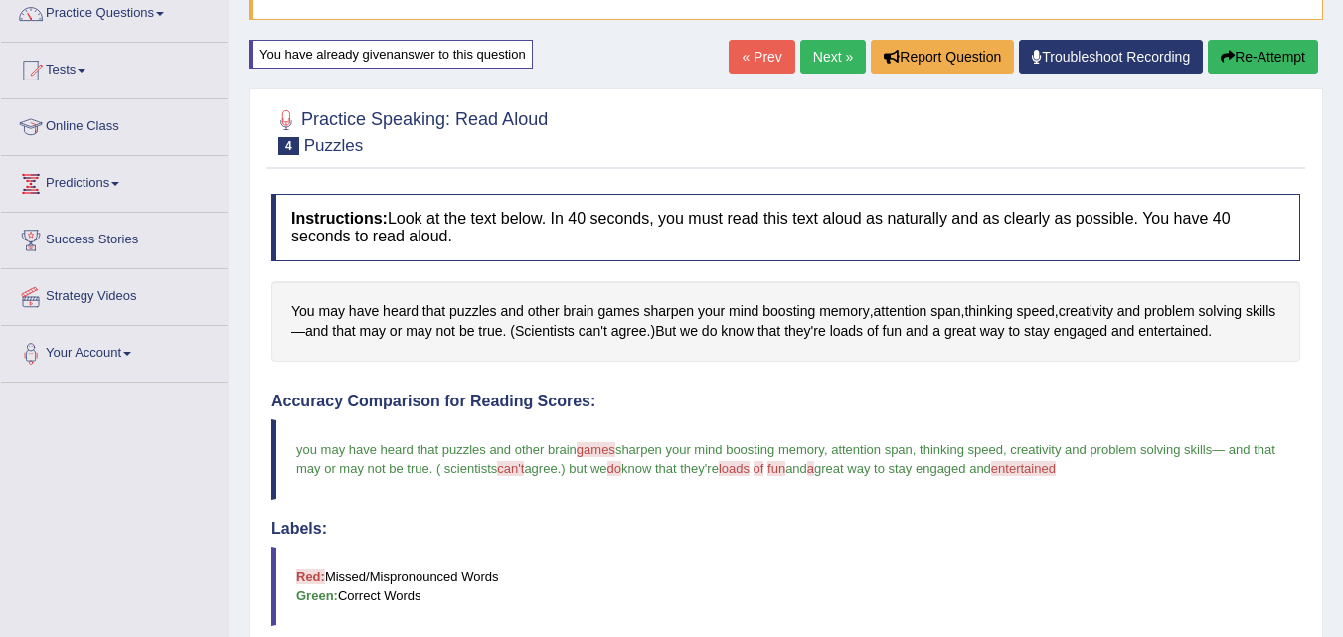
click at [1277, 46] on button "Re-Attempt" at bounding box center [1263, 57] width 110 height 34
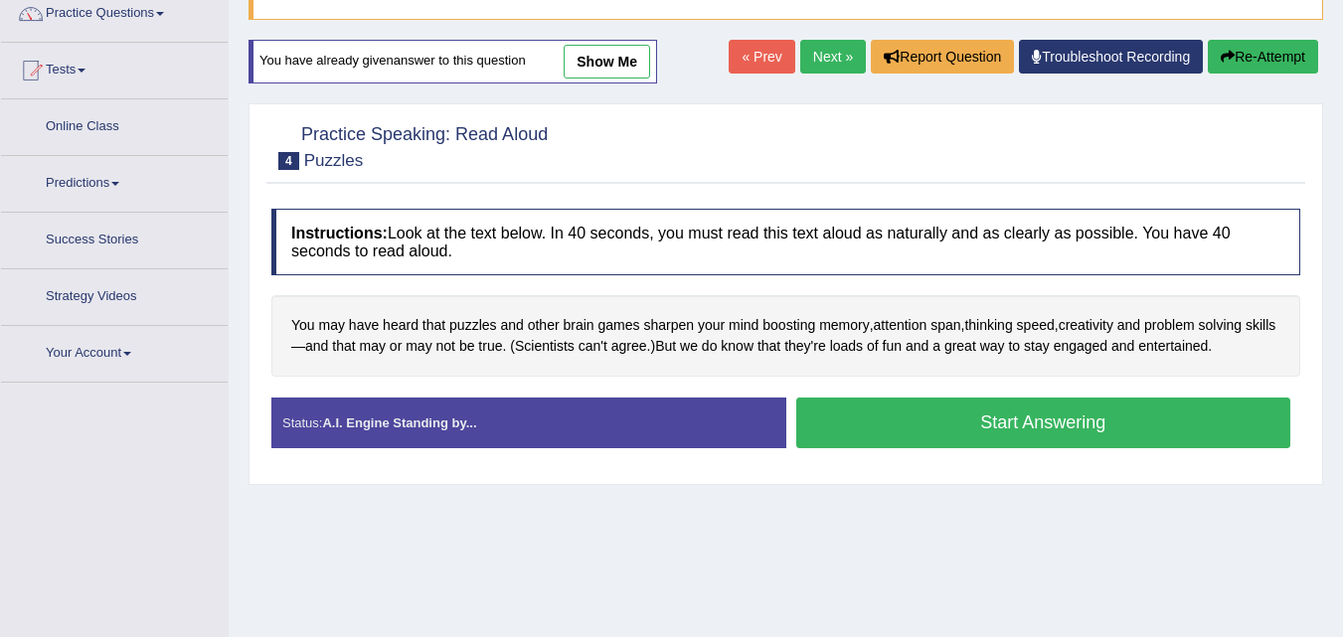
scroll to position [169, 0]
click at [884, 434] on button "Start Answering" at bounding box center [1043, 423] width 495 height 51
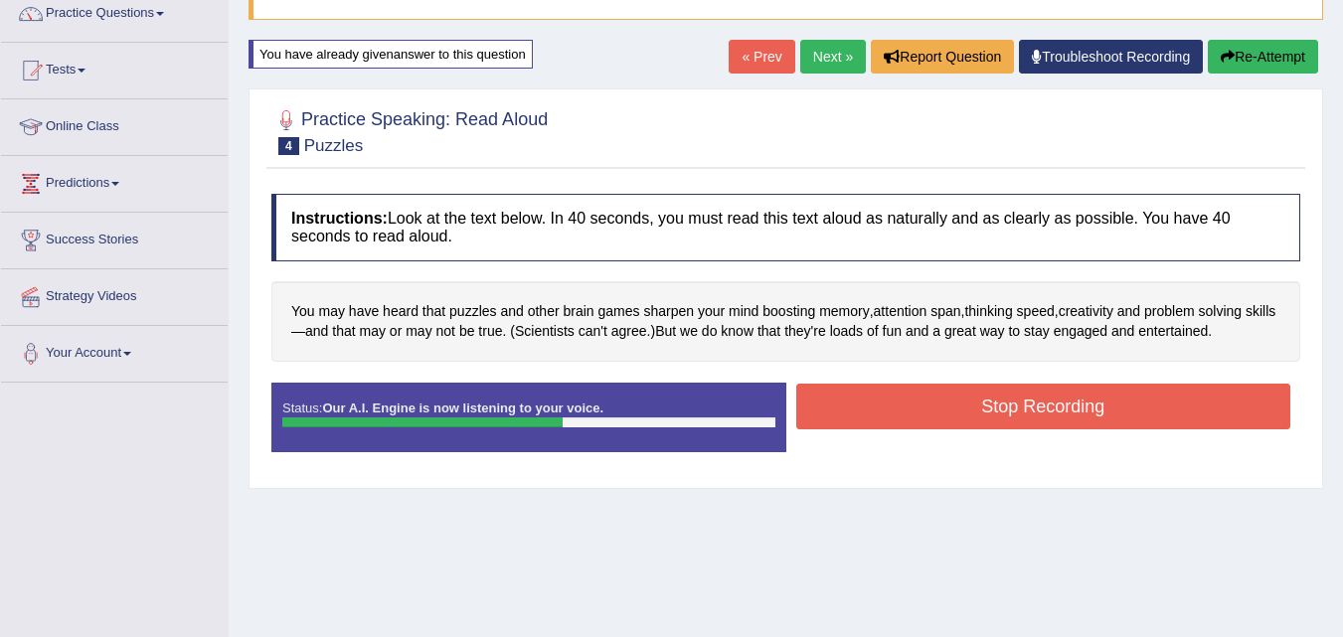
click at [898, 407] on button "Stop Recording" at bounding box center [1043, 407] width 495 height 46
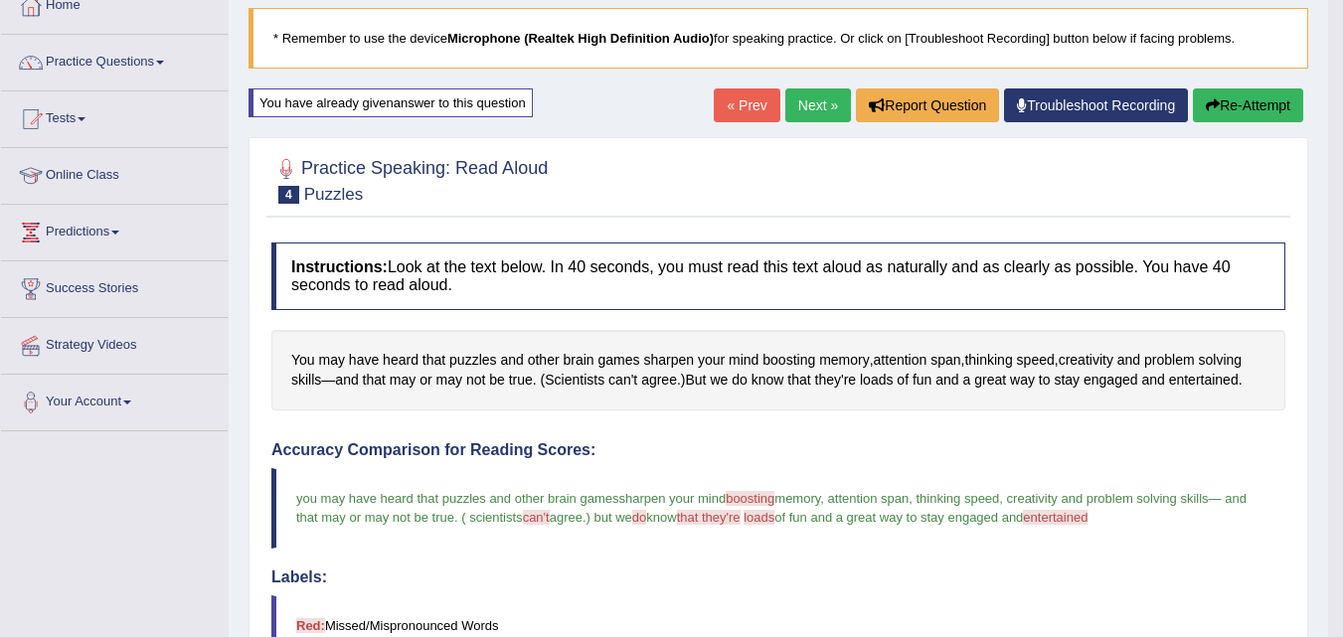
scroll to position [77, 0]
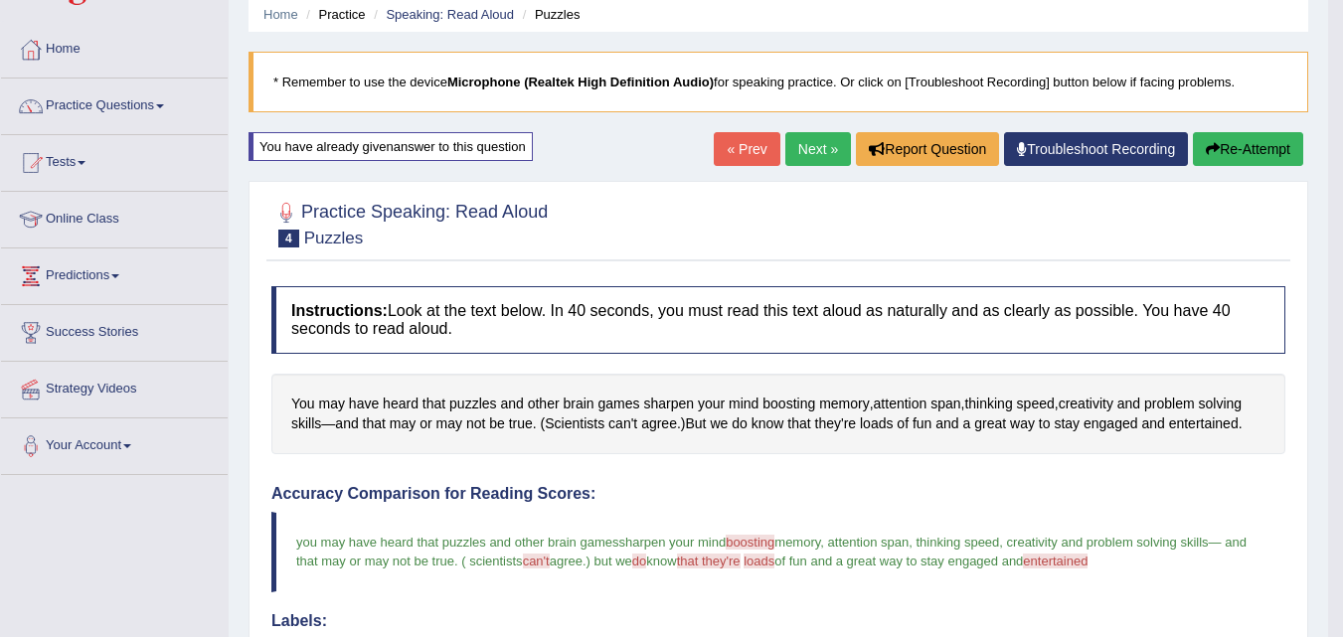
click at [172, 118] on link "Practice Questions" at bounding box center [114, 104] width 227 height 50
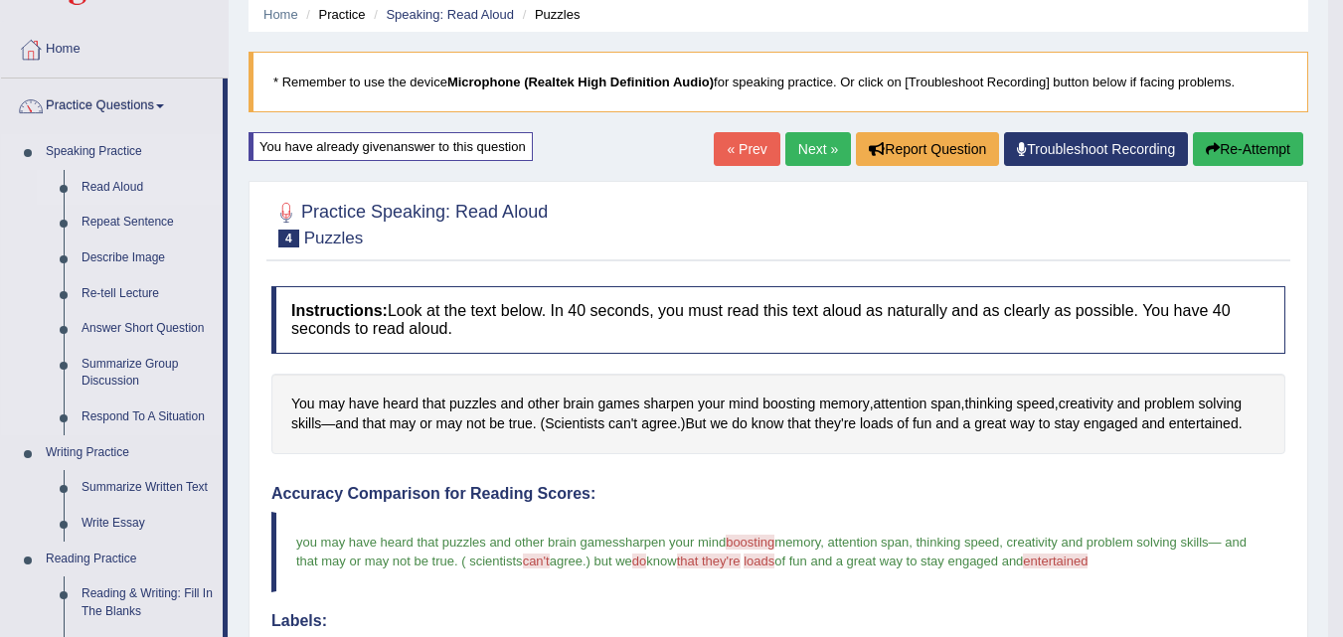
click at [126, 185] on link "Read Aloud" at bounding box center [148, 188] width 150 height 36
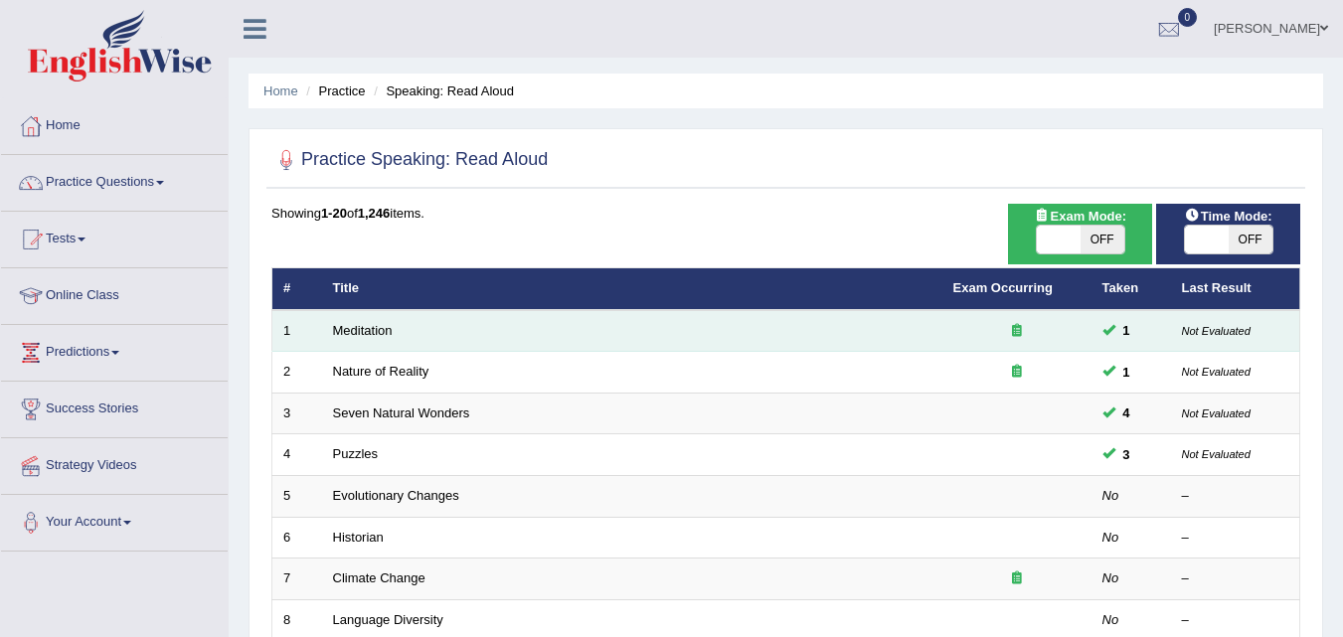
click at [1015, 332] on icon at bounding box center [1017, 330] width 10 height 13
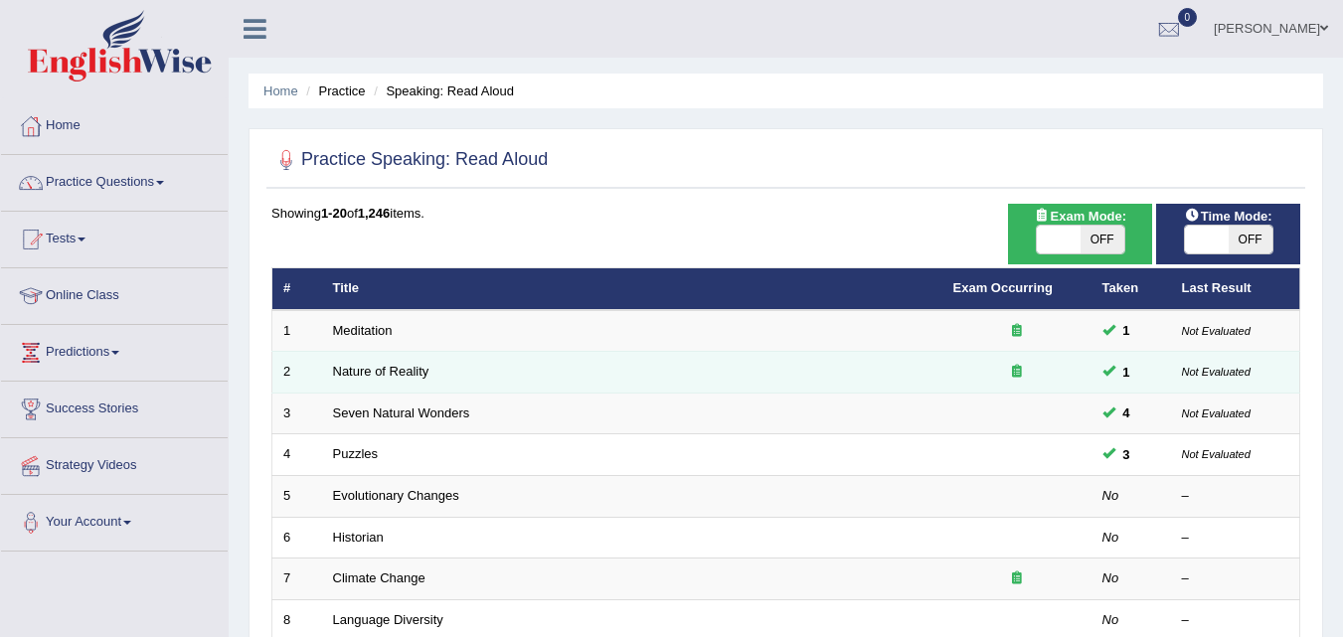
click at [1015, 369] on icon at bounding box center [1017, 371] width 10 height 13
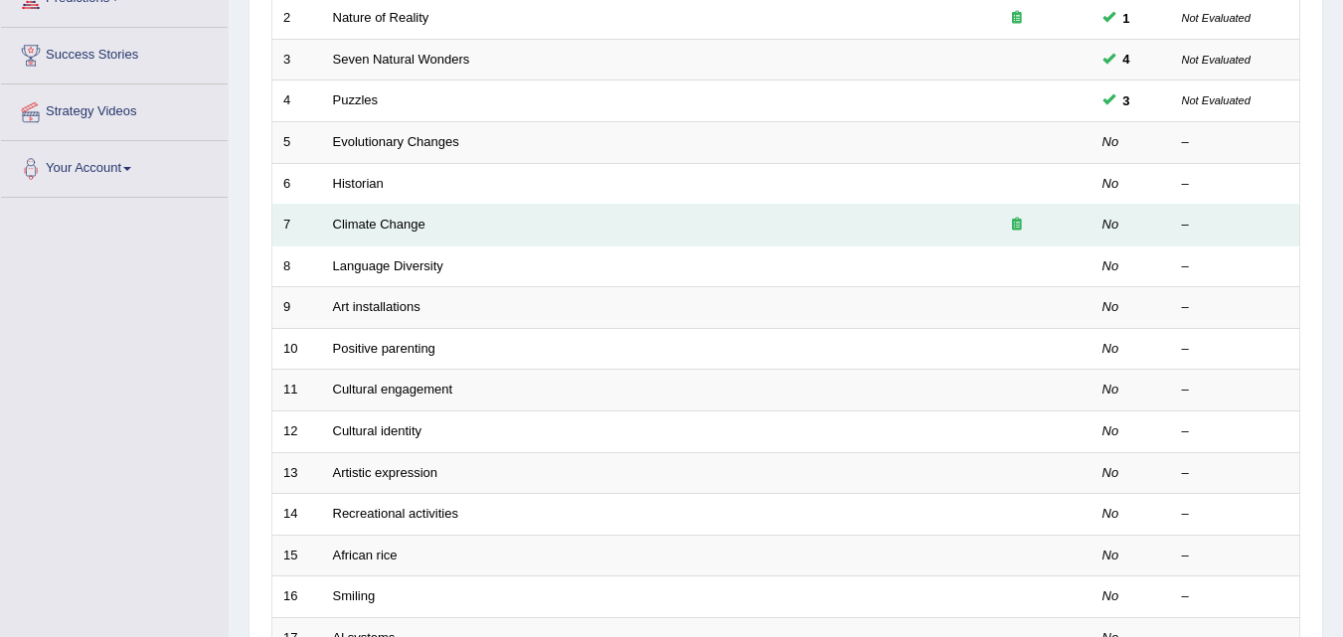
scroll to position [367, 0]
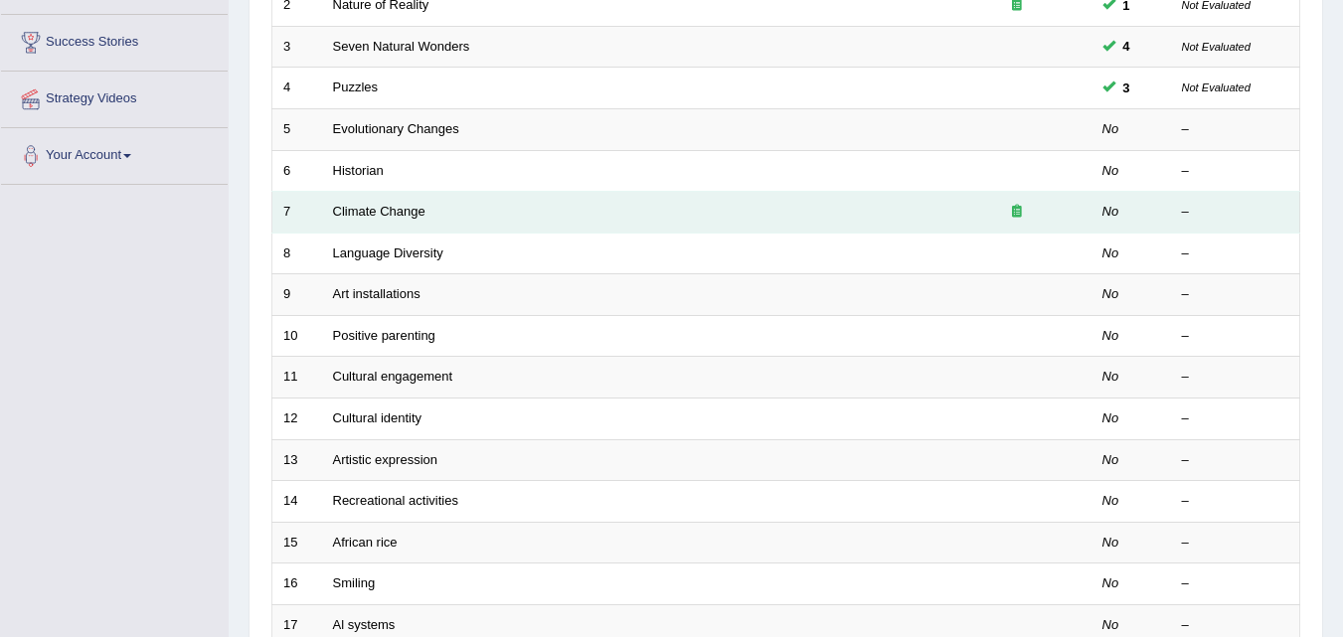
click at [608, 202] on td "Climate Change" at bounding box center [632, 213] width 620 height 42
click at [400, 216] on link "Climate Change" at bounding box center [379, 211] width 92 height 15
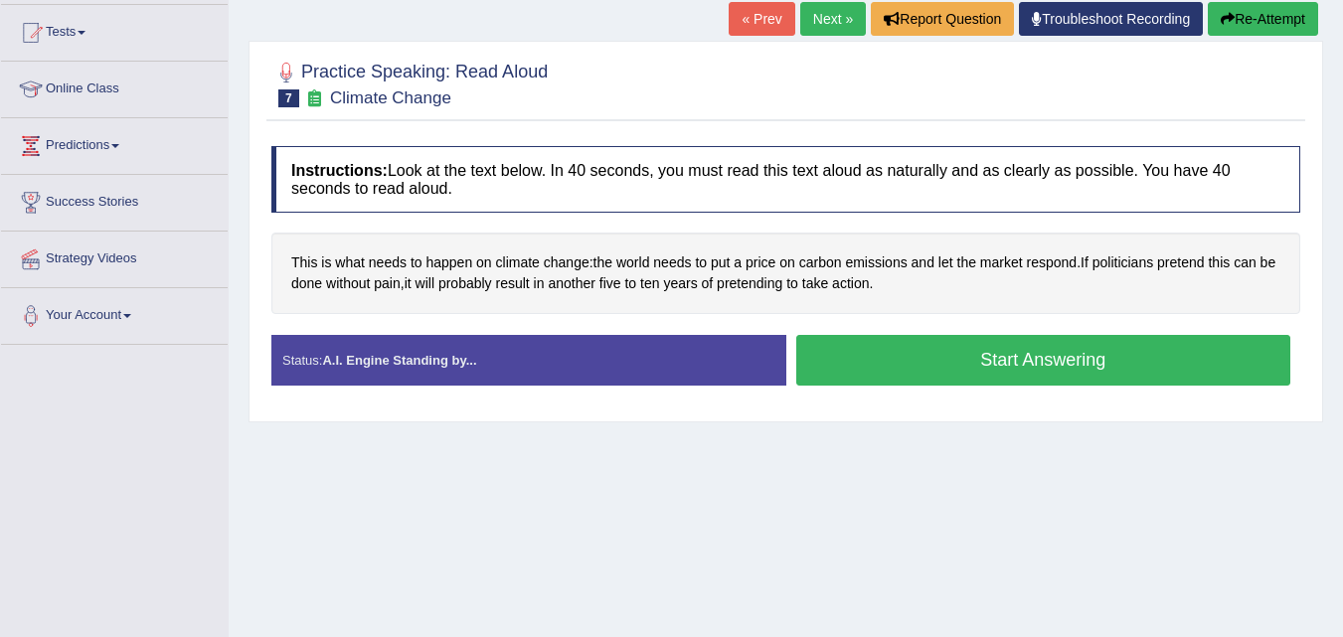
scroll to position [206, 0]
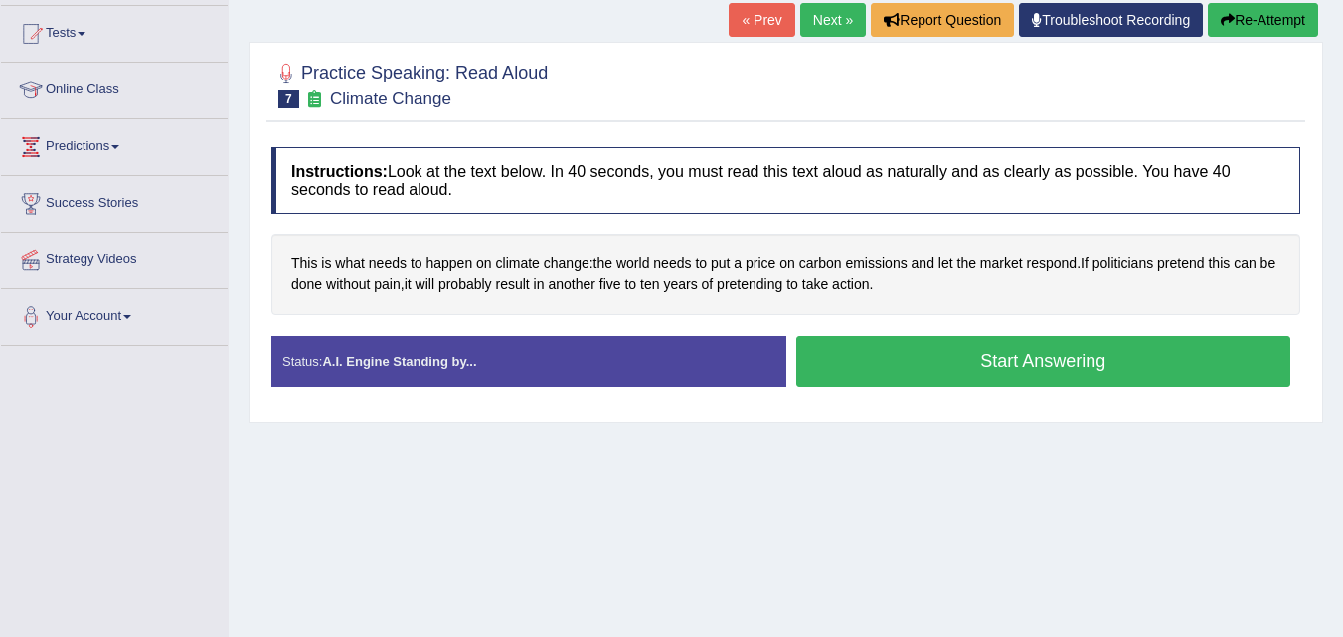
click at [907, 364] on button "Start Answering" at bounding box center [1043, 361] width 495 height 51
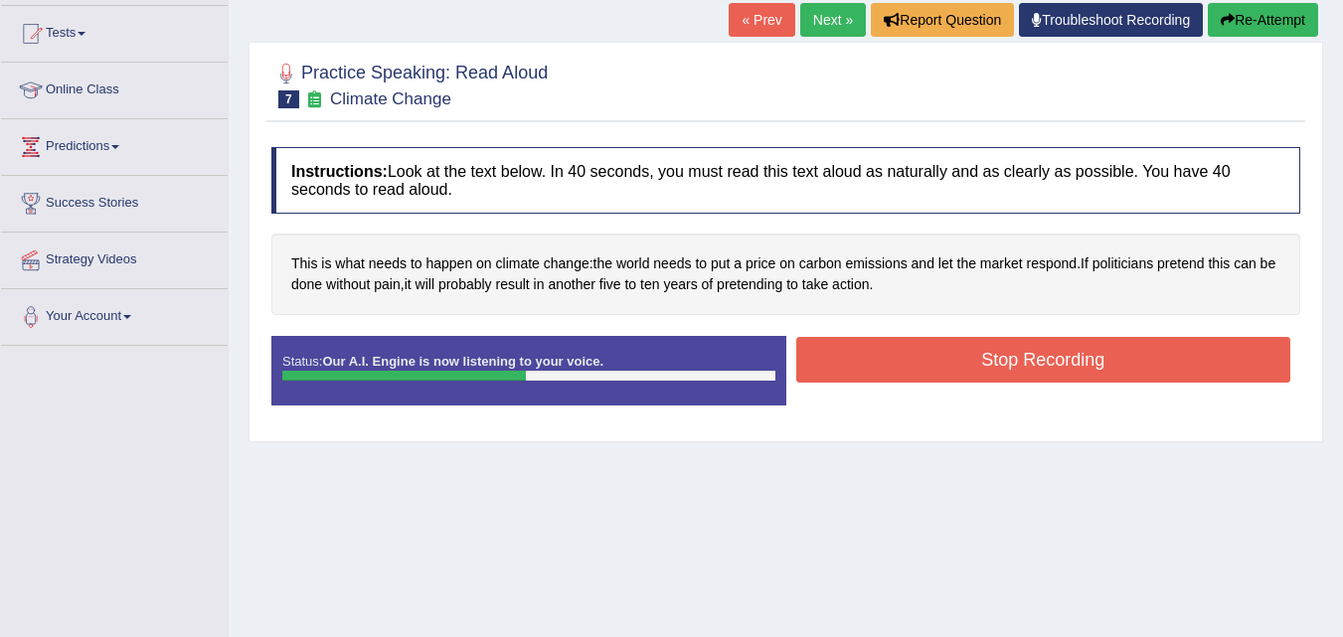
click at [907, 364] on button "Stop Recording" at bounding box center [1043, 360] width 495 height 46
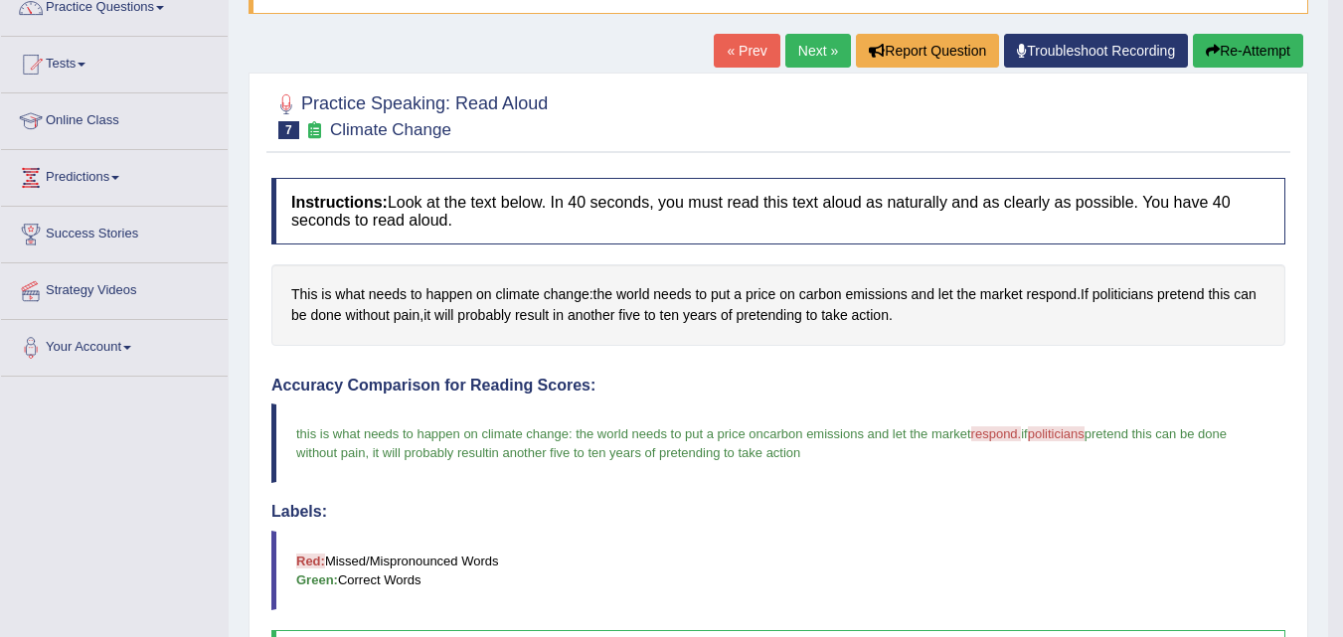
scroll to position [104, 0]
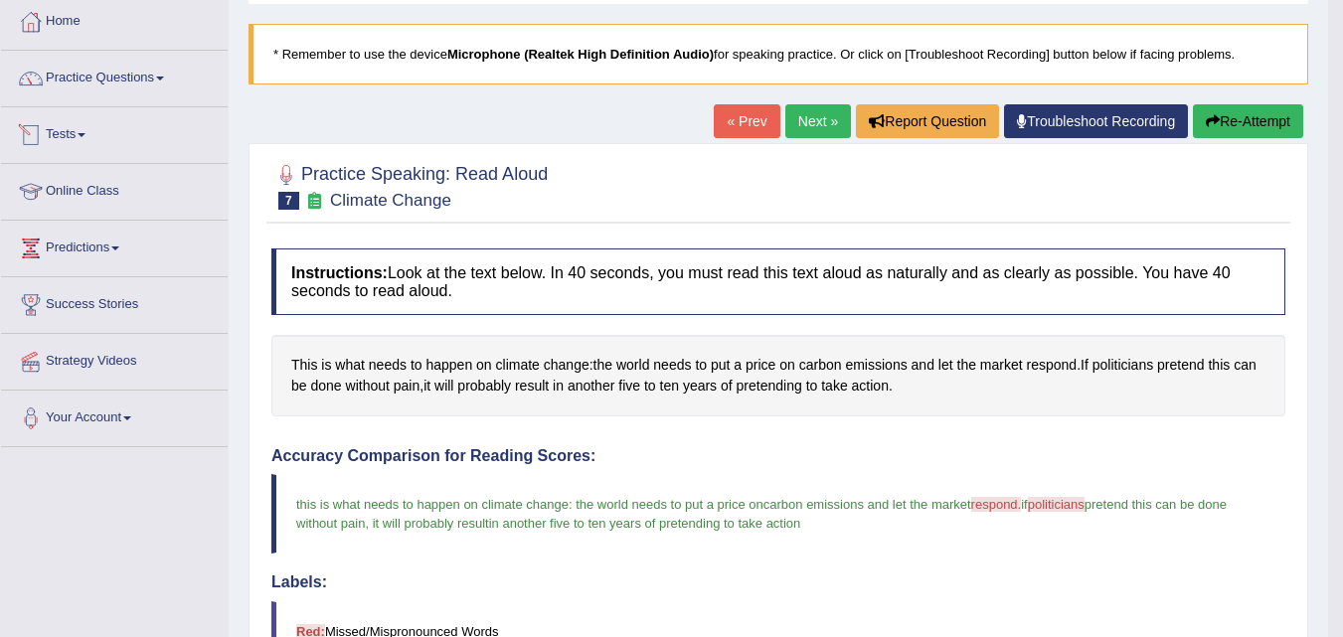
click at [182, 100] on li "Practice Questions Speaking Practice Read Aloud Repeat Sentence Describe Image …" at bounding box center [114, 79] width 227 height 57
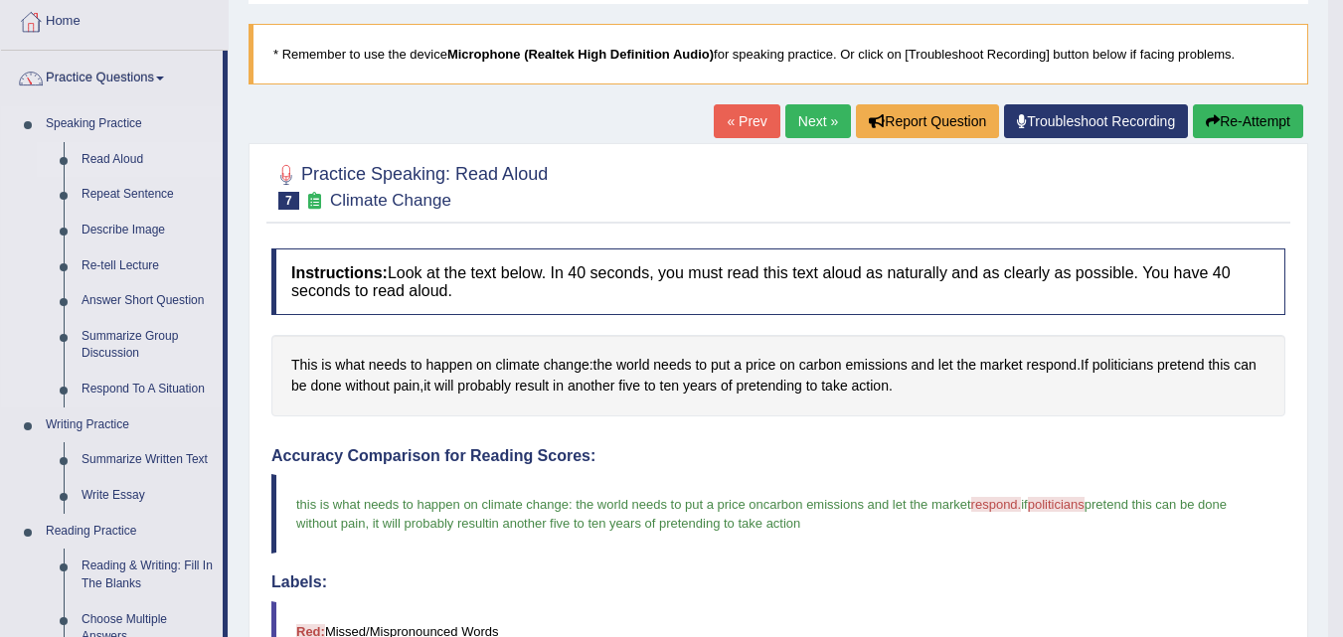
click at [126, 154] on link "Read Aloud" at bounding box center [148, 160] width 150 height 36
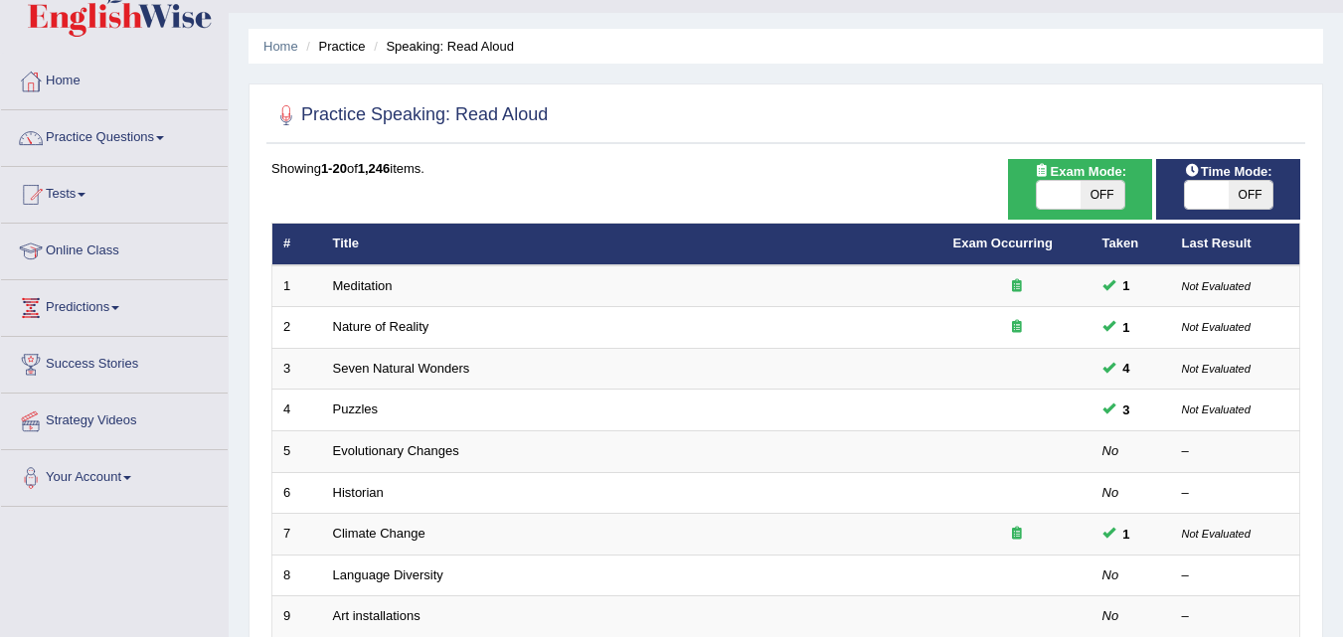
scroll to position [44, 0]
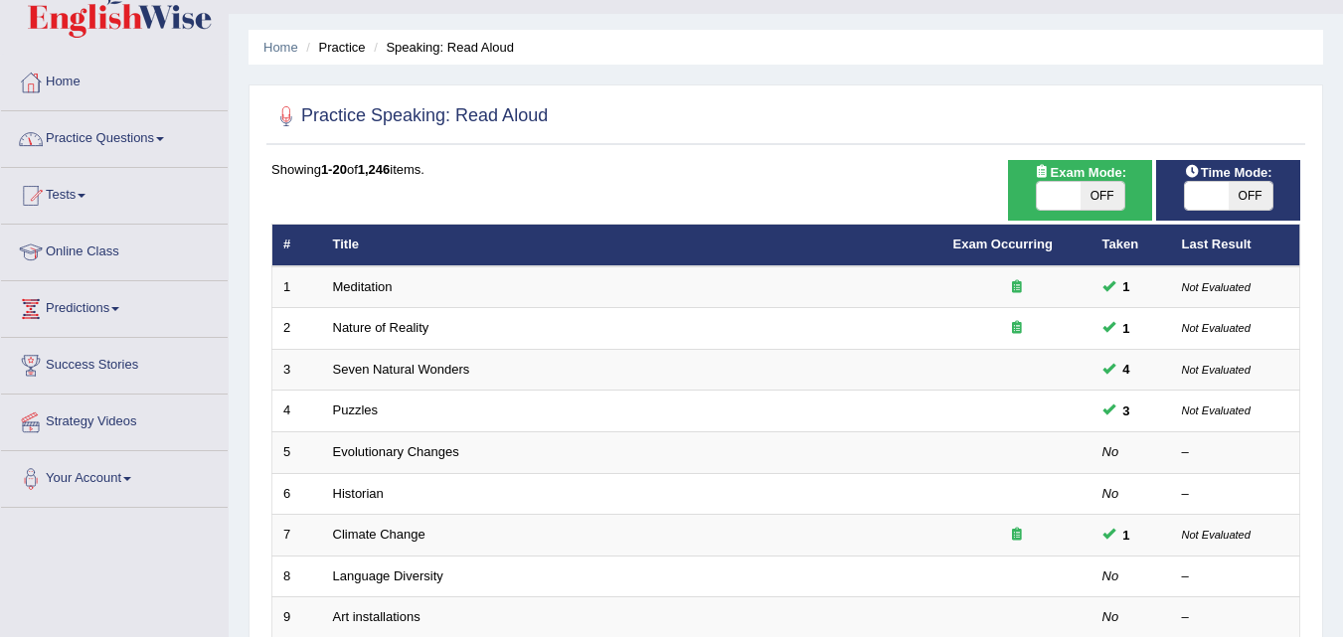
click at [141, 133] on link "Practice Questions" at bounding box center [114, 136] width 227 height 50
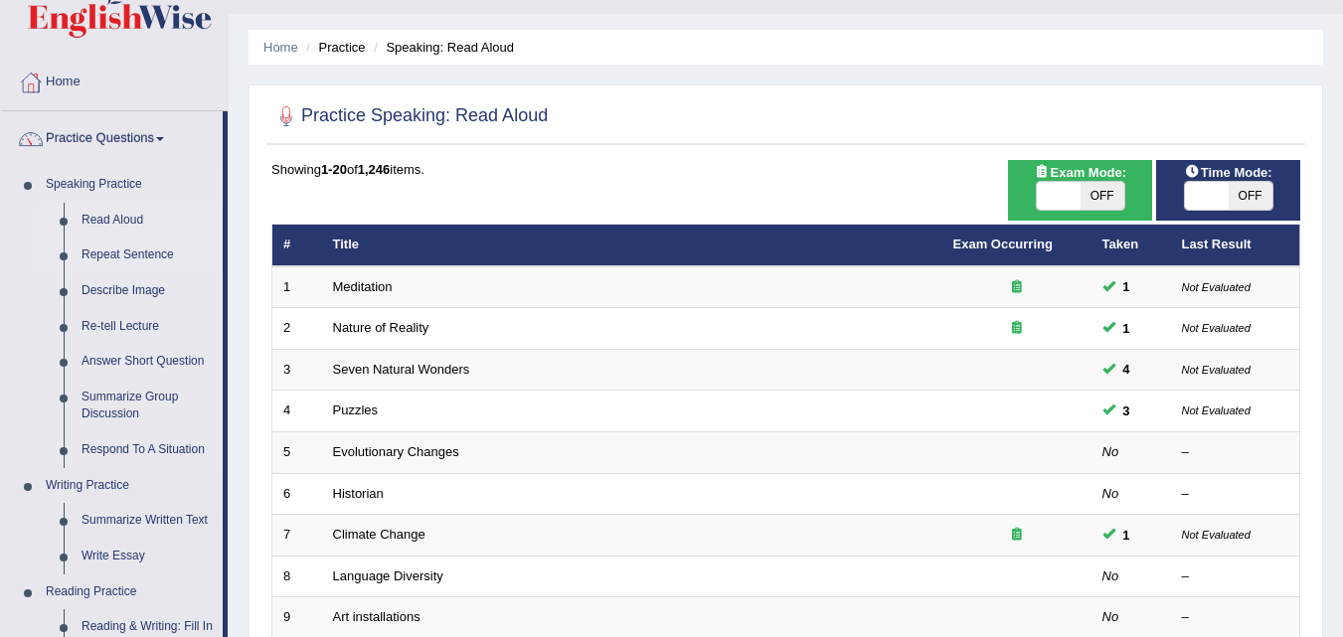
click at [95, 257] on link "Repeat Sentence" at bounding box center [148, 256] width 150 height 36
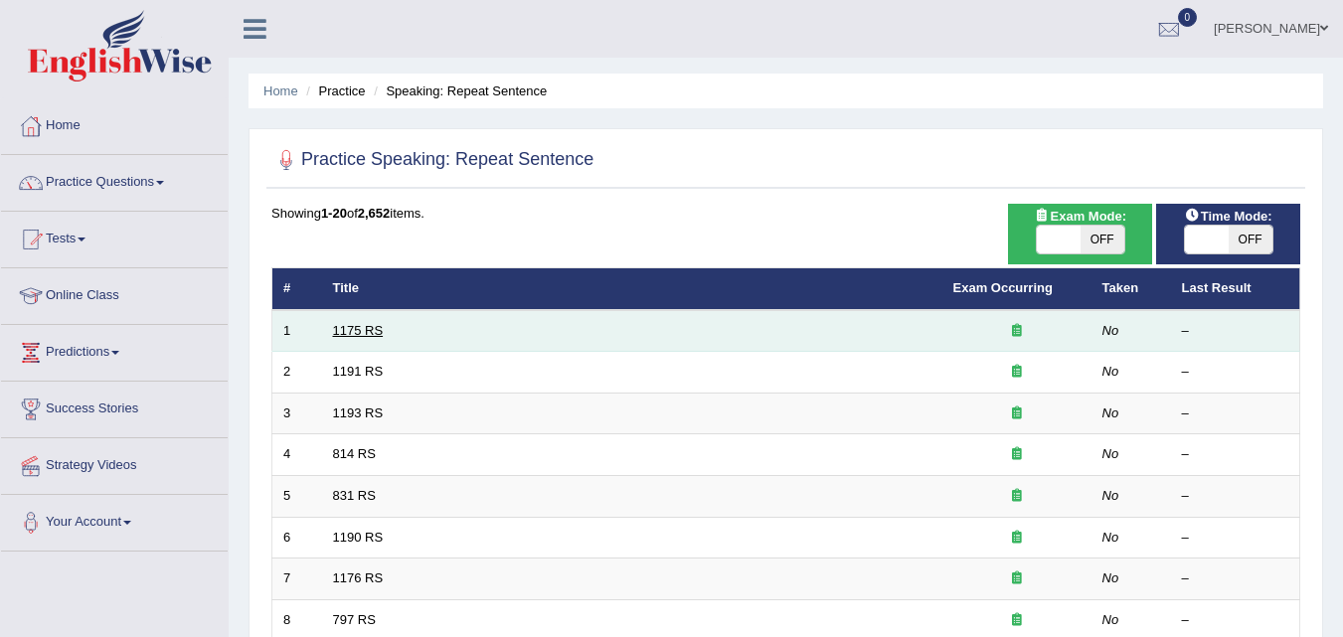
click at [356, 334] on link "1175 RS" at bounding box center [358, 330] width 51 height 15
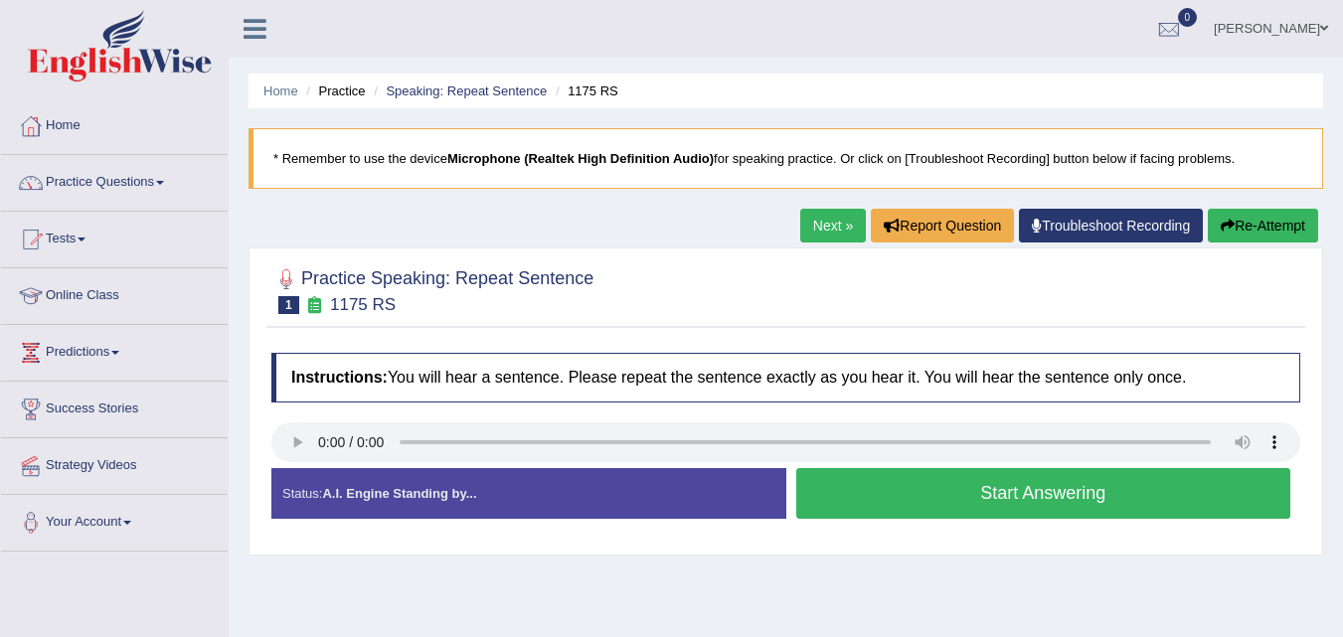
click at [940, 492] on button "Start Answering" at bounding box center [1043, 493] width 495 height 51
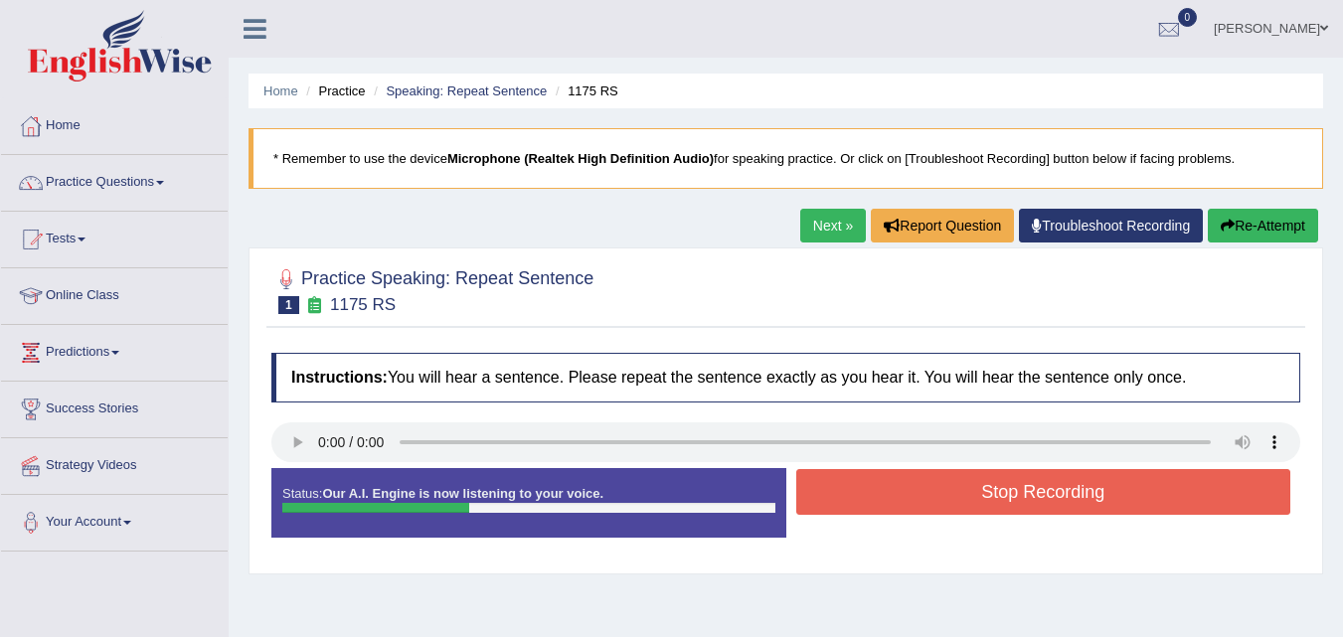
click at [940, 492] on button "Stop Recording" at bounding box center [1043, 492] width 495 height 46
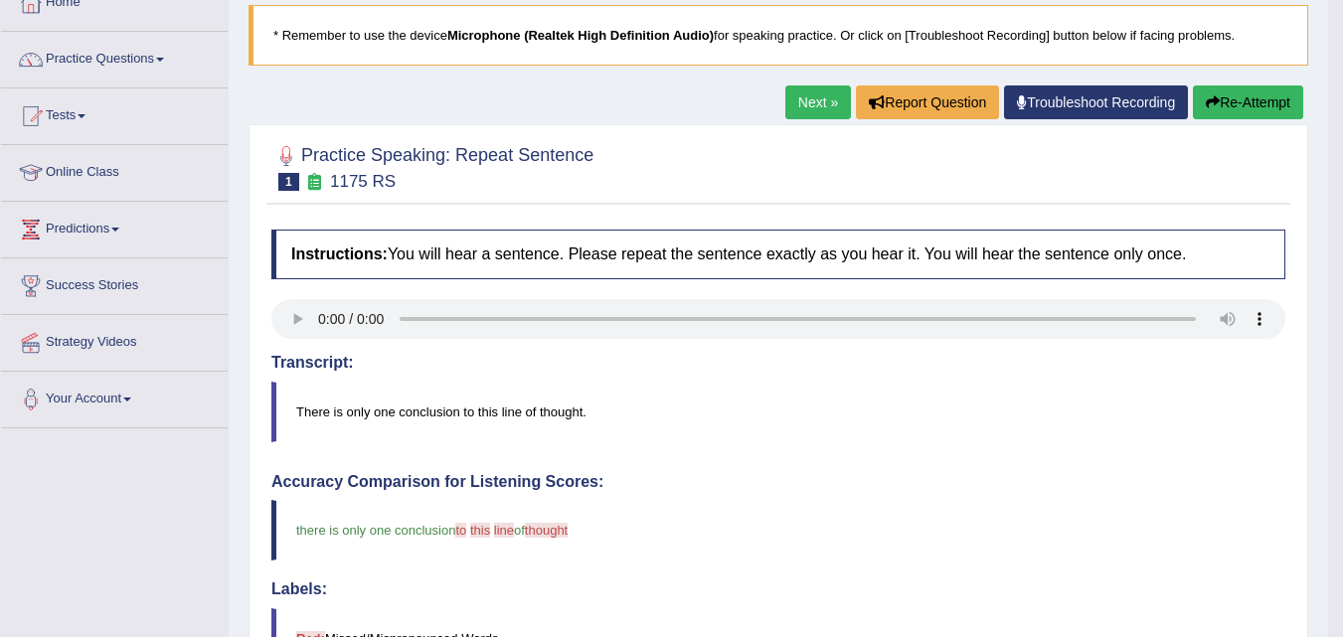
scroll to position [69, 0]
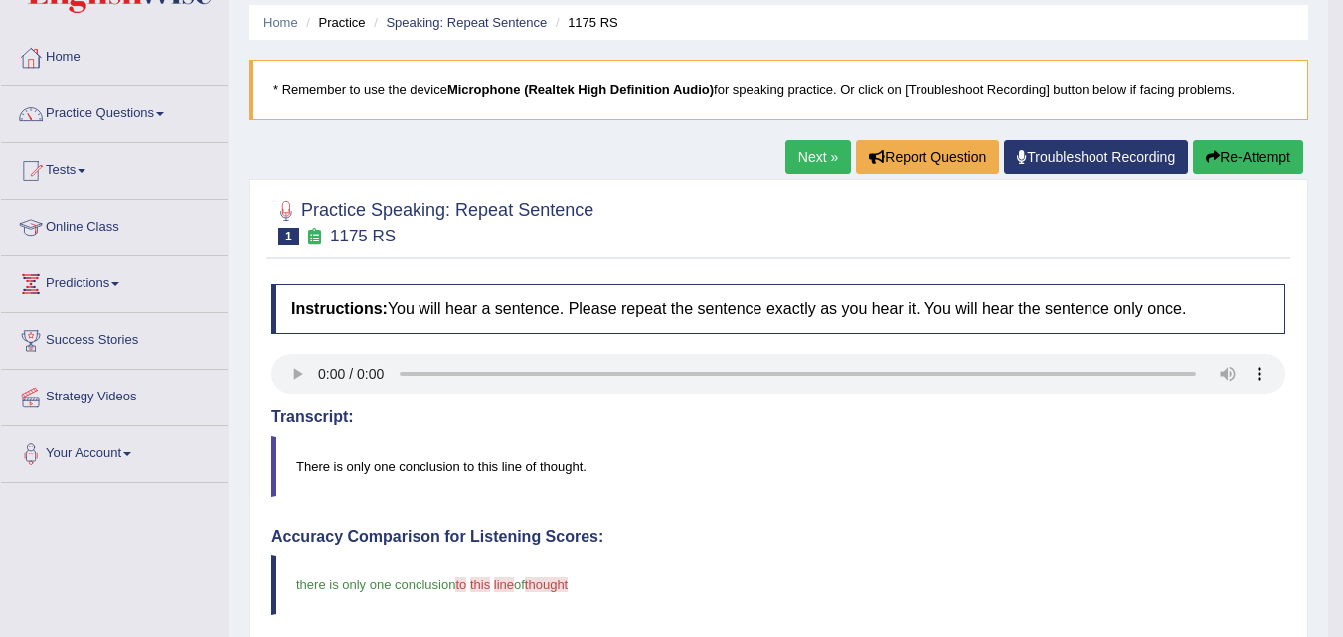
click at [813, 149] on link "Next »" at bounding box center [818, 157] width 66 height 34
